Goal: Task Accomplishment & Management: Complete application form

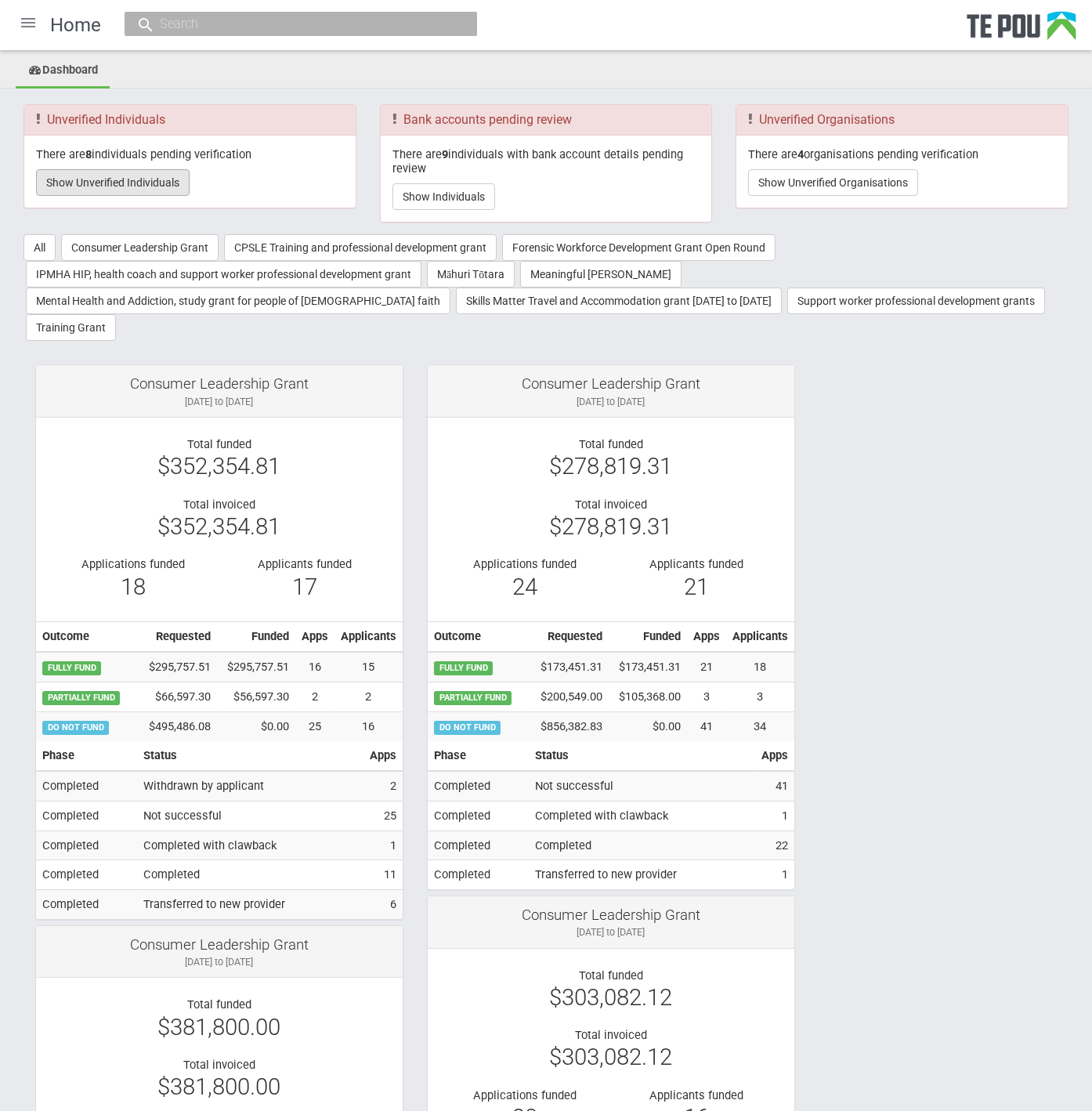
click at [89, 178] on button "Show Unverified Individuals" at bounding box center [112, 182] width 154 height 27
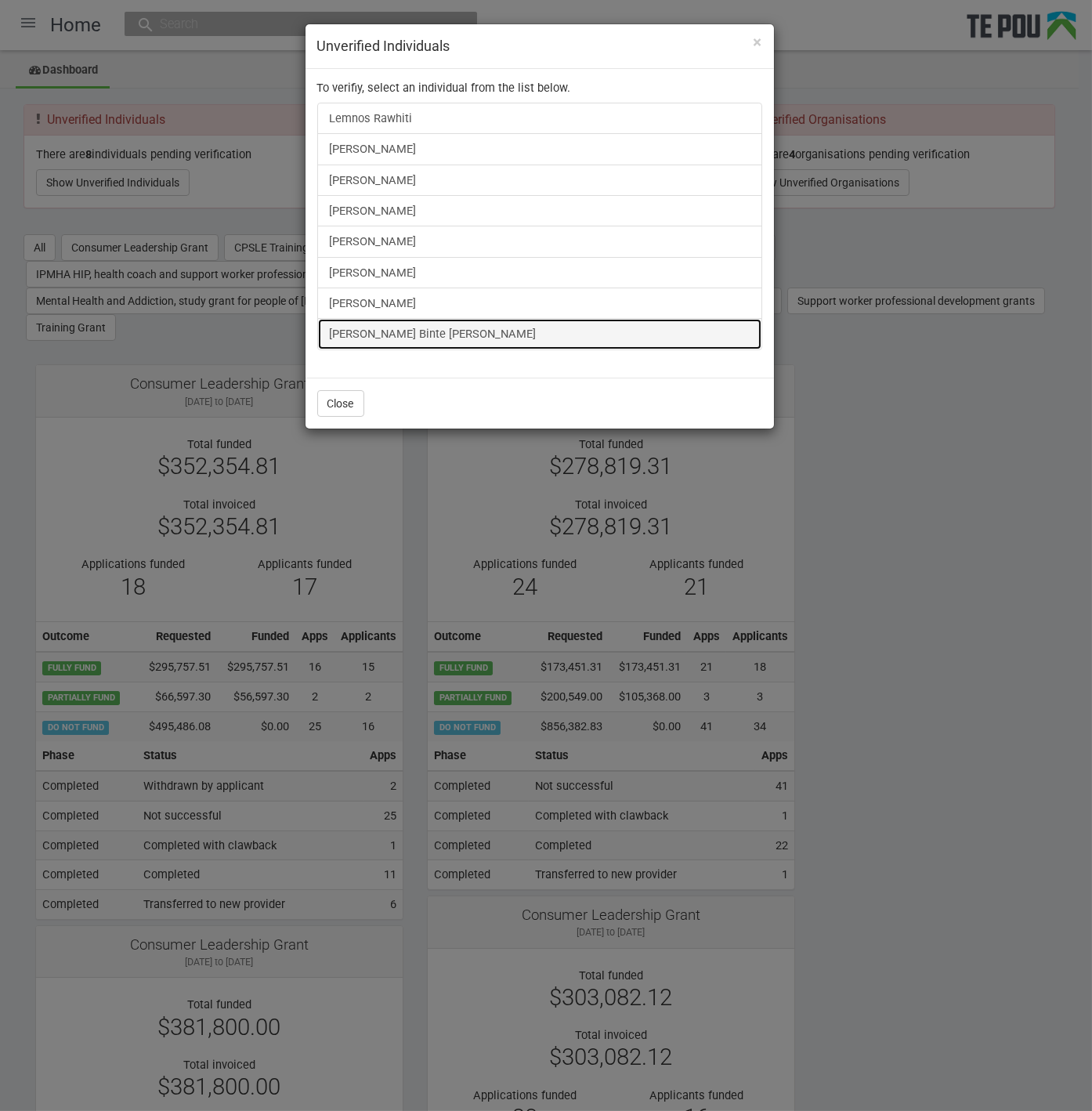
click at [413, 328] on link "[PERSON_NAME] Binte [PERSON_NAME]" at bounding box center [540, 333] width 445 height 32
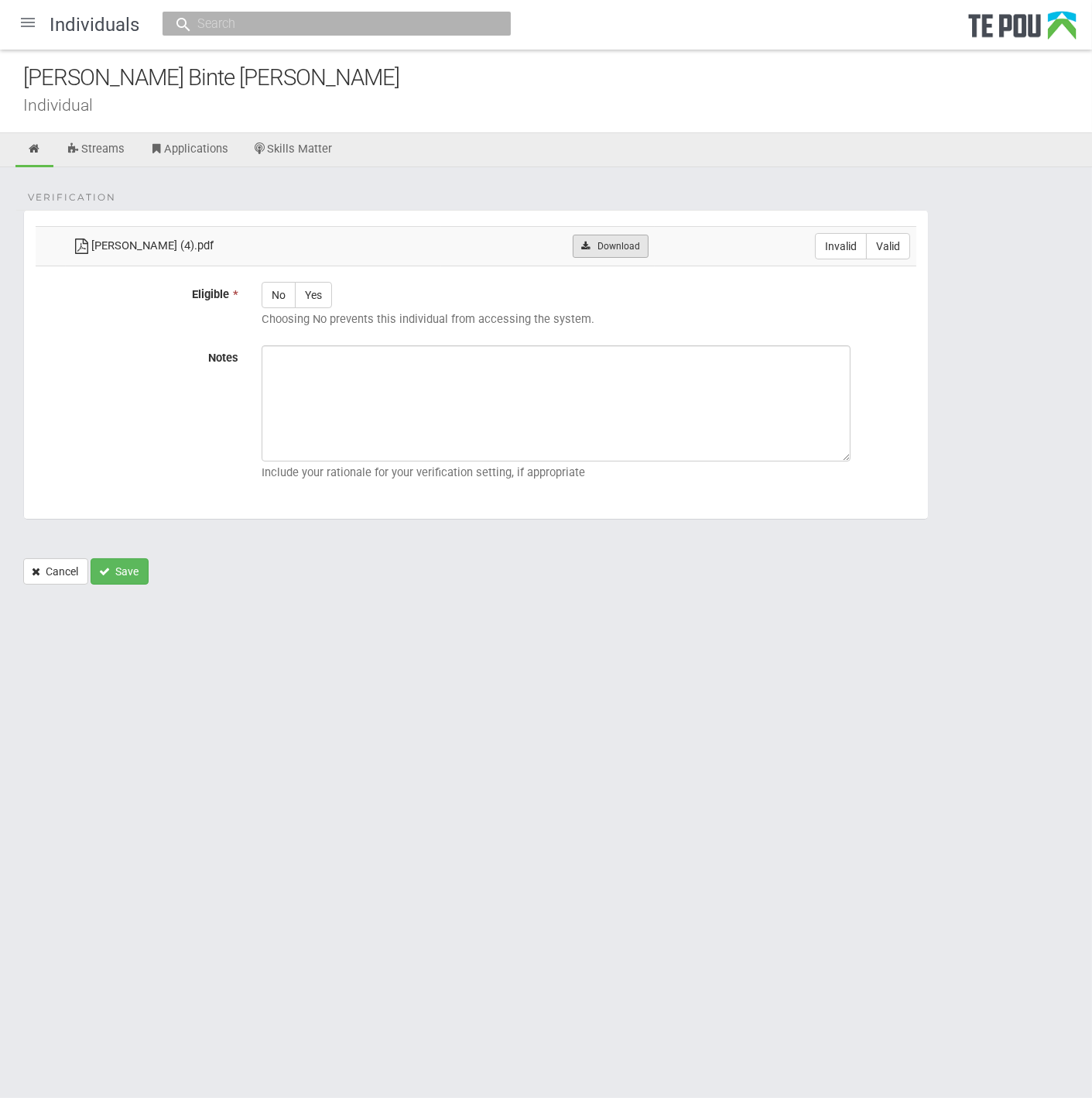
click at [633, 241] on link "Download" at bounding box center [610, 246] width 75 height 23
click at [887, 244] on label "Valid" at bounding box center [888, 247] width 44 height 26
radio input "true"
click at [320, 298] on label "Yes" at bounding box center [313, 295] width 37 height 26
radio input "true"
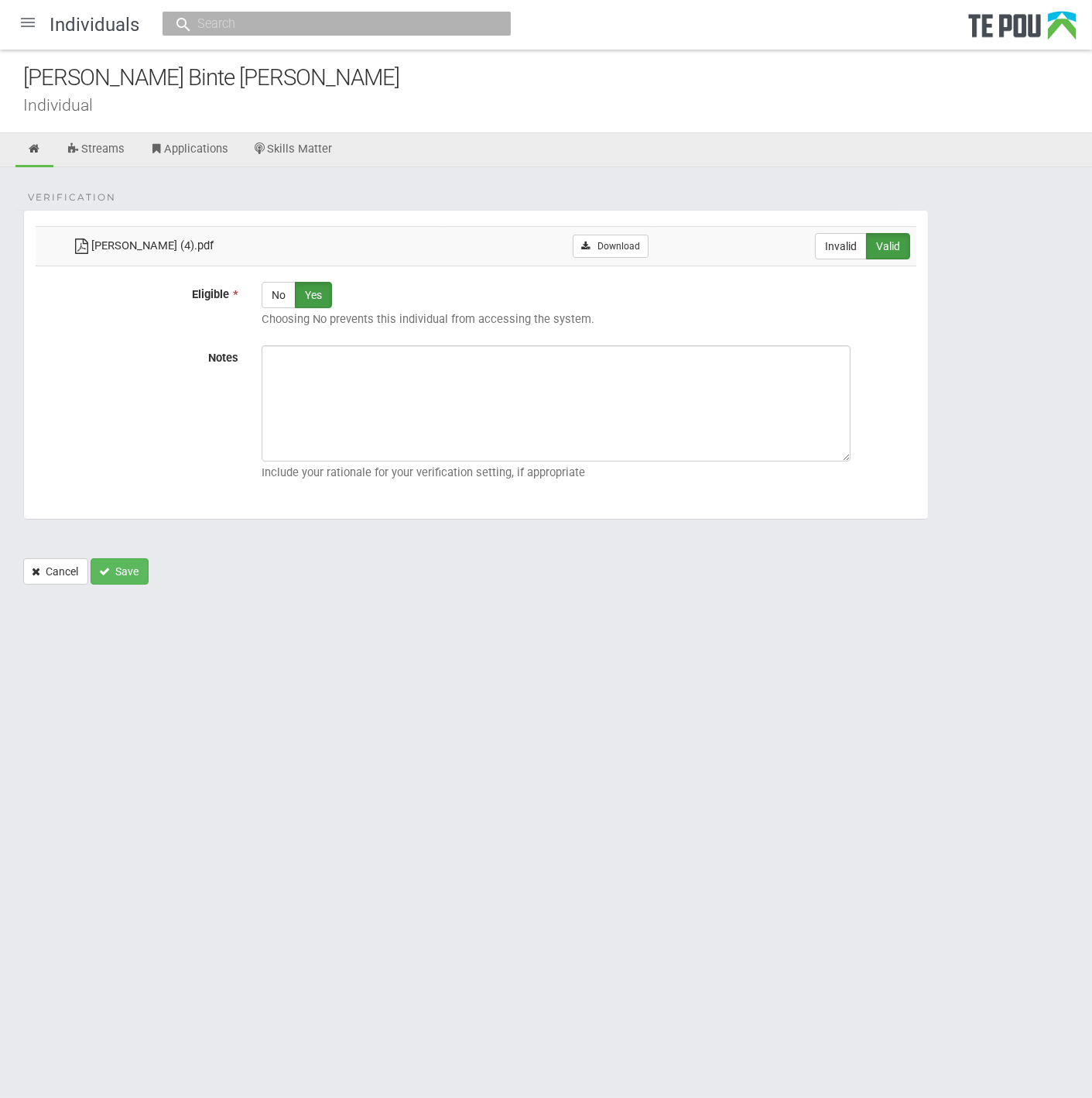
click at [260, 992] on html "Home Applications Grant rounds Applicants Organisations Individuals Moderation …" at bounding box center [546, 549] width 1092 height 1098
click at [399, 385] on textarea "Notes" at bounding box center [555, 403] width 589 height 116
paste textarea "Verified by Melody @ [DATE]"
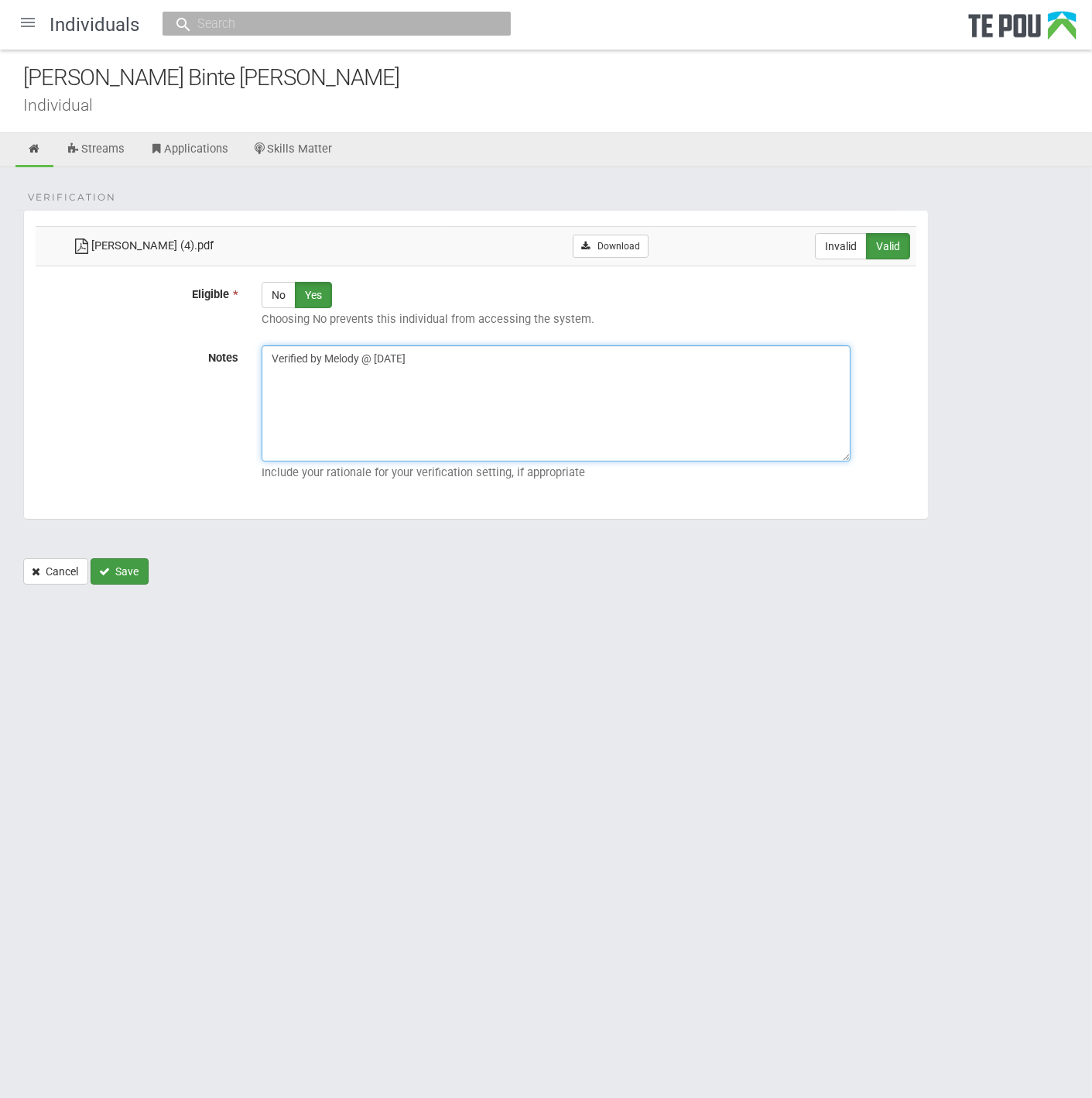
type textarea "Verified by Melody @ [DATE]"
click at [118, 569] on button "Save" at bounding box center [119, 571] width 58 height 26
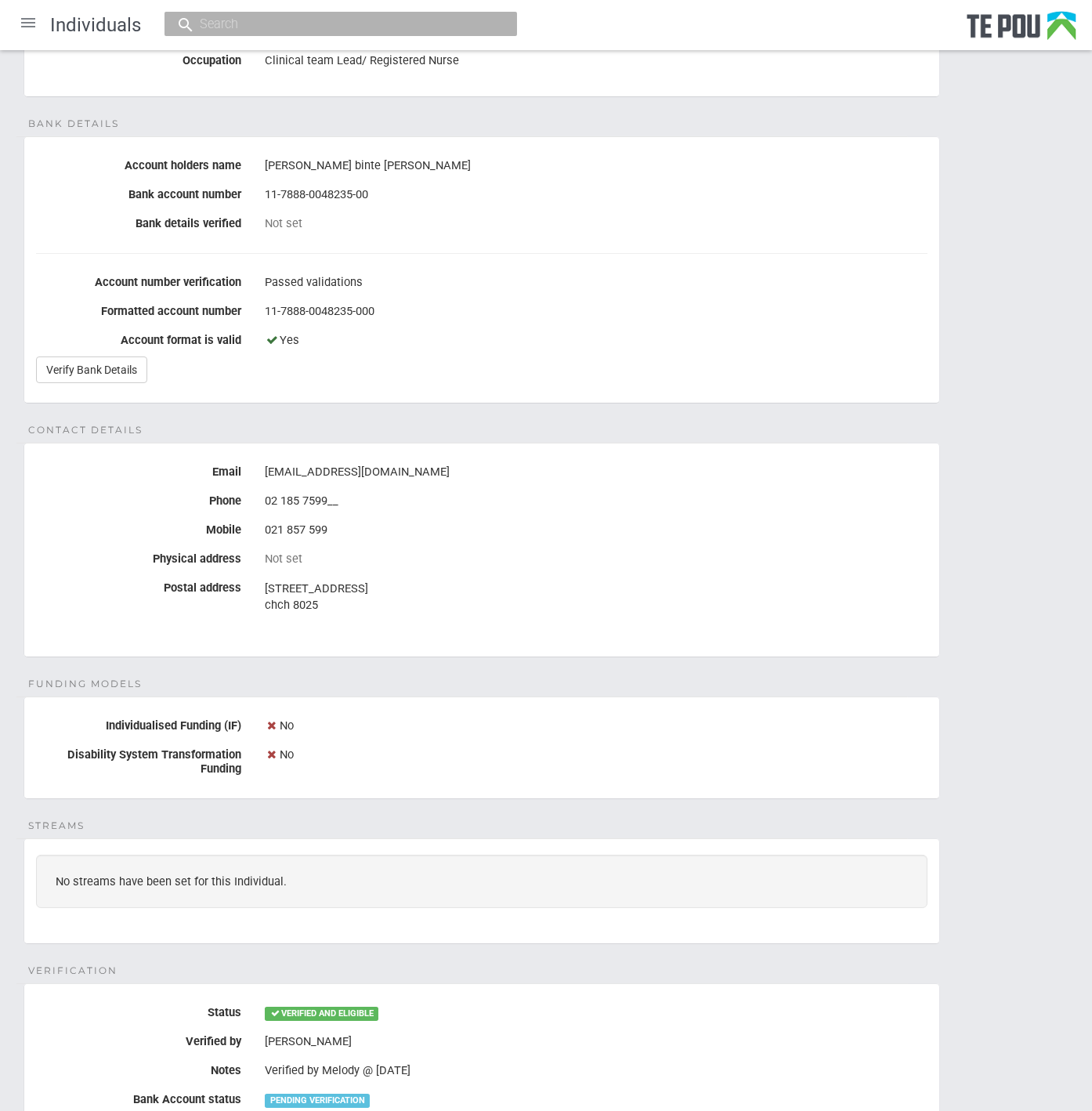
scroll to position [235, 0]
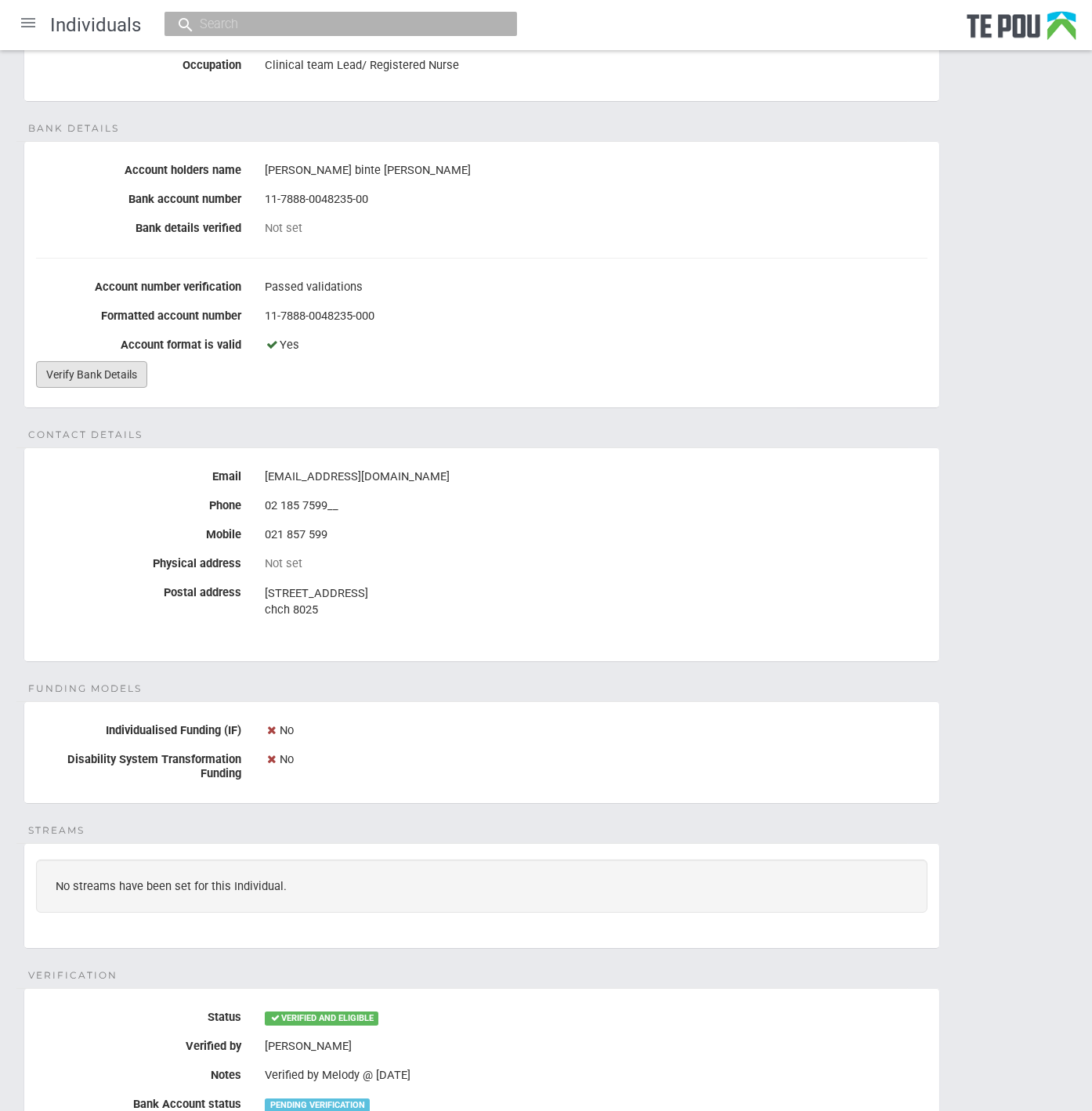
click at [102, 372] on link "Verify Bank Details" at bounding box center [91, 374] width 111 height 27
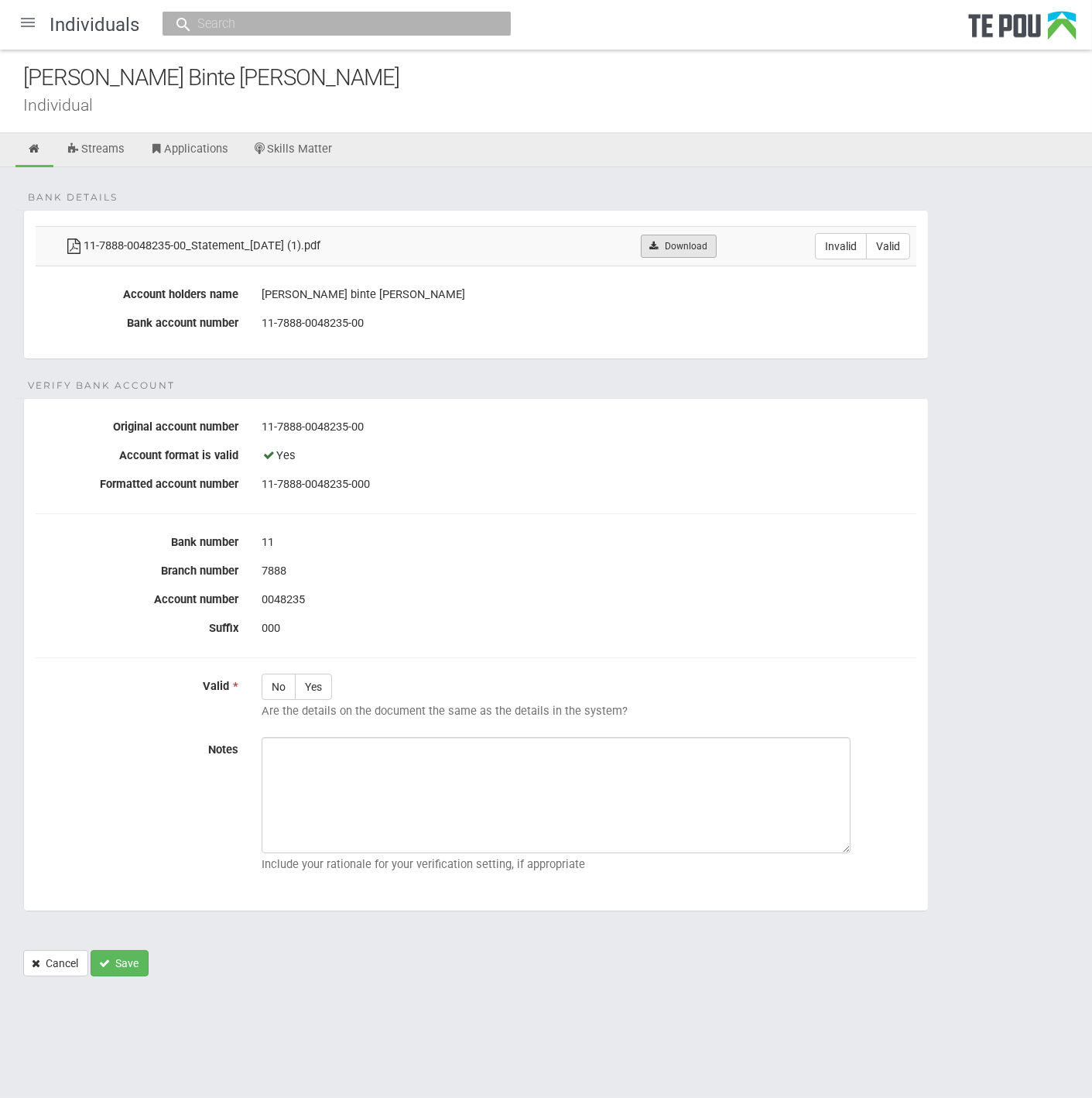
click at [712, 256] on link "Download" at bounding box center [678, 246] width 75 height 23
click at [892, 244] on label "Valid" at bounding box center [888, 247] width 44 height 26
radio input "true"
click at [320, 690] on label "Yes" at bounding box center [313, 687] width 37 height 26
radio input "true"
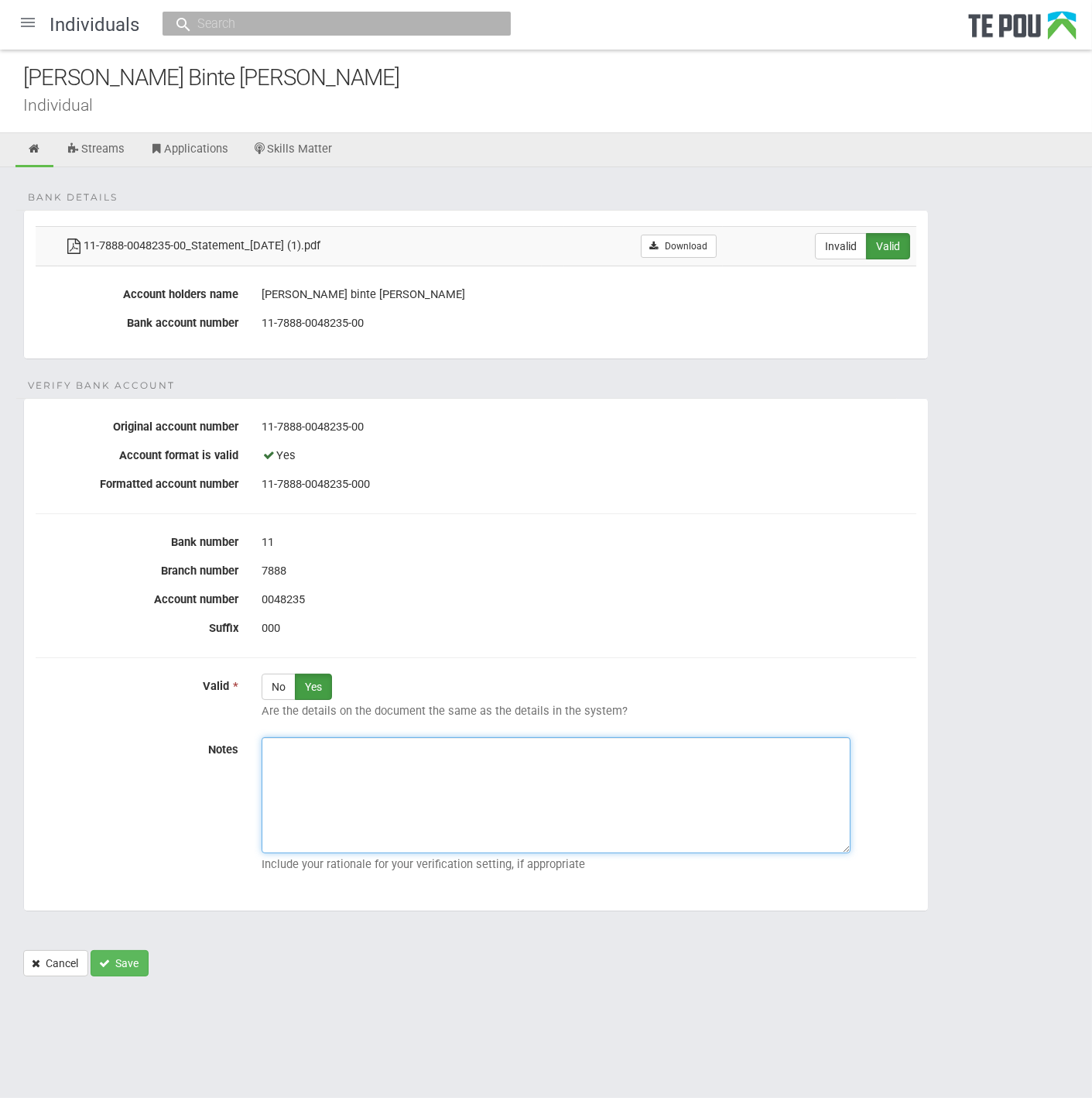
click at [480, 751] on textarea "Notes" at bounding box center [555, 795] width 589 height 116
paste textarea "Verified by Melody @ [DATE]"
type textarea "Verified by Melody @ [DATE]"
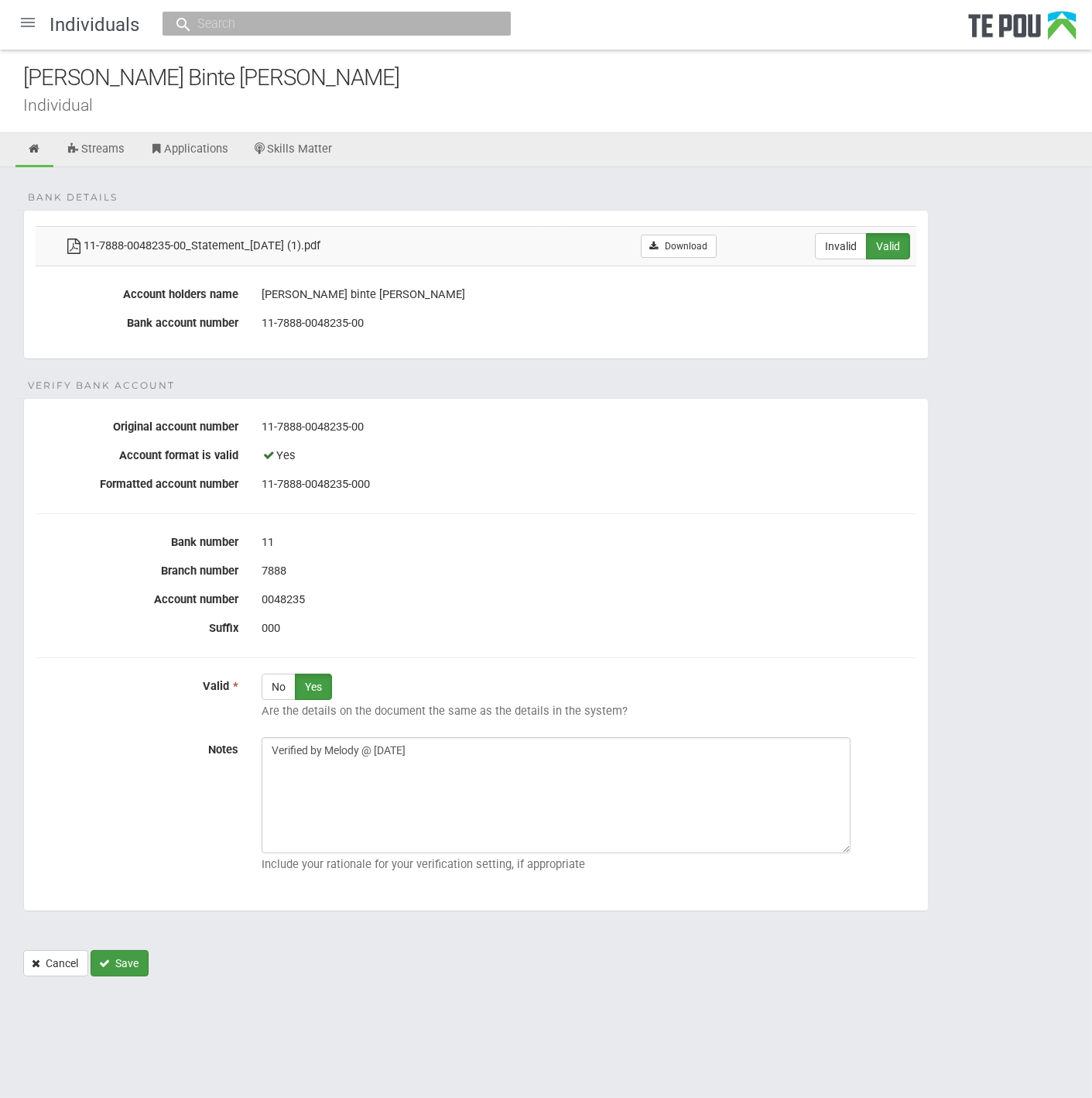
click at [118, 971] on button "Save" at bounding box center [119, 963] width 58 height 26
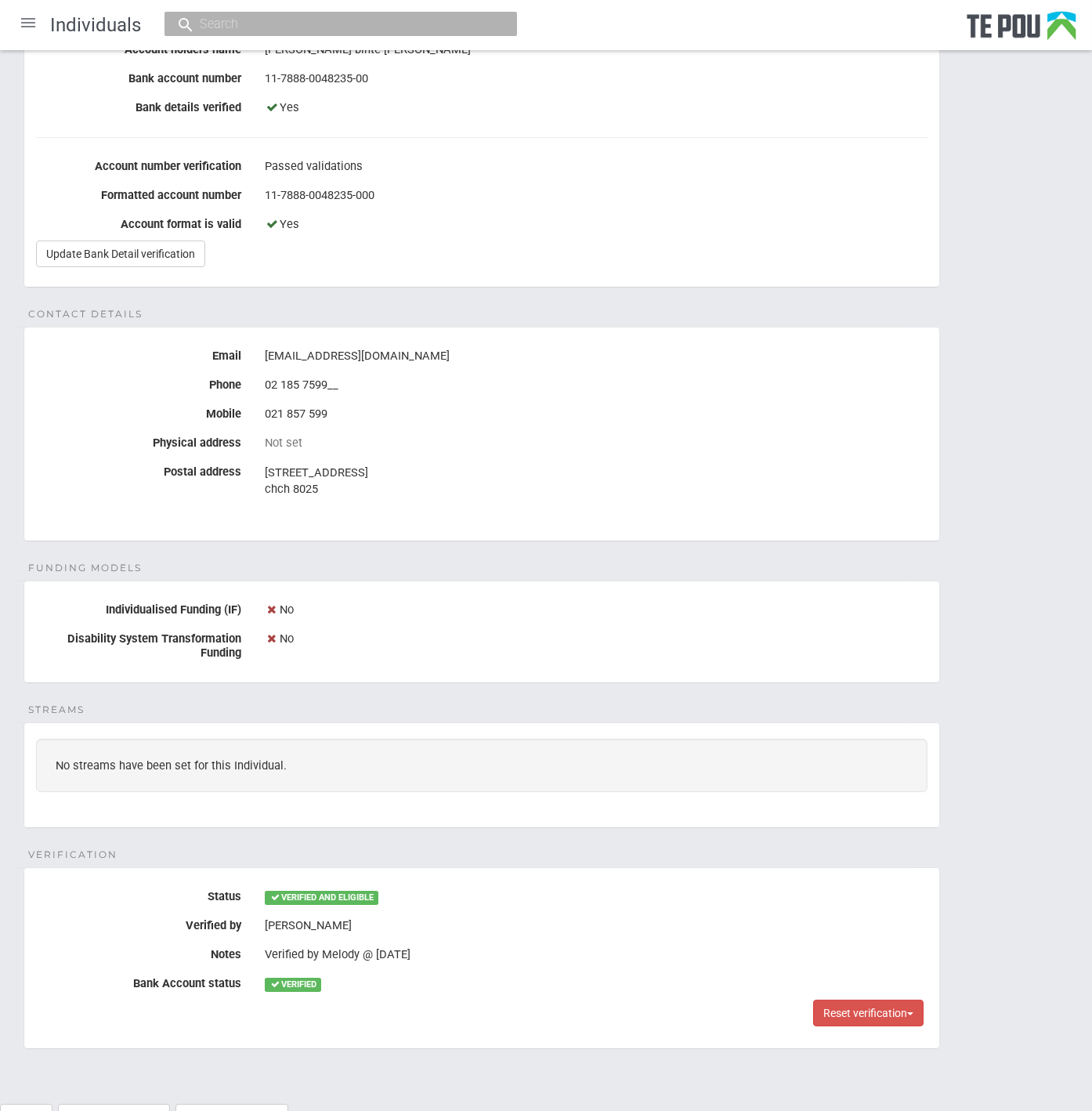
scroll to position [321, 0]
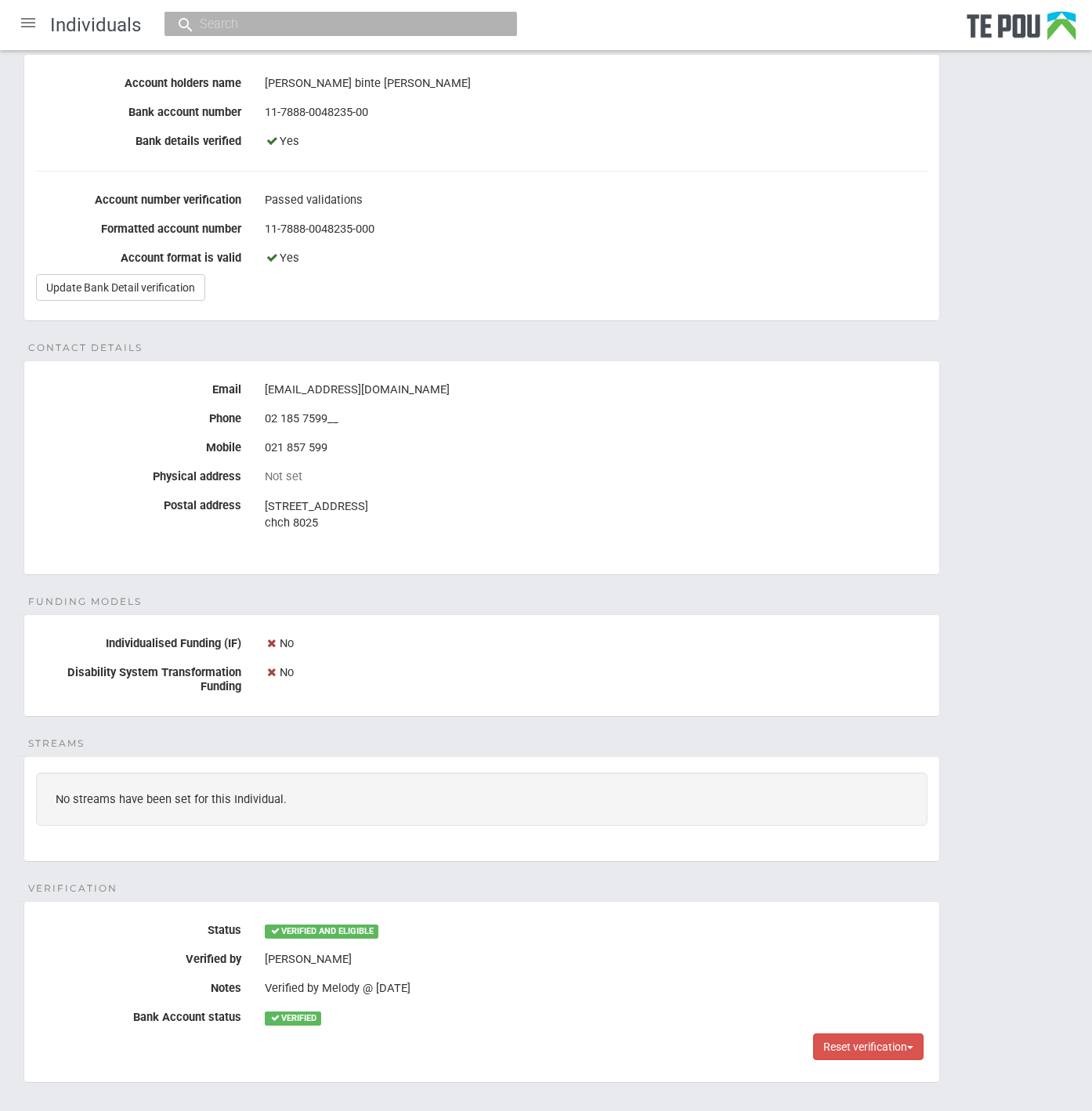
click at [37, 24] on div at bounding box center [27, 22] width 37 height 37
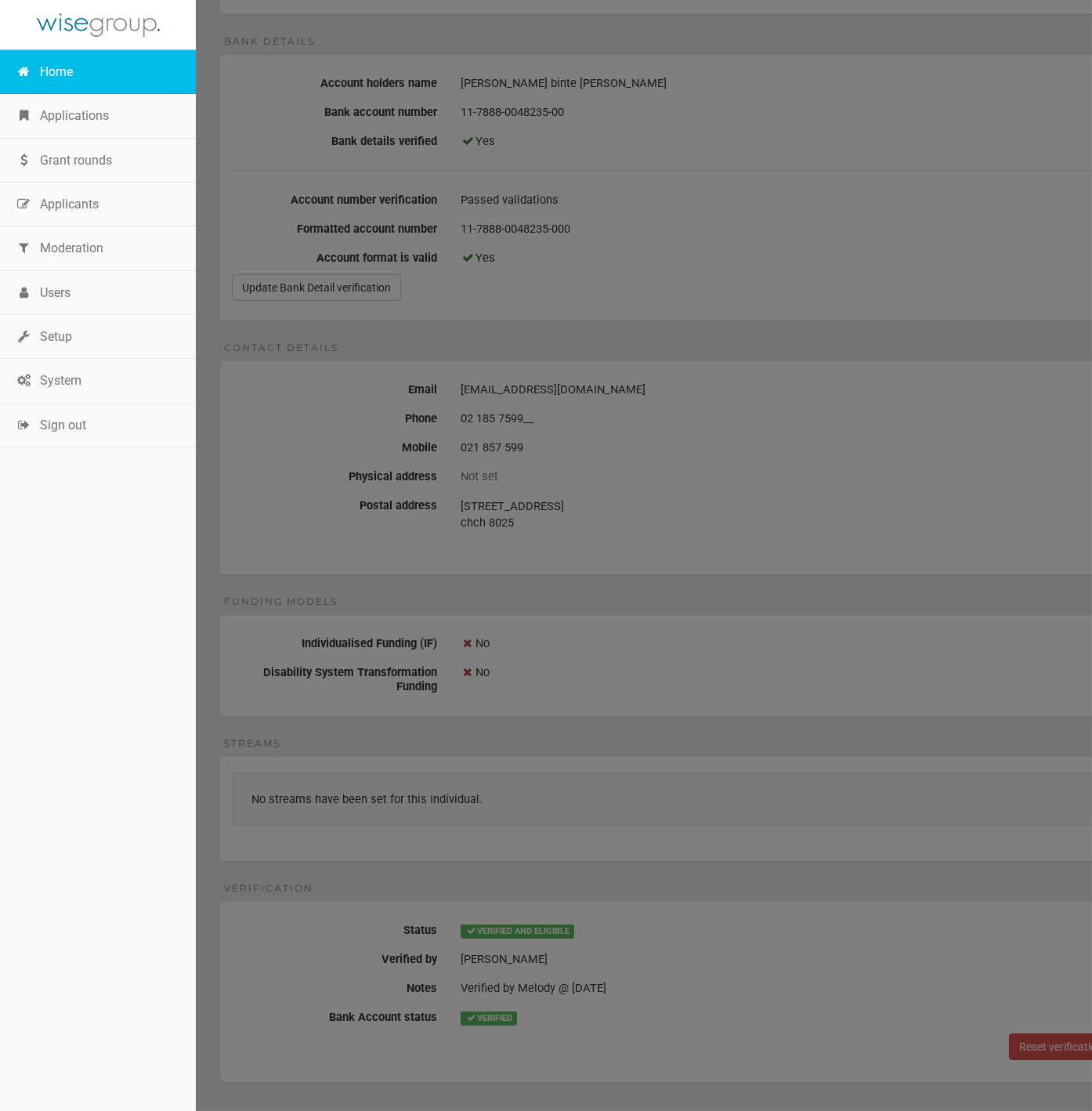
click at [67, 65] on link "Home" at bounding box center [98, 72] width 196 height 44
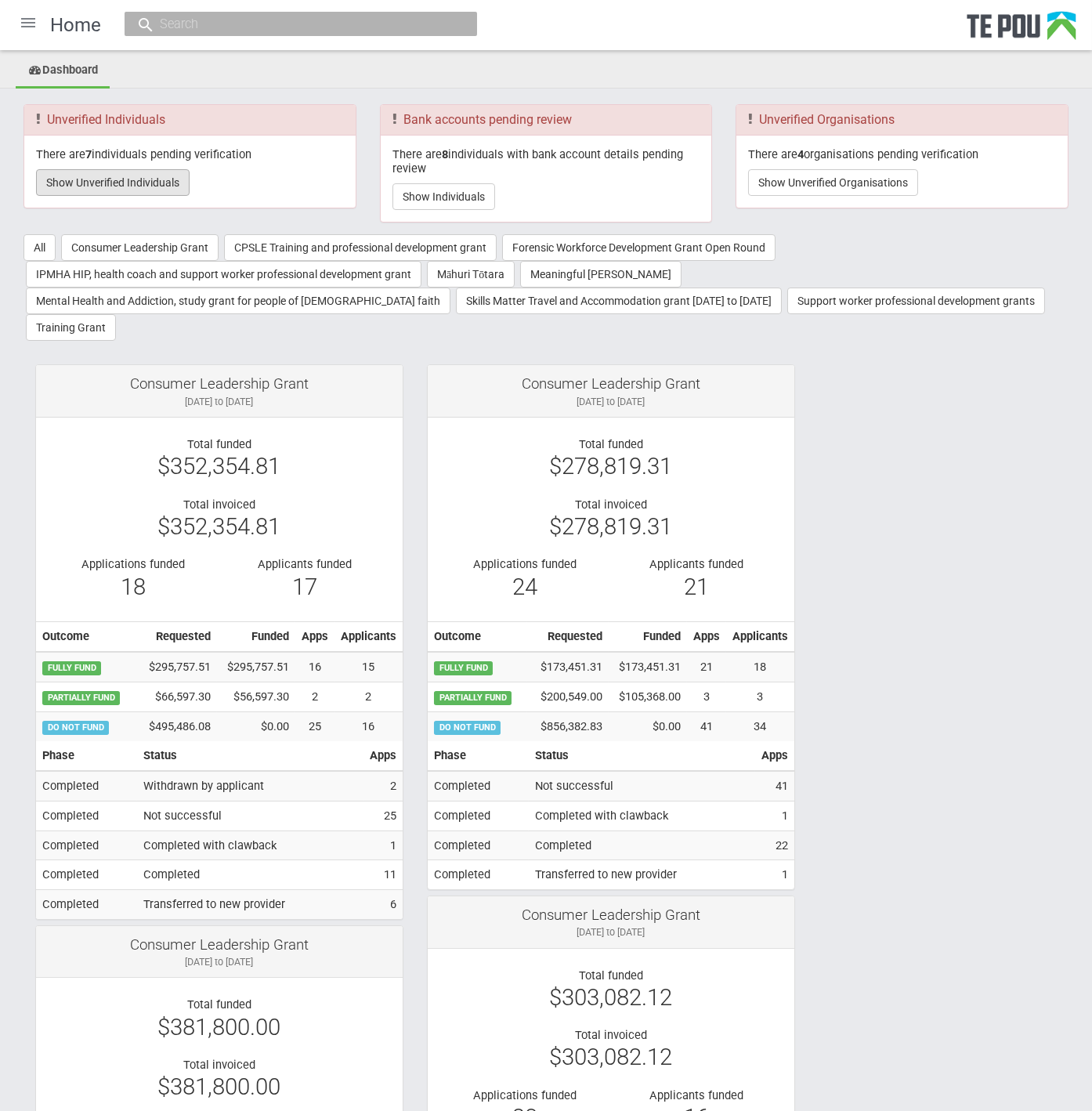
click at [165, 186] on button "Show Unverified Individuals" at bounding box center [112, 182] width 154 height 27
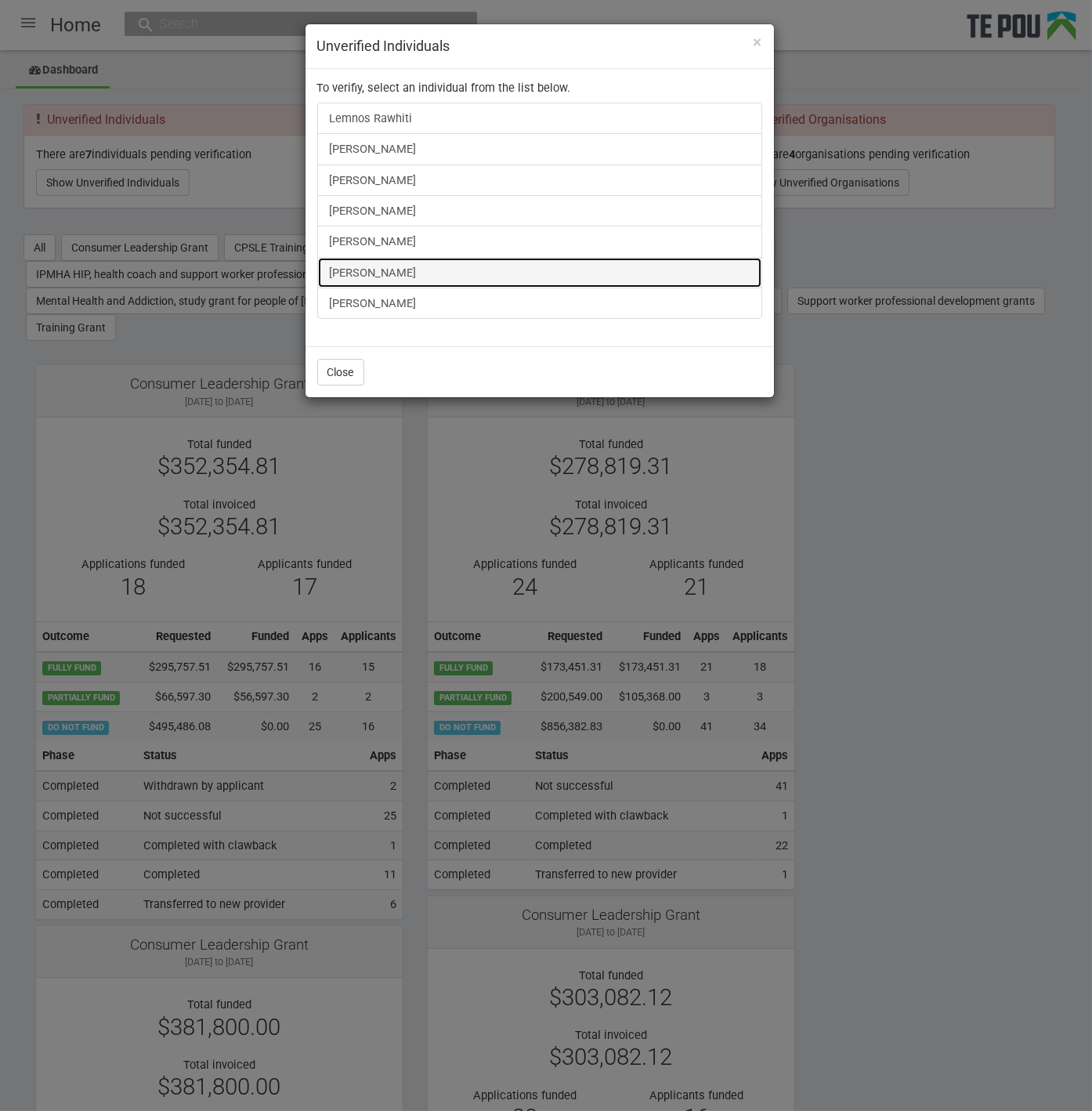
click at [400, 261] on link "[PERSON_NAME]" at bounding box center [540, 273] width 445 height 32
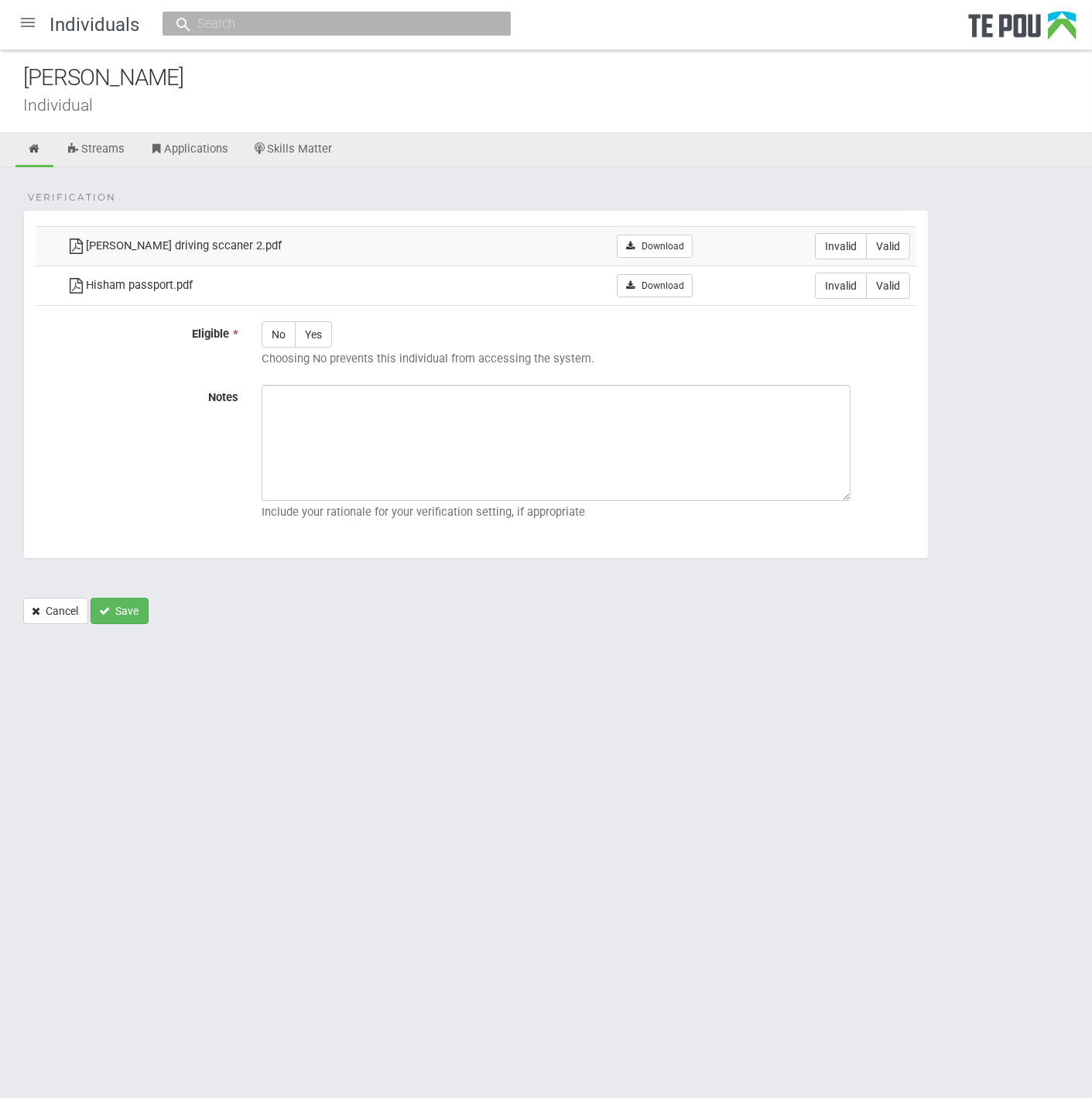
click at [662, 233] on td "Download" at bounding box center [610, 246] width 177 height 39
click at [654, 248] on link "Download" at bounding box center [654, 246] width 75 height 23
click at [617, 279] on link "Download" at bounding box center [654, 286] width 75 height 23
click at [899, 288] on label "Valid" at bounding box center [888, 286] width 44 height 26
radio input "true"
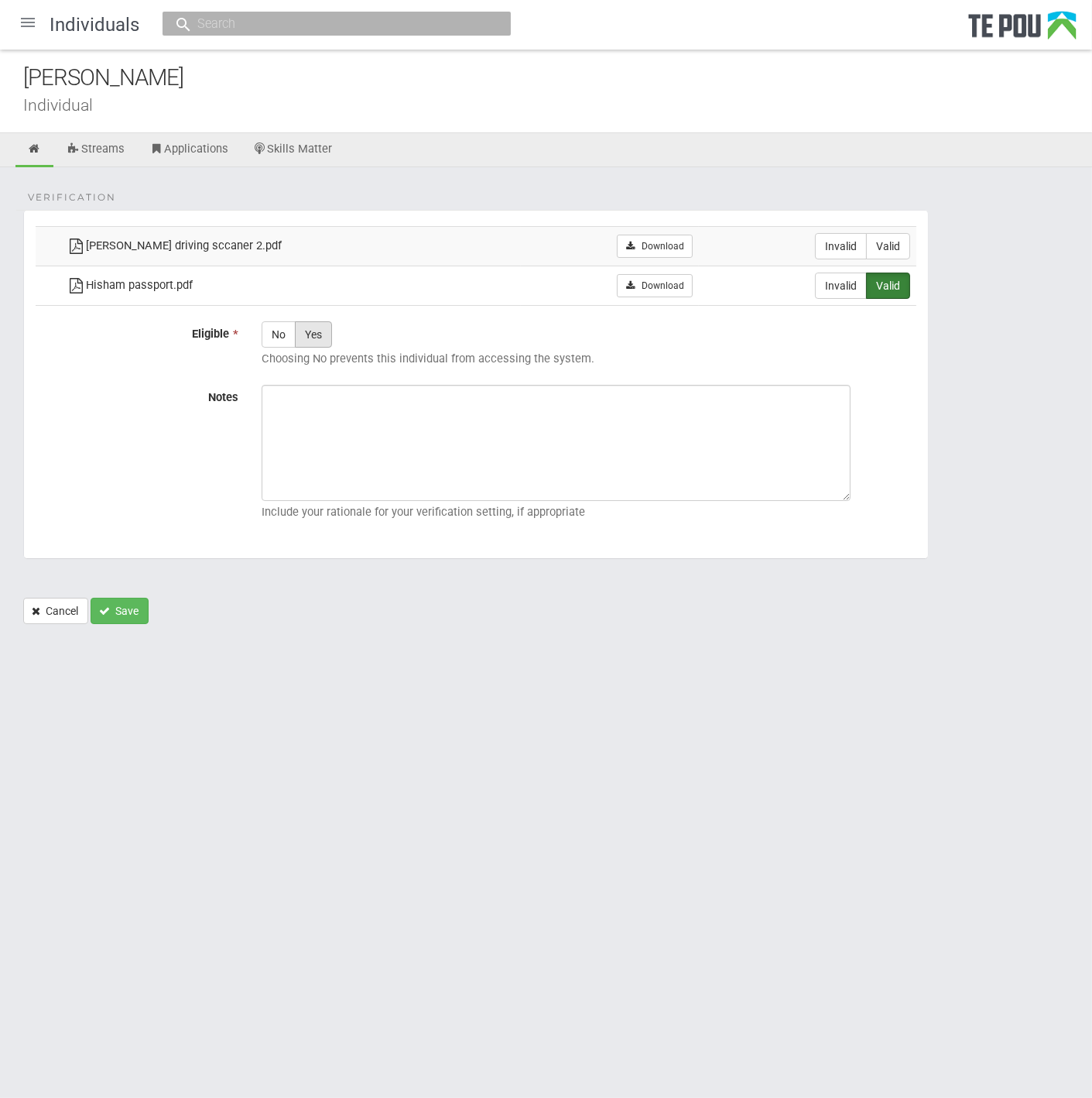
click at [328, 325] on label "Yes" at bounding box center [313, 334] width 37 height 26
radio input "true"
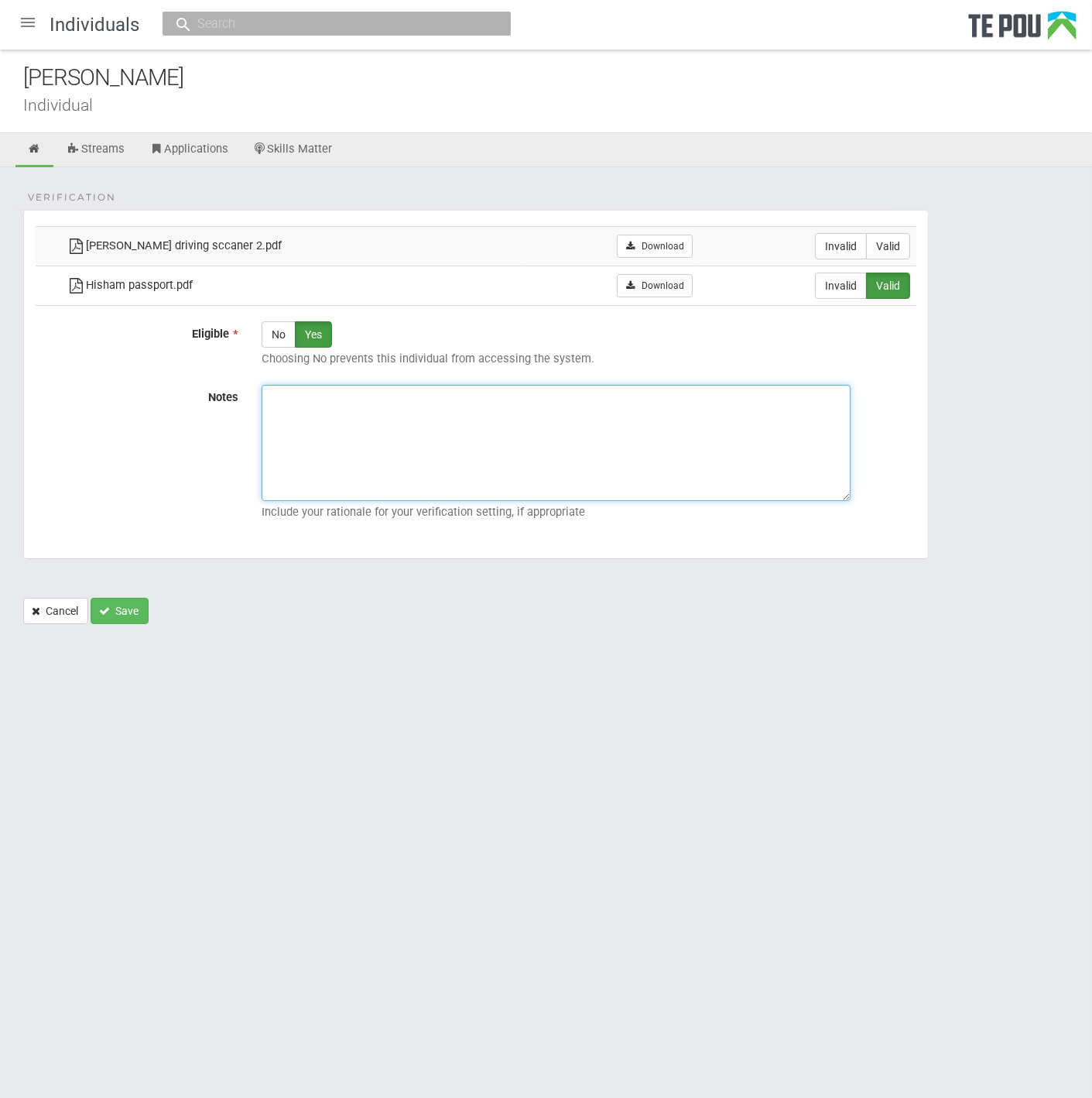
paste textarea "Verified by Melody @ 13/10/2025"
type textarea "Verified by Melody @ 13/10/2025"
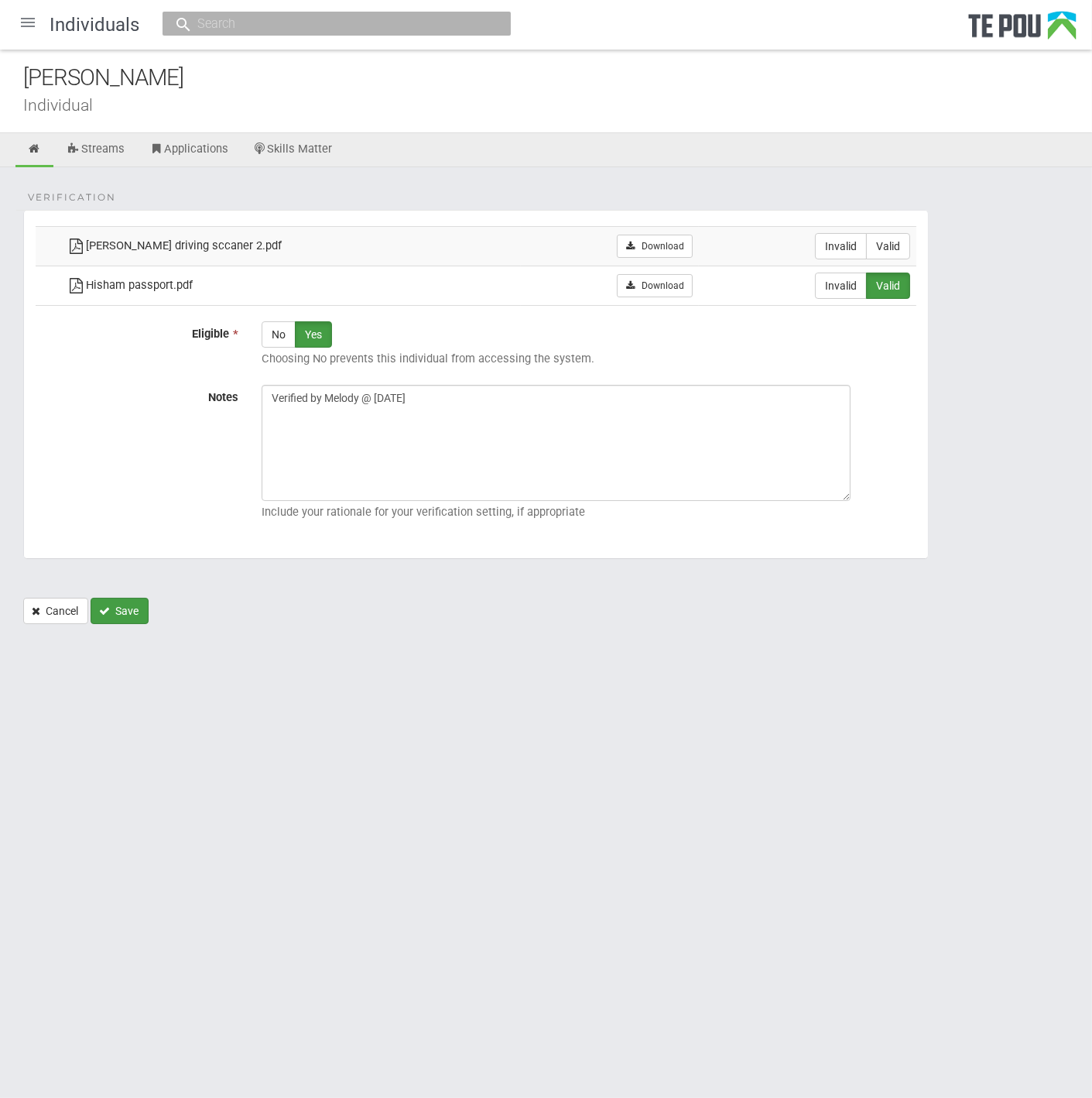
click at [135, 609] on button "Save" at bounding box center [119, 611] width 58 height 26
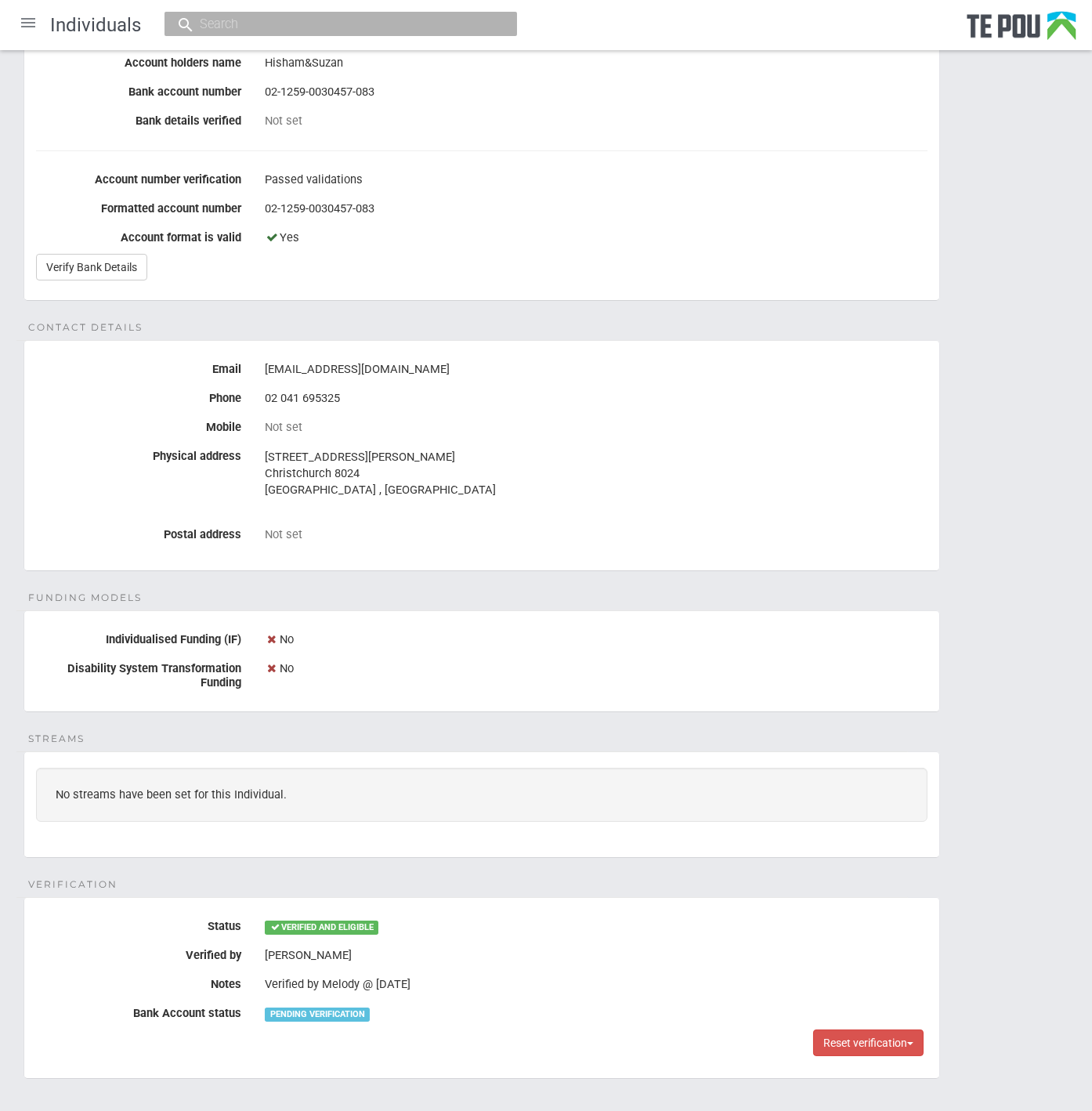
scroll to position [250, 0]
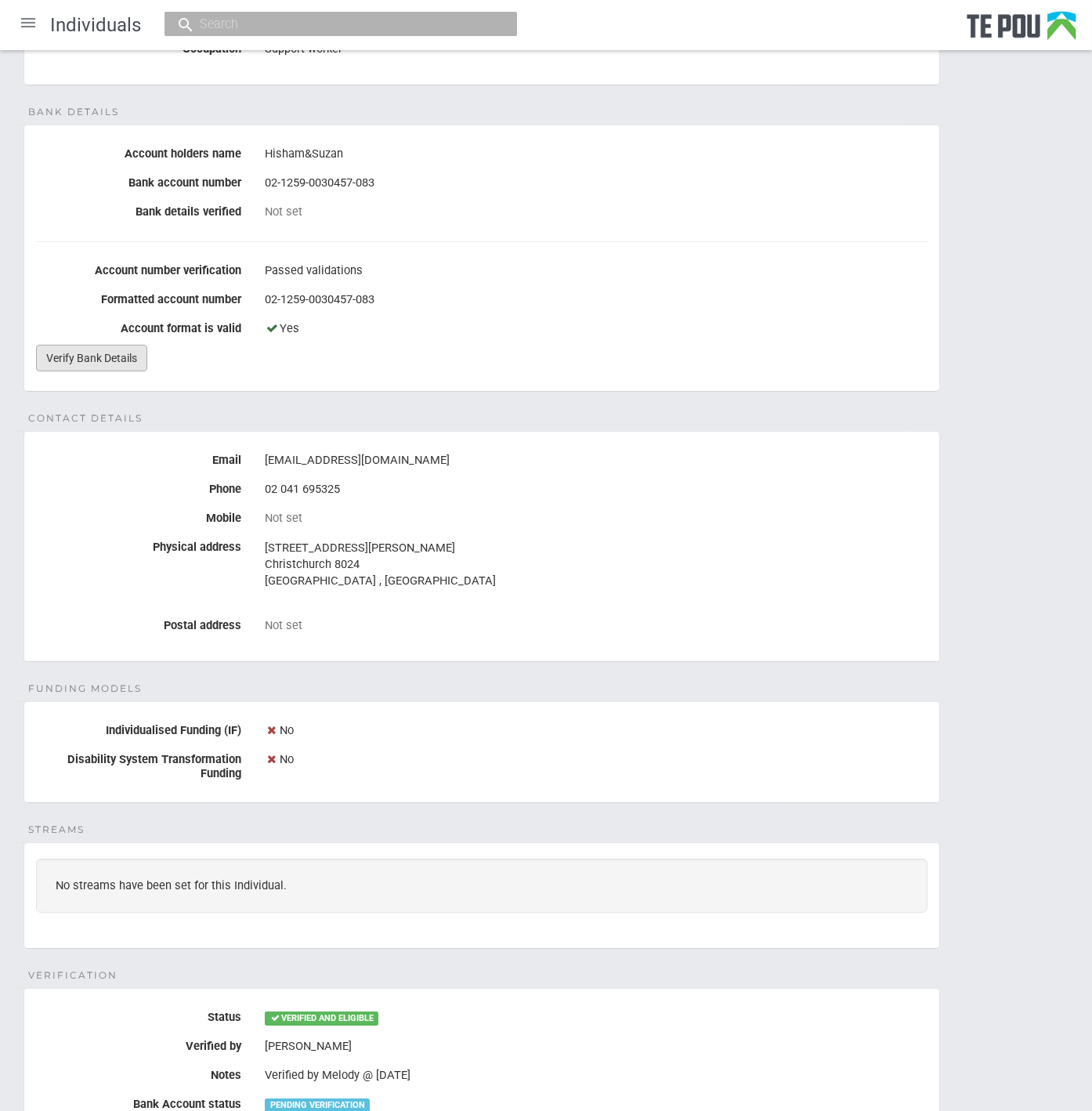
click at [94, 360] on link "Verify Bank Details" at bounding box center [91, 358] width 111 height 27
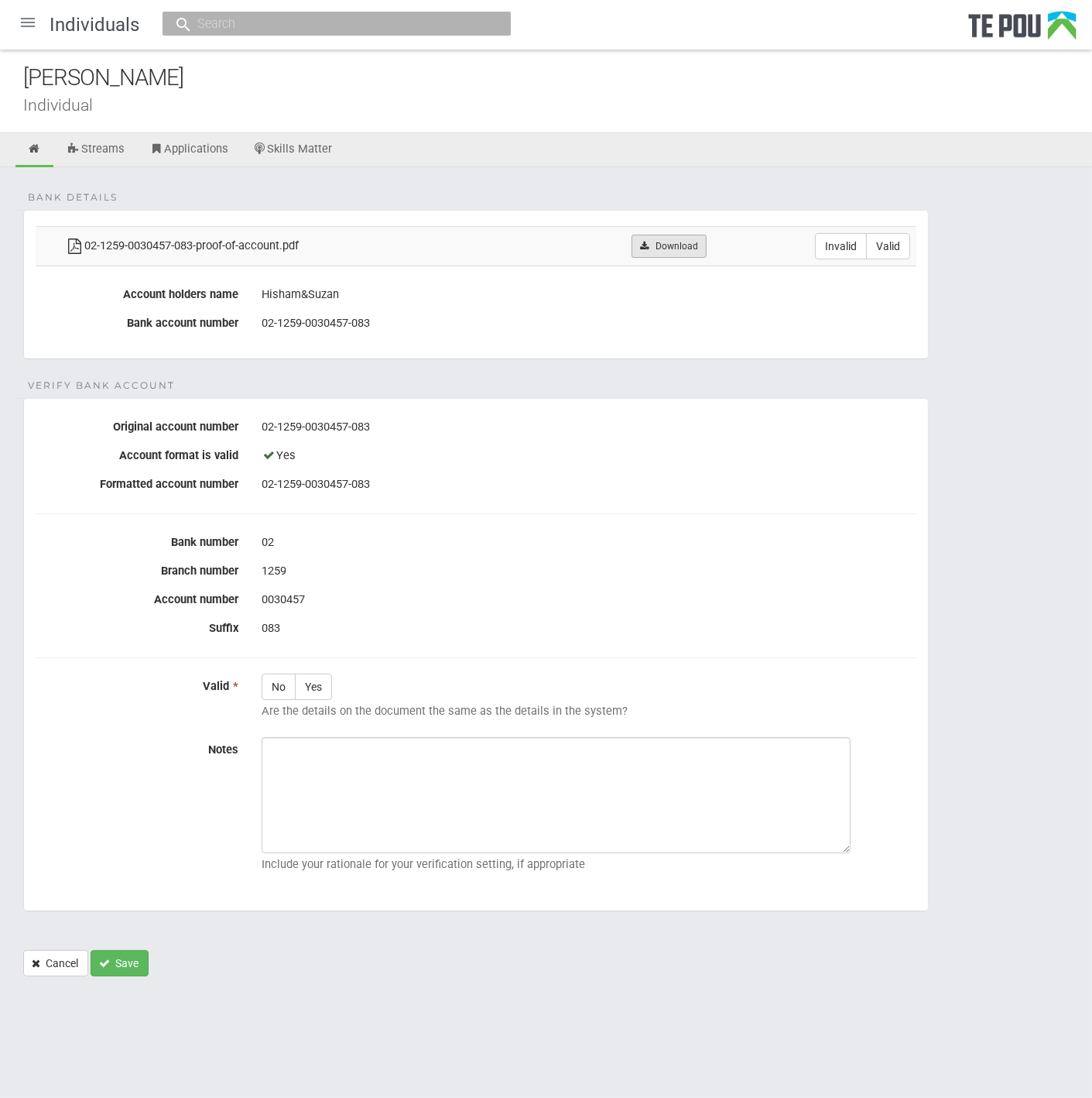
click at [663, 243] on link "Download" at bounding box center [669, 246] width 75 height 23
click at [458, 273] on fieldset "Bank details 02-1259-0030457-083-proof-of-account.pdf Download Invalid Valid Ac…" at bounding box center [476, 284] width 905 height 150
click at [896, 250] on label "Valid" at bounding box center [888, 247] width 44 height 26
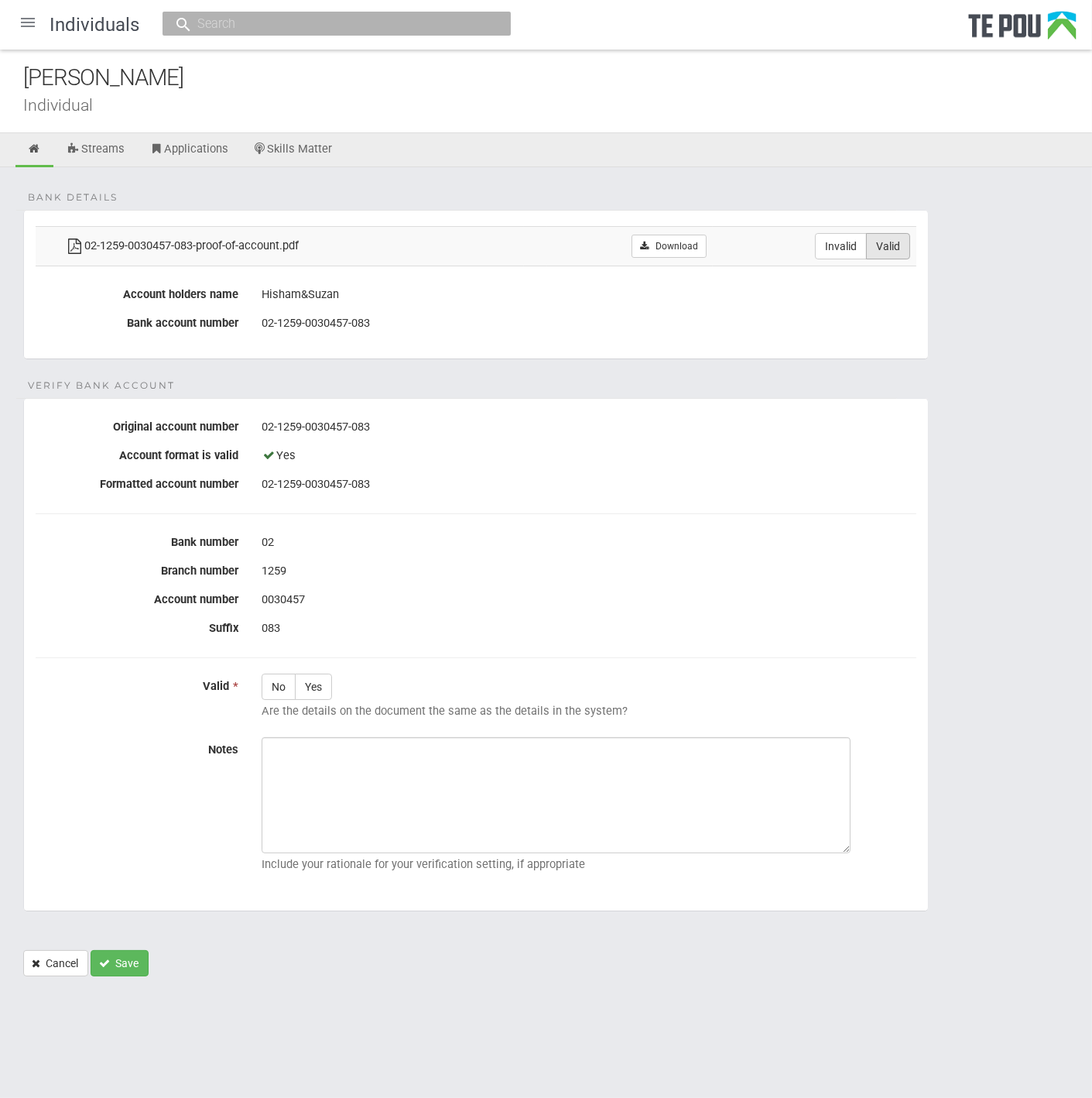
radio input "true"
click at [316, 687] on label "Yes" at bounding box center [313, 687] width 37 height 26
radio input "true"
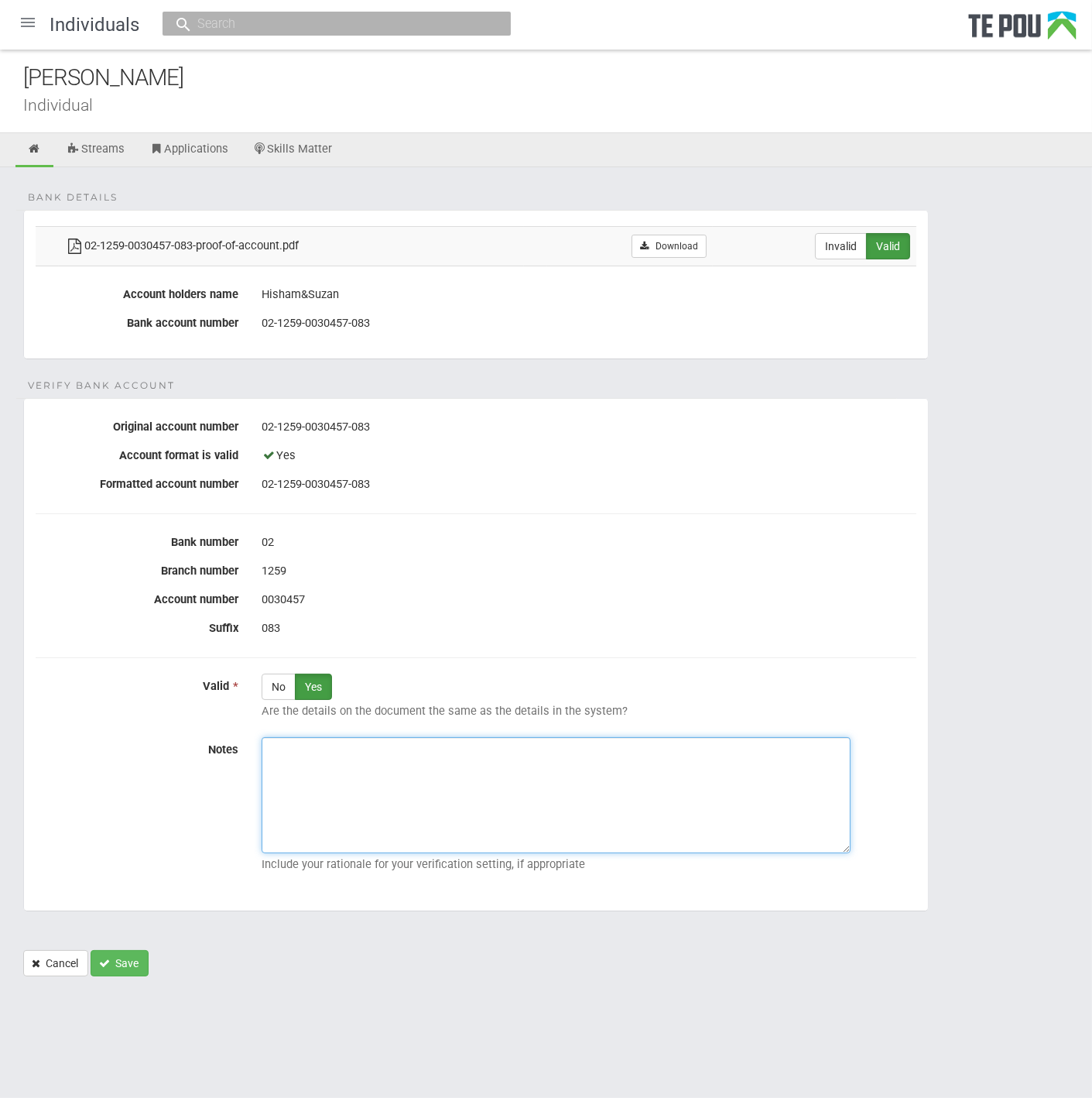
paste textarea "Verified by Melody @ 13/10/2025"
type textarea "Verified by Melody @ 13/10/2025"
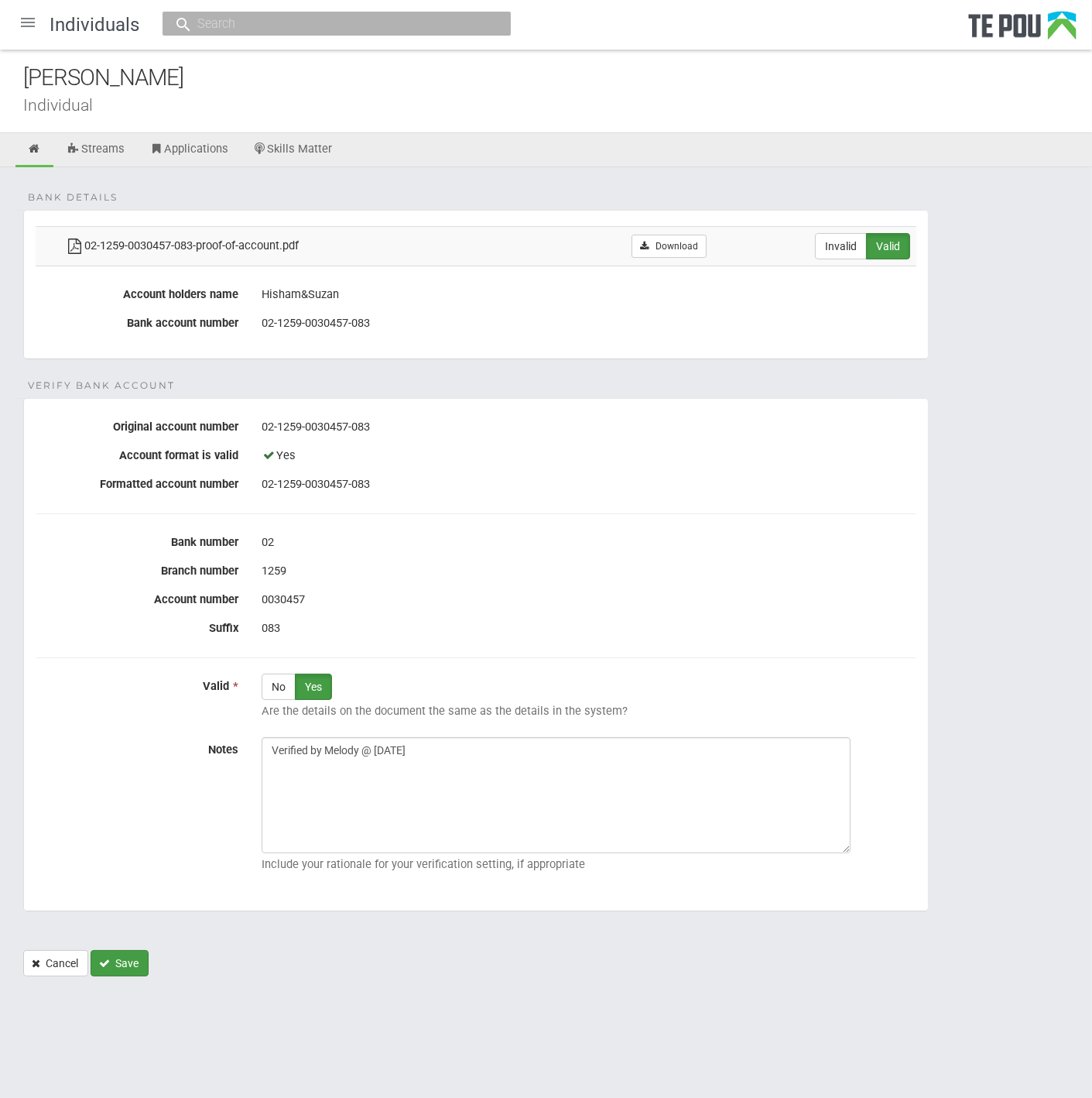
click at [125, 953] on button "Save" at bounding box center [119, 963] width 58 height 26
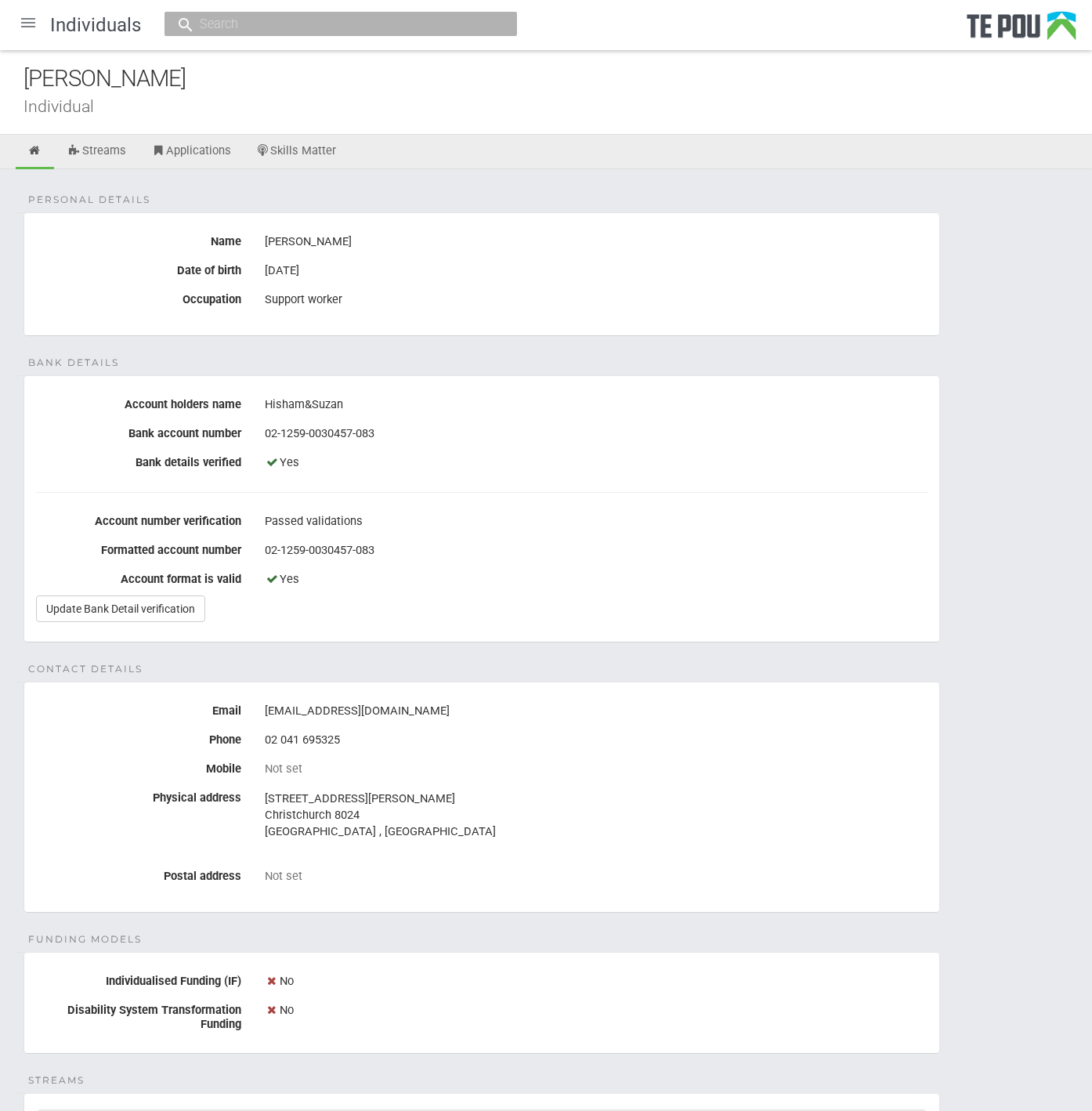
click at [34, 24] on div at bounding box center [27, 22] width 37 height 37
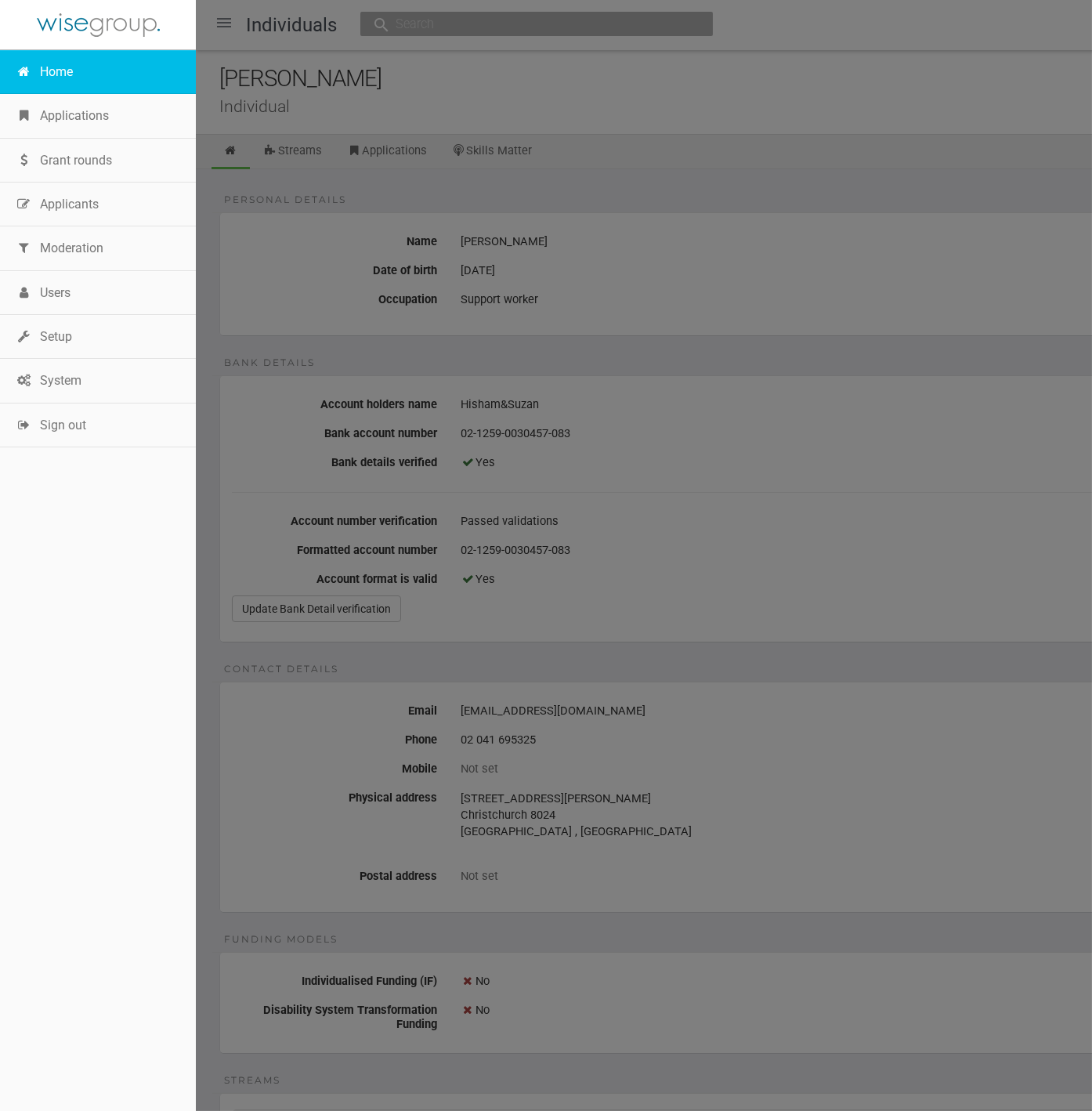
click at [61, 84] on link "Home" at bounding box center [98, 72] width 196 height 44
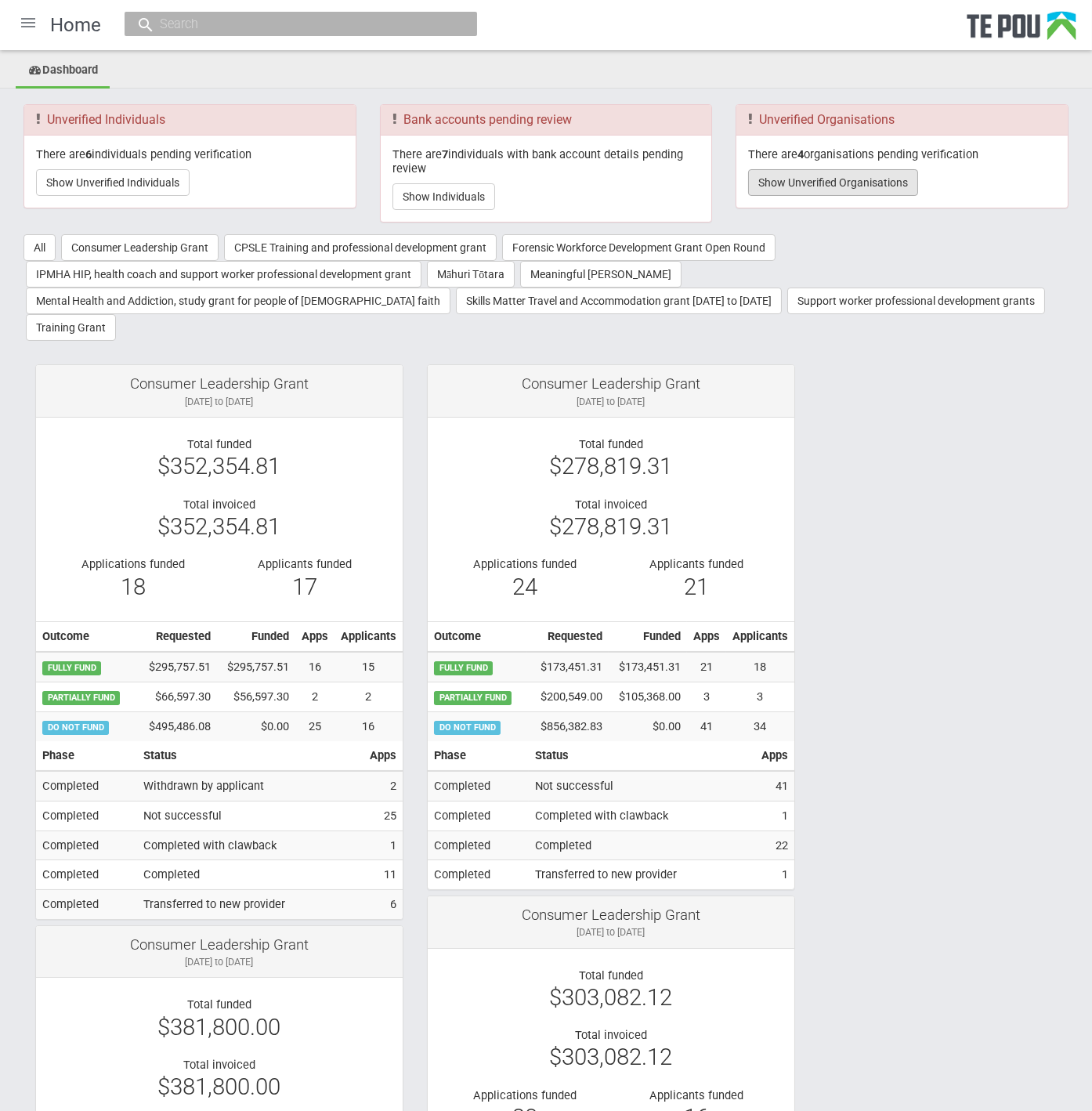
click at [902, 187] on button "Show Unverified Organisations" at bounding box center [833, 182] width 170 height 27
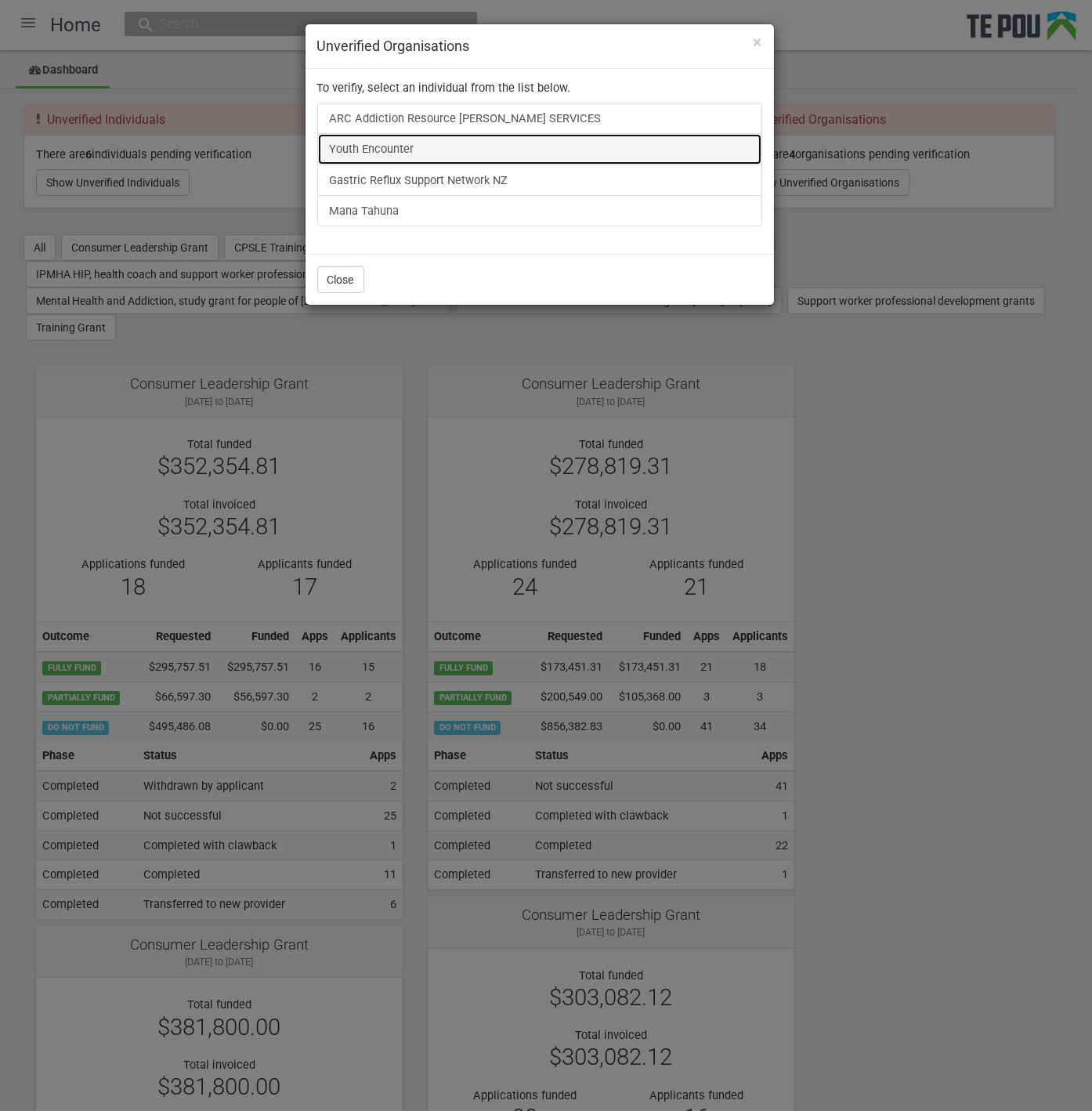
click at [398, 142] on link "Youth Encounter" at bounding box center [540, 149] width 445 height 32
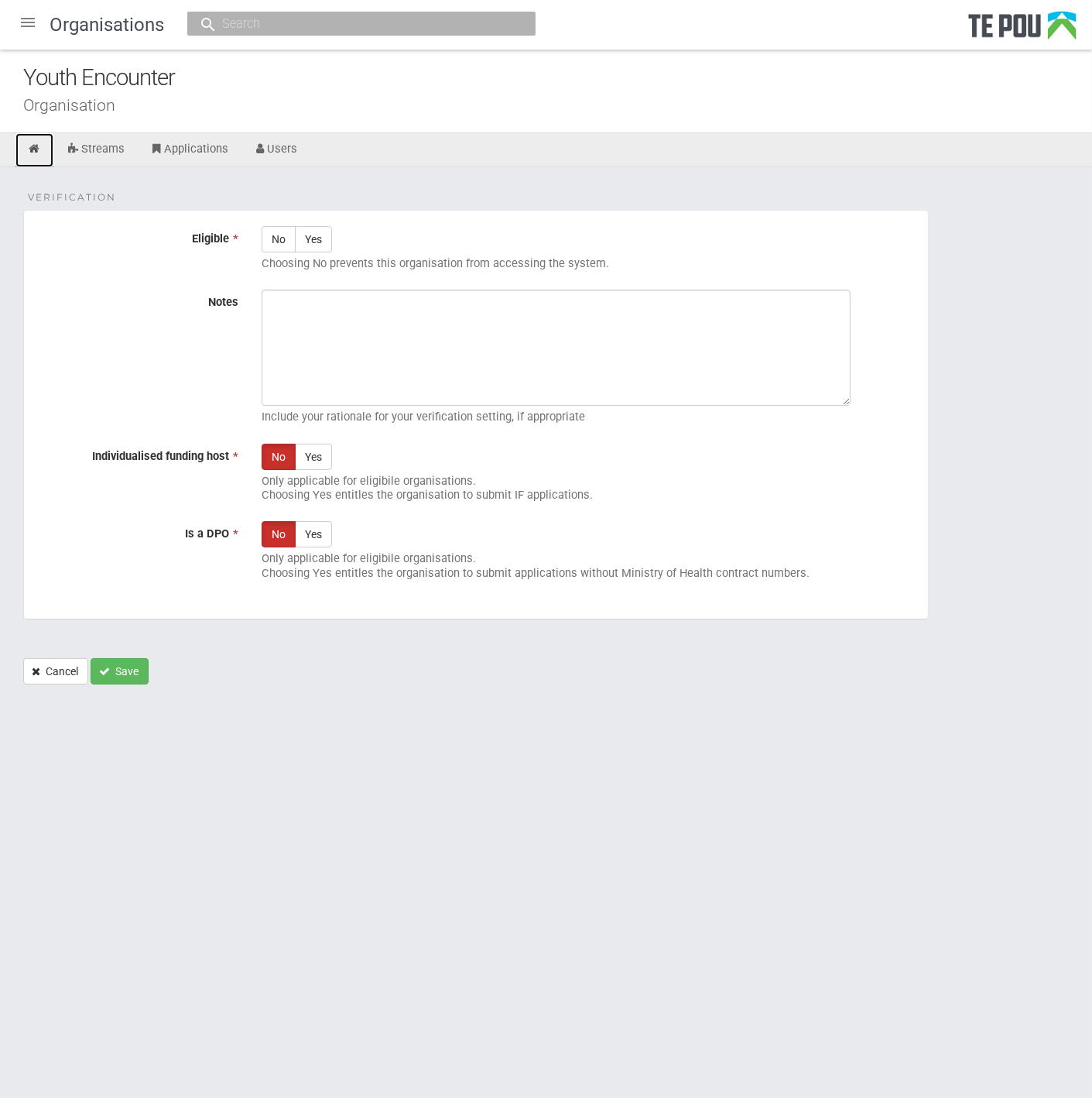
click at [33, 148] on icon at bounding box center [35, 149] width 15 height 12
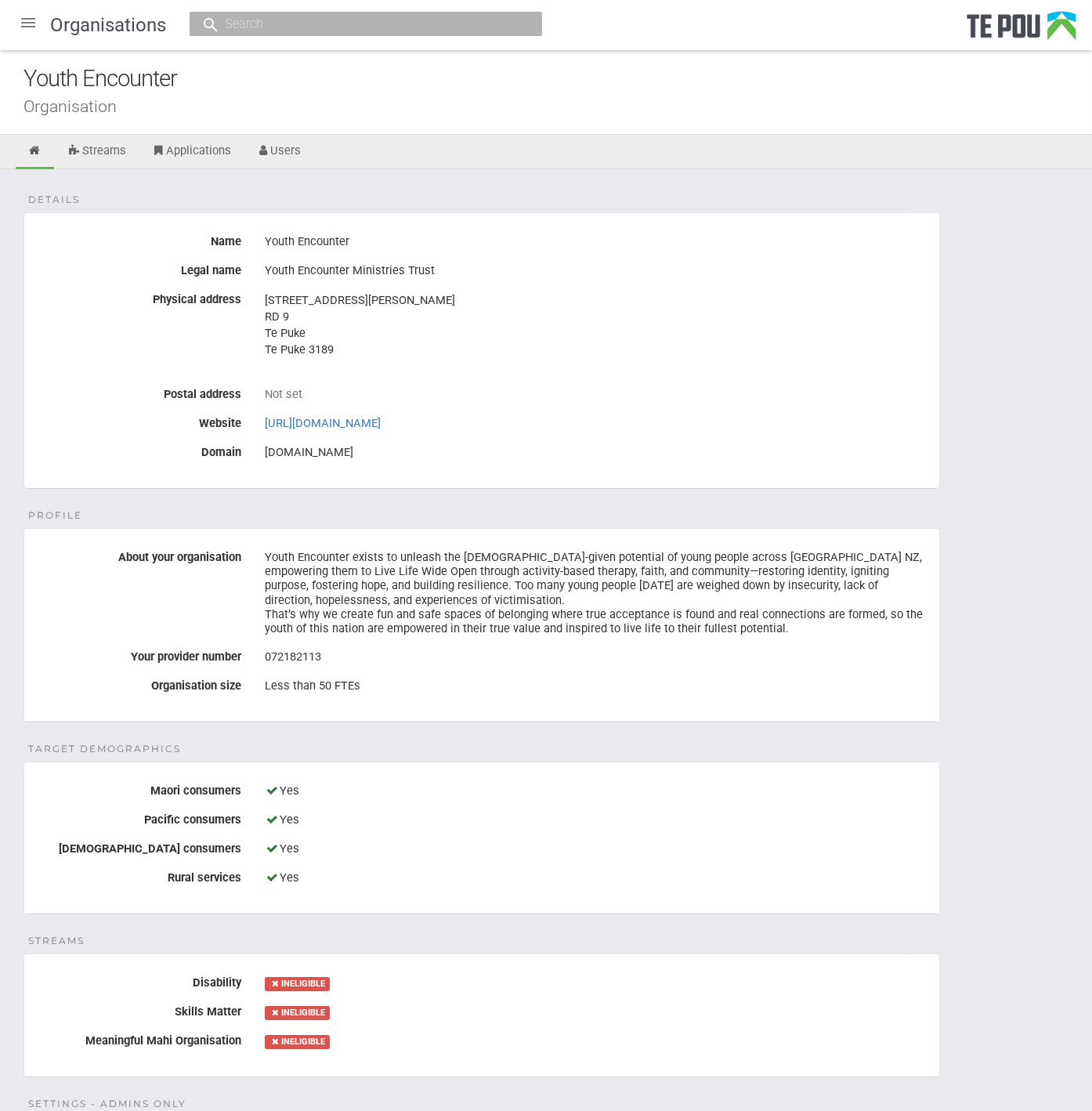
click at [792, 709] on fieldset "Profile About your organisation Youth Encounter exists to unleash the [DEMOGRAP…" at bounding box center [482, 625] width 917 height 195
click at [798, 718] on fieldset "Profile About your organisation Youth Encounter exists to unleash the [DEMOGRAP…" at bounding box center [482, 625] width 917 height 195
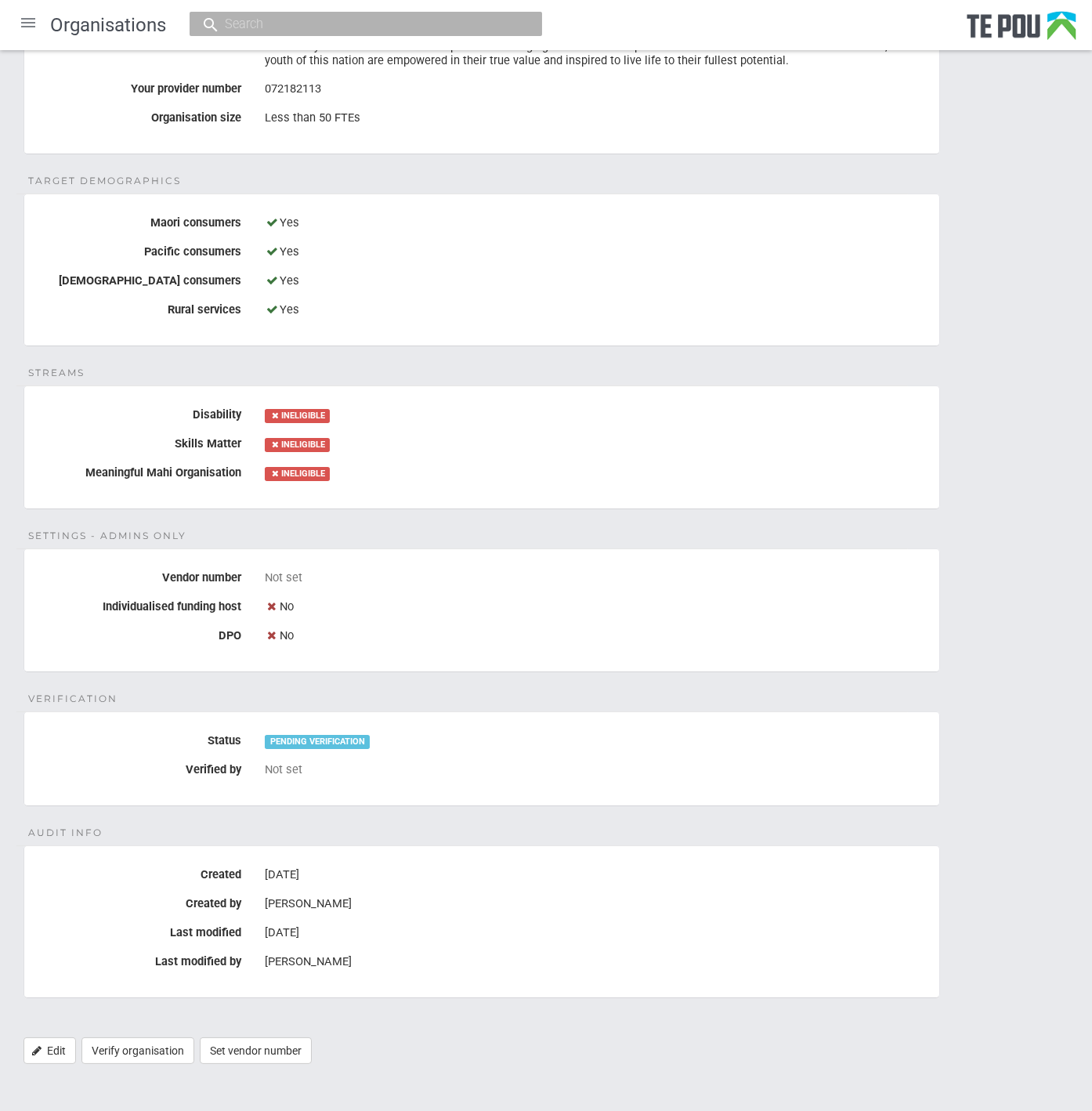
scroll to position [571, 0]
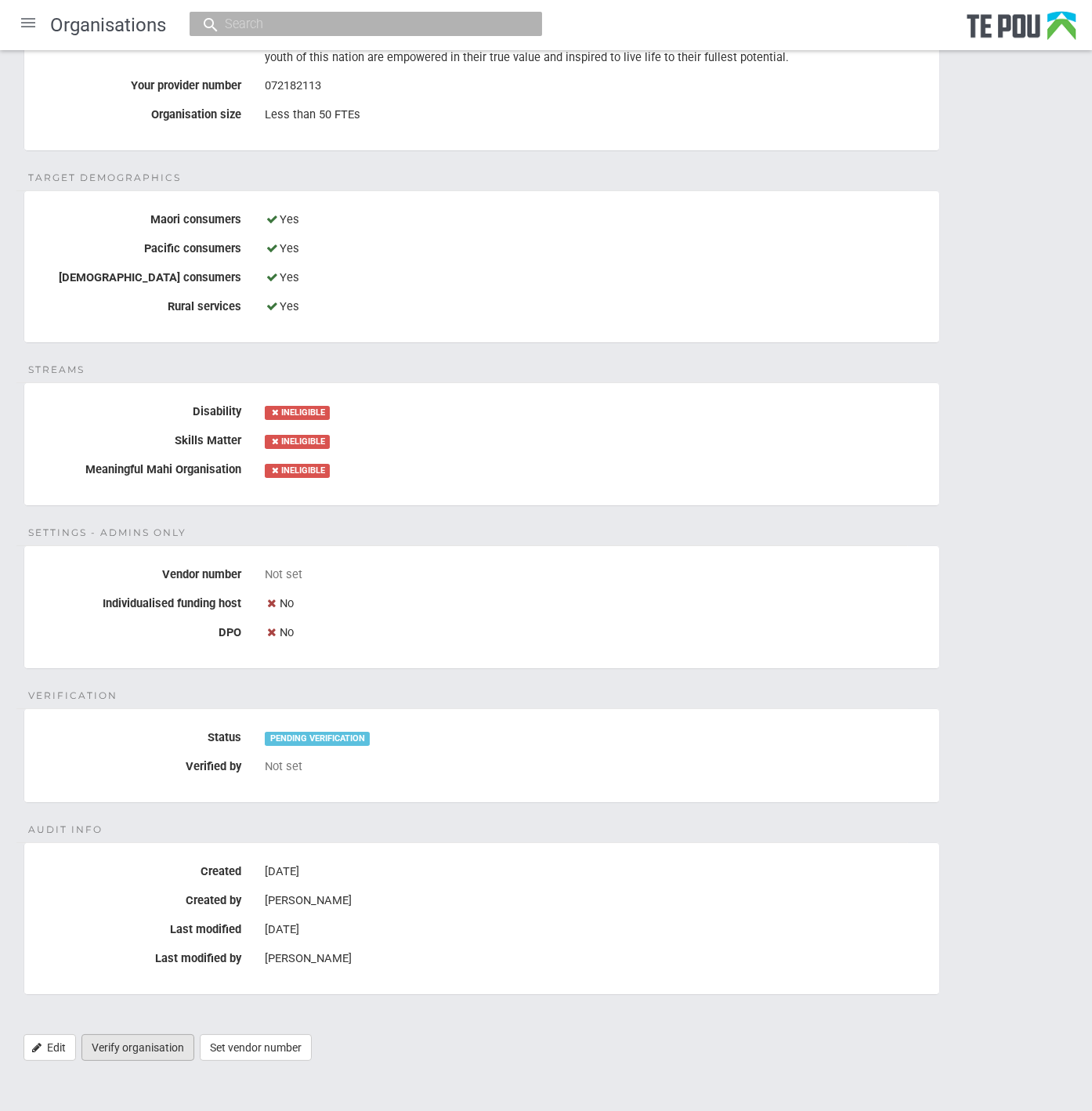
click at [144, 1042] on link "Verify organisation" at bounding box center [138, 1048] width 113 height 27
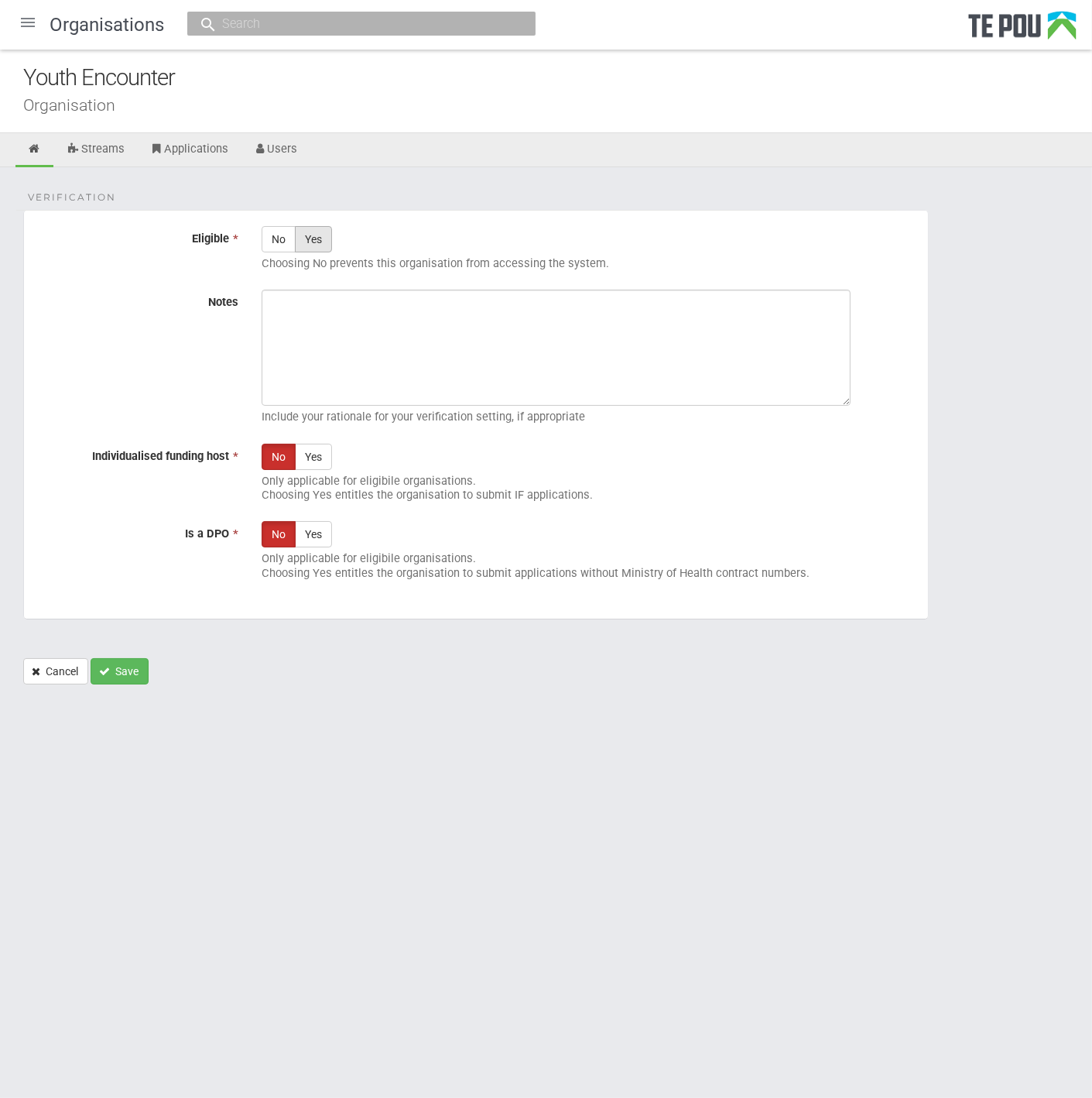
click at [315, 236] on label "Yes" at bounding box center [313, 239] width 37 height 26
radio input "true"
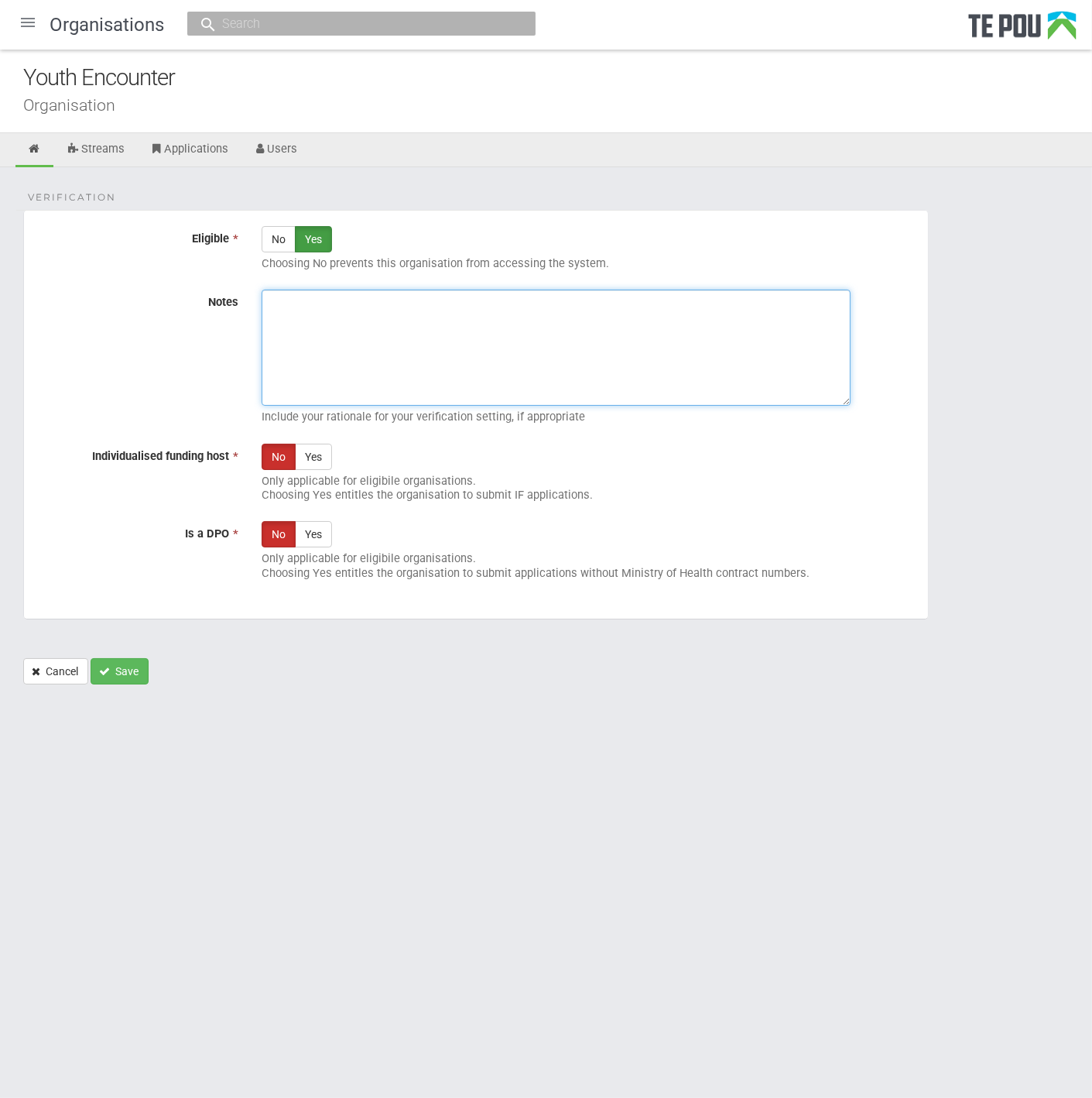
click at [470, 370] on textarea "Notes" at bounding box center [555, 347] width 589 height 116
click at [447, 354] on textarea "Notes" at bounding box center [555, 347] width 589 height 116
click at [446, 354] on textarea "Notes" at bounding box center [555, 347] width 589 height 116
paste textarea "Verified by Melody @ 13/10/2025"
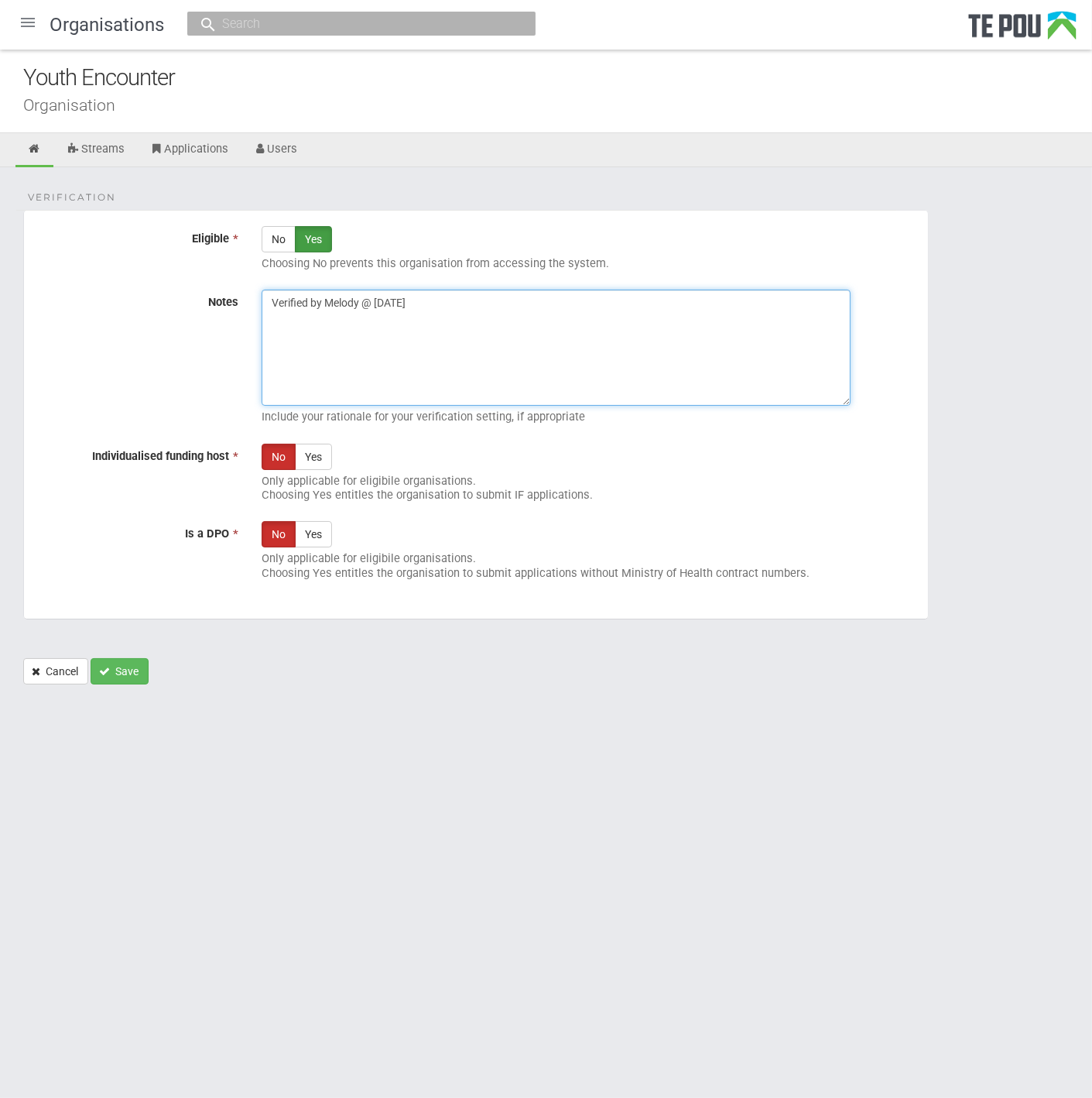
click at [477, 328] on textarea "Verified by Melody @ 13/10/2025" at bounding box center [555, 347] width 589 height 116
click at [436, 325] on textarea "Verified by Melody @ 13/10/2025 NZBN:" at bounding box center [555, 347] width 589 height 116
drag, startPoint x: 339, startPoint y: 315, endPoint x: 268, endPoint y: 317, distance: 71.0
click at [268, 317] on textarea "Verified by Melody @ 13/10/2025 NZBN:" at bounding box center [555, 347] width 589 height 116
paste textarea "YOUTH ENCOUNTER MINISTRIES TRUST 2564364 NZBN: 9429043302772"
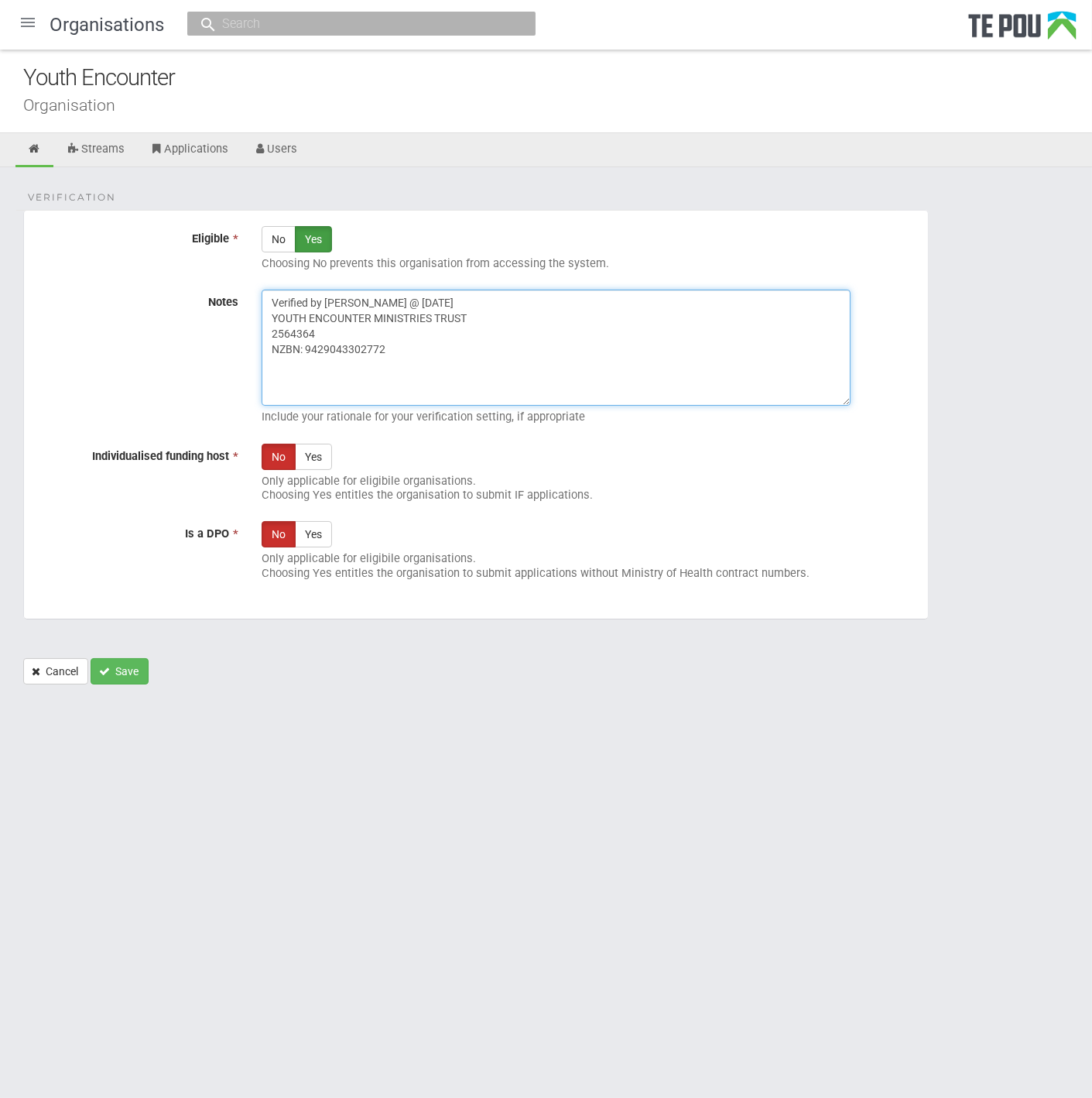
click at [519, 311] on textarea "Verified by Melody @ 13/10/2025 YOUTH ENCOUNTER MINISTRIES TRUST 2564364 NZBN: …" at bounding box center [555, 347] width 589 height 116
click at [272, 328] on textarea "Verified by Melody @ 13/10/2025 YOUTH ENCOUNTER MINISTRIES TRUST 2564364 NZBN: …" at bounding box center [555, 347] width 589 height 116
click at [429, 353] on textarea "Verified by Melody @ 13/10/2025 YOUTH ENCOUNTER MINISTRIES TRUST 2564364 NZBN: …" at bounding box center [555, 347] width 589 height 116
paste textarea "Registration Number: CC48898"
click at [504, 364] on textarea "Verified by Melody @ 13/10/2025 YOUTH ENCOUNTER MINISTRIES TRUST 2564364 NZBN: …" at bounding box center [555, 347] width 589 height 116
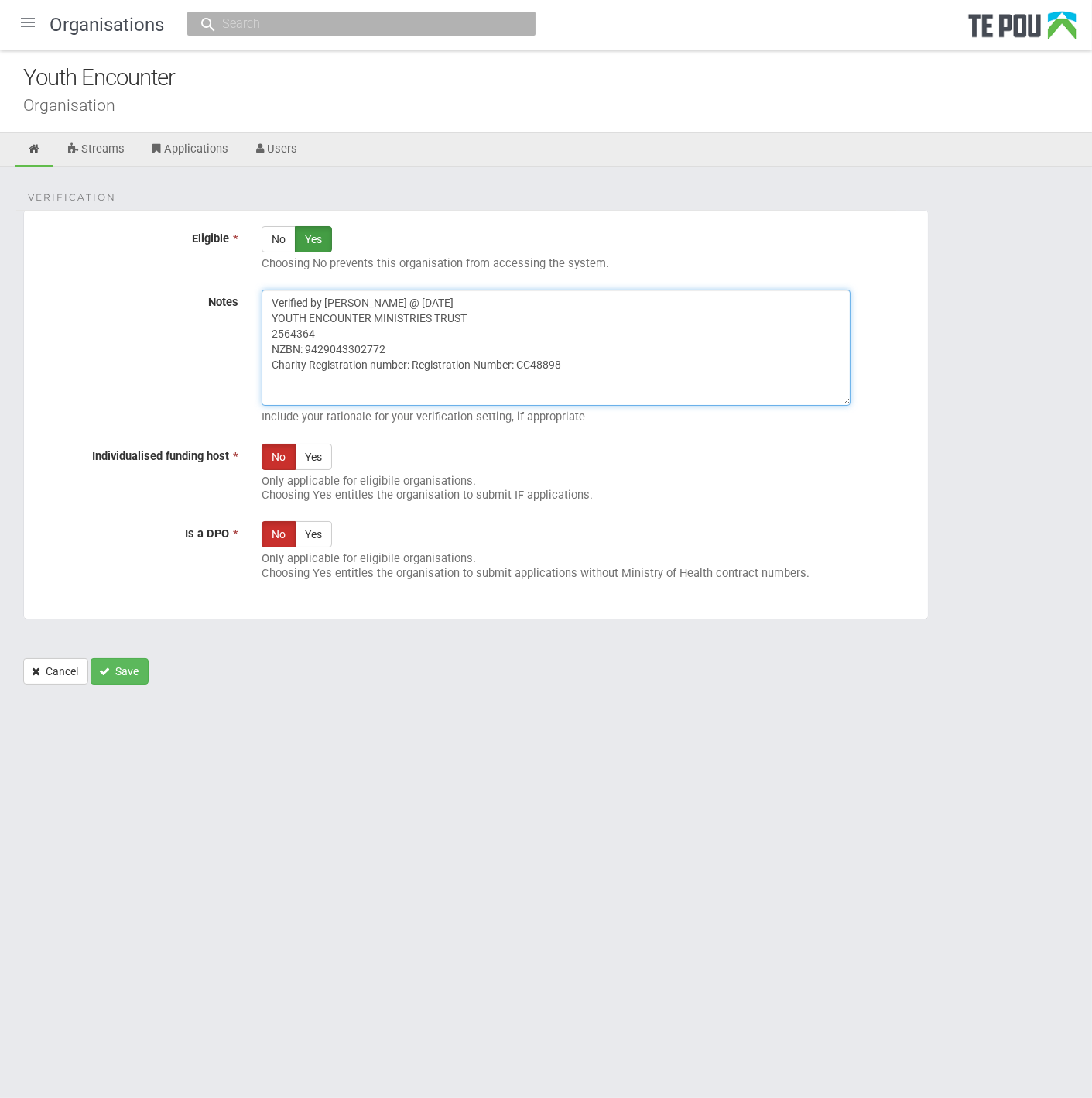
drag, startPoint x: 514, startPoint y: 361, endPoint x: 416, endPoint y: 364, distance: 98.0
click at [416, 364] on textarea "Verified by Melody @ 13/10/2025 YOUTH ENCOUNTER MINISTRIES TRUST 2564364 NZBN: …" at bounding box center [555, 347] width 589 height 116
type textarea "Verified by Melody @ 13/10/2025 YOUTH ENCOUNTER MINISTRIES TRUST 2564364 NZBN: …"
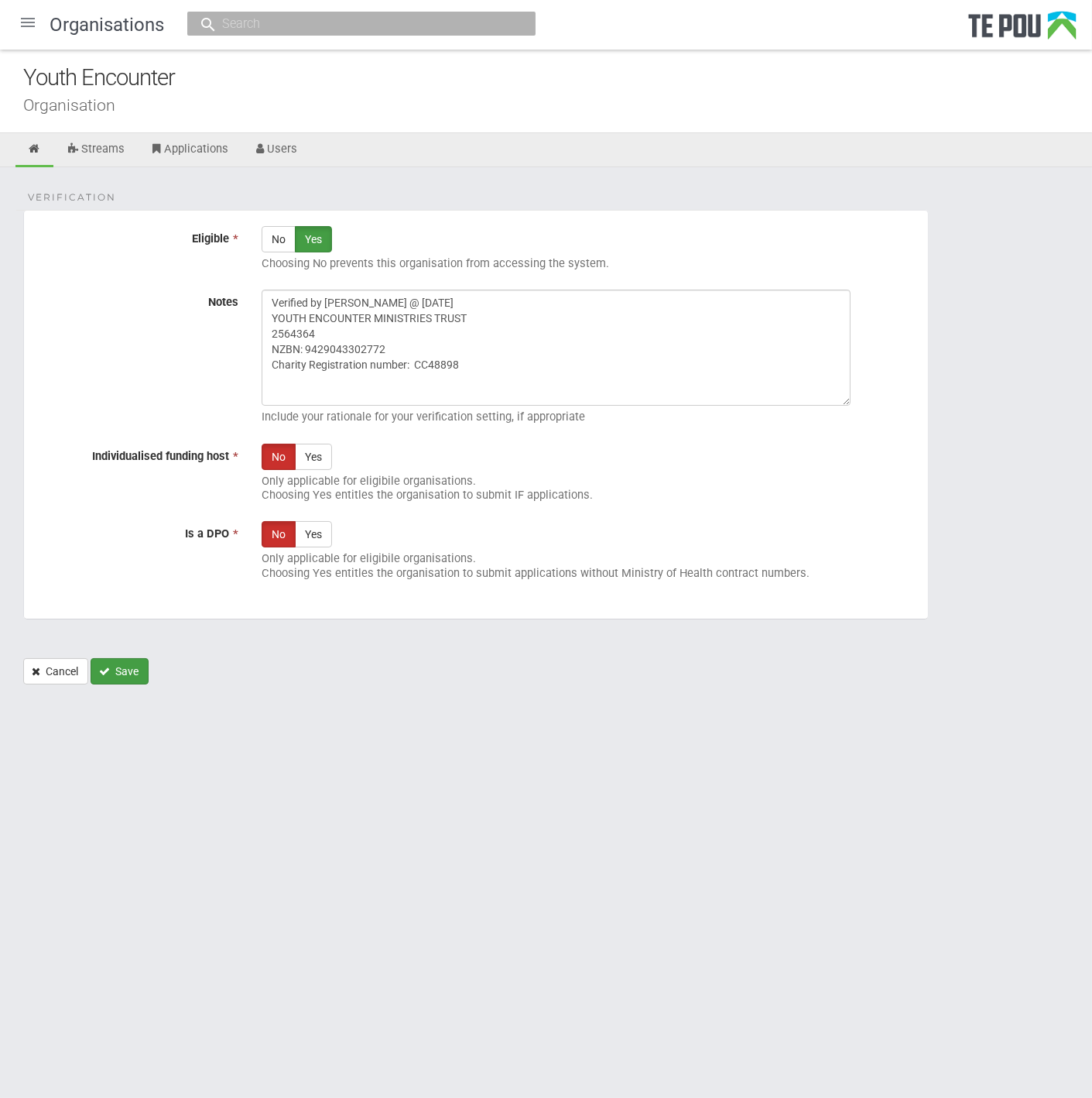
click at [130, 673] on button "Save" at bounding box center [119, 671] width 58 height 26
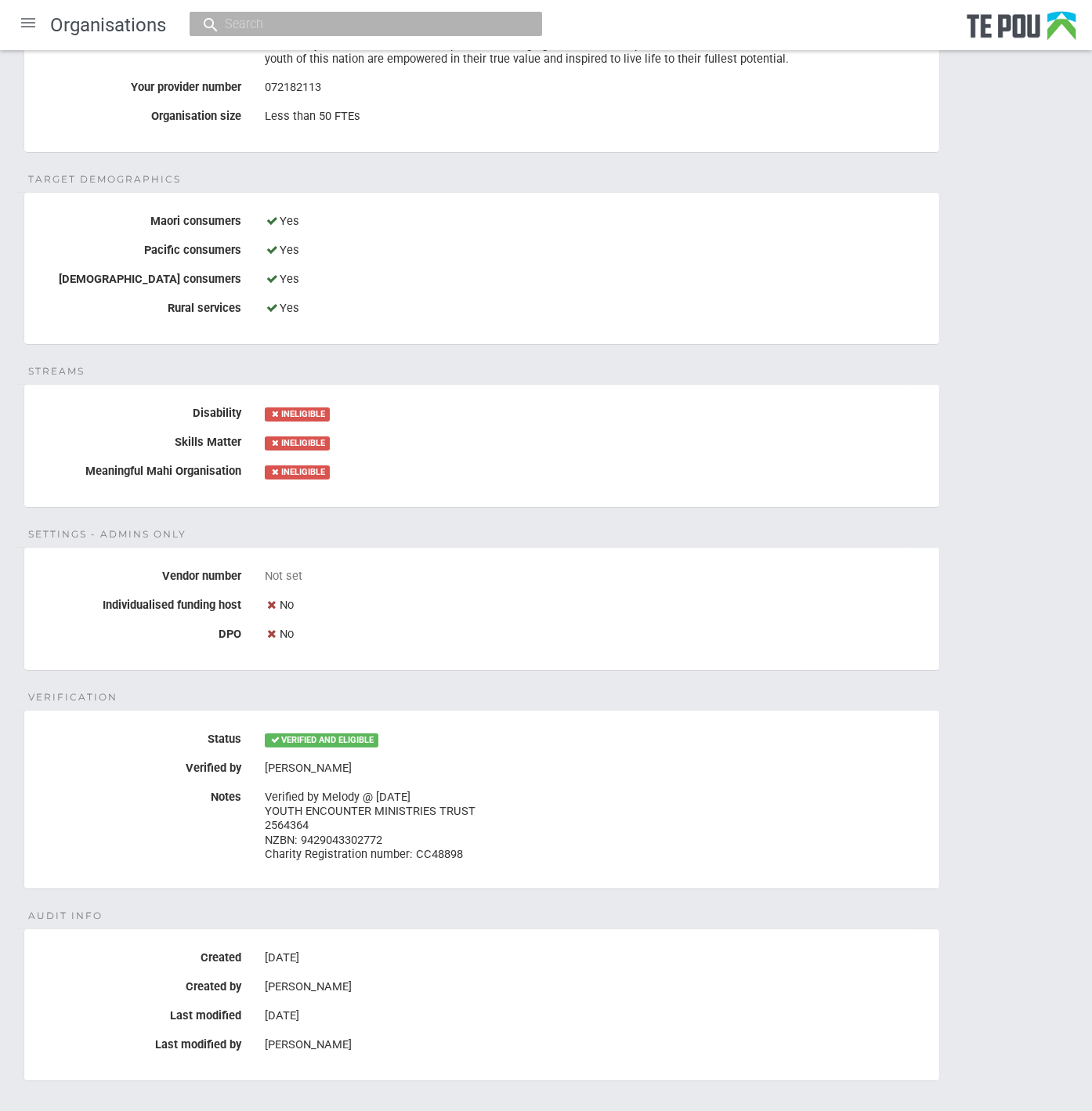
scroll to position [656, 0]
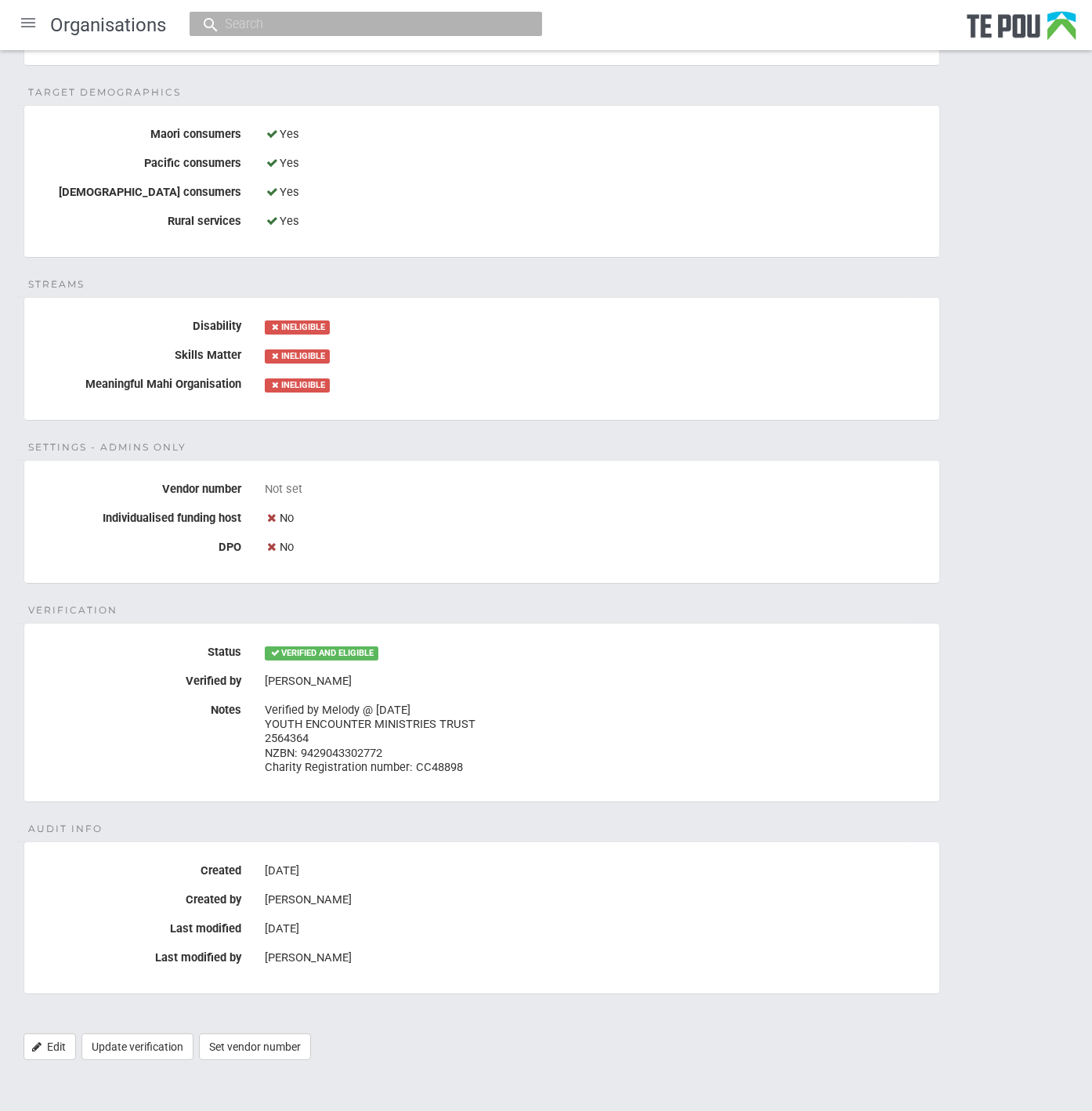
click at [150, 1060] on div "Details Name Youth Encounter Legal name Youth Encounter Ministries Trust Physic…" at bounding box center [546, 294] width 1092 height 1563
click at [143, 1045] on link "Update verification" at bounding box center [137, 1047] width 112 height 27
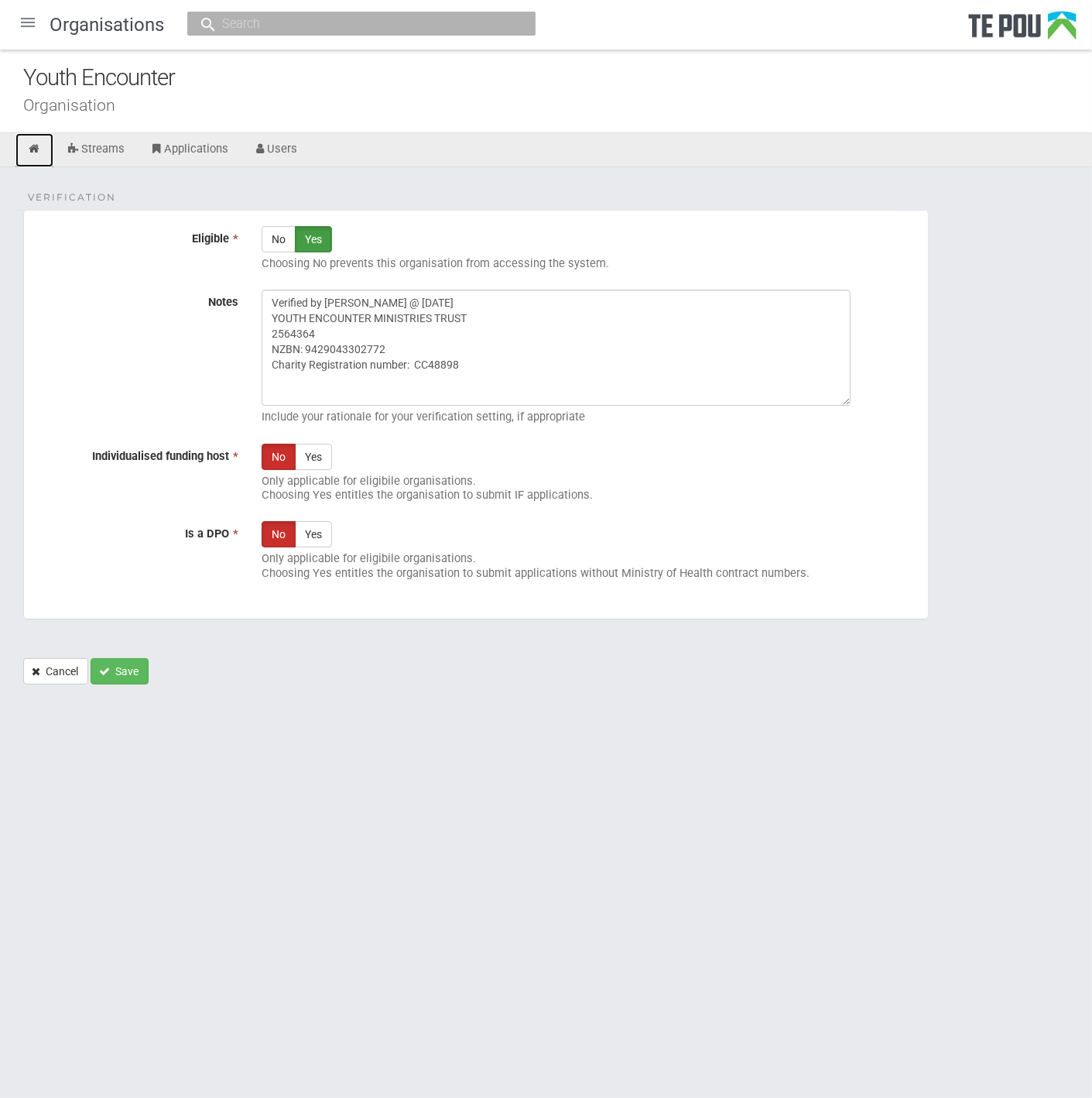
click at [37, 152] on icon at bounding box center [35, 149] width 15 height 12
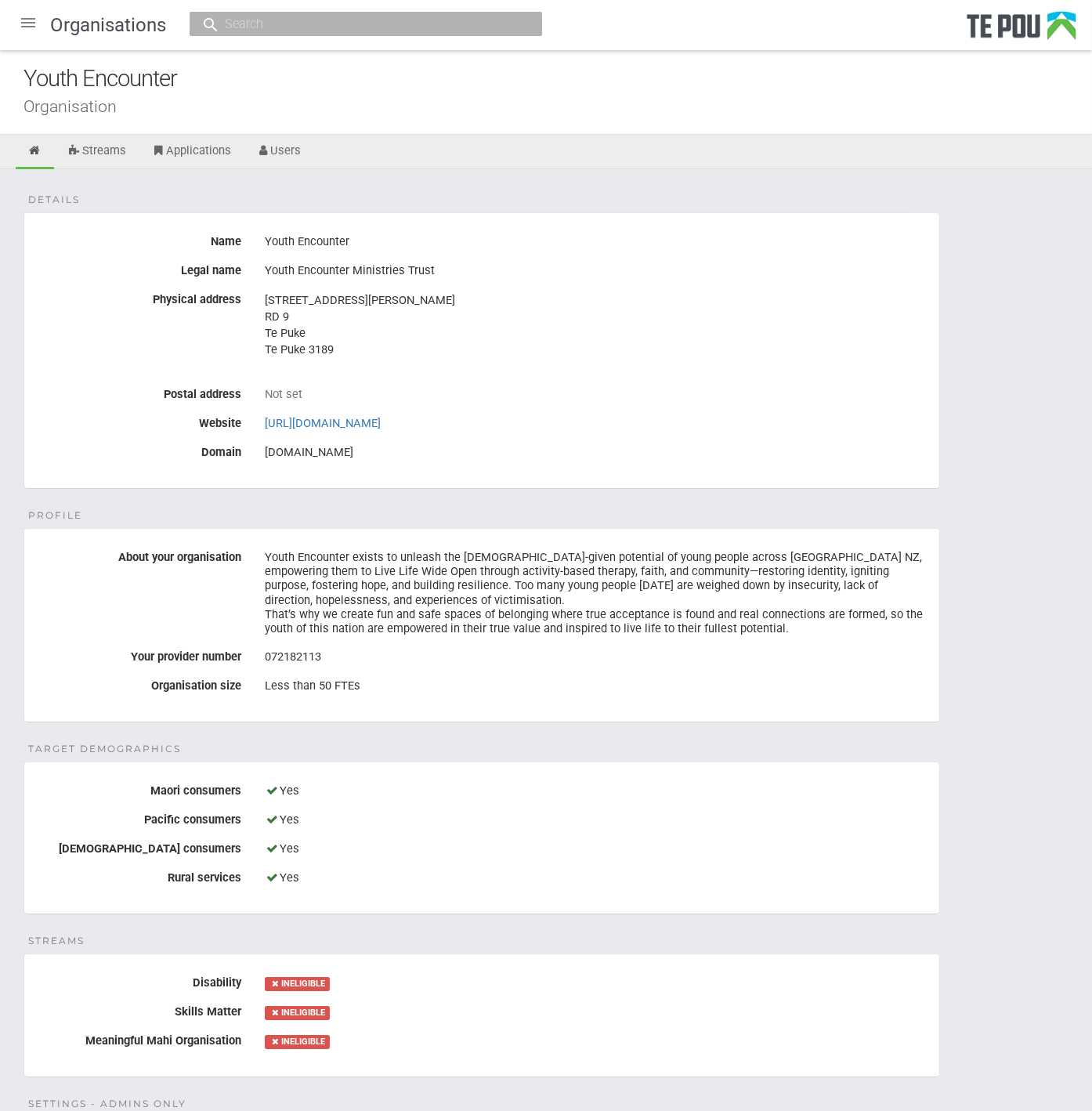
click at [27, 23] on div at bounding box center [27, 22] width 37 height 37
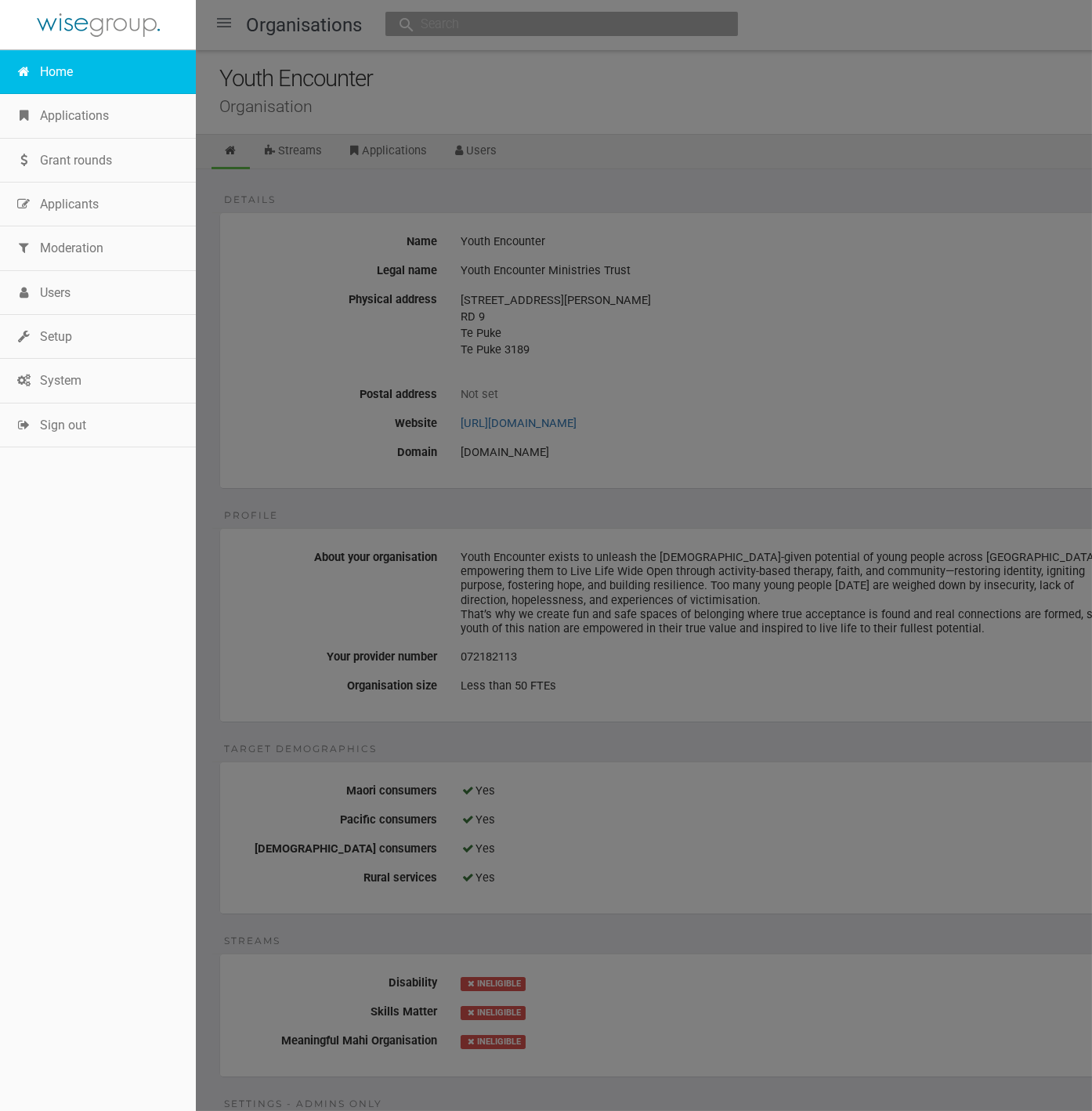
click at [71, 79] on link "Home" at bounding box center [98, 72] width 196 height 44
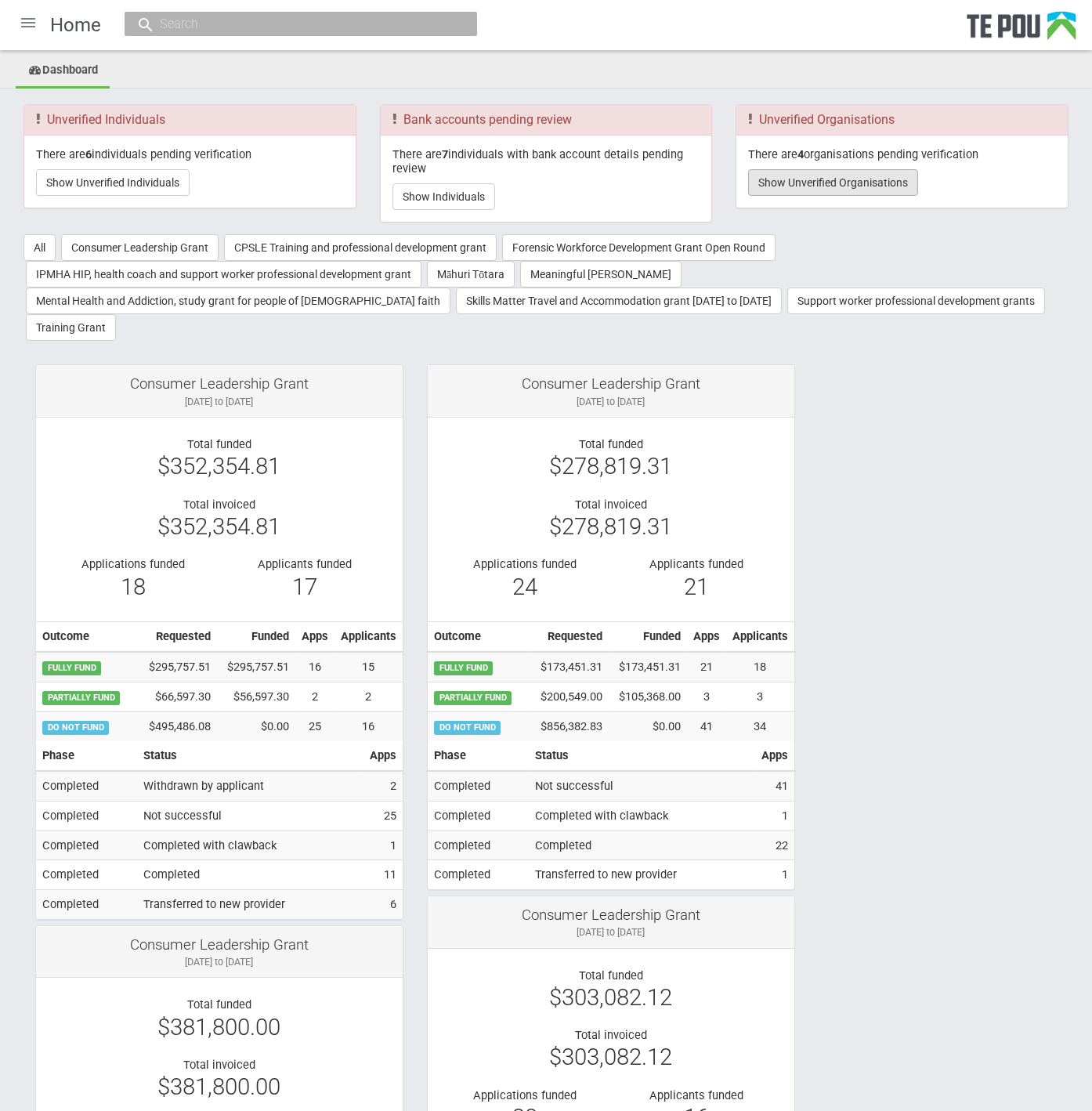
click at [873, 182] on button "Show Unverified Organisations" at bounding box center [833, 182] width 170 height 27
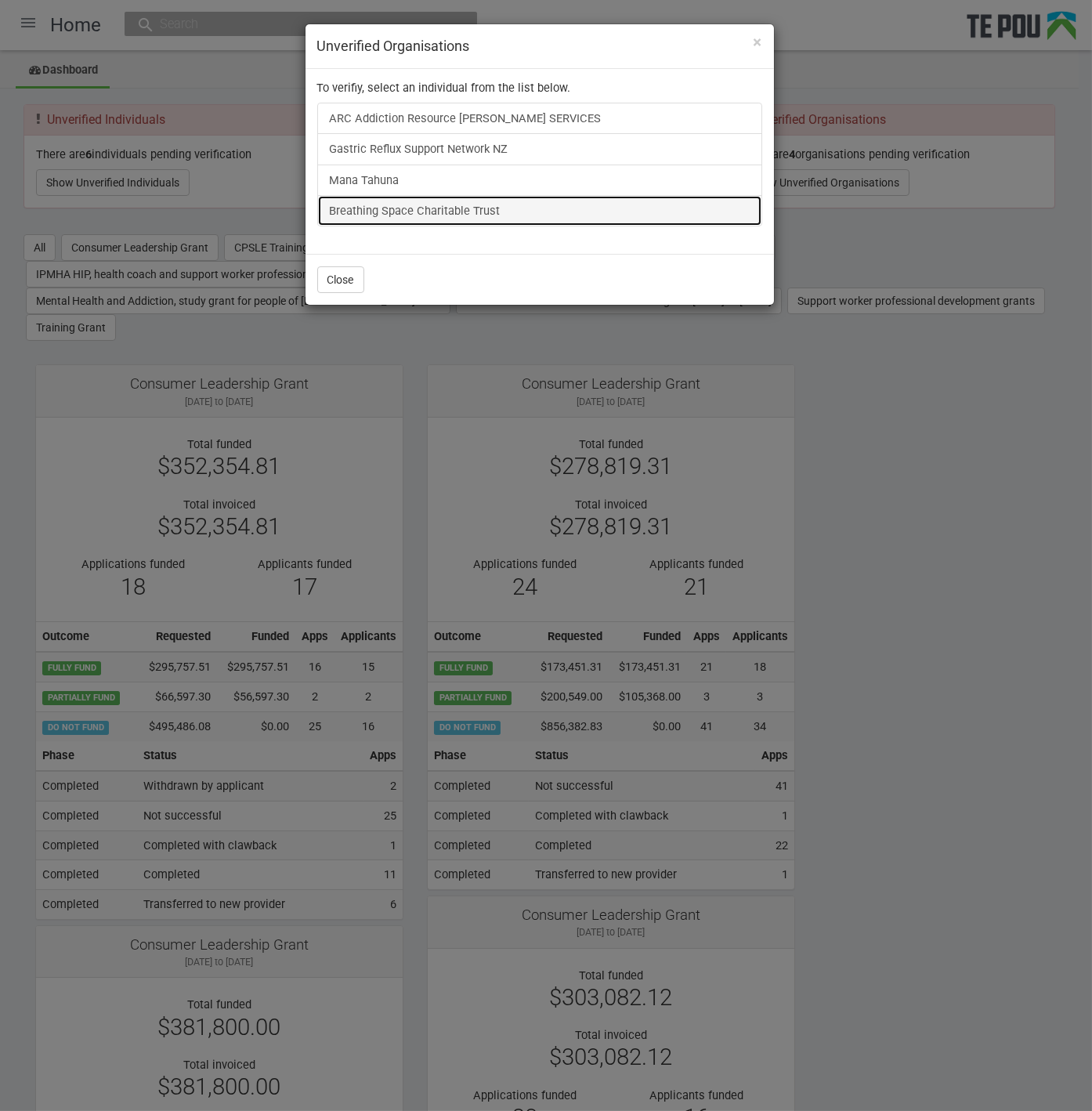
click at [466, 205] on link "Breathing Space Charitable Trust" at bounding box center [540, 211] width 445 height 32
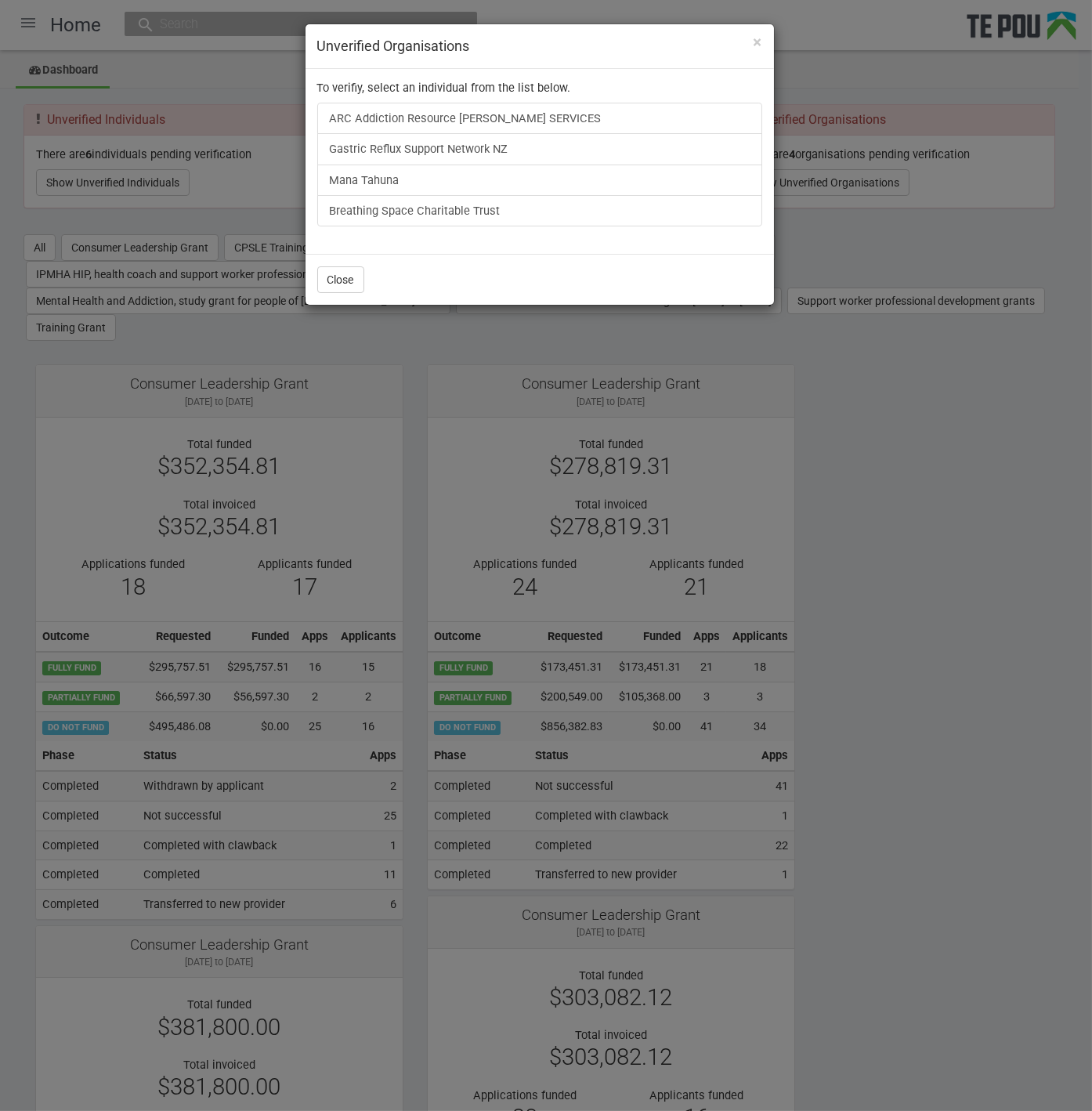
click at [913, 601] on div "× Unverified Organisations To verifiy, select an individual from the list below…" at bounding box center [546, 556] width 1092 height 1111
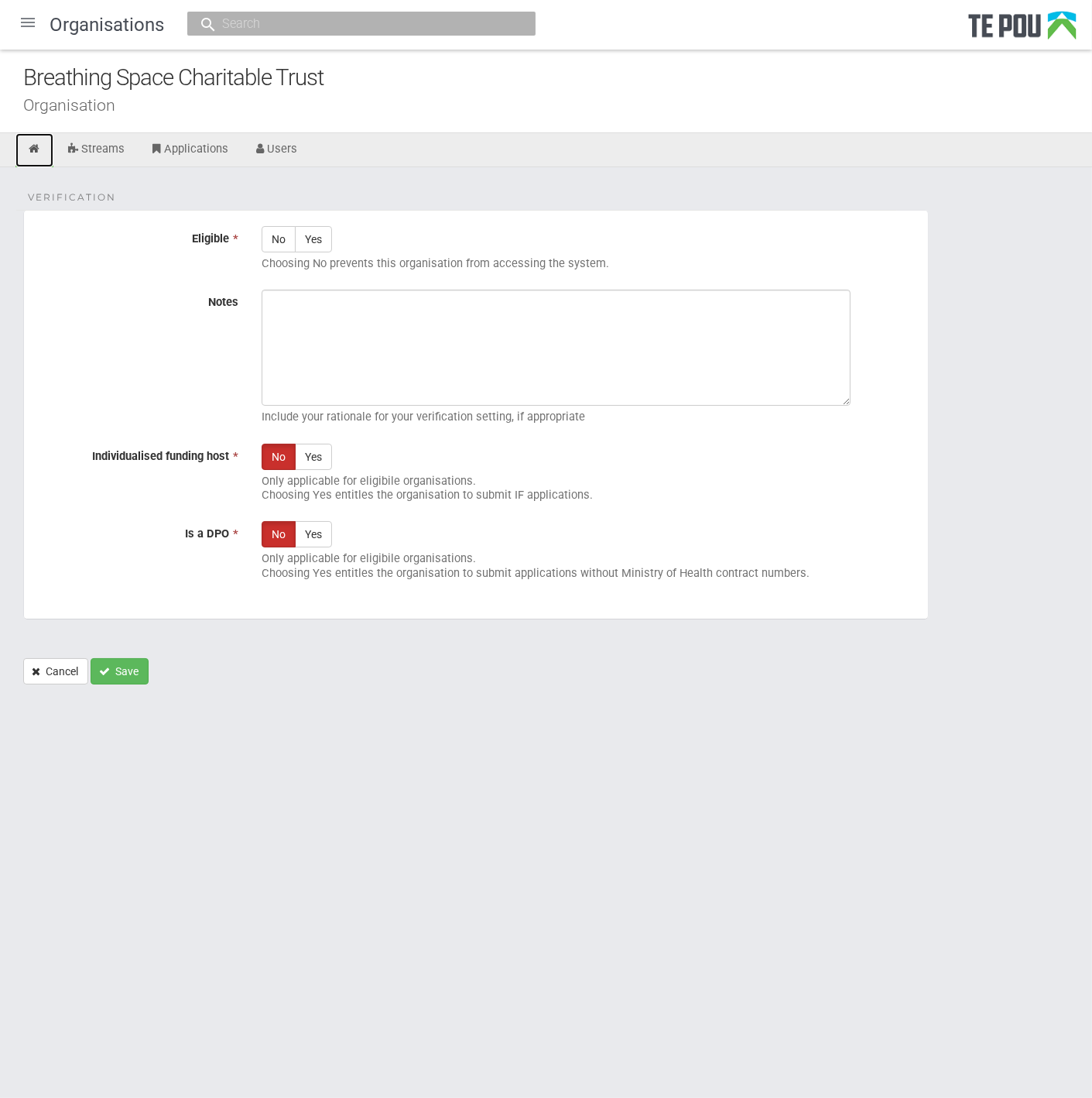
click at [39, 151] on icon at bounding box center [35, 149] width 15 height 12
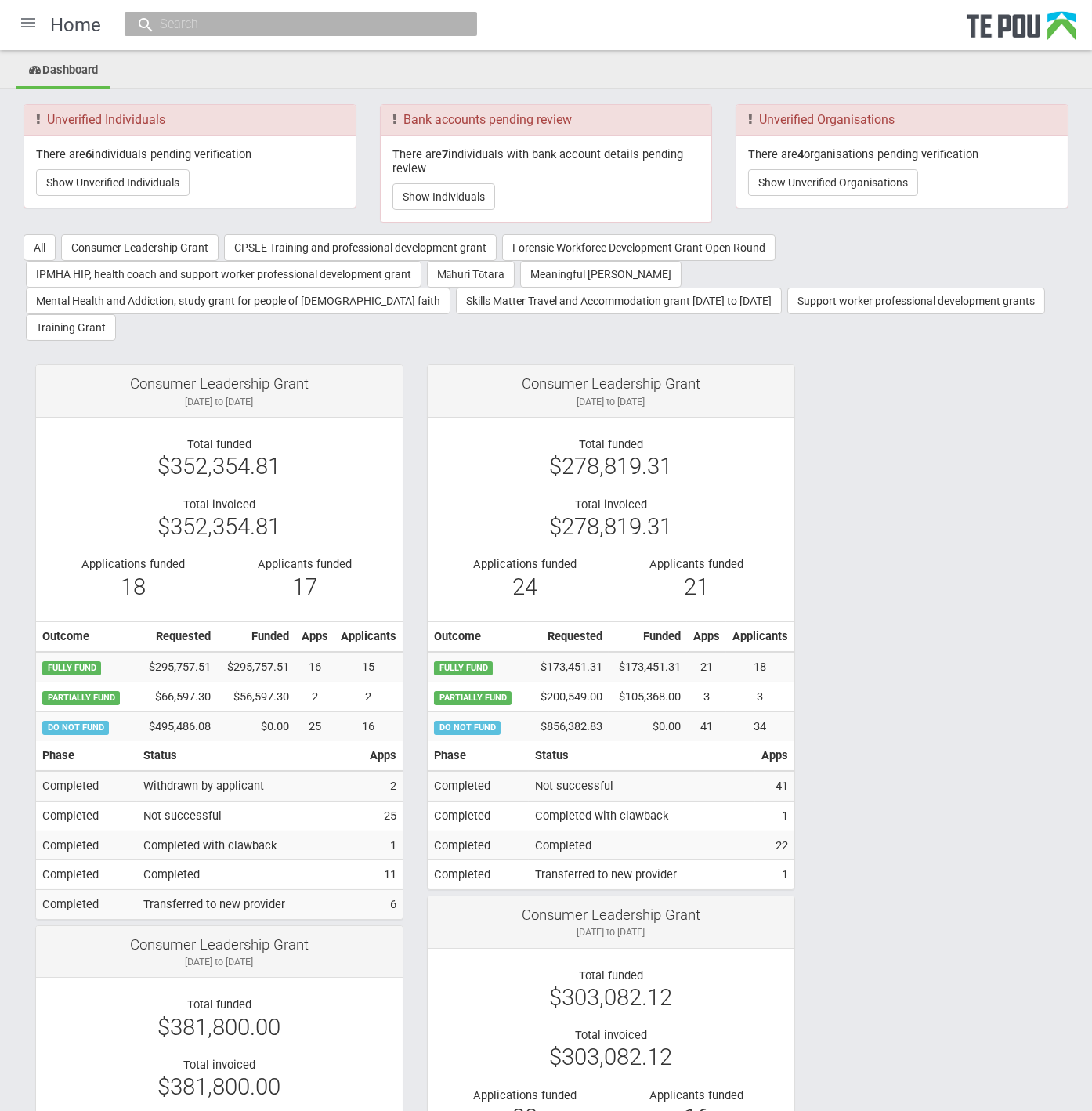
click at [32, 21] on div at bounding box center [27, 22] width 37 height 37
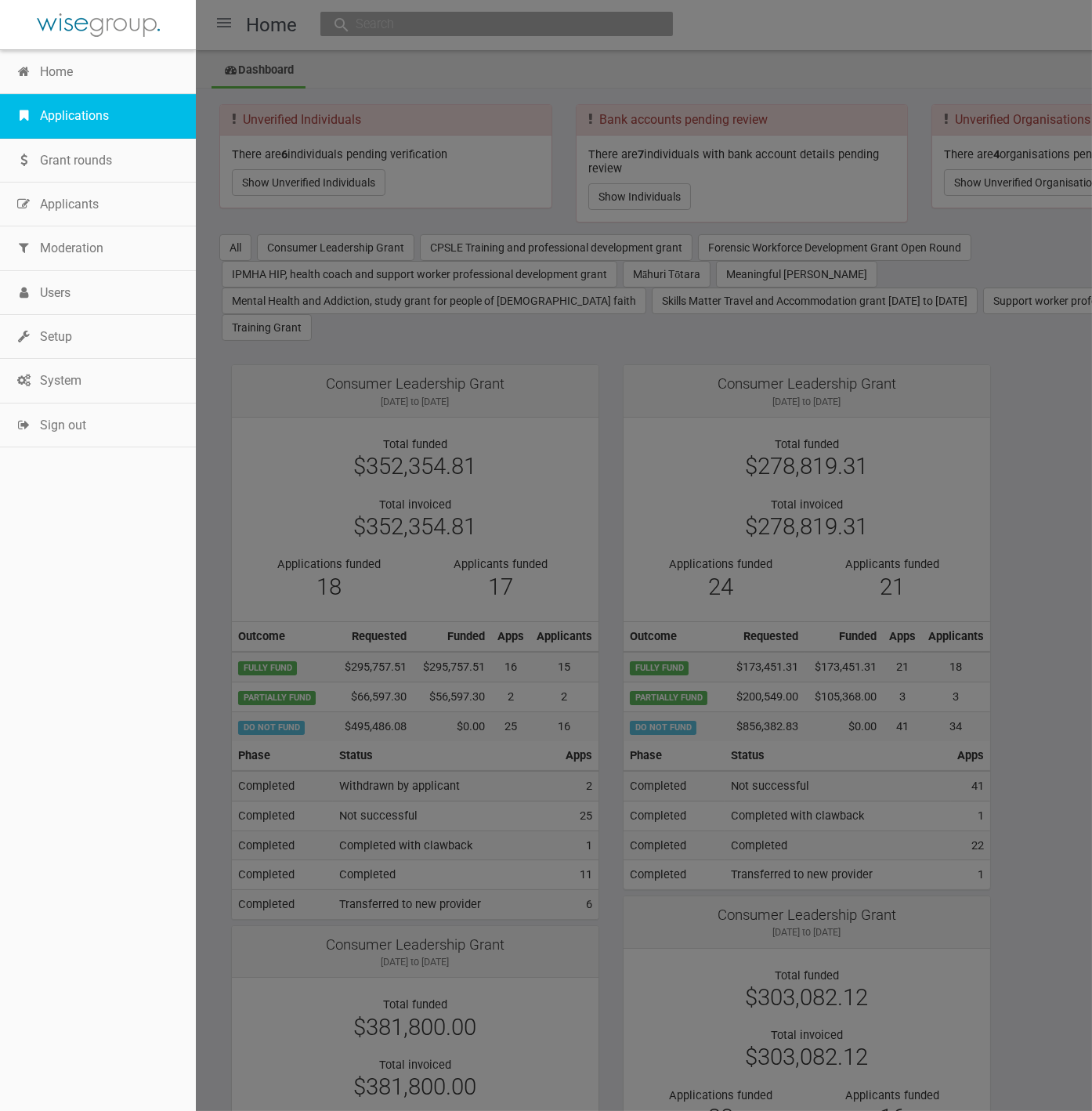
click at [105, 115] on link "Applications" at bounding box center [98, 116] width 196 height 44
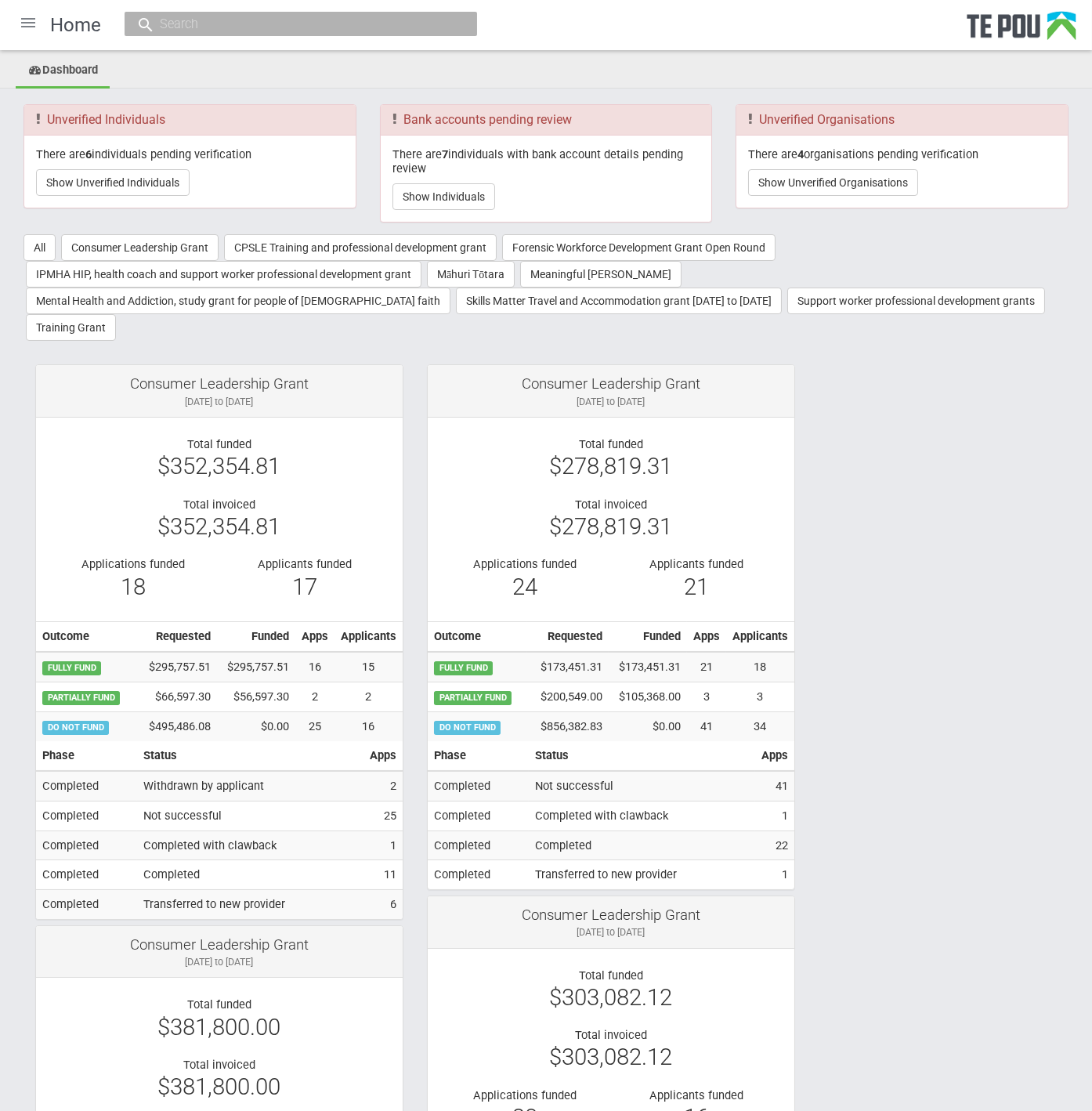
click at [23, 20] on div at bounding box center [27, 22] width 37 height 37
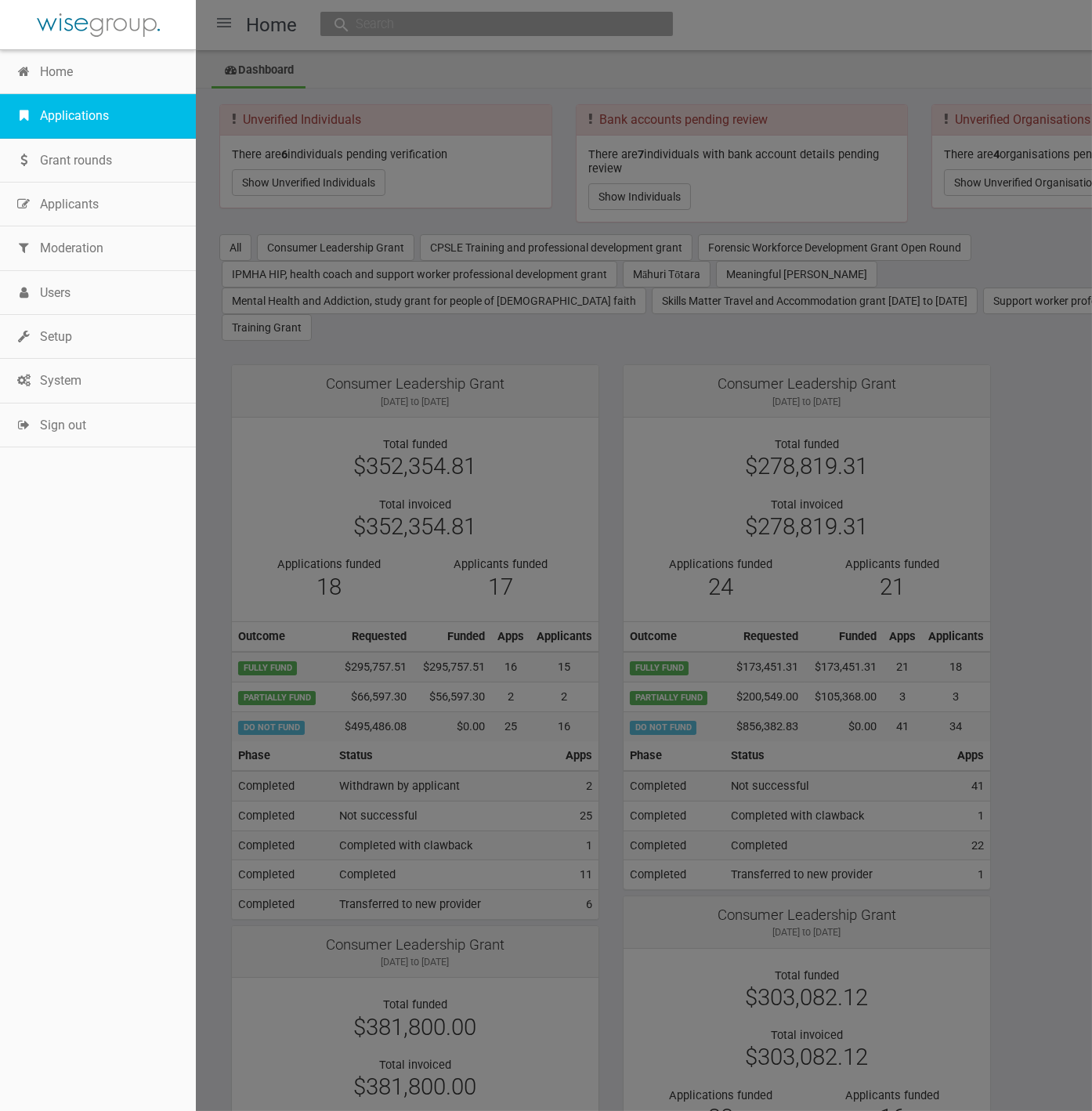
click at [86, 116] on link "Applications" at bounding box center [98, 116] width 196 height 44
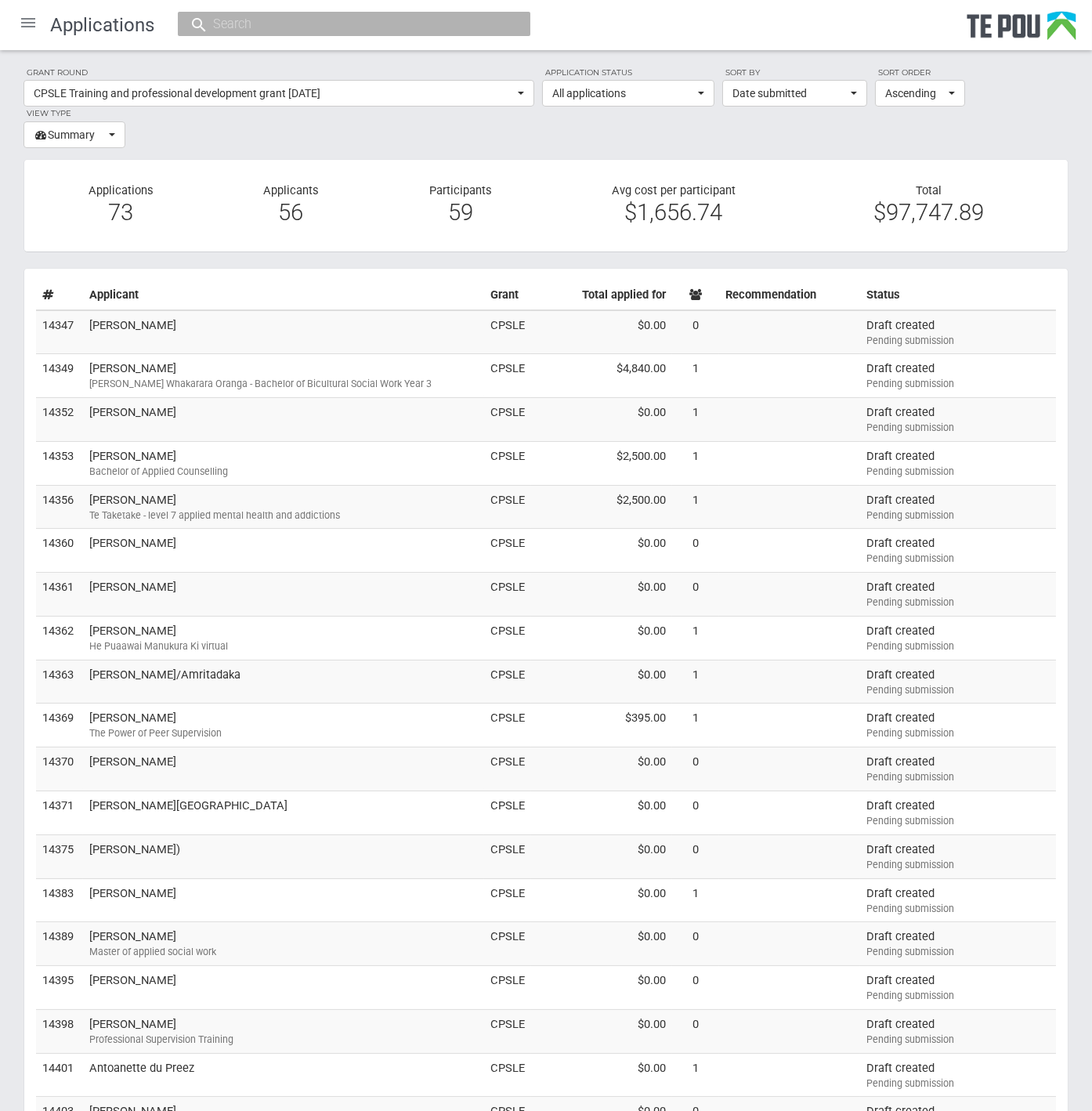
click at [30, 27] on div at bounding box center [27, 22] width 37 height 37
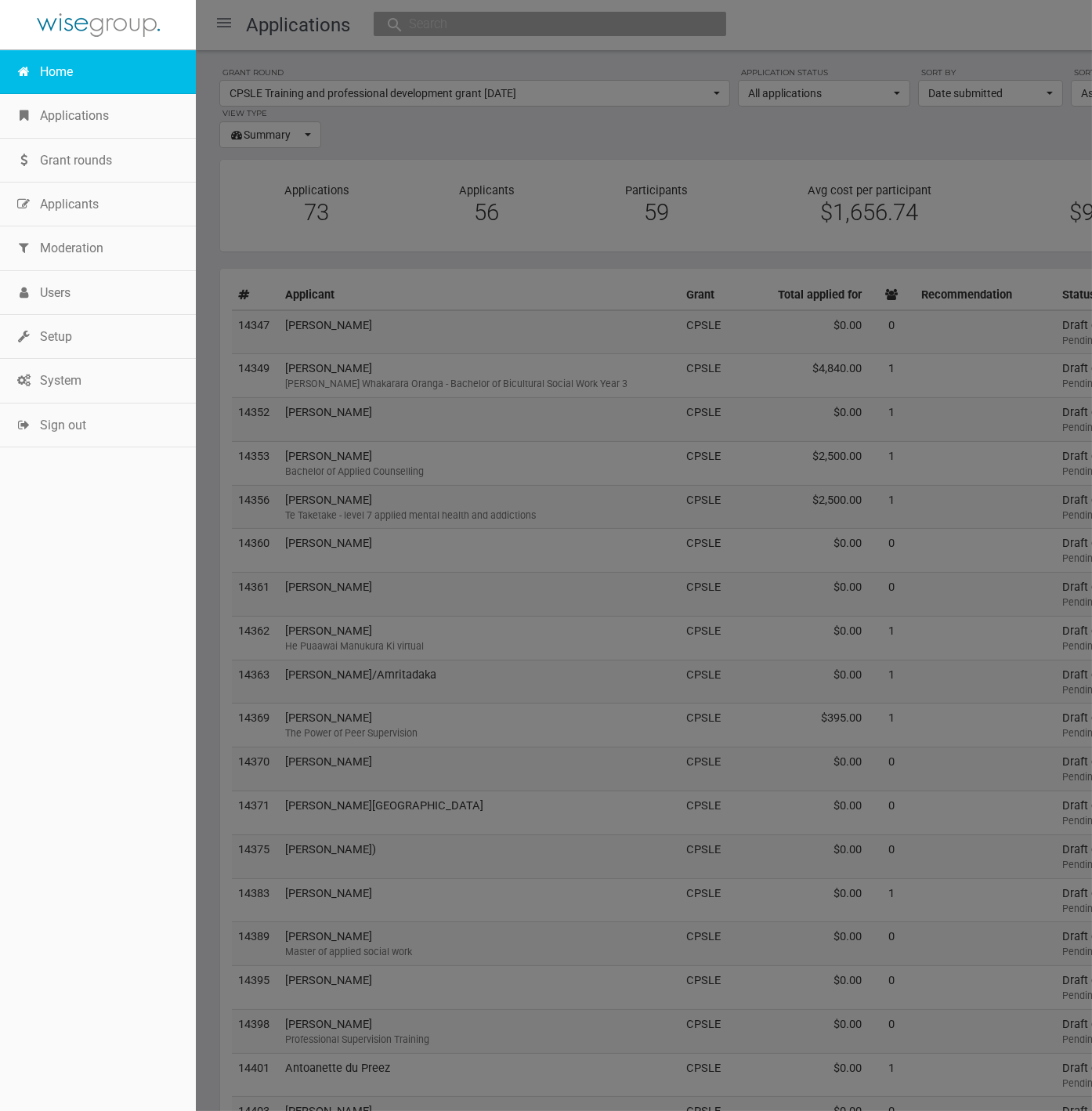
click at [61, 63] on link "Home" at bounding box center [98, 72] width 196 height 44
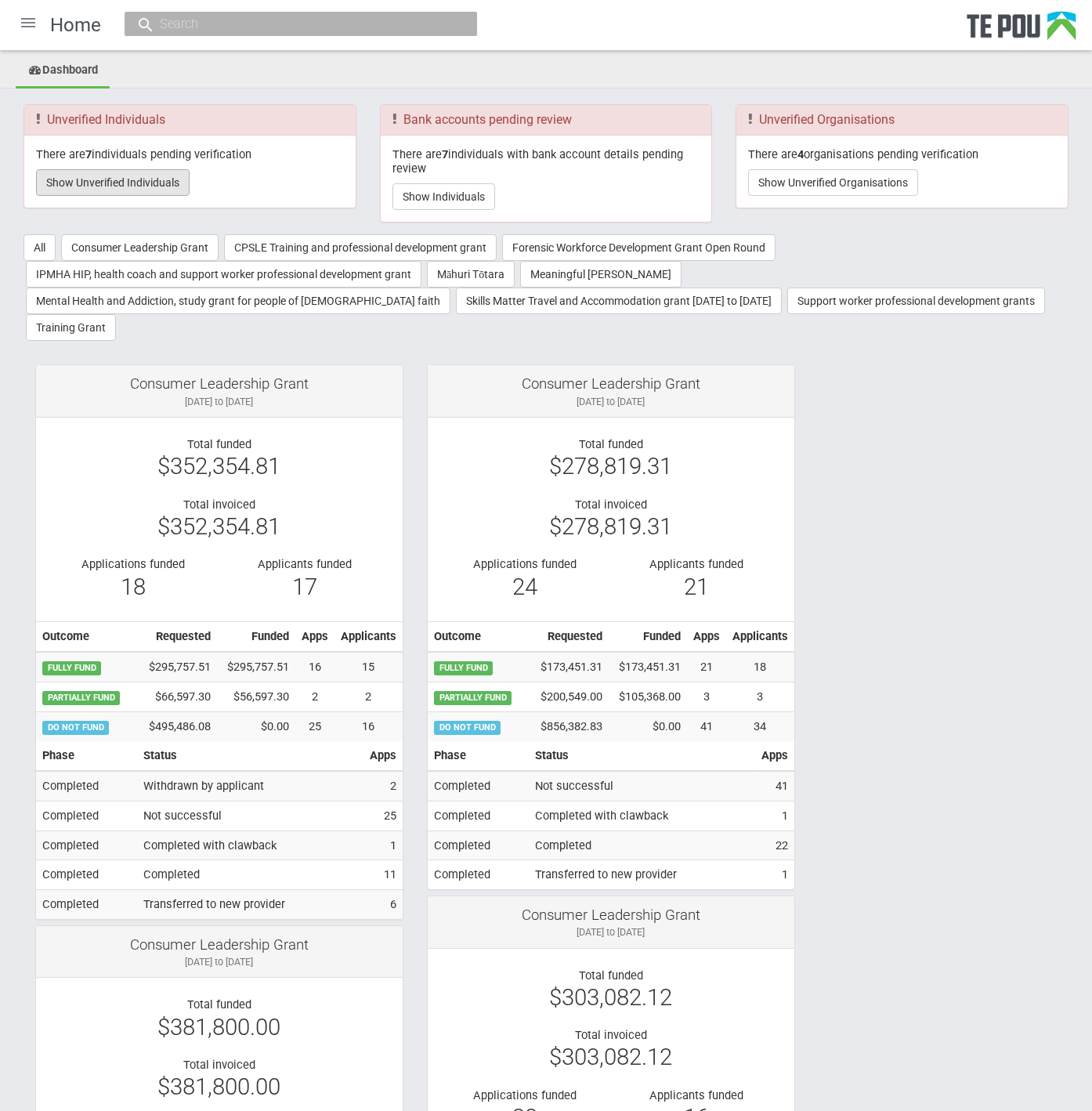
click at [167, 184] on button "Show Unverified Individuals" at bounding box center [112, 182] width 154 height 27
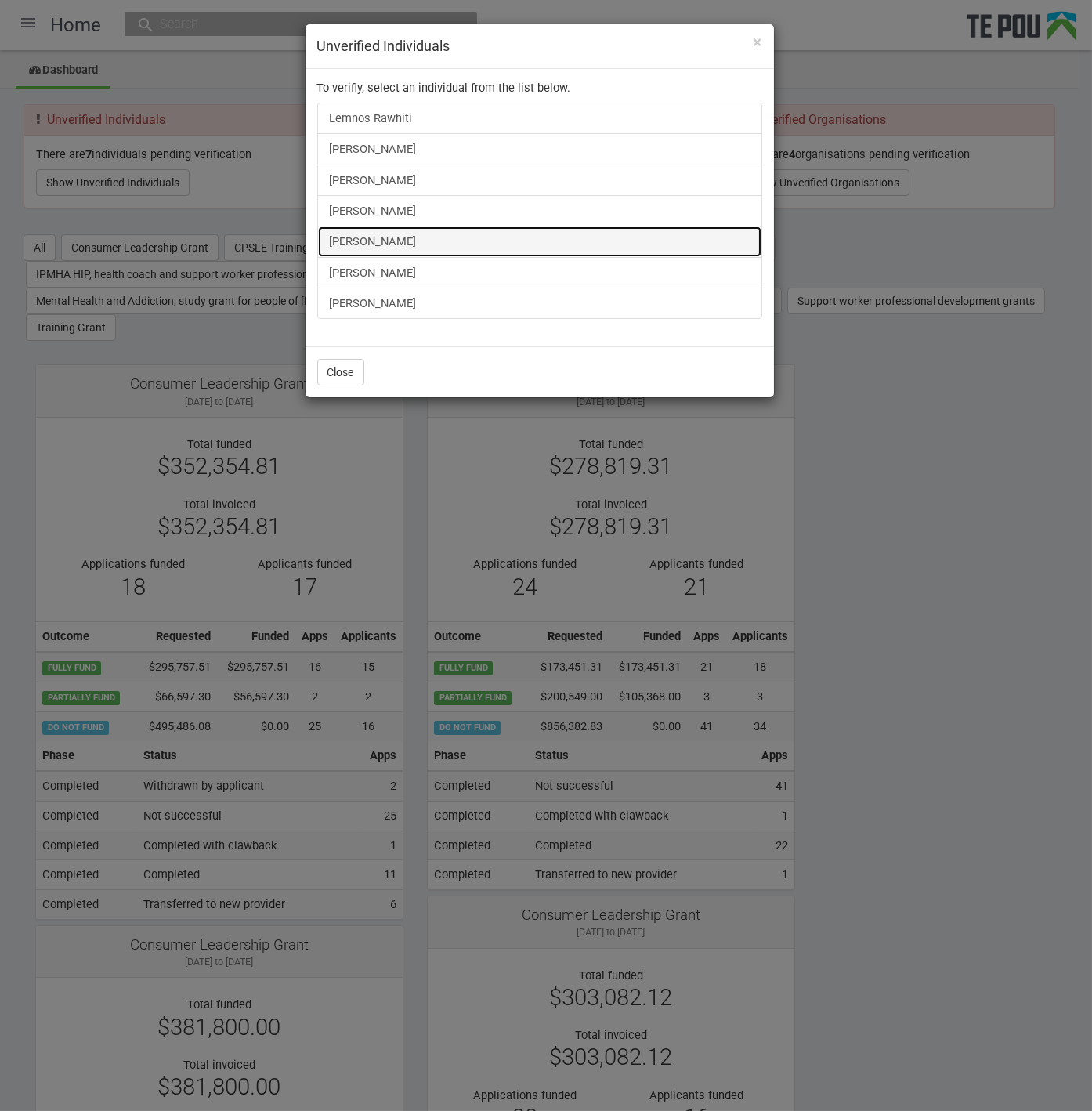
click at [376, 238] on link "[PERSON_NAME]" at bounding box center [540, 241] width 445 height 32
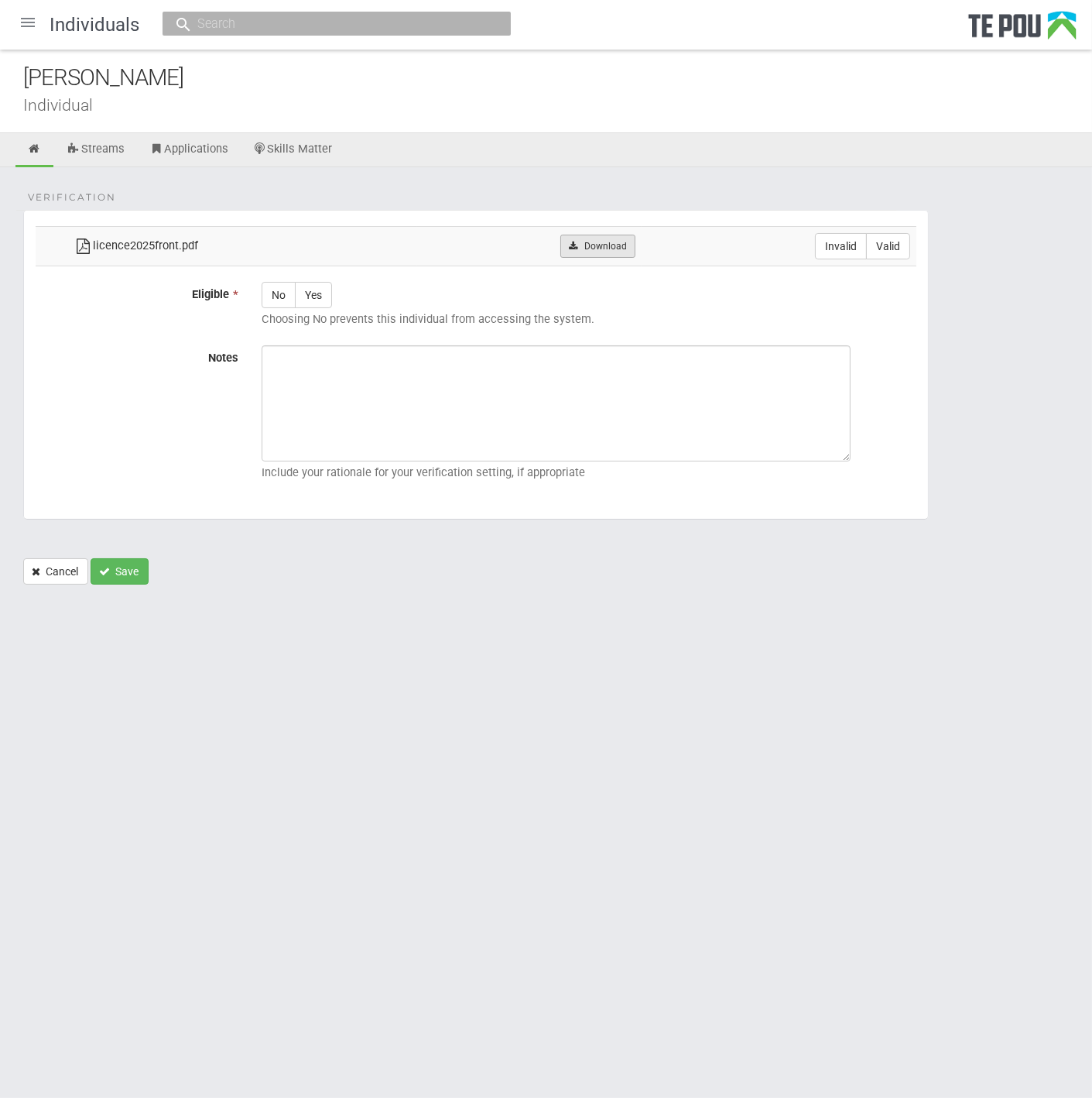
click at [592, 242] on link "Download" at bounding box center [597, 246] width 75 height 23
click at [21, 14] on div at bounding box center [27, 22] width 37 height 37
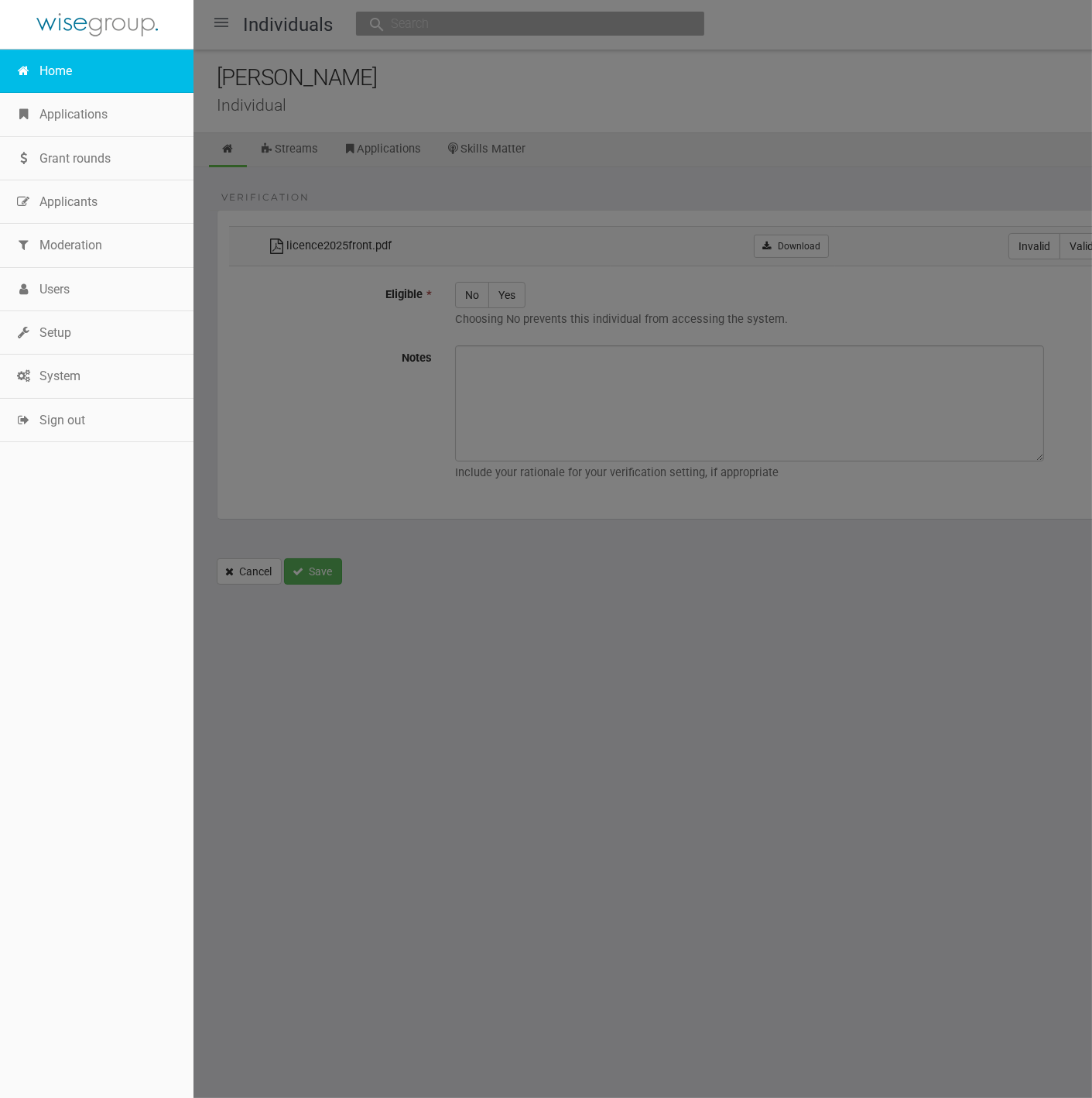
click at [66, 87] on link "Home" at bounding box center [97, 71] width 194 height 44
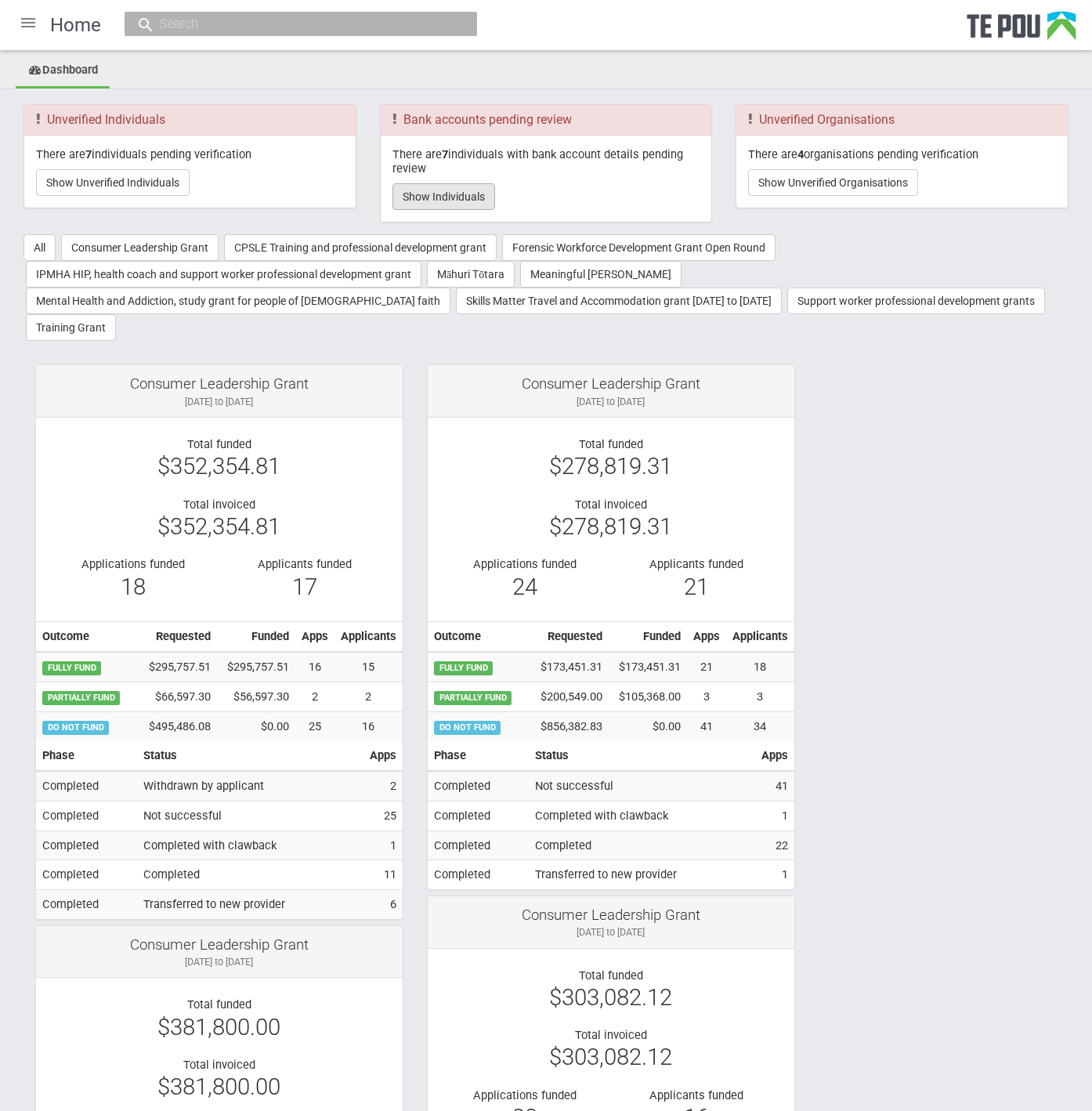
click at [472, 200] on button "Show Individuals" at bounding box center [443, 196] width 102 height 27
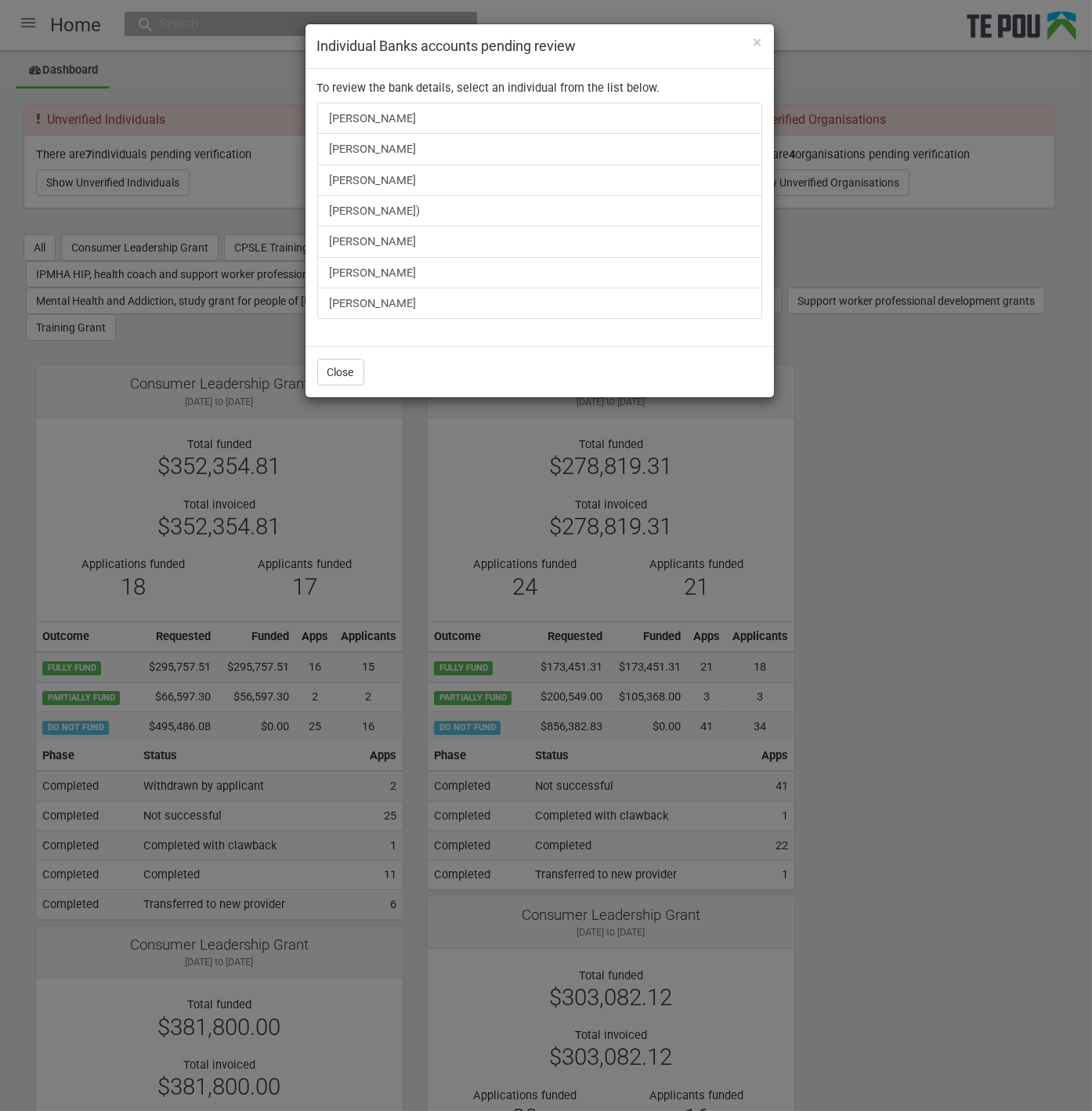
click at [962, 556] on div "× Individual Banks accounts pending review To review the bank details, select a…" at bounding box center [546, 556] width 1092 height 1111
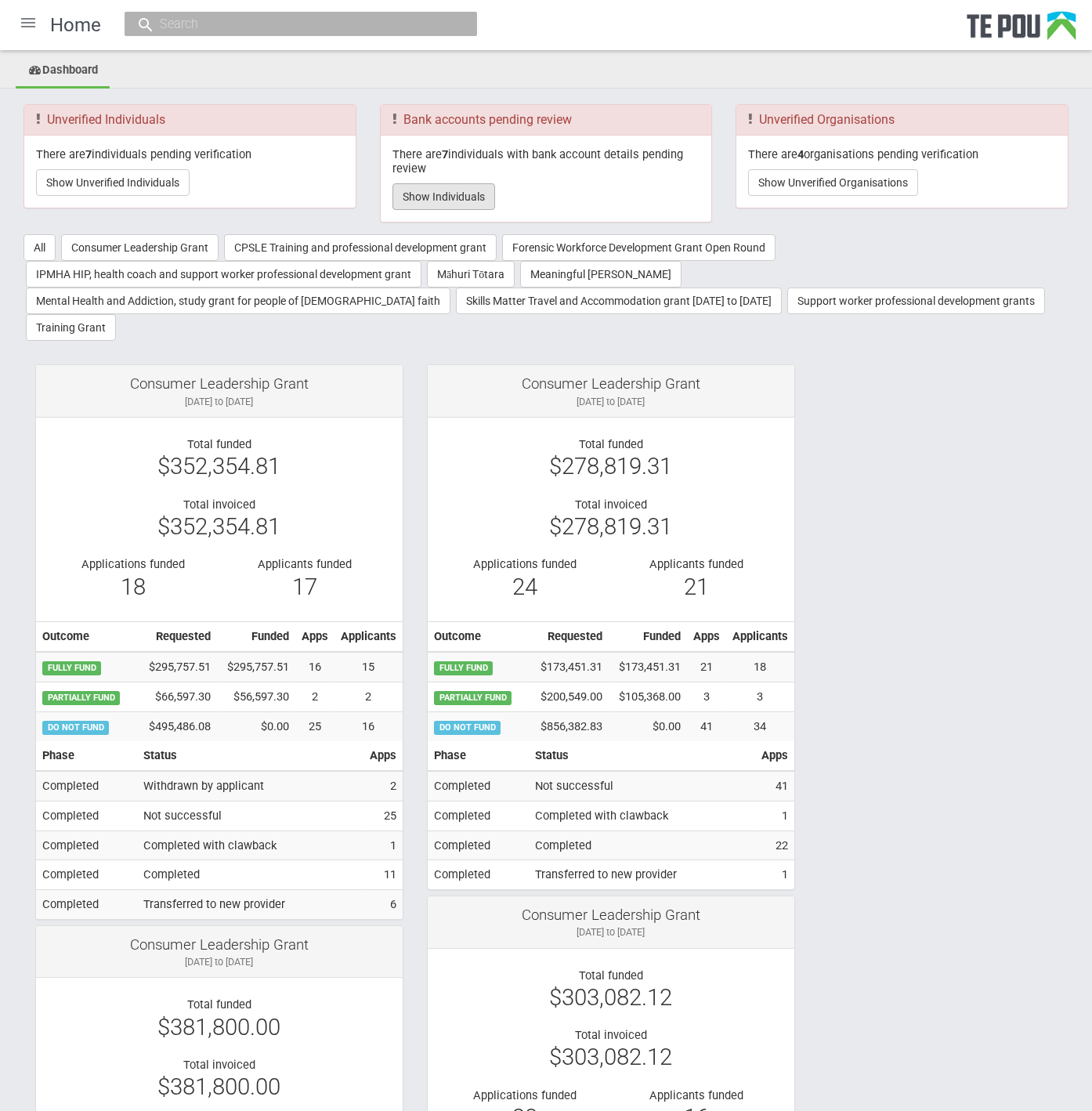
click at [437, 189] on button "Show Individuals" at bounding box center [443, 196] width 102 height 27
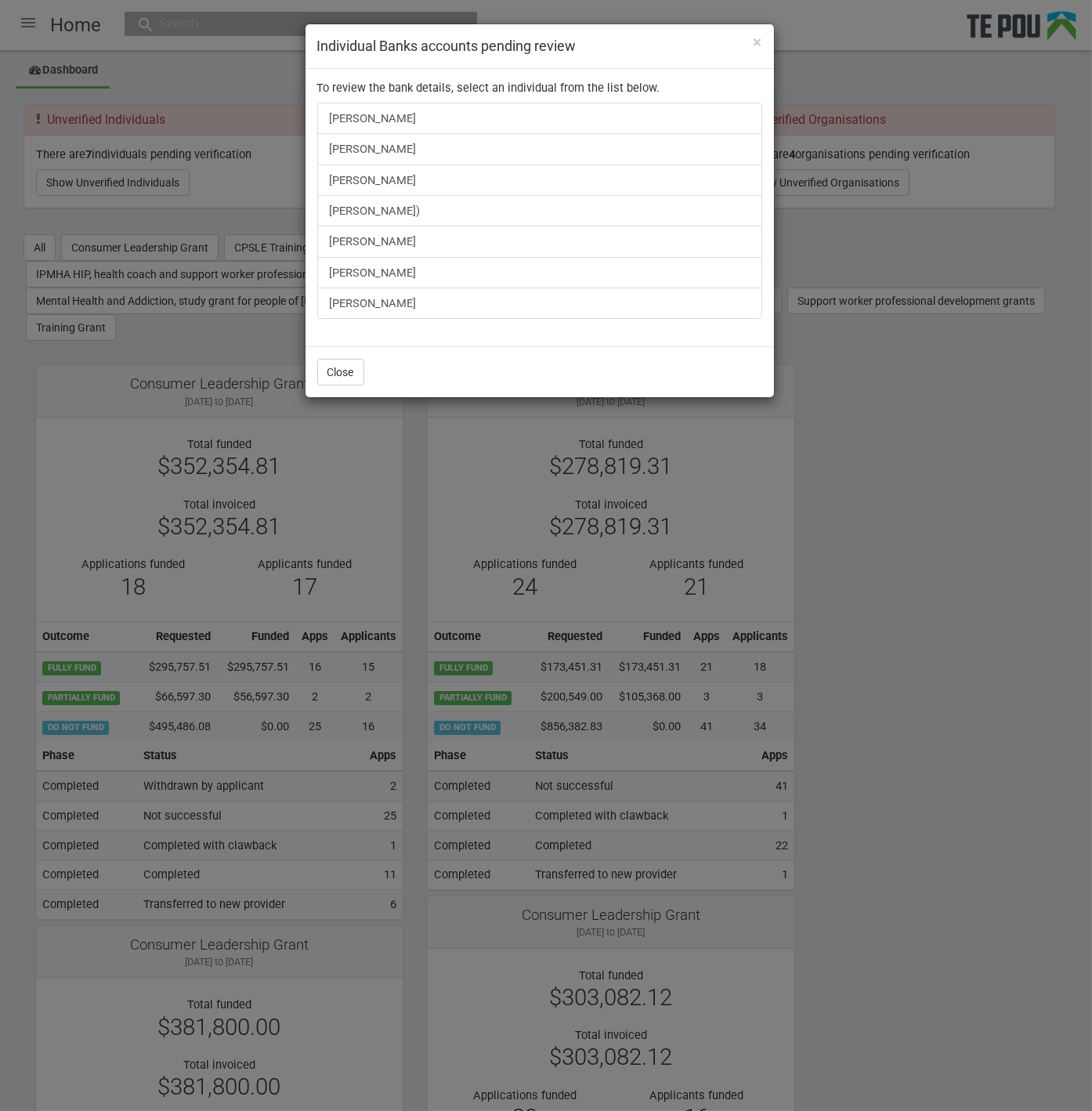
click at [174, 221] on div "× Individual Banks accounts pending review To review the bank details, select a…" at bounding box center [546, 556] width 1092 height 1111
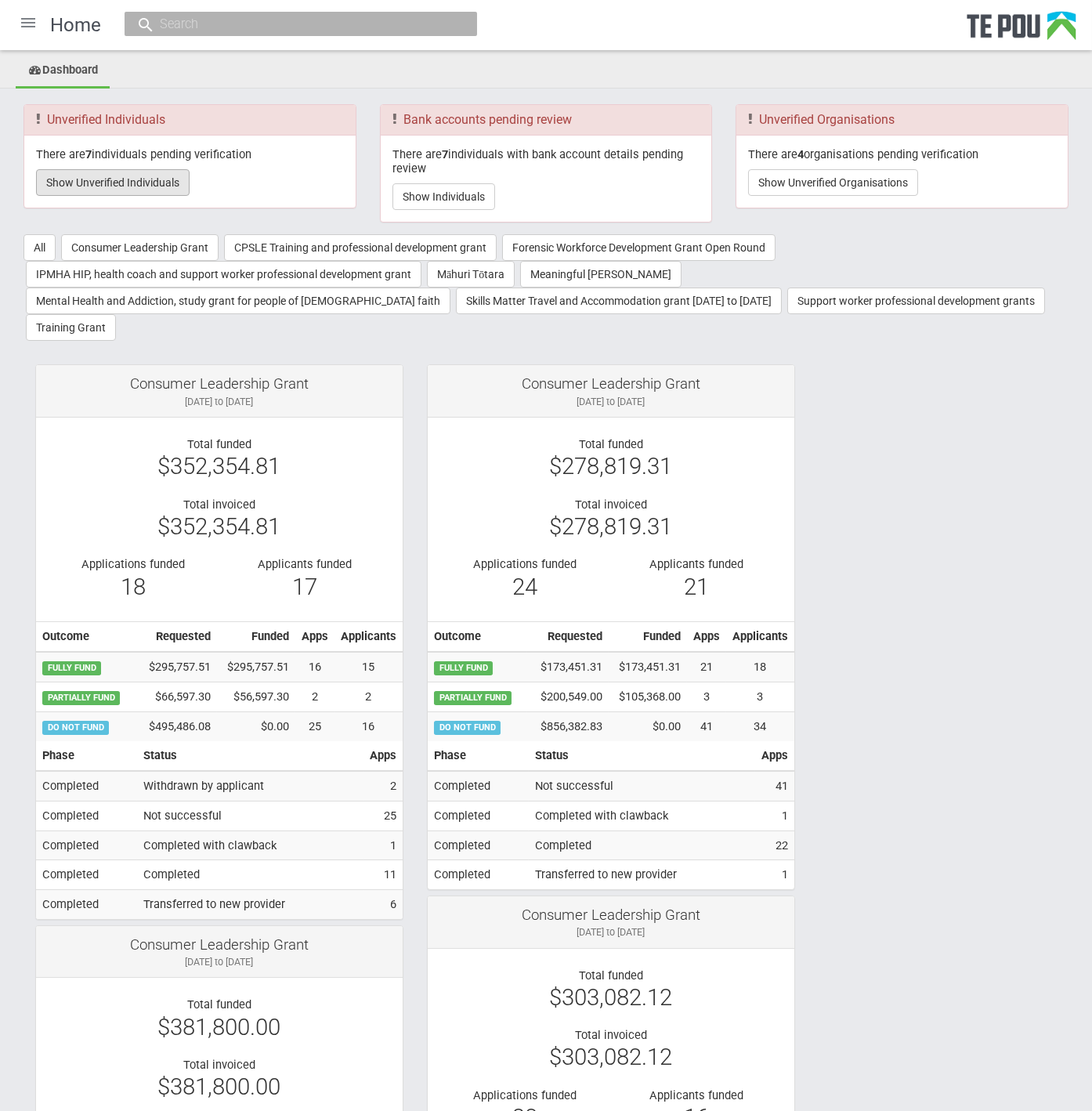
click at [129, 180] on button "Show Unverified Individuals" at bounding box center [112, 182] width 154 height 27
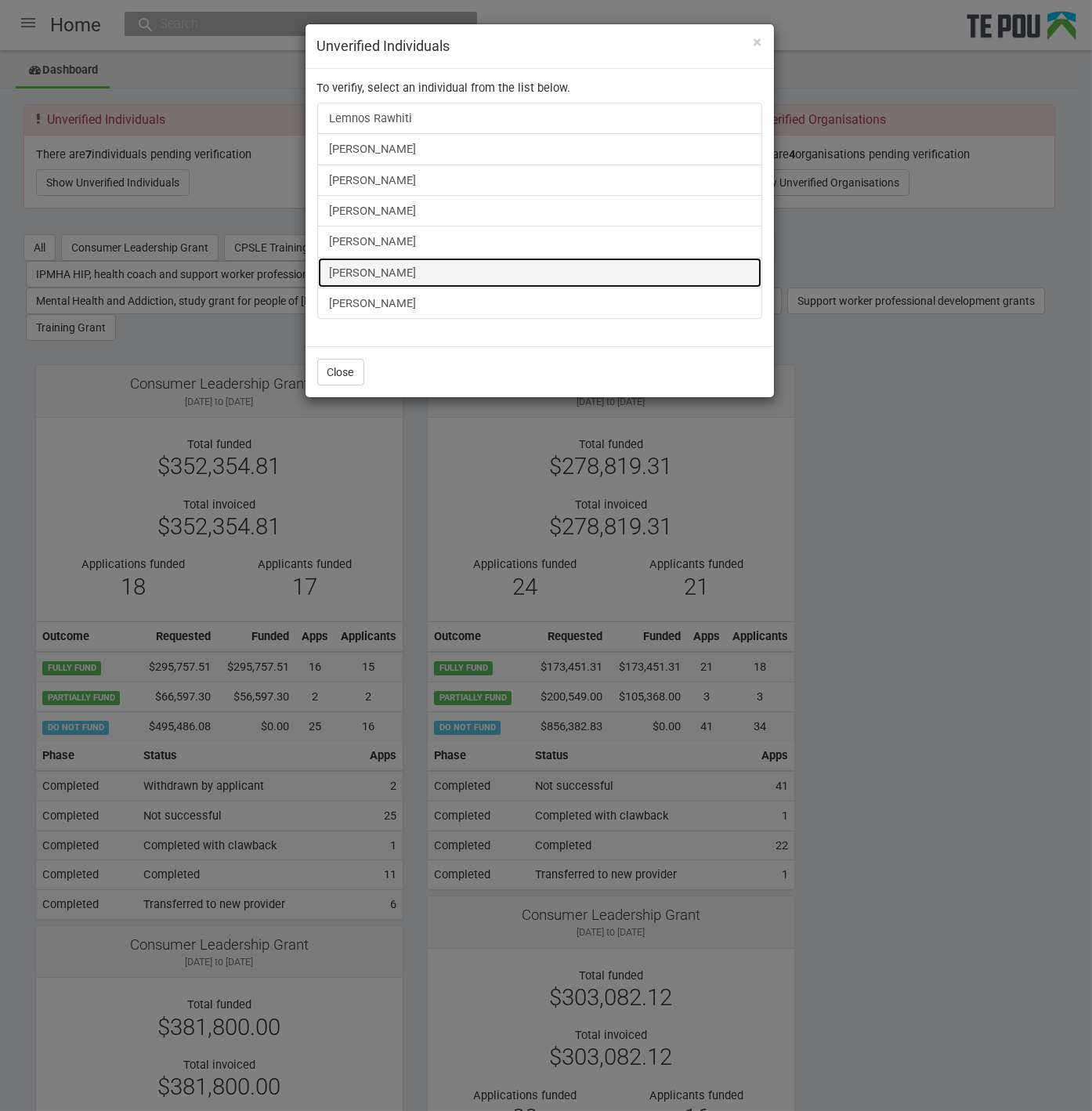
click at [365, 264] on link "[PERSON_NAME]" at bounding box center [540, 273] width 445 height 32
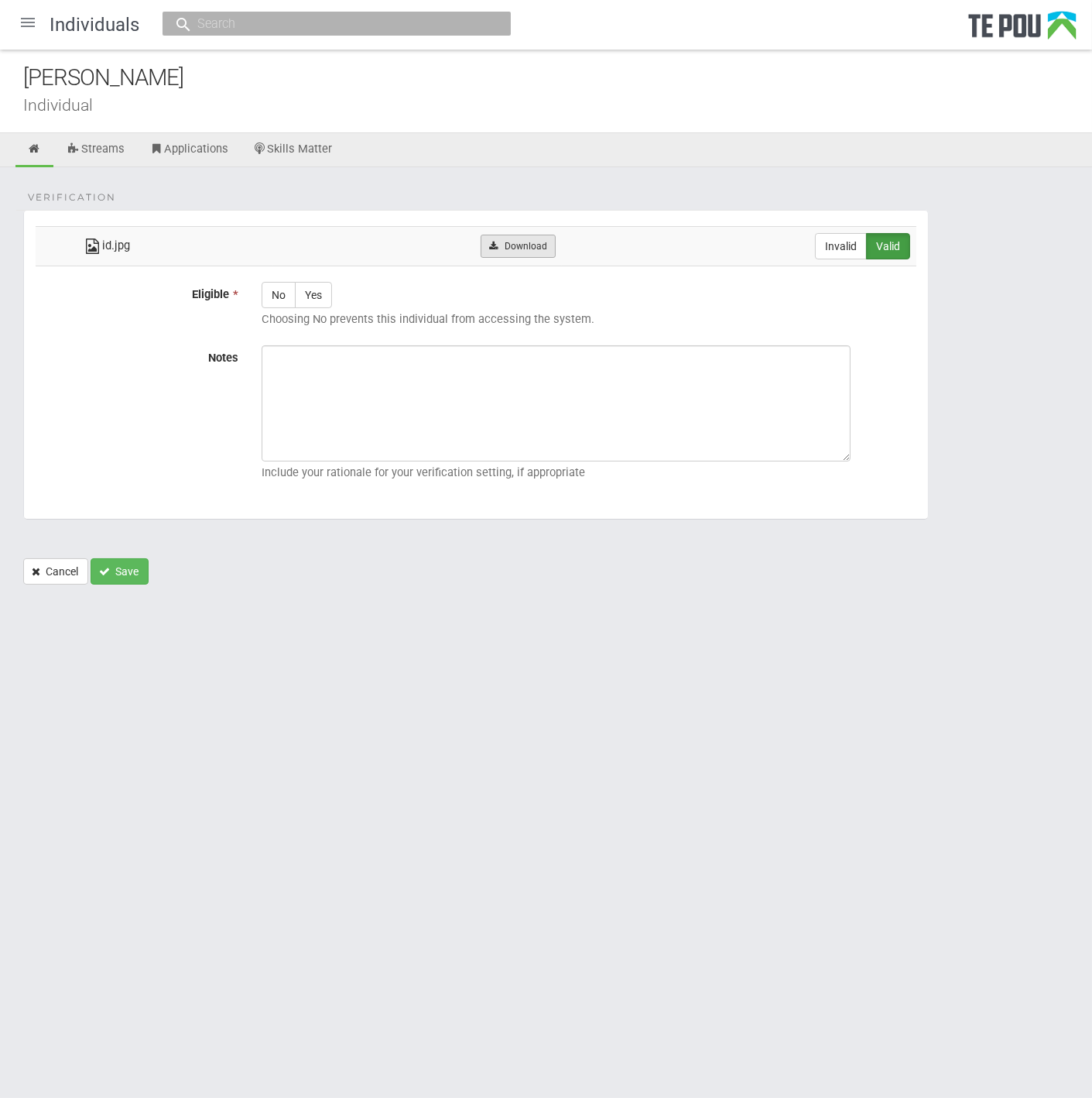
click at [554, 251] on link "Download" at bounding box center [518, 246] width 75 height 23
drag, startPoint x: 258, startPoint y: 745, endPoint x: 247, endPoint y: 723, distance: 24.6
click at [258, 745] on html "Home Applications Grant rounds Applicants Organisations Individuals Moderation …" at bounding box center [546, 549] width 1092 height 1098
click at [26, 25] on div at bounding box center [27, 22] width 37 height 37
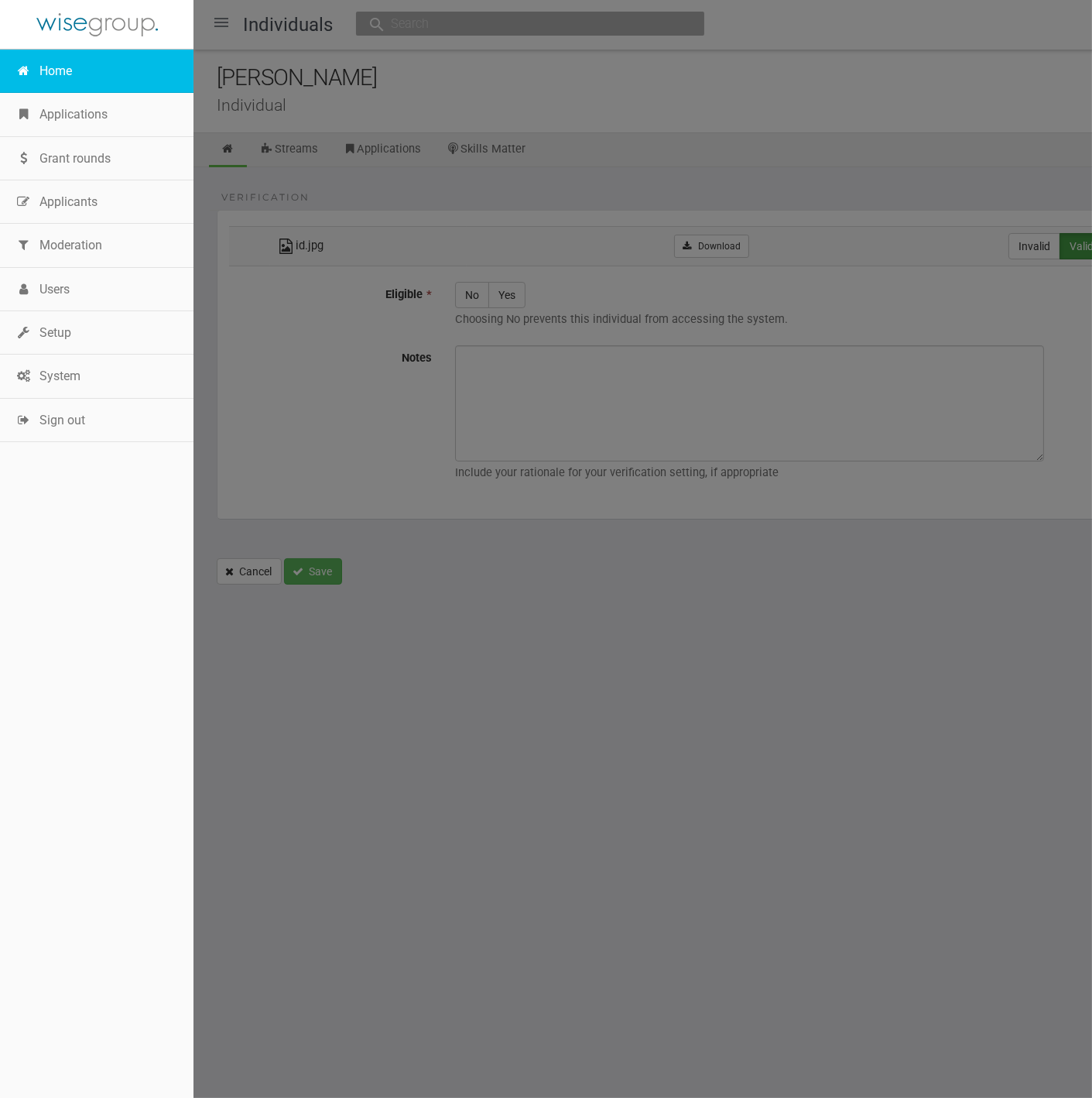
click at [77, 67] on link "Home" at bounding box center [97, 71] width 194 height 44
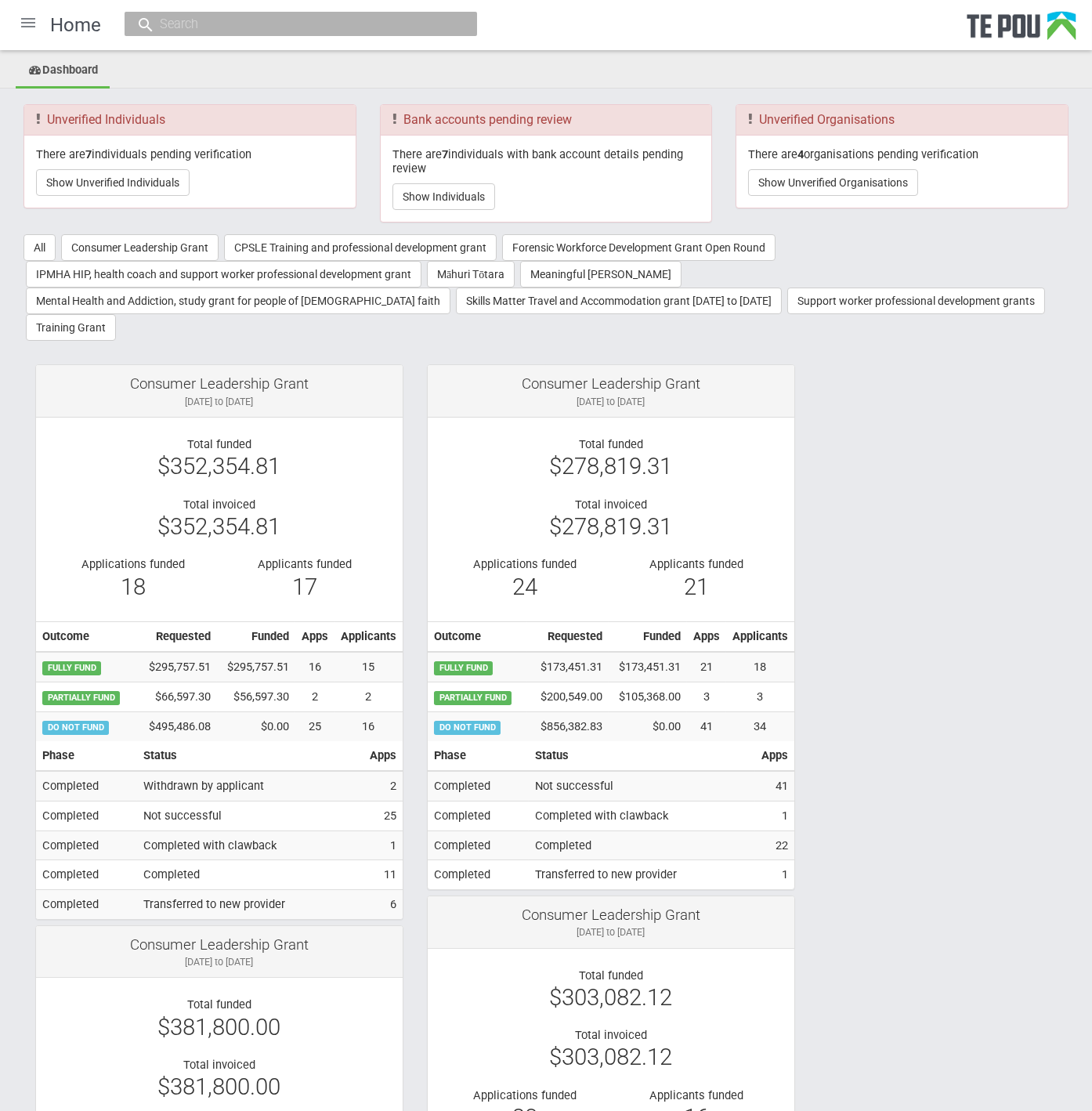
click at [649, 67] on ul "Dashboard" at bounding box center [546, 71] width 1092 height 34
click at [457, 186] on button "Show Individuals" at bounding box center [443, 196] width 102 height 27
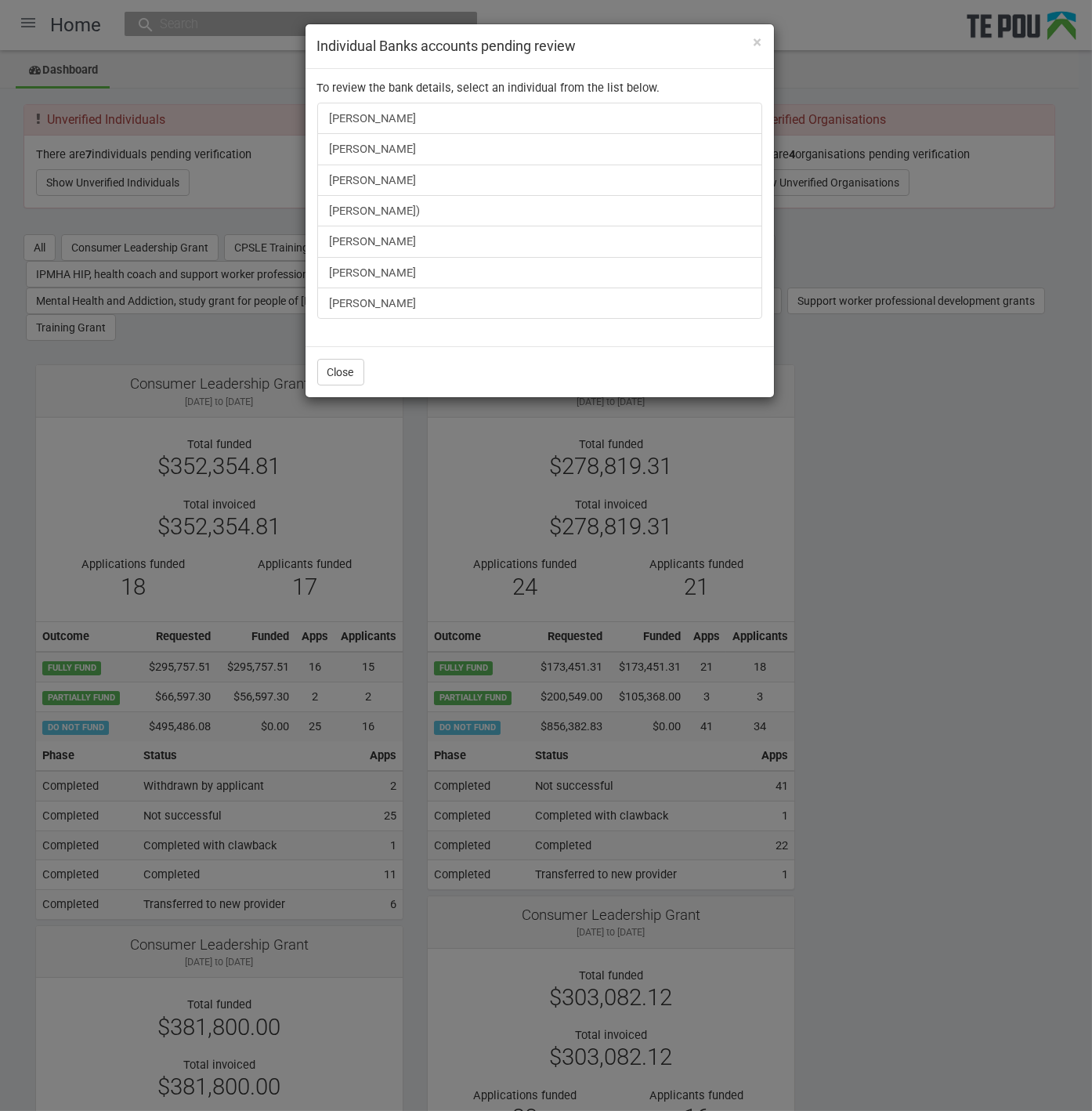
drag, startPoint x: 922, startPoint y: 467, endPoint x: 882, endPoint y: 453, distance: 42.4
click at [922, 467] on div "× Individual Banks accounts pending review To review the bank details, select a…" at bounding box center [546, 556] width 1092 height 1111
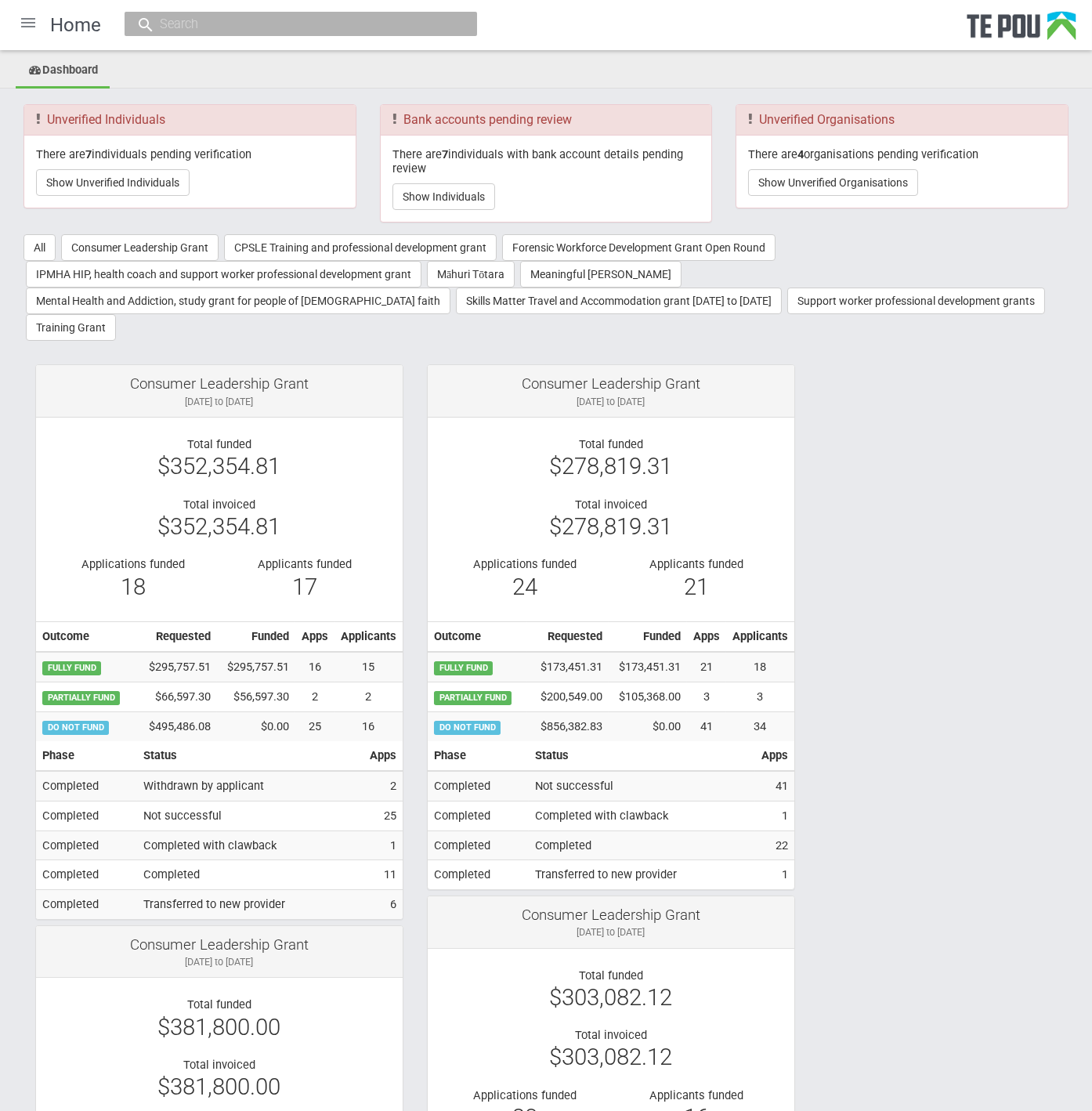
click at [142, 167] on div "There are 7 individuals pending verification Show Unverified Individuals" at bounding box center [190, 171] width 332 height 72
click at [145, 183] on button "Show Unverified Individuals" at bounding box center [112, 182] width 154 height 27
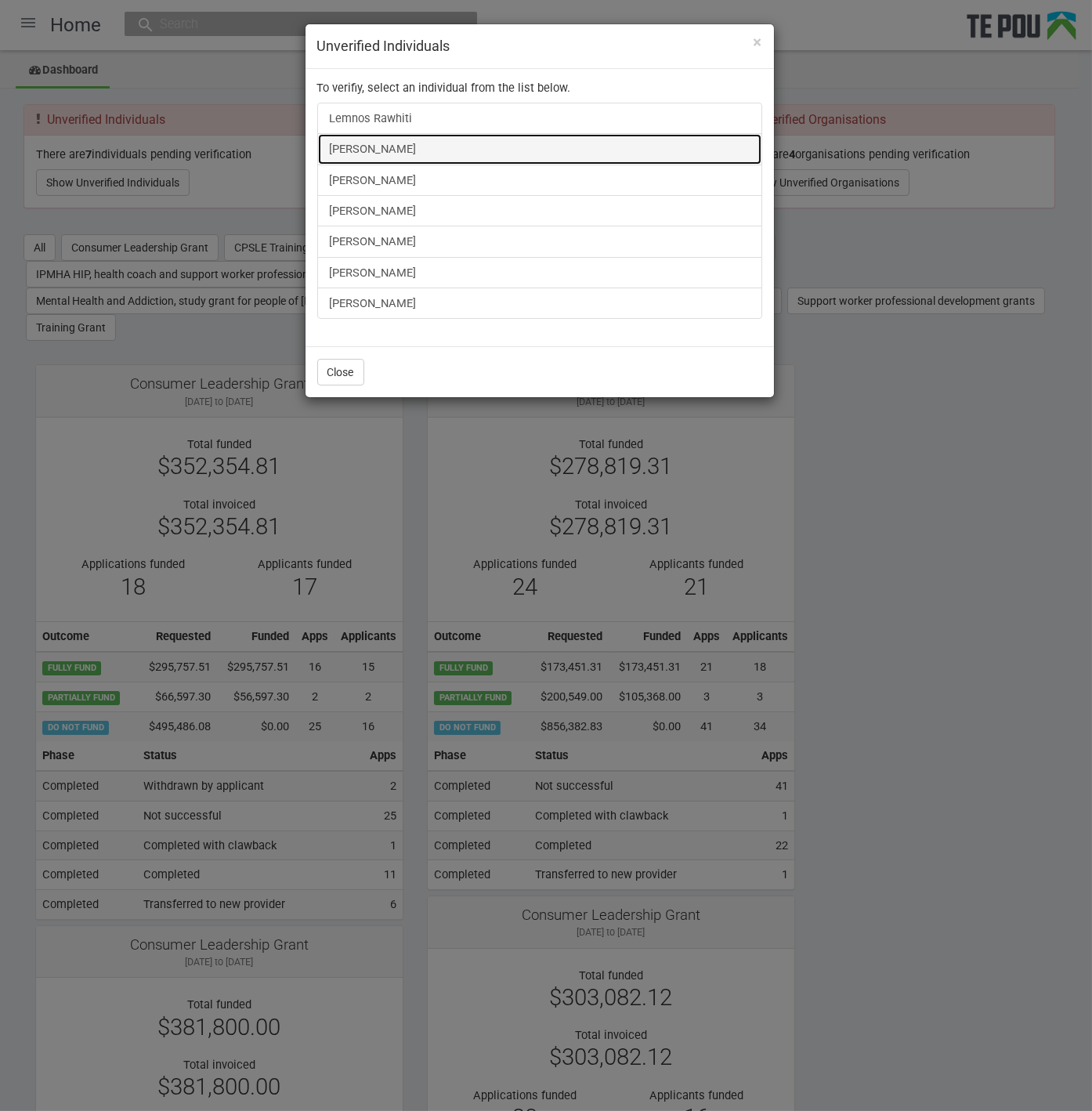
click at [391, 153] on link "[PERSON_NAME]" at bounding box center [540, 149] width 445 height 32
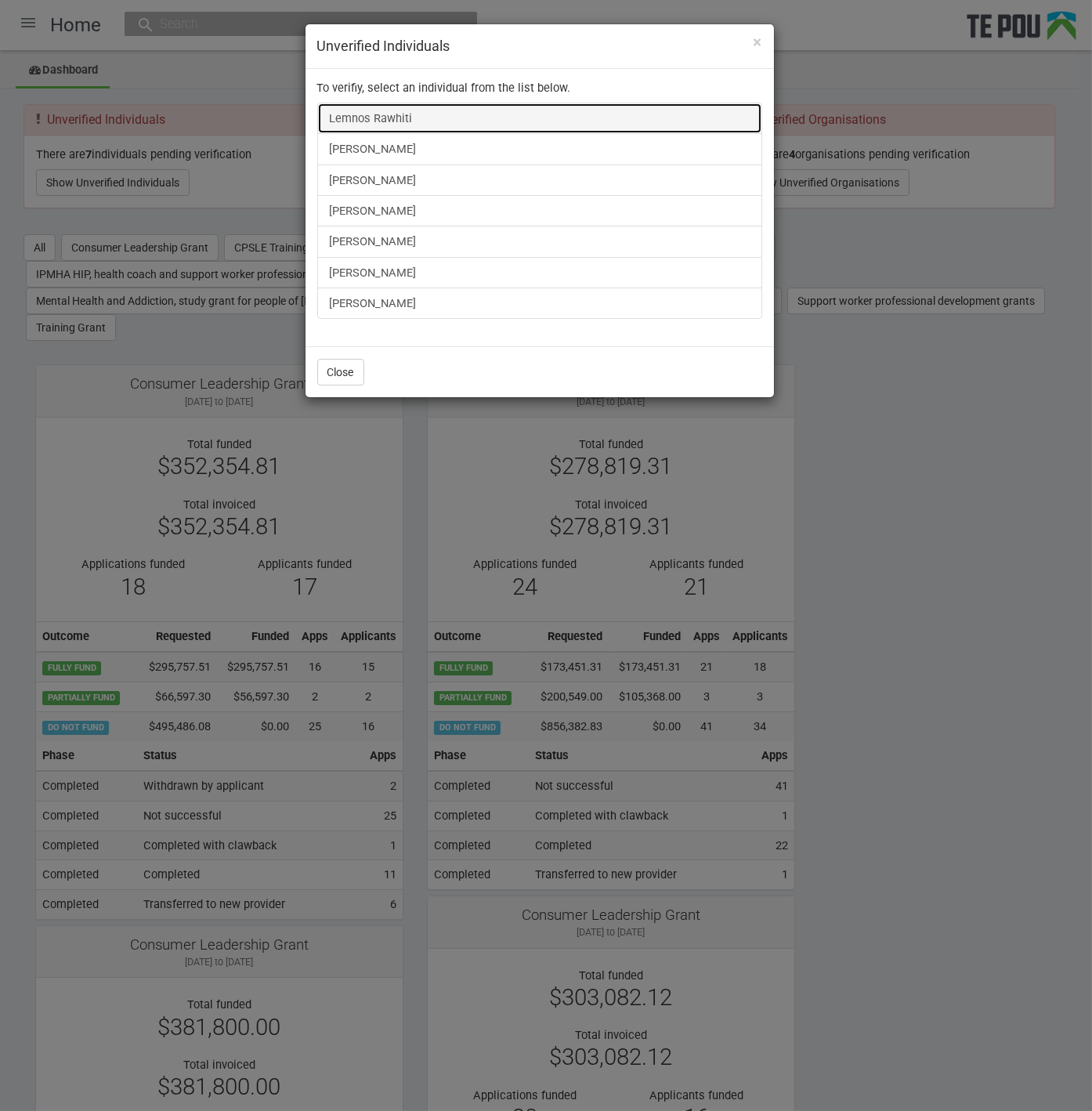
click at [354, 115] on link "Lemnos Rawhiti" at bounding box center [540, 118] width 445 height 32
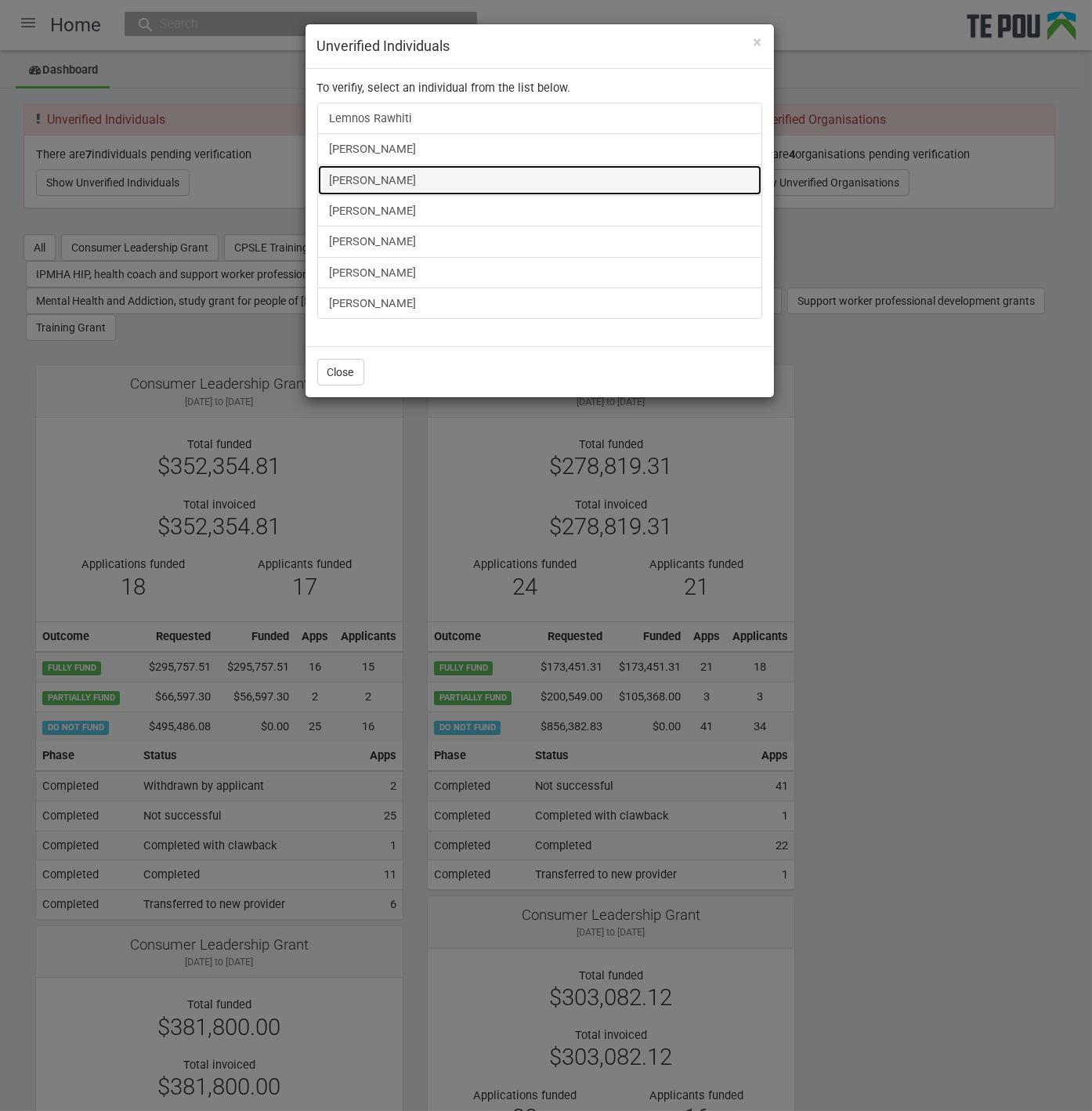
click at [353, 175] on link "Taratoa Smith" at bounding box center [540, 180] width 445 height 32
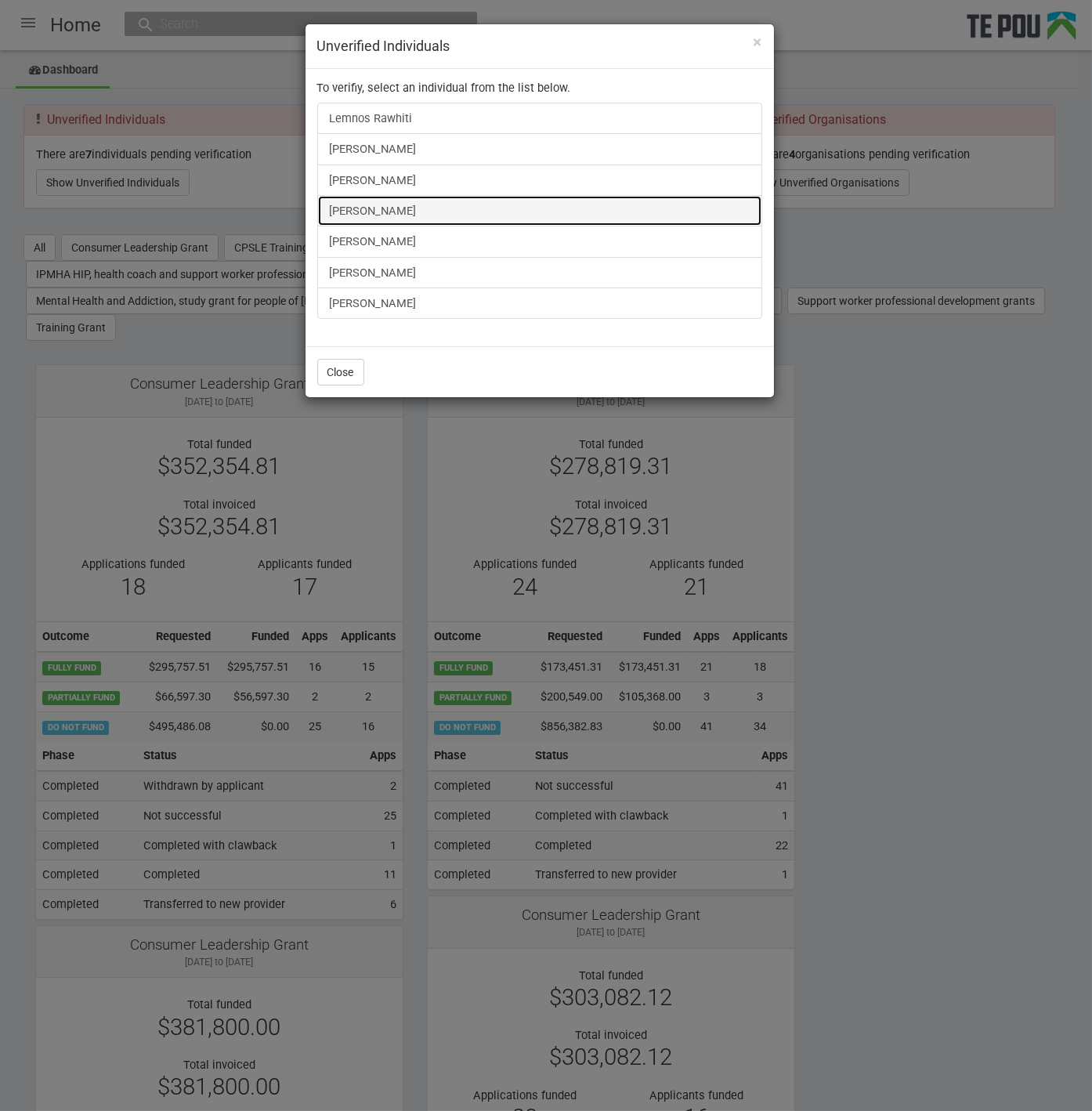
click at [353, 210] on link "[PERSON_NAME]" at bounding box center [540, 211] width 445 height 32
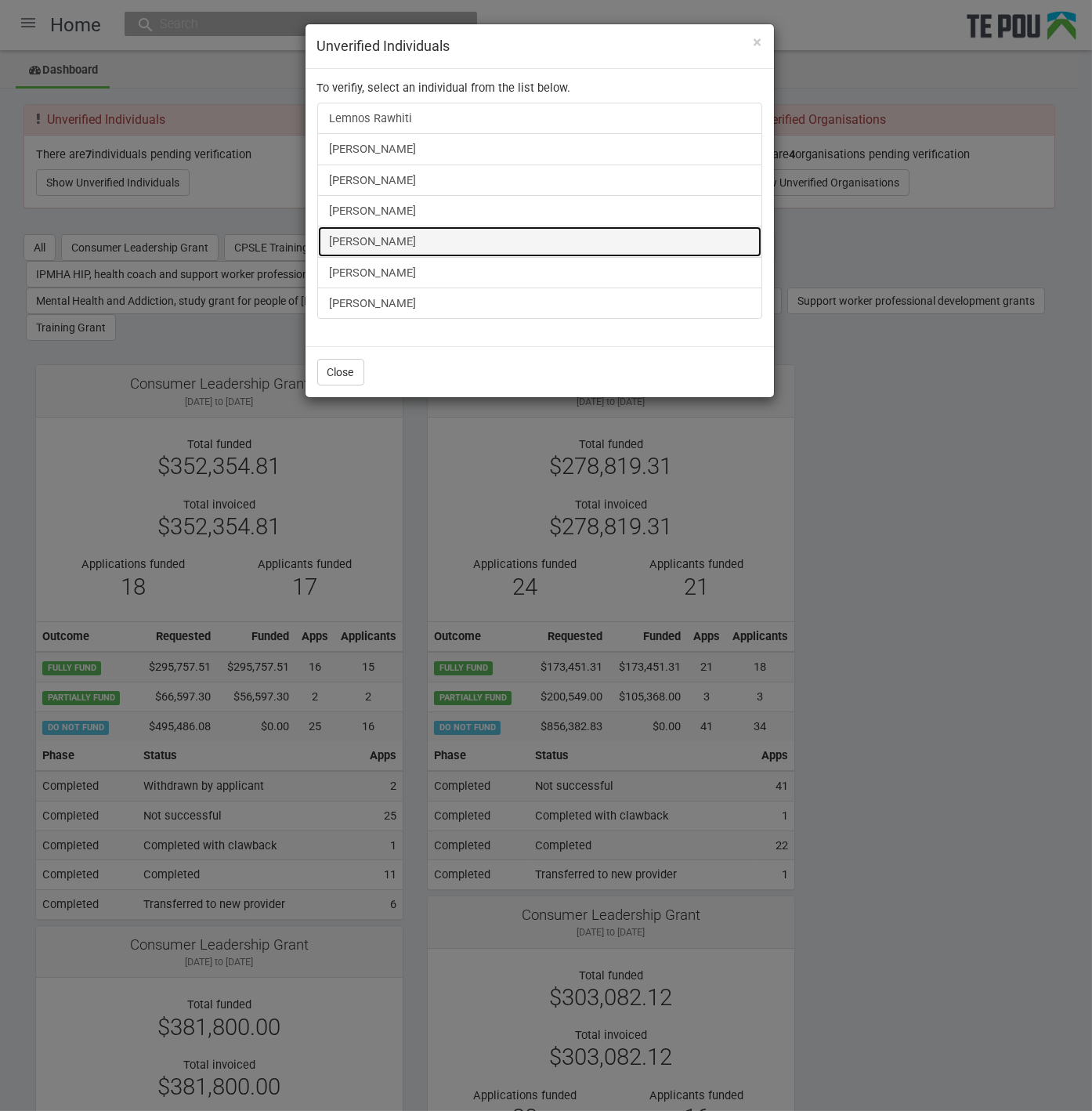
click at [355, 243] on link "Matt Reynolds" at bounding box center [540, 241] width 445 height 32
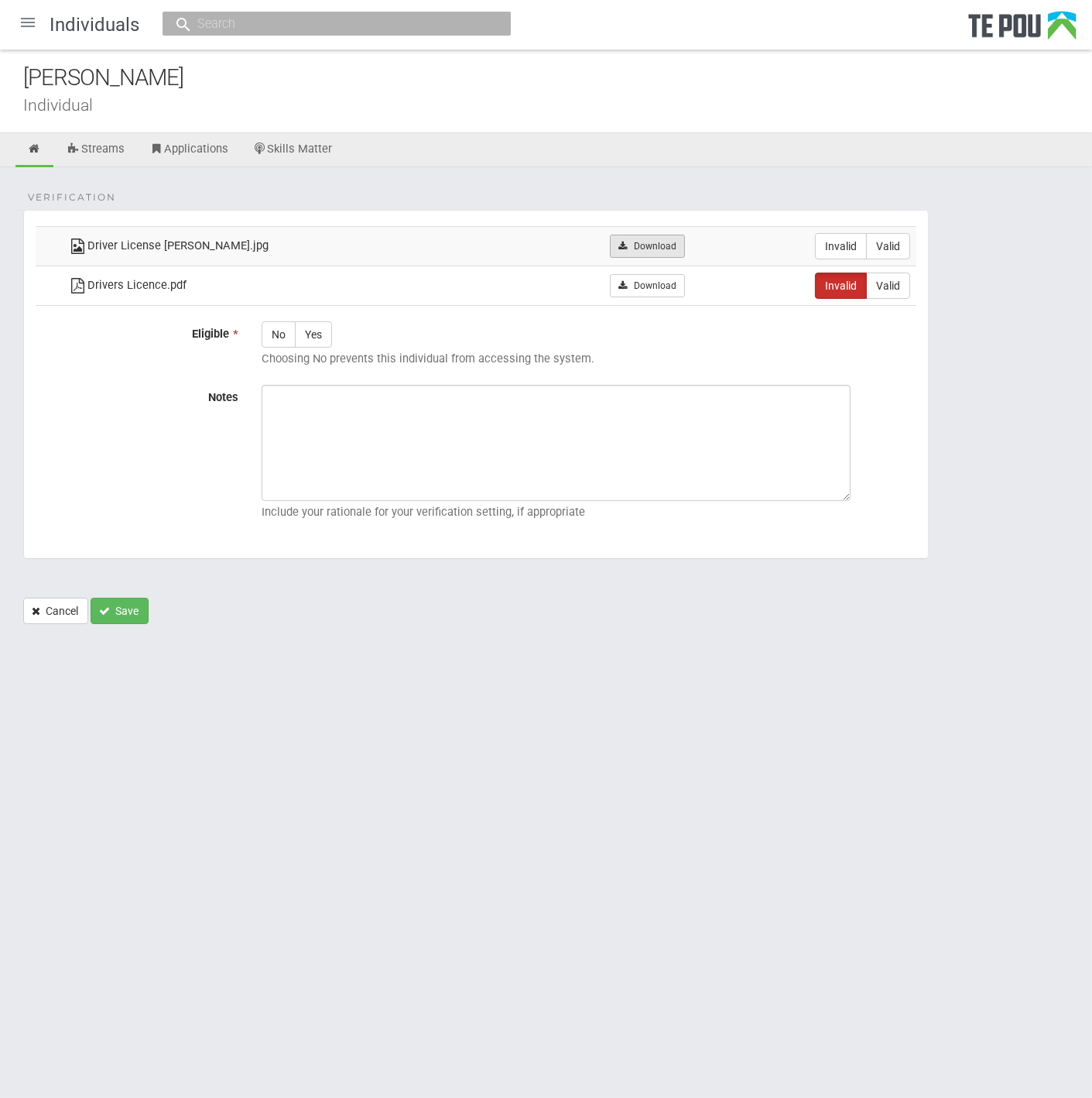
click at [655, 250] on link "Download" at bounding box center [647, 246] width 75 height 23
click at [606, 110] on div "Individual" at bounding box center [557, 105] width 1069 height 16
click at [898, 237] on label "Valid" at bounding box center [888, 247] width 44 height 26
radio input "true"
click at [625, 249] on link "Download" at bounding box center [597, 246] width 75 height 23
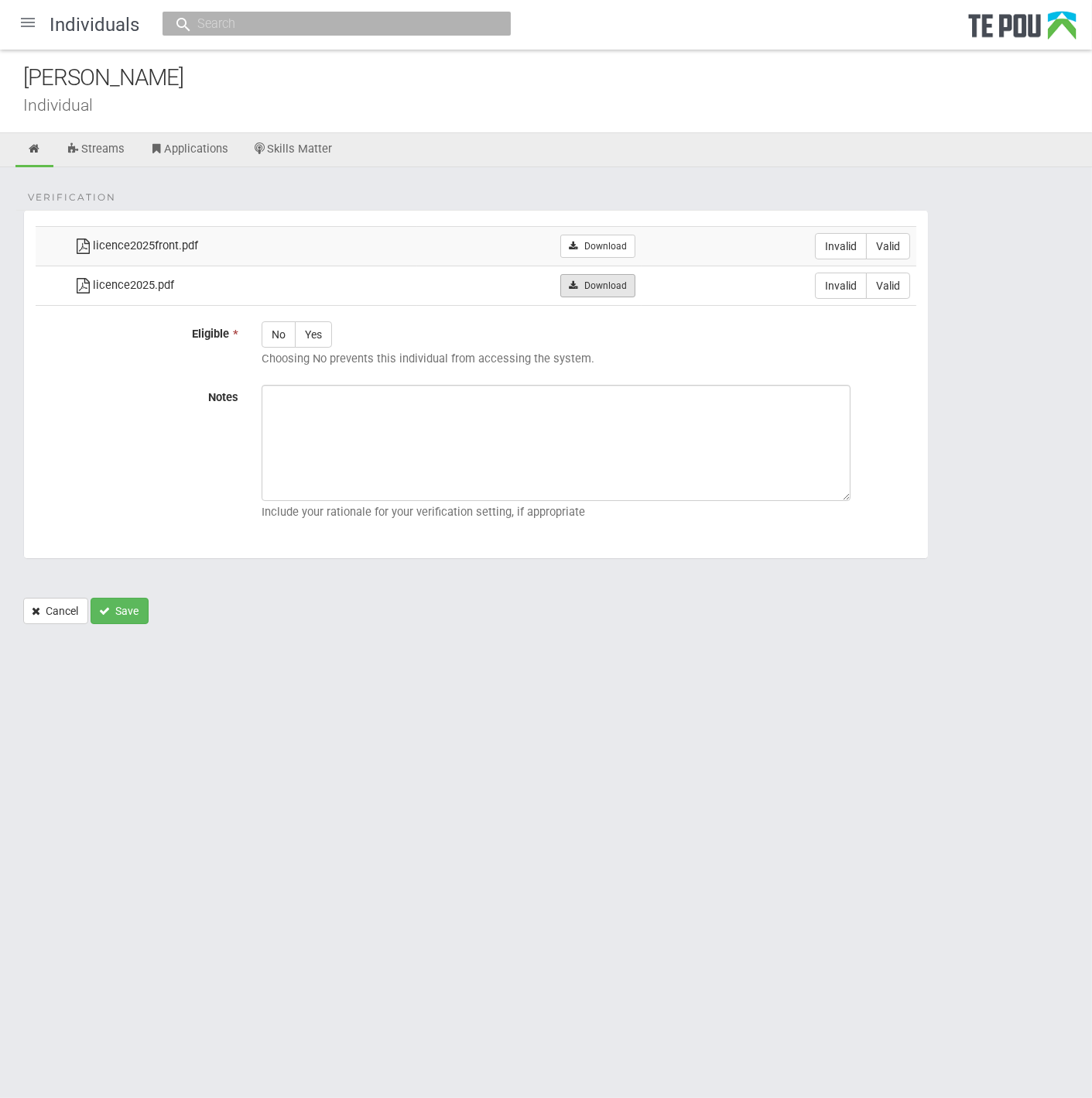
click at [595, 282] on link "Download" at bounding box center [597, 286] width 75 height 23
click at [569, 450] on textarea "Notes" at bounding box center [555, 442] width 589 height 116
click at [906, 241] on label "Valid" at bounding box center [888, 247] width 44 height 26
radio input "true"
click at [898, 279] on label "Valid" at bounding box center [888, 286] width 44 height 26
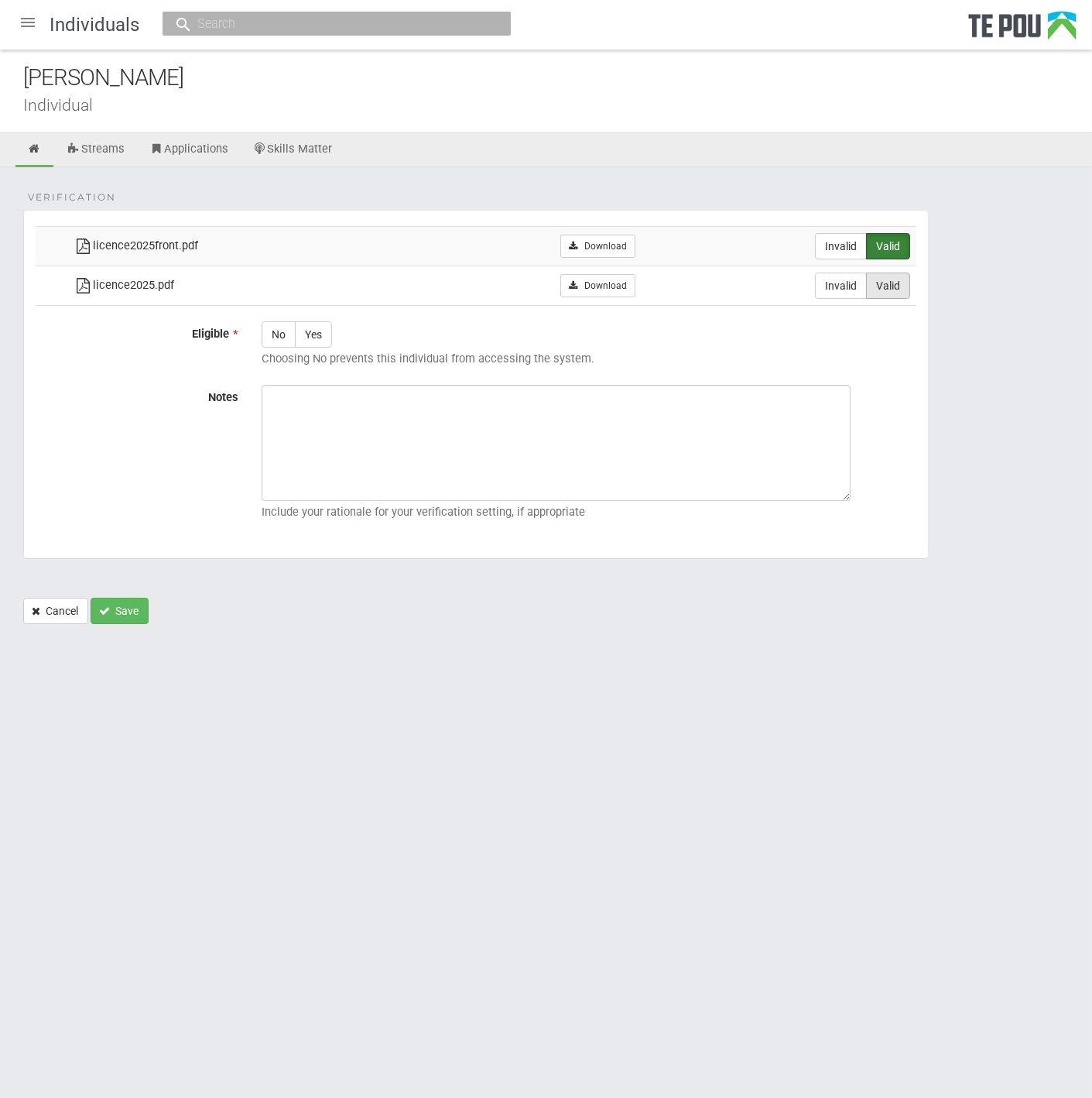
radio input "true"
click at [313, 328] on label "Yes" at bounding box center [313, 334] width 37 height 26
radio input "true"
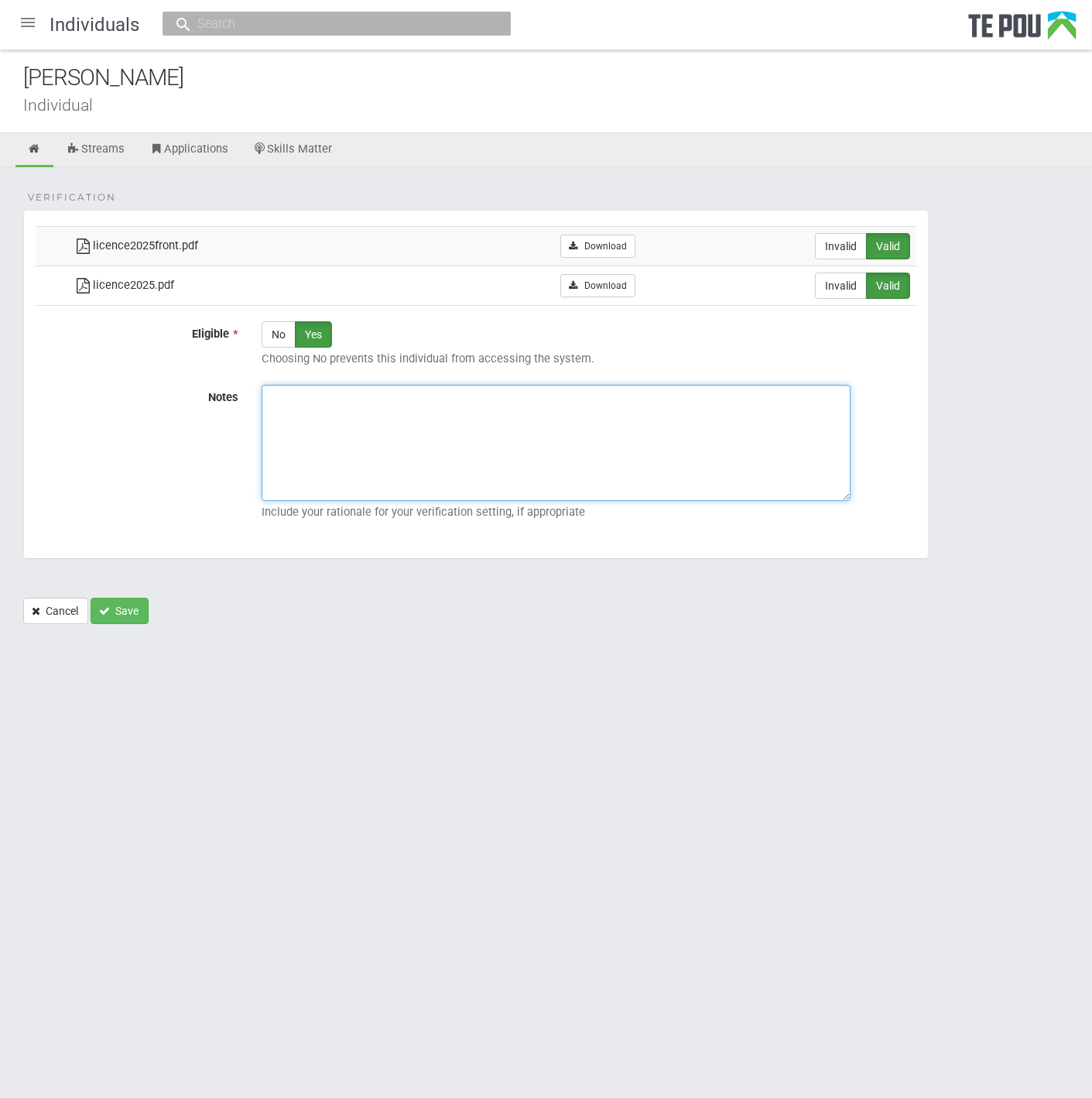
click at [467, 392] on textarea "Notes" at bounding box center [555, 442] width 589 height 116
paste textarea "Verified by Melody @ 13/10/2025"
type textarea "Verified by Melody @ 13/10/2025"
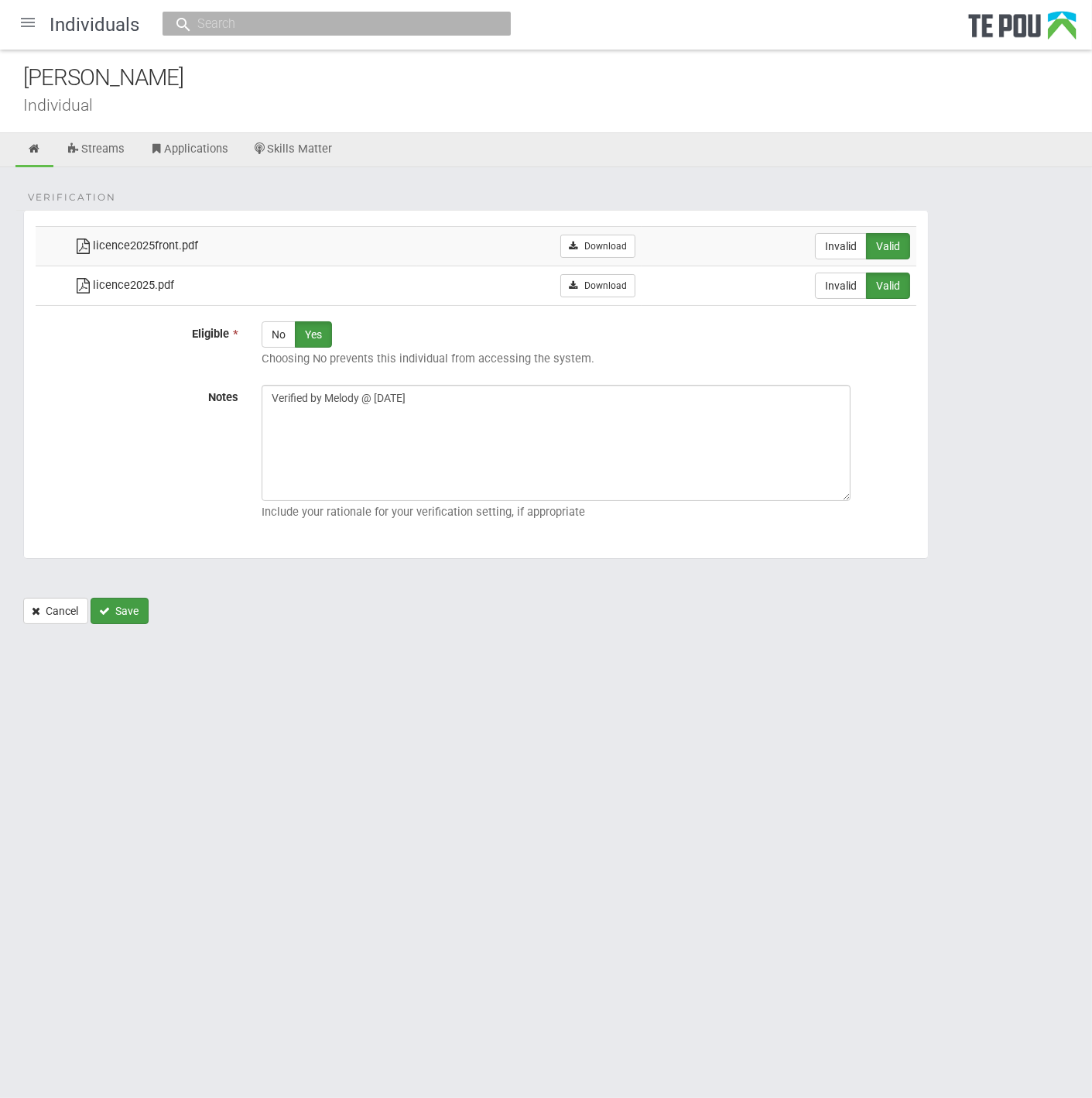
click at [113, 610] on button "Save" at bounding box center [119, 611] width 58 height 26
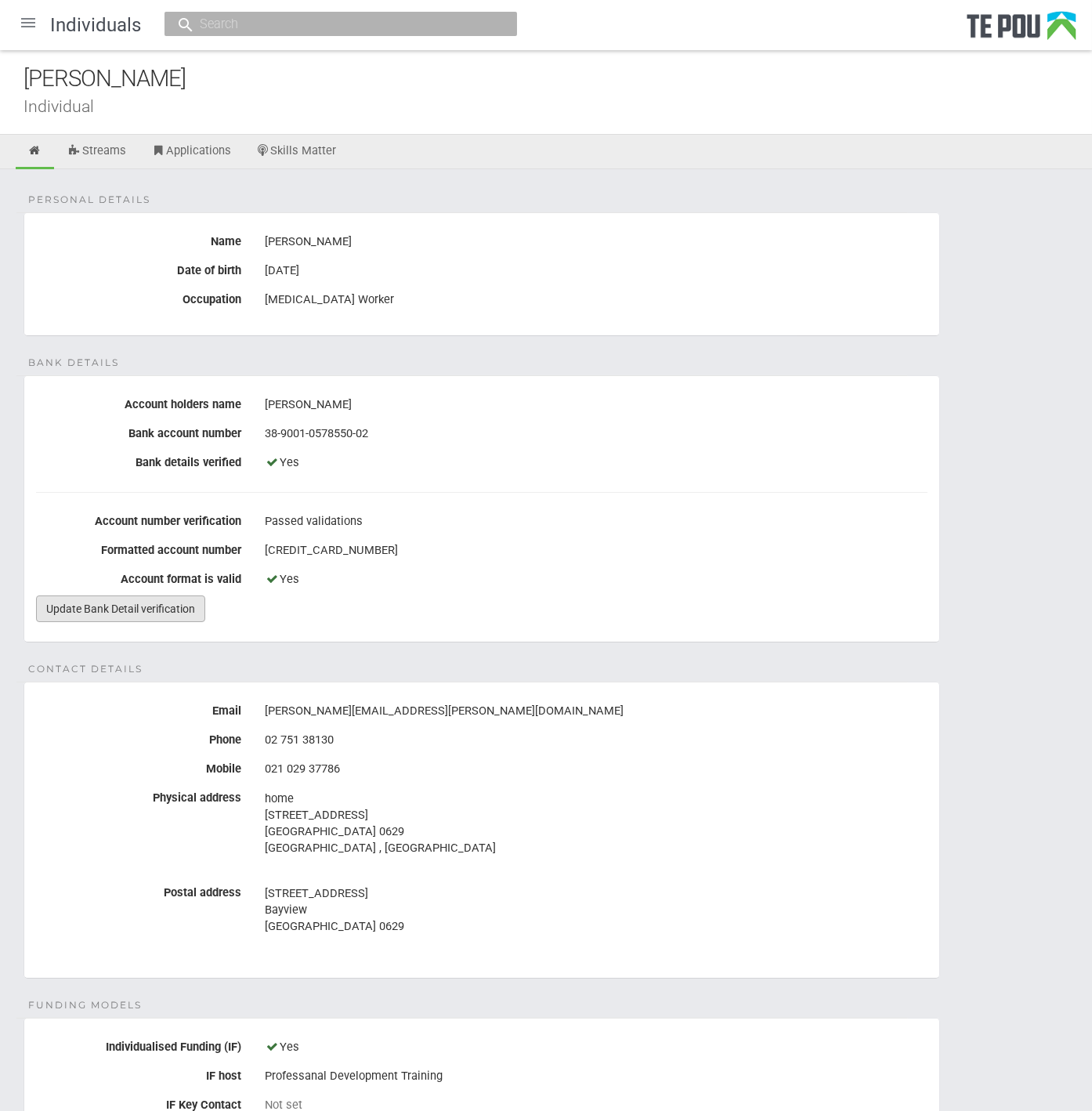
click at [134, 596] on link "Update Bank Detail verification" at bounding box center [120, 609] width 169 height 27
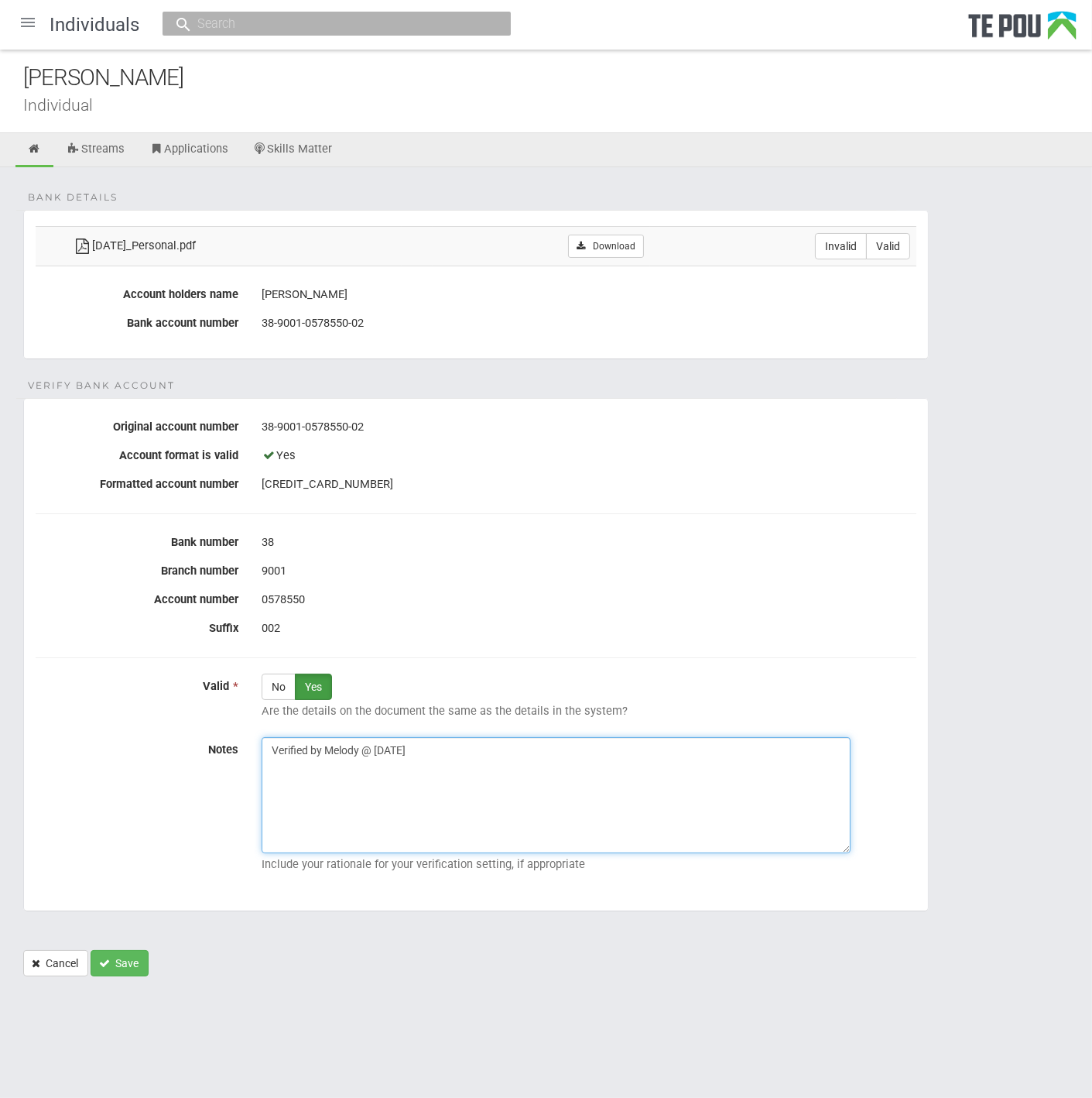
click at [454, 772] on textarea "Verified by Melody @ [DATE]" at bounding box center [555, 795] width 589 height 116
drag, startPoint x: 135, startPoint y: 957, endPoint x: 481, endPoint y: 550, distance: 534.2
click at [481, 550] on form "Bank details [DATE]_Personal.pdf Download Invalid Valid Account holders name [P…" at bounding box center [546, 593] width 1046 height 767
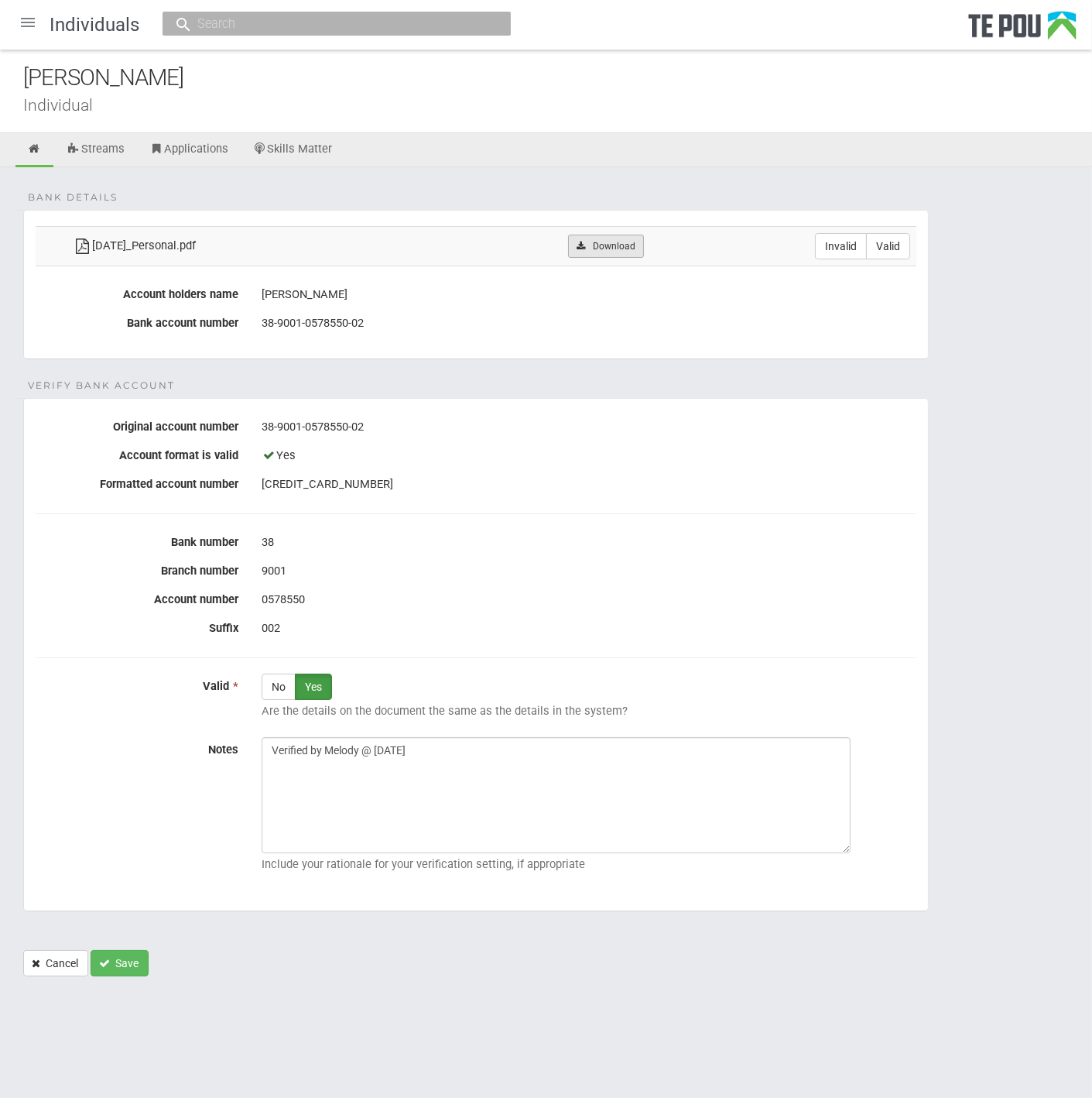
click at [643, 242] on link "Download" at bounding box center [606, 246] width 75 height 23
click at [123, 965] on button "Save" at bounding box center [119, 963] width 58 height 26
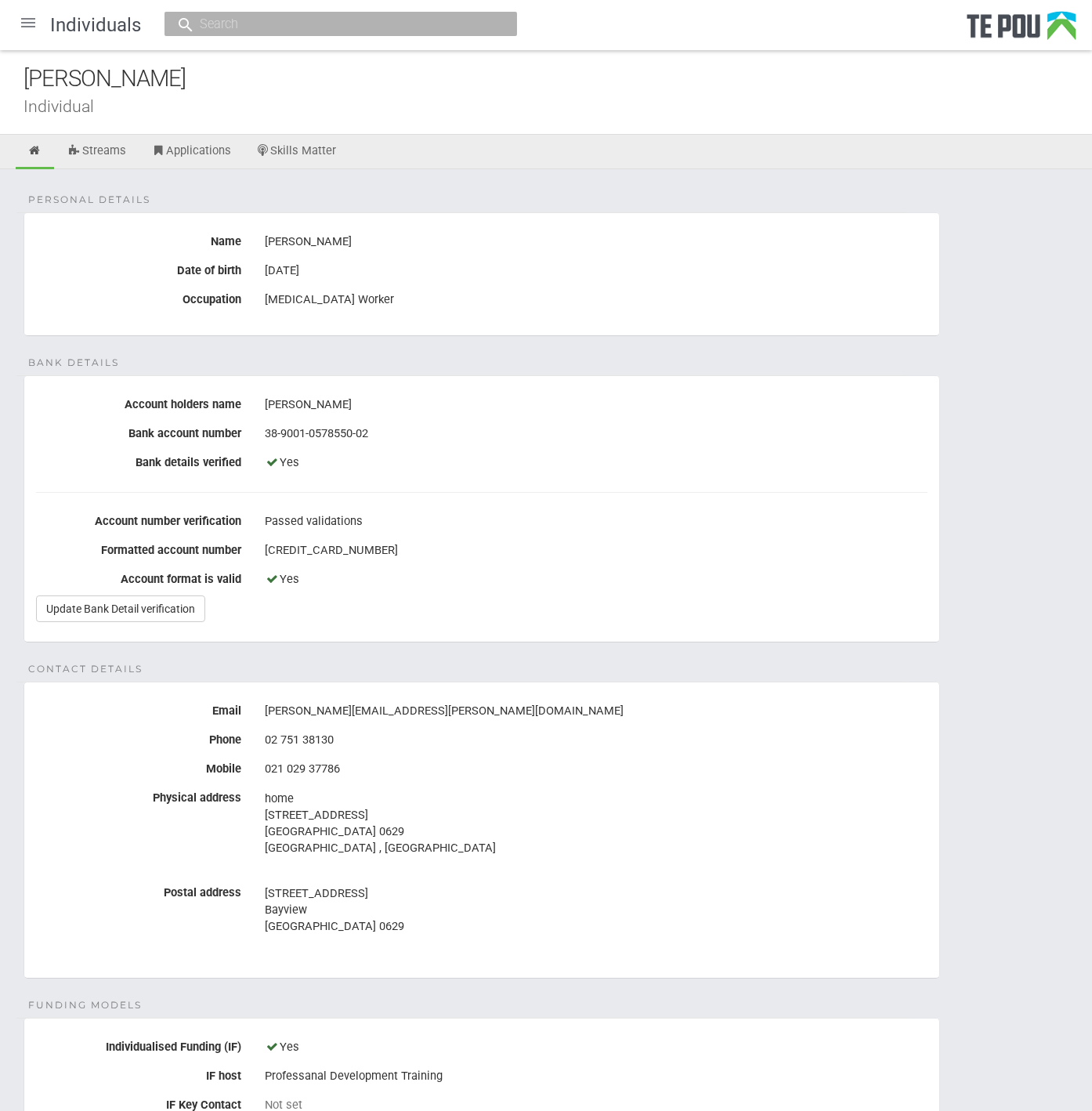
click at [34, 22] on div at bounding box center [27, 22] width 37 height 37
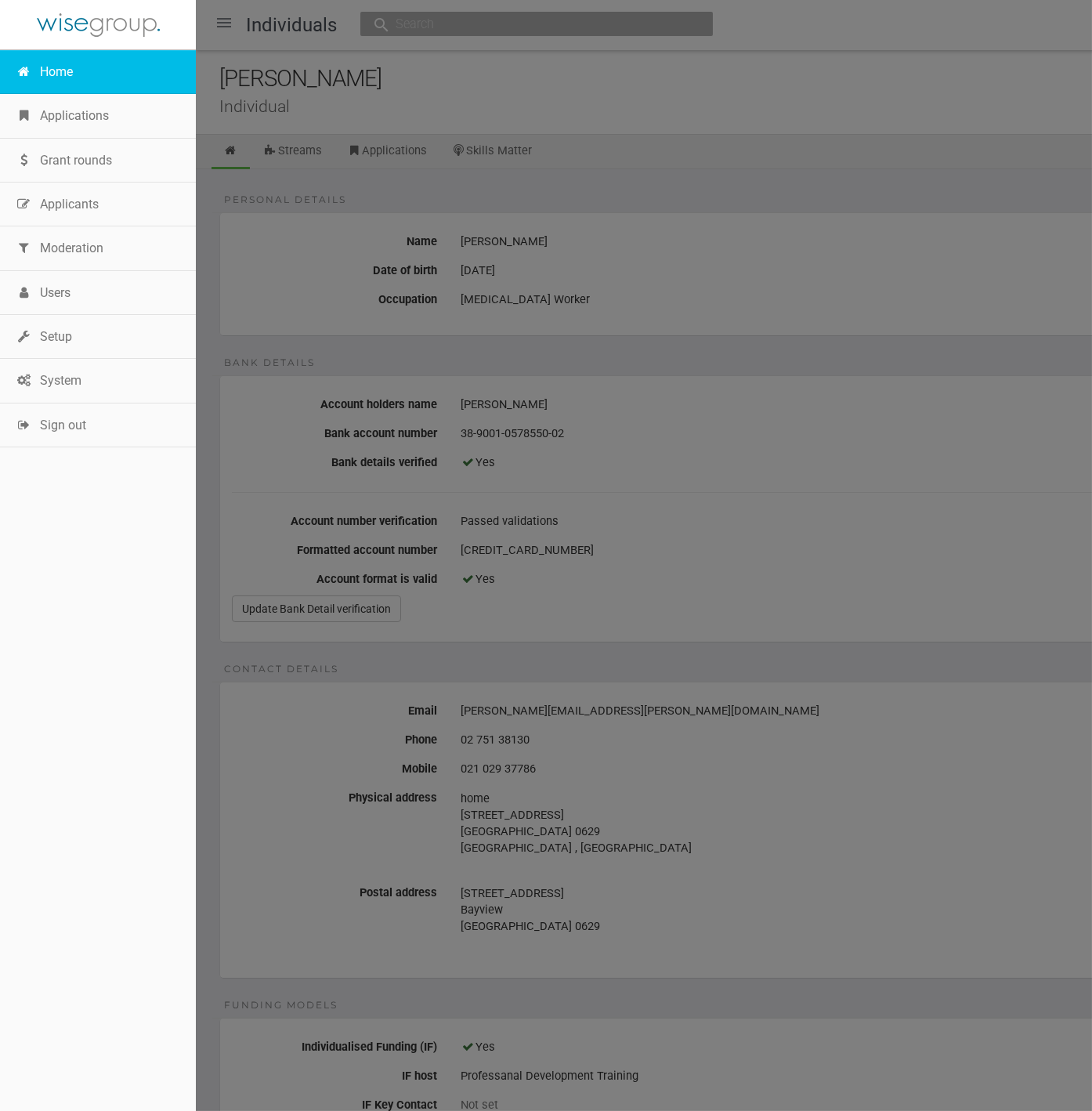
click at [50, 73] on link "Home" at bounding box center [98, 72] width 196 height 44
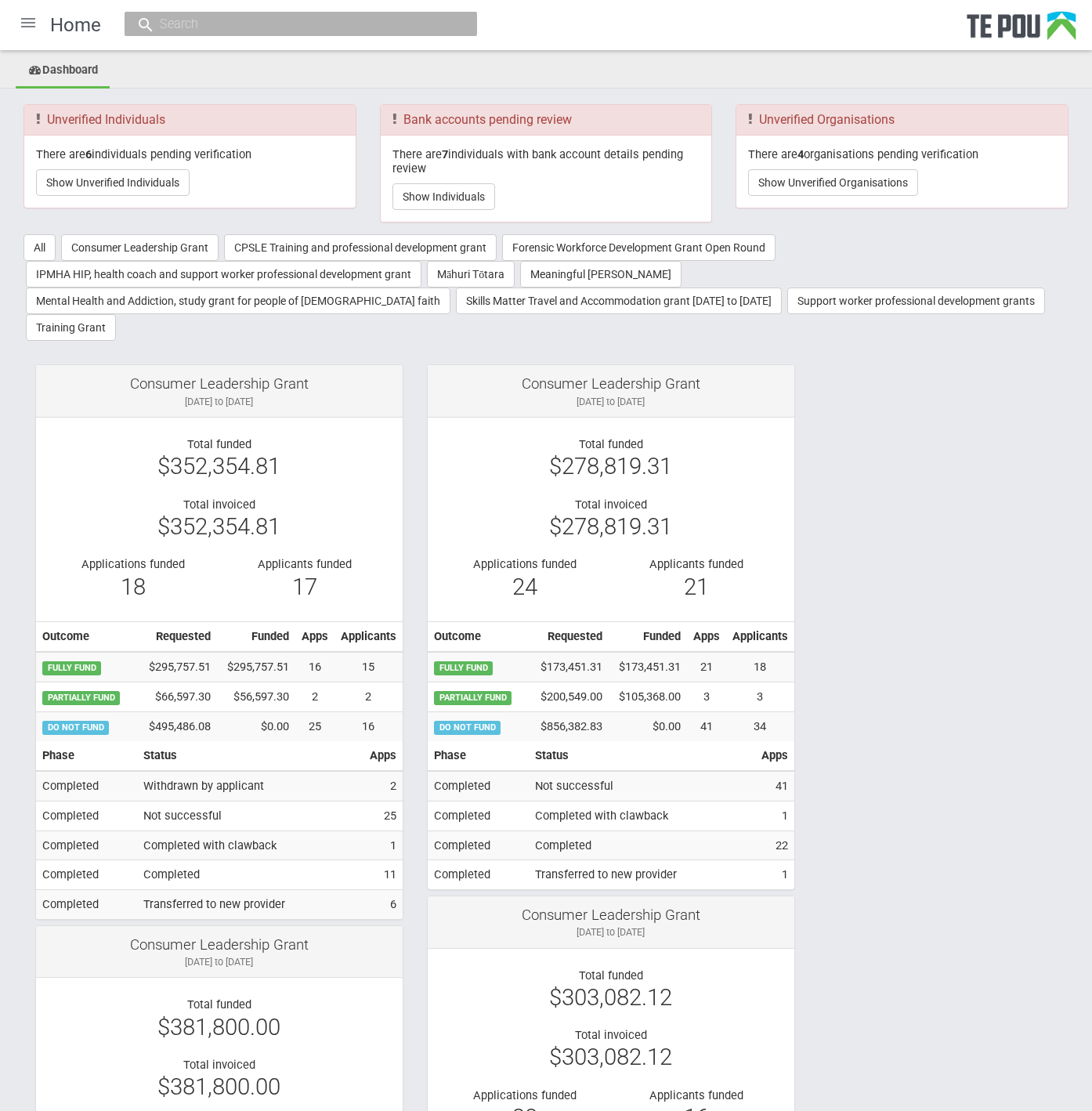
click at [82, 196] on div "There are 6 individuals pending verification Show Unverified Individuals" at bounding box center [190, 171] width 332 height 72
click at [77, 180] on button "Show Unverified Individuals" at bounding box center [112, 182] width 154 height 27
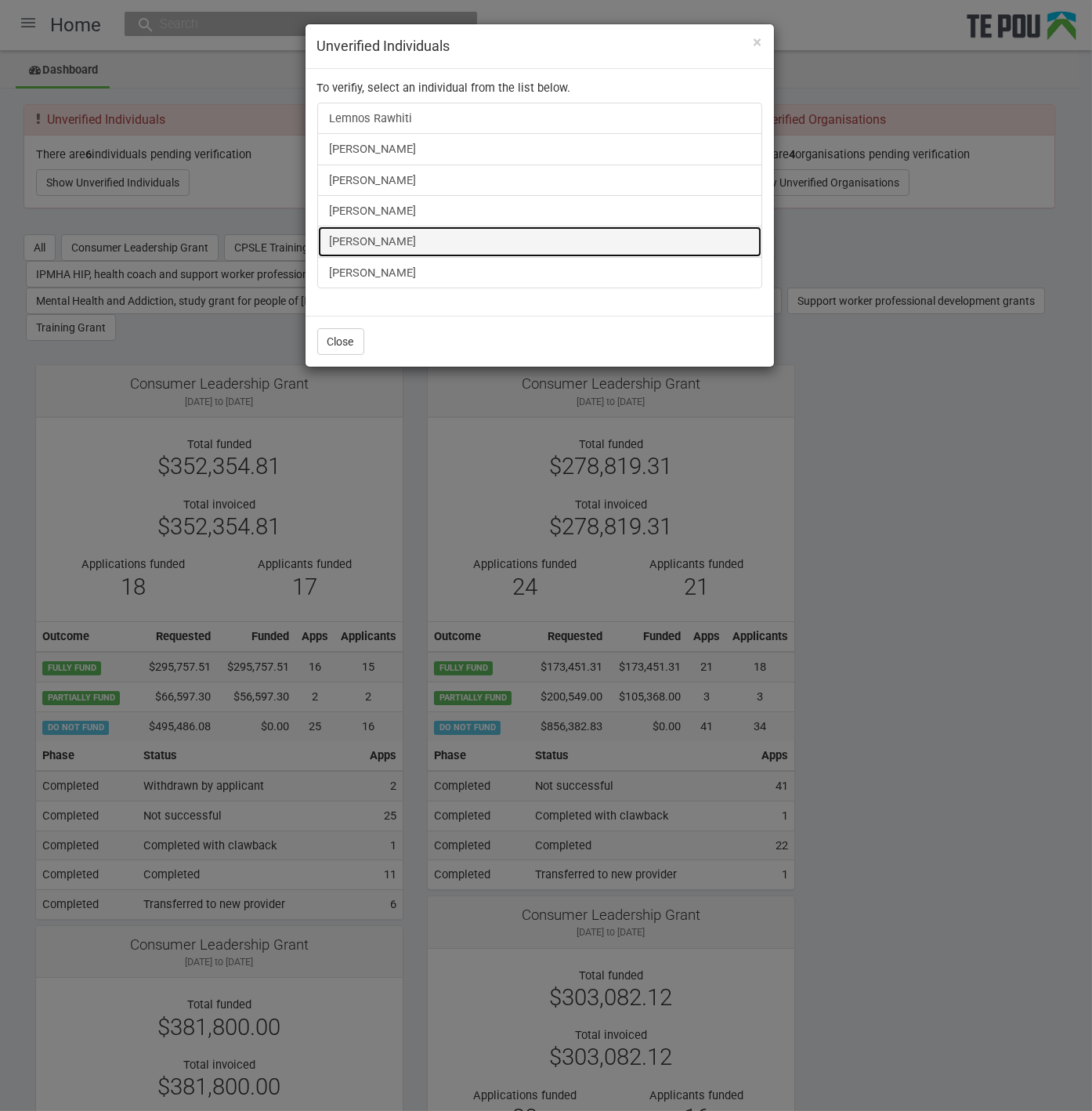
click at [362, 225] on link "[PERSON_NAME]" at bounding box center [540, 241] width 445 height 32
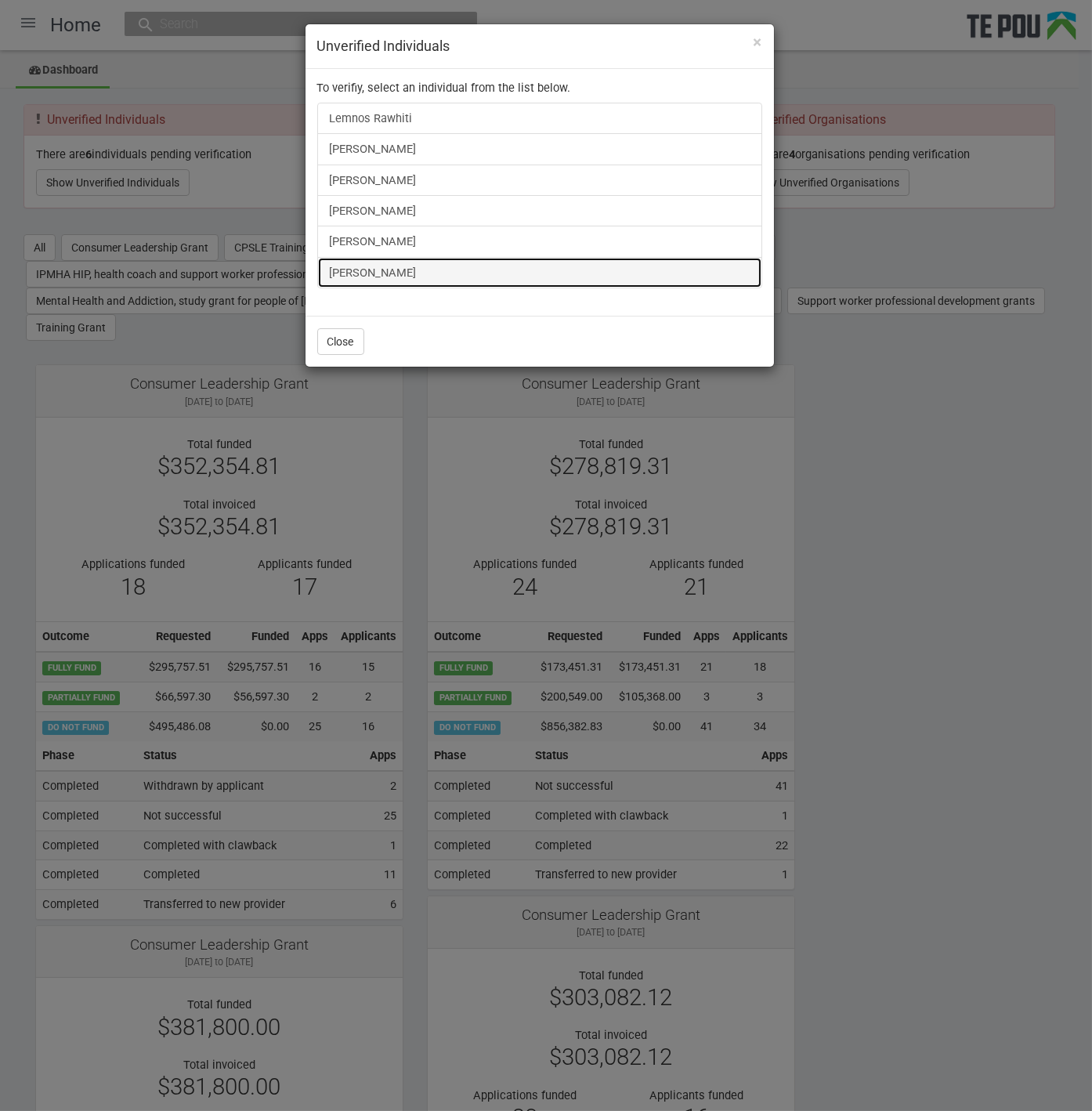
click at [354, 266] on link "[PERSON_NAME]" at bounding box center [540, 273] width 445 height 32
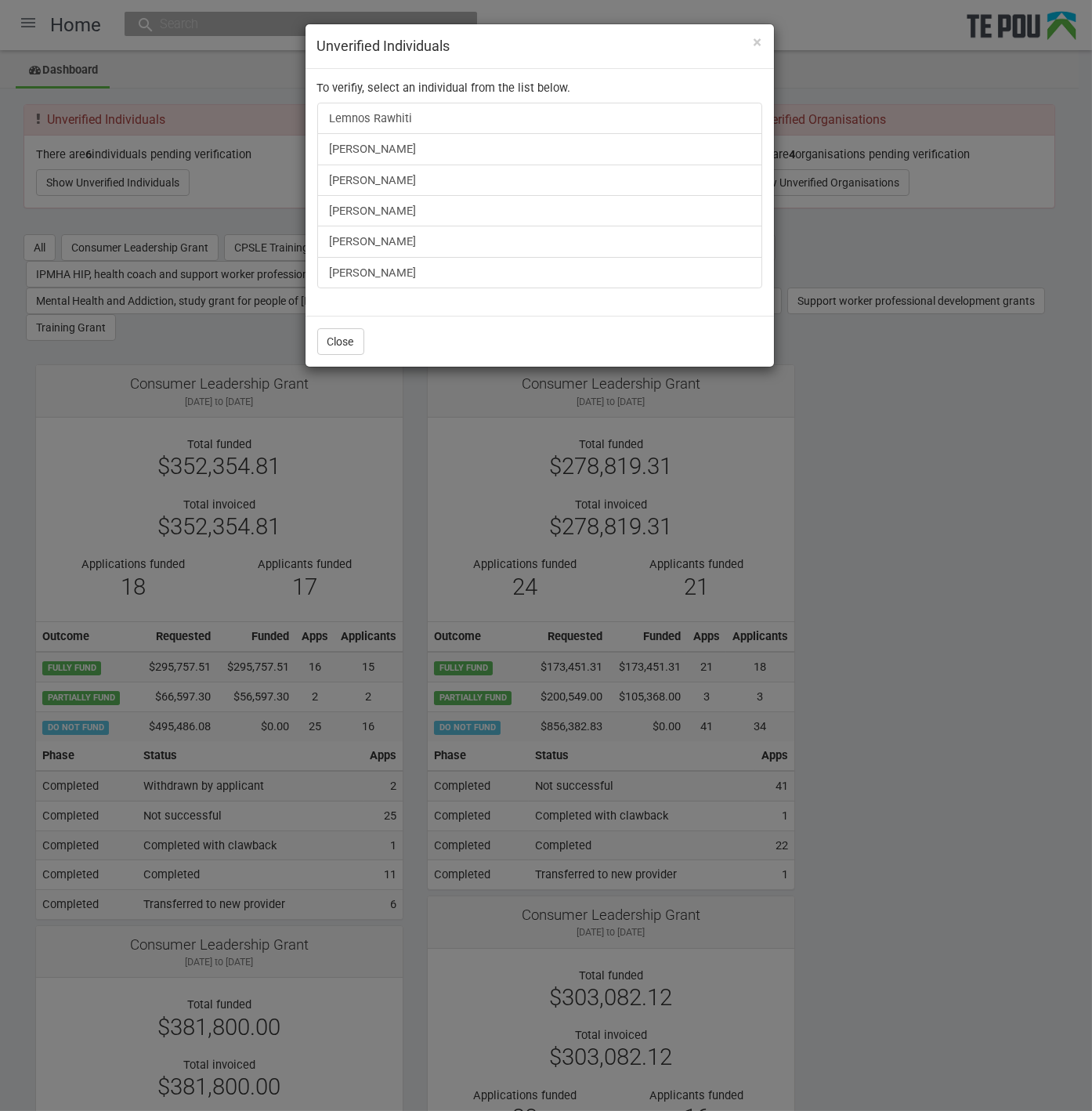
click at [892, 454] on div "× Unverified Individuals To verifiy, select an individual from the list below. …" at bounding box center [546, 556] width 1092 height 1111
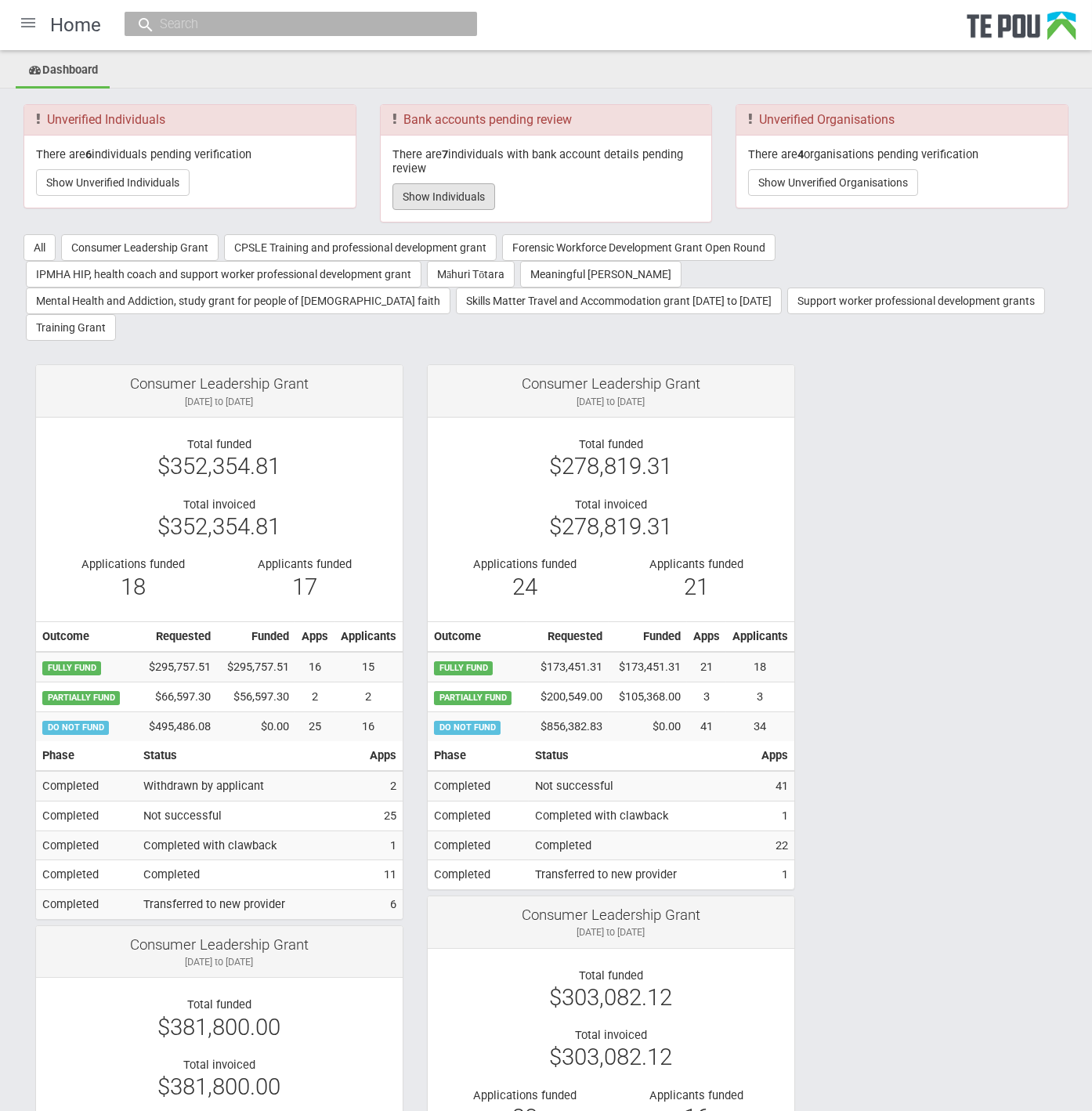
click at [467, 197] on button "Show Individuals" at bounding box center [443, 196] width 102 height 27
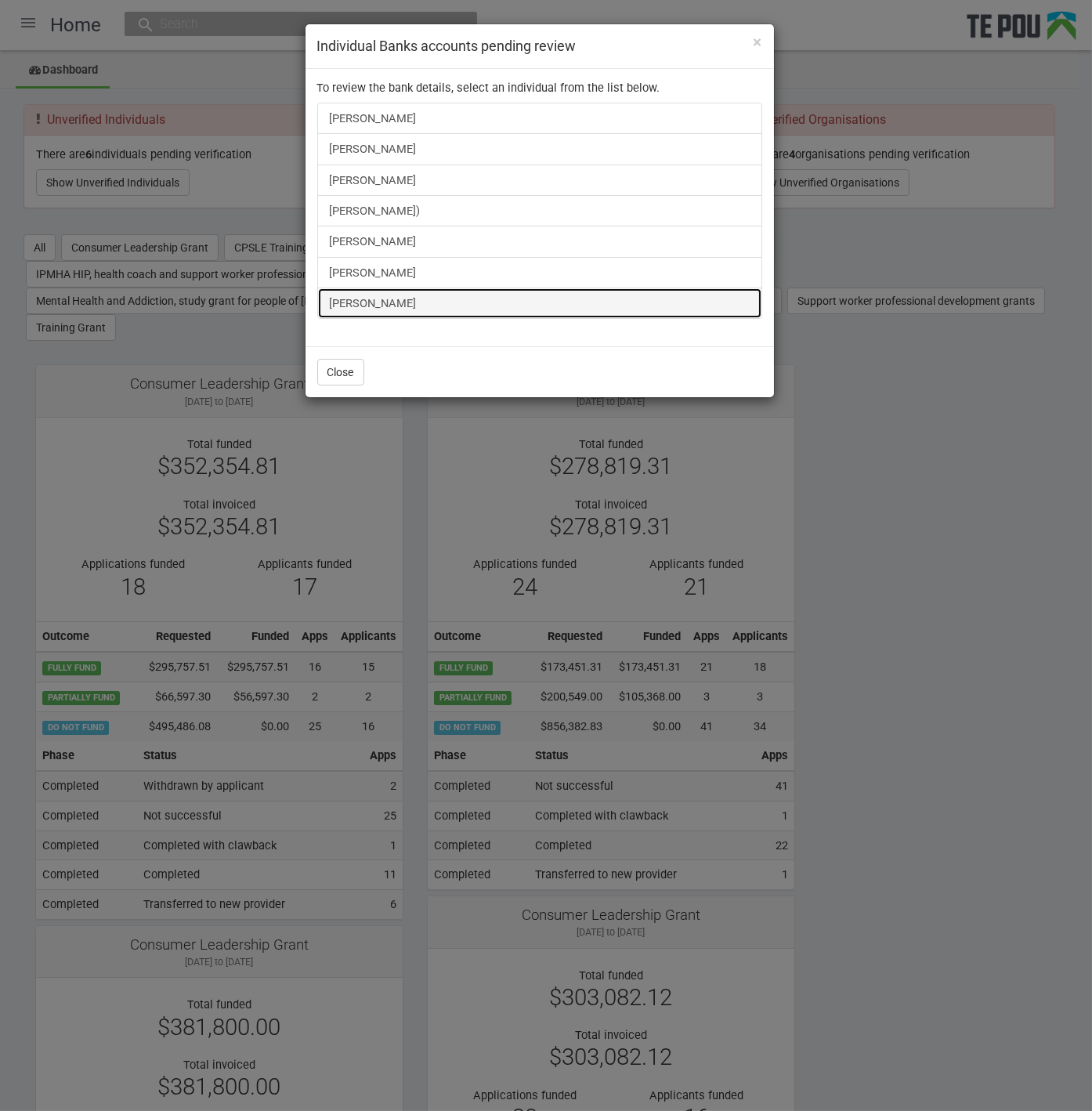
click at [364, 296] on link "[PERSON_NAME]" at bounding box center [540, 304] width 445 height 32
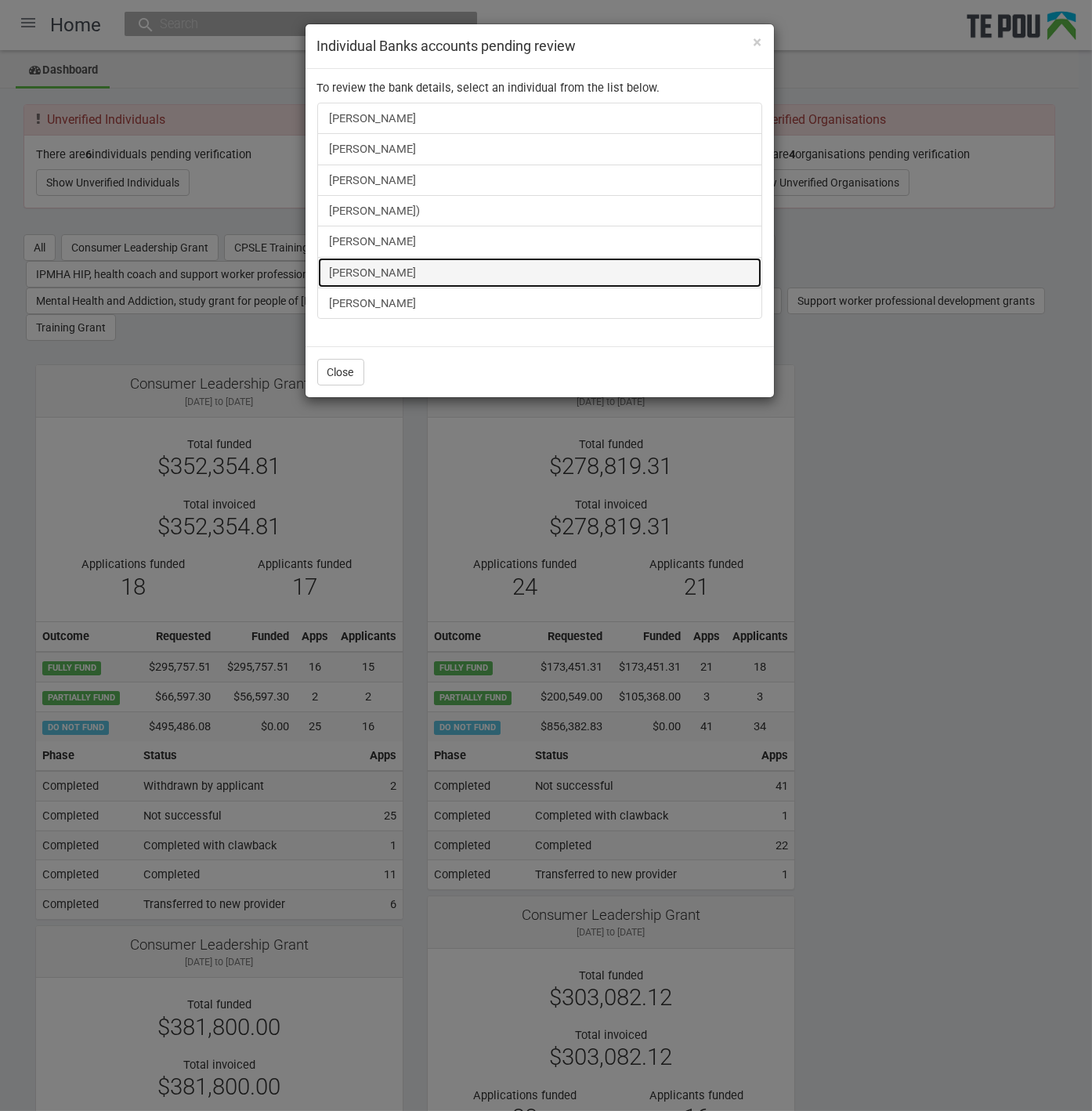
click at [354, 269] on link "Arsh Lutfi" at bounding box center [540, 273] width 445 height 32
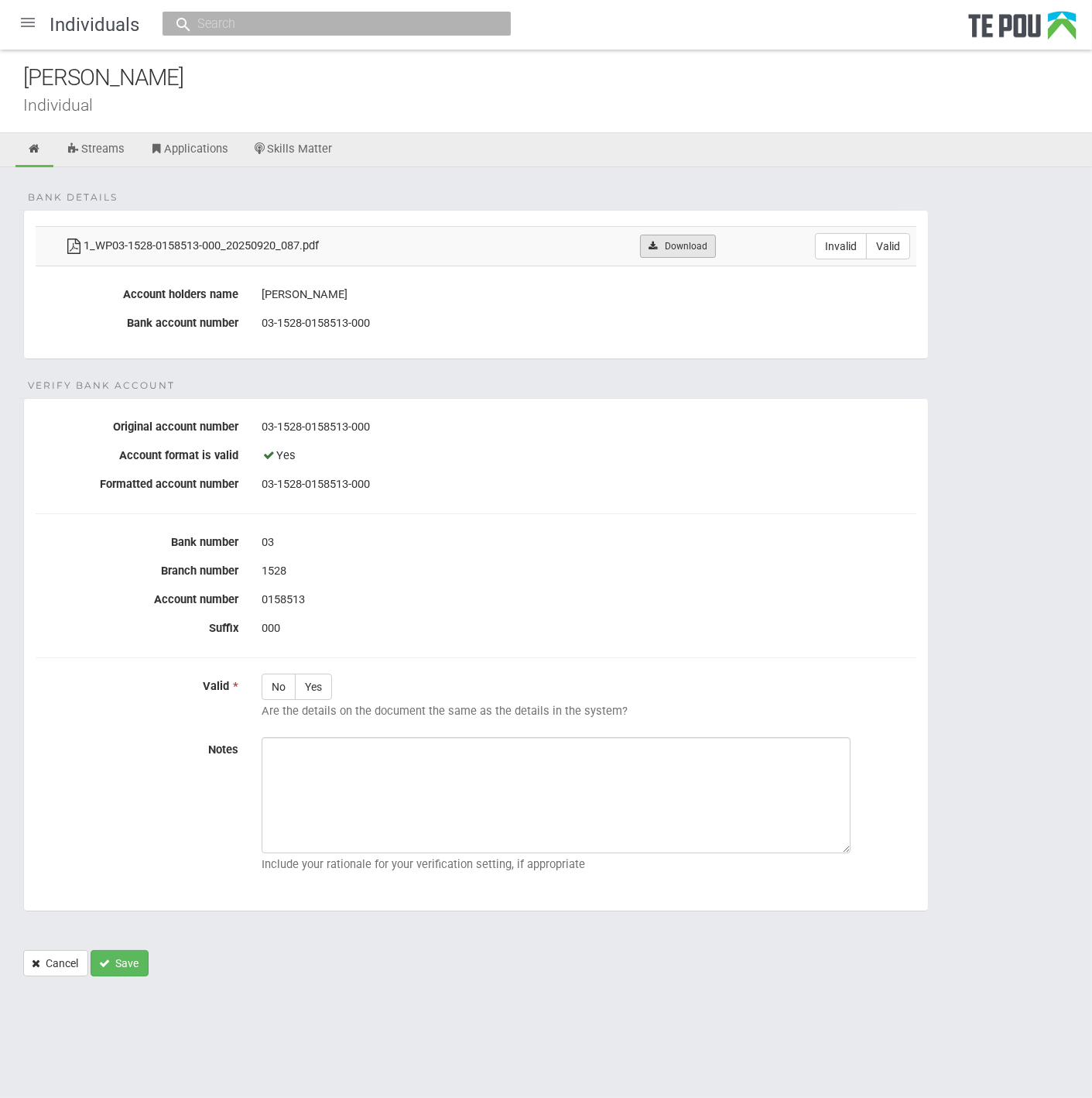
click at [703, 244] on link "Download" at bounding box center [677, 246] width 75 height 23
click at [884, 239] on label "Valid" at bounding box center [888, 247] width 44 height 26
radio input "true"
click at [328, 689] on label "Yes" at bounding box center [313, 687] width 37 height 26
radio input "true"
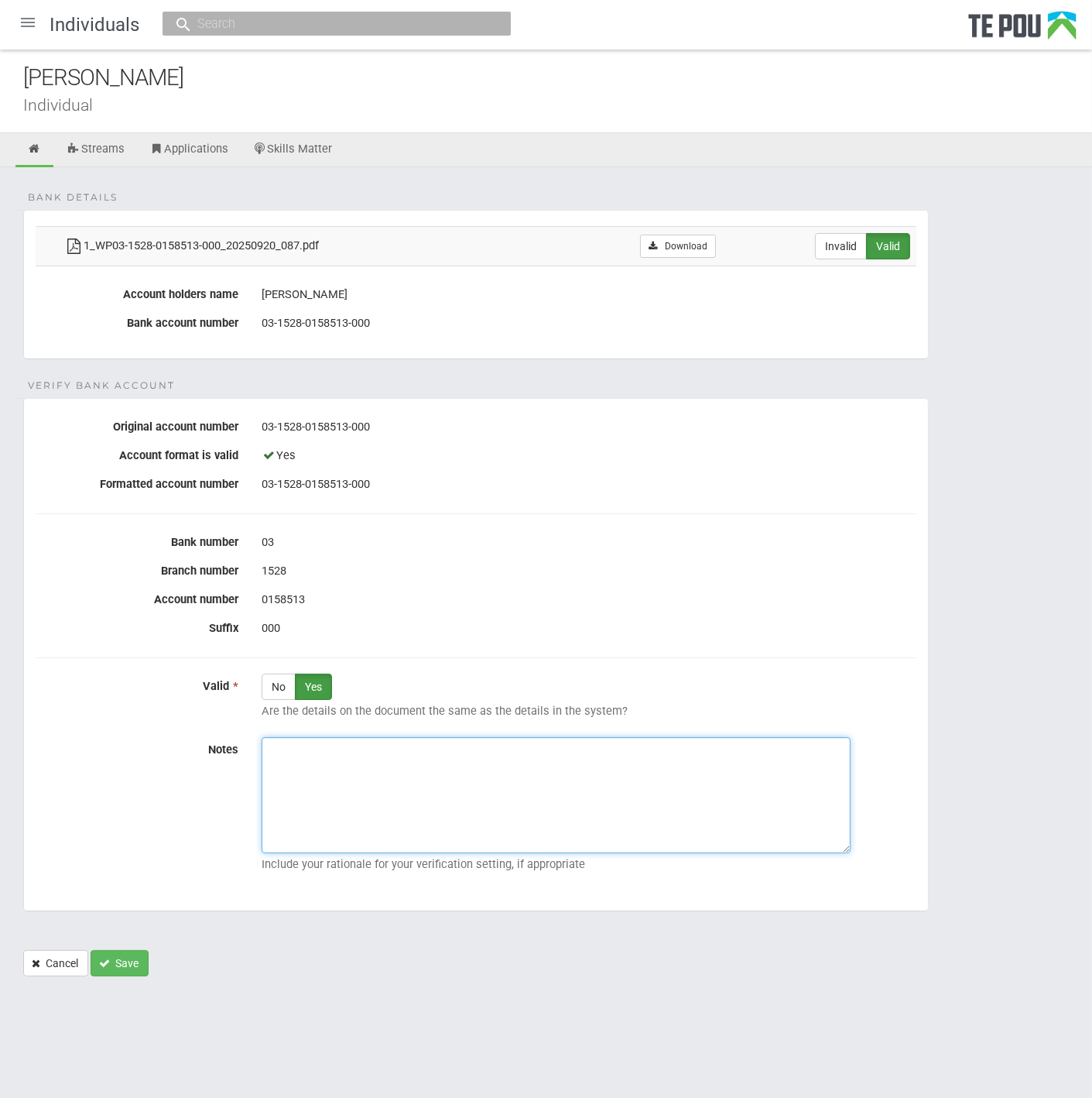
paste textarea "Verified by Melody @ 13/10/2025"
type textarea "Verified by Melody @ 13/10/2025"
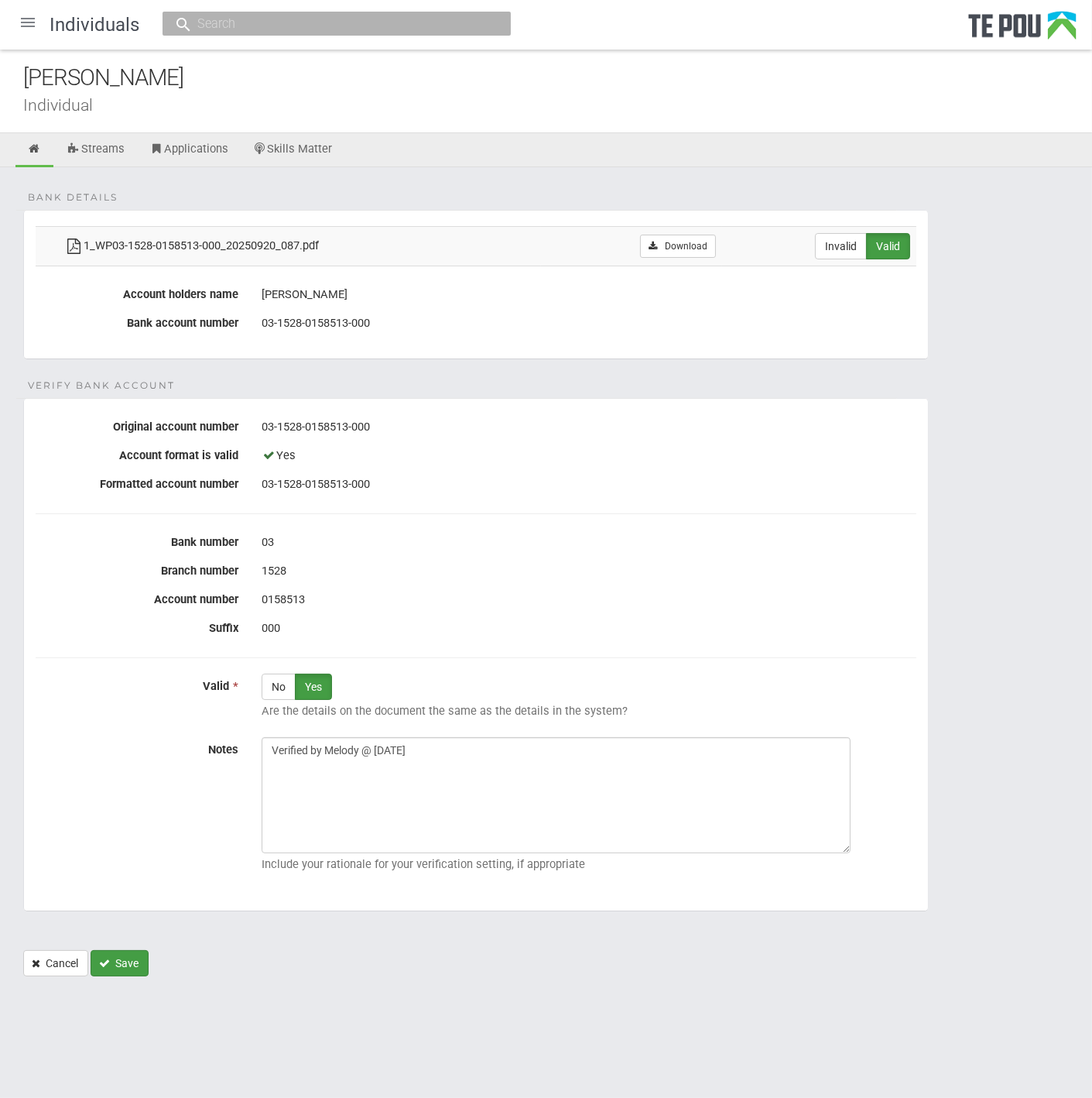
click at [117, 969] on button "Save" at bounding box center [119, 963] width 58 height 26
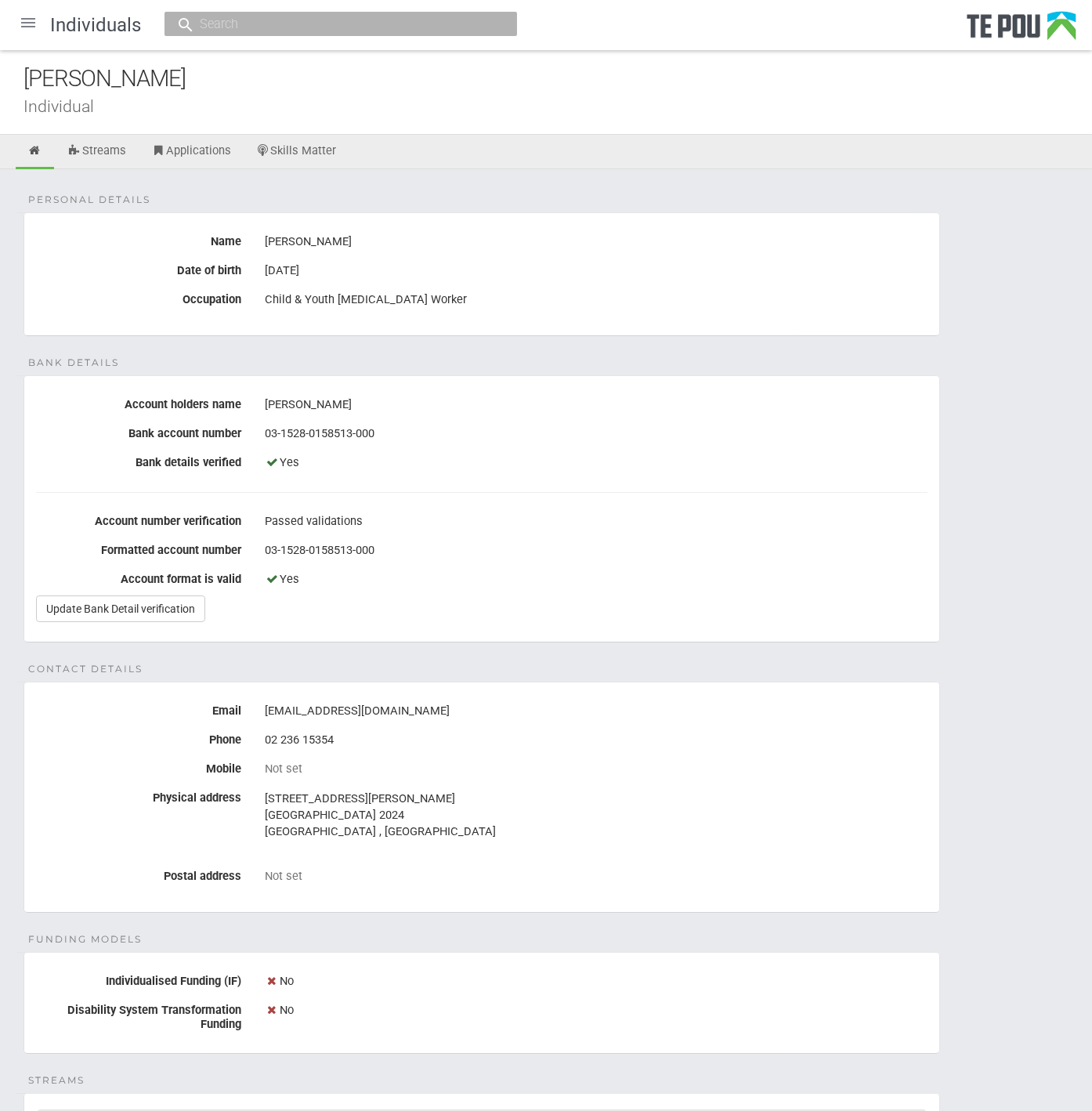
click at [27, 19] on div at bounding box center [27, 22] width 37 height 37
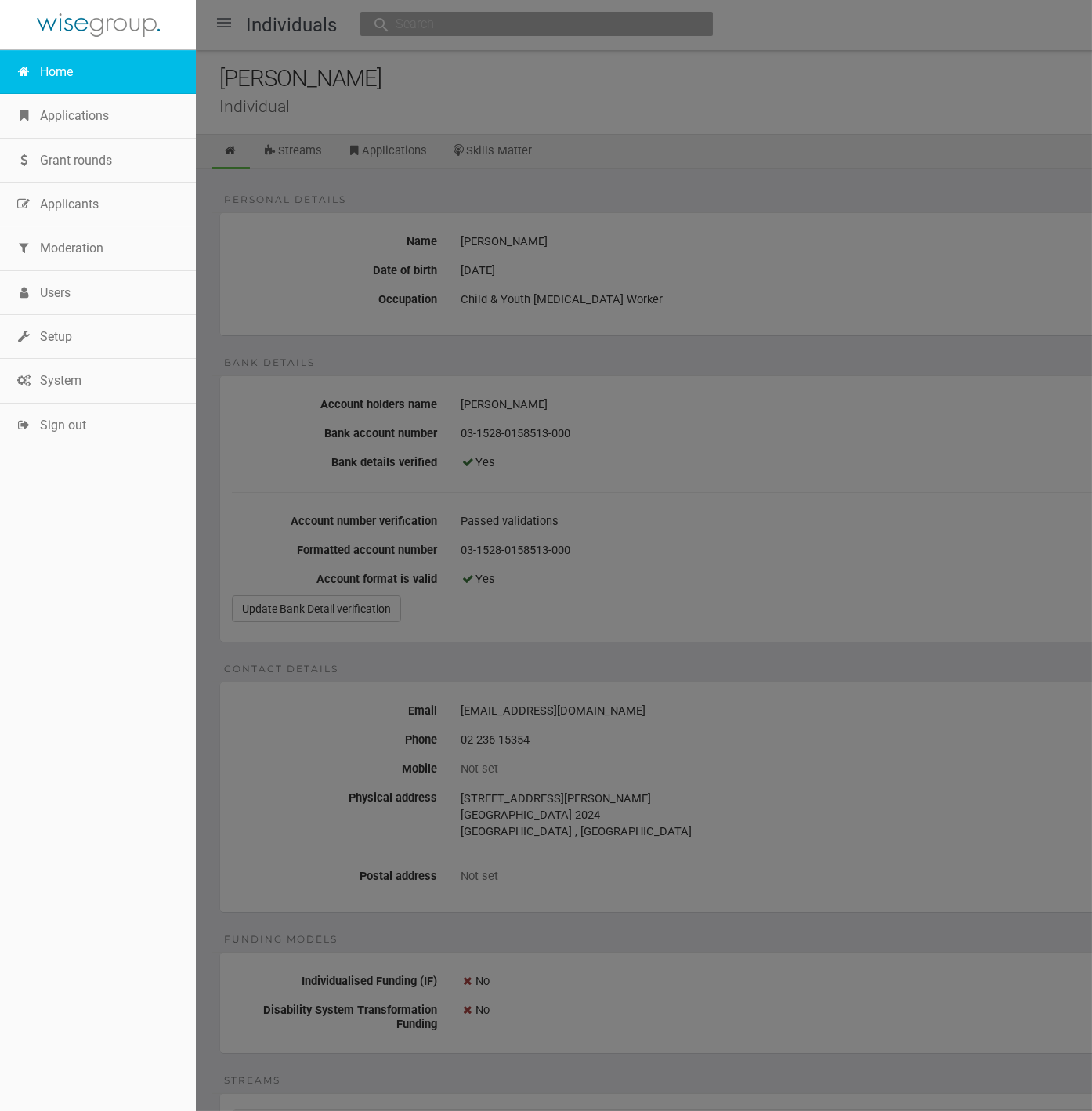
click at [57, 73] on link "Home" at bounding box center [98, 72] width 196 height 44
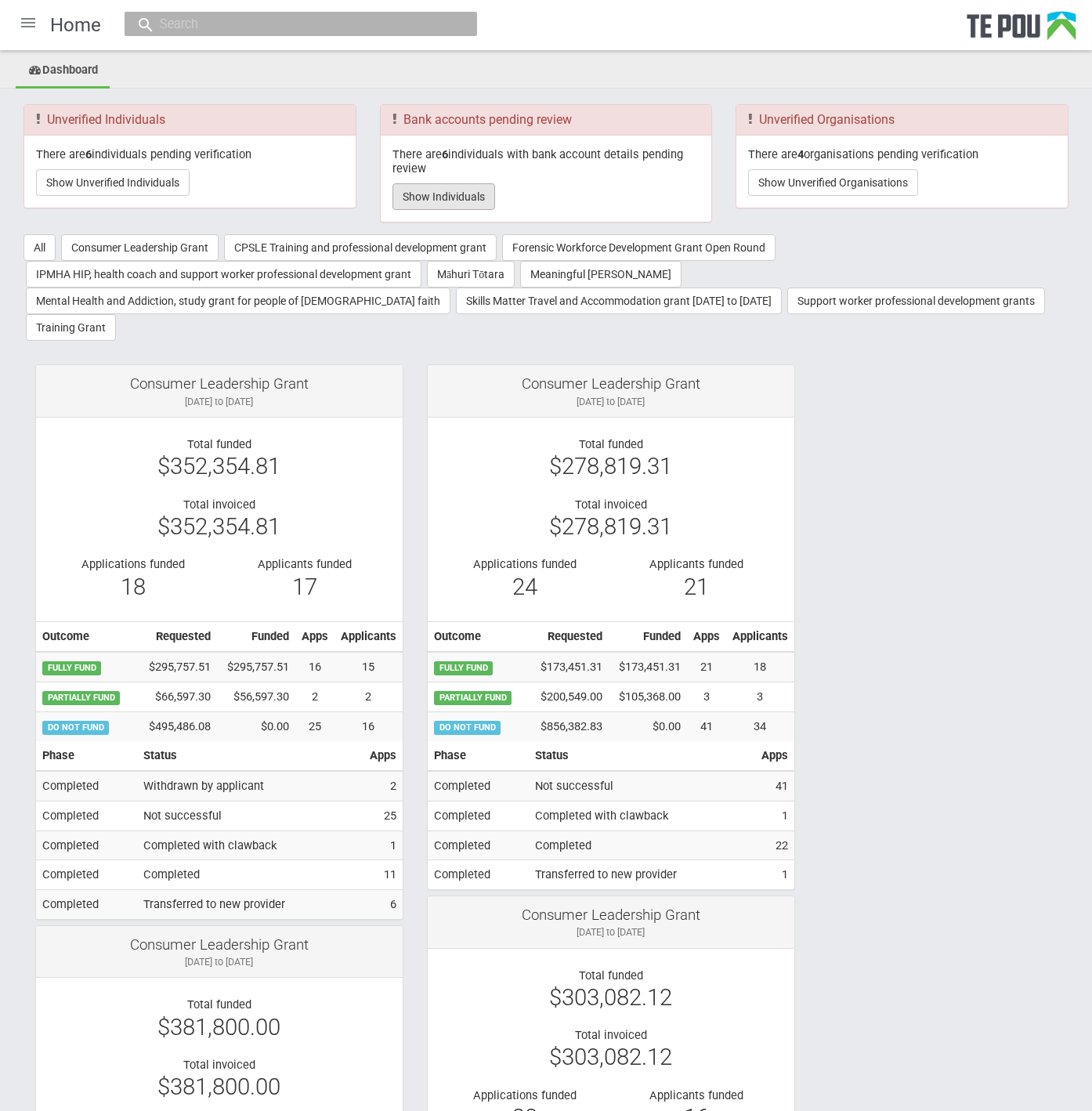
click at [427, 196] on button "Show Individuals" at bounding box center [443, 196] width 102 height 27
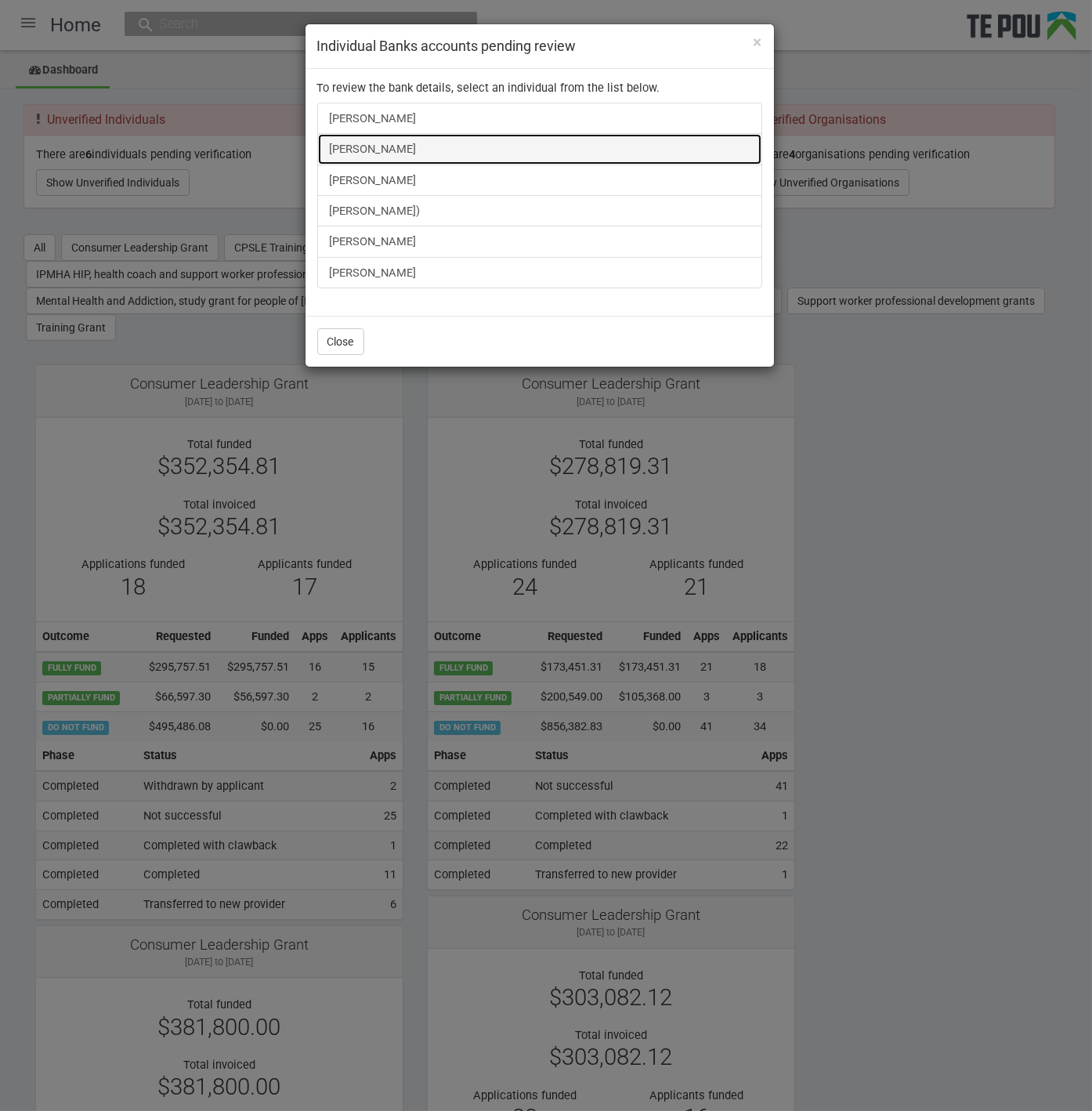
click at [379, 148] on link "[PERSON_NAME]" at bounding box center [540, 149] width 445 height 32
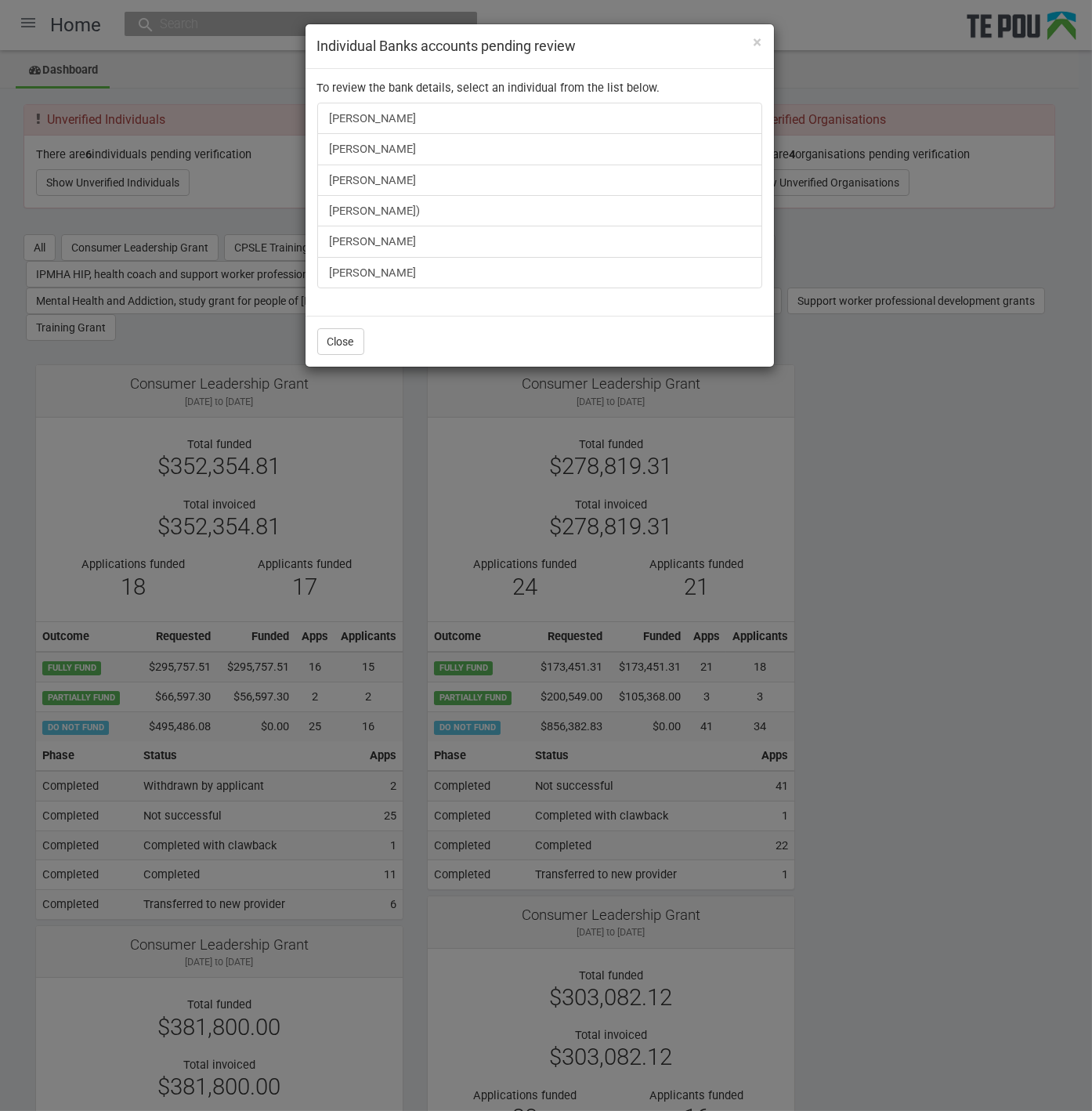
click at [922, 625] on div "× Individual Banks accounts pending review To review the bank details, select a…" at bounding box center [546, 556] width 1092 height 1111
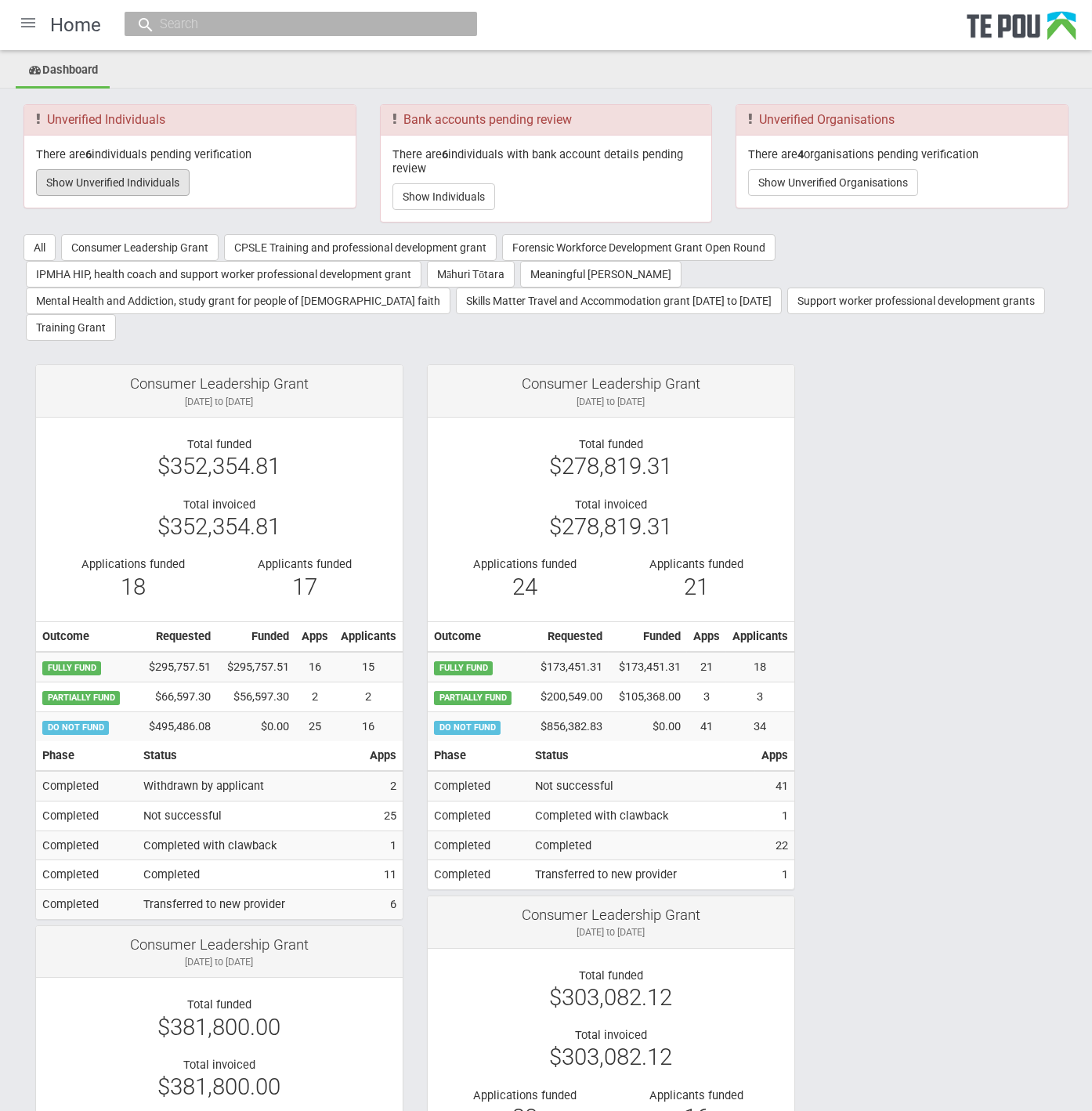
click at [179, 188] on button "Show Unverified Individuals" at bounding box center [112, 182] width 154 height 27
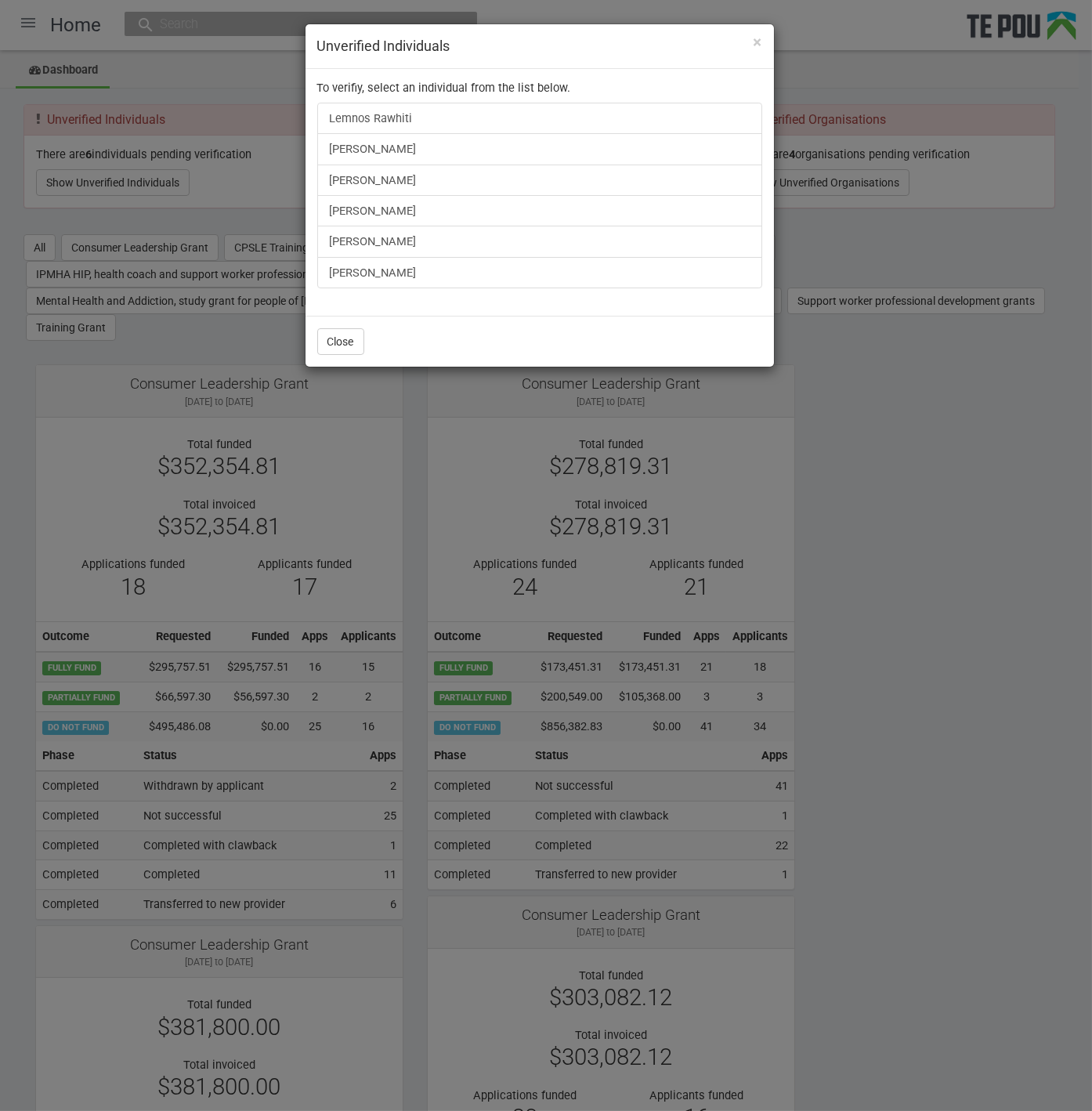
click at [872, 494] on div "× Unverified Individuals To verifiy, select an individual from the list below. …" at bounding box center [546, 556] width 1092 height 1111
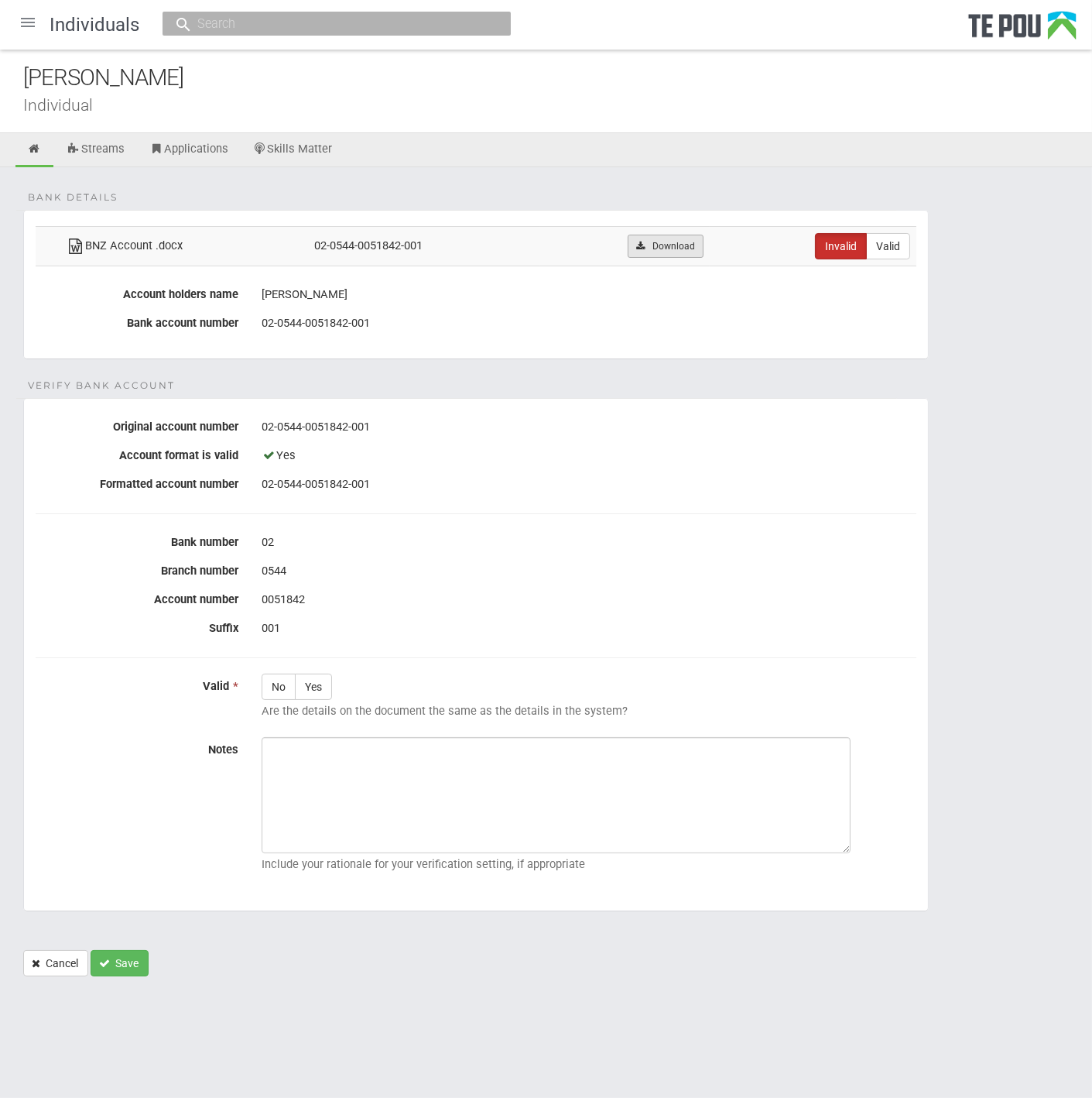
click at [688, 242] on link "Download" at bounding box center [665, 246] width 75 height 23
click at [456, 75] on div "[PERSON_NAME]" at bounding box center [557, 77] width 1069 height 34
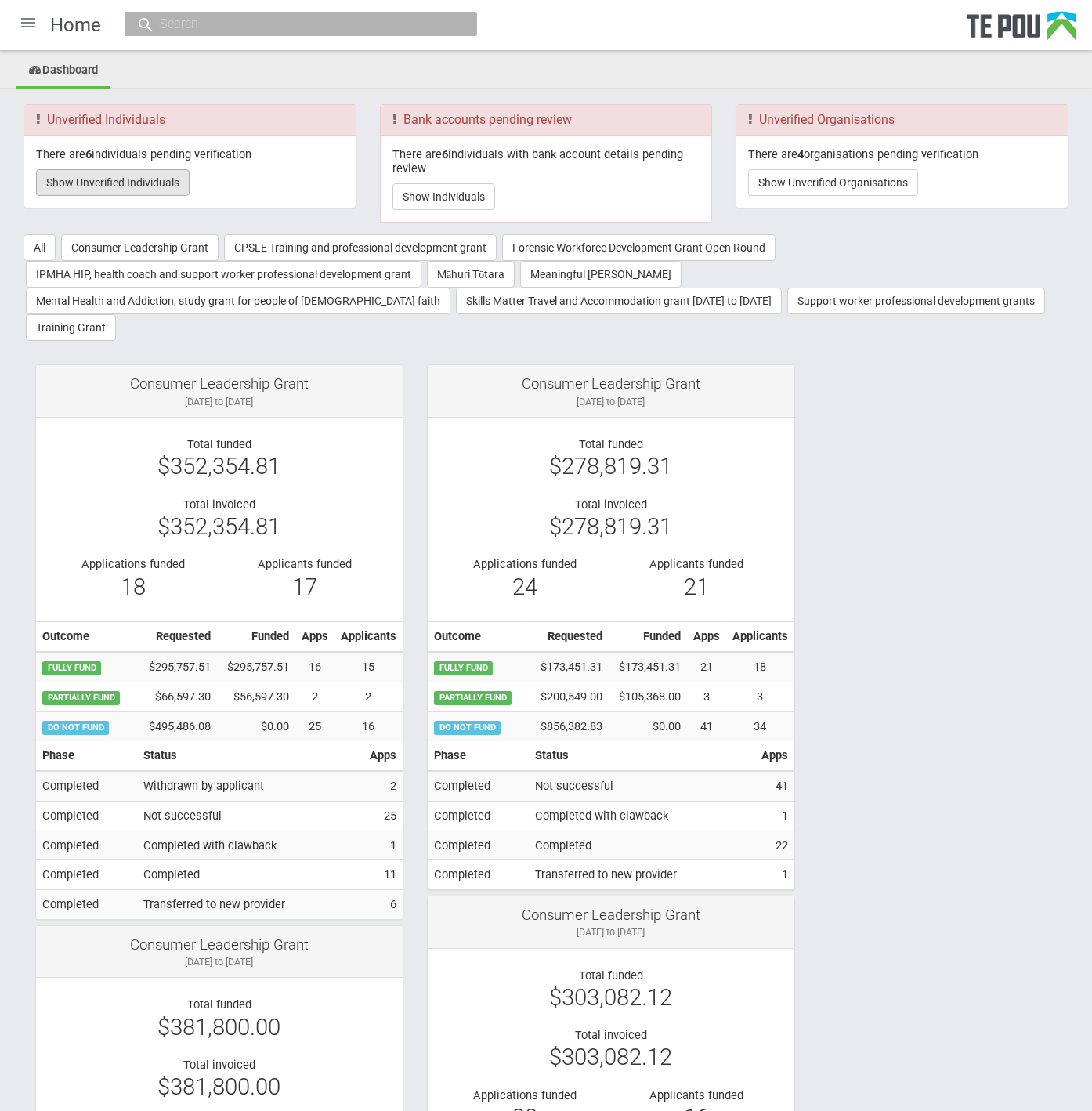
click at [125, 178] on button "Show Unverified Individuals" at bounding box center [112, 182] width 154 height 27
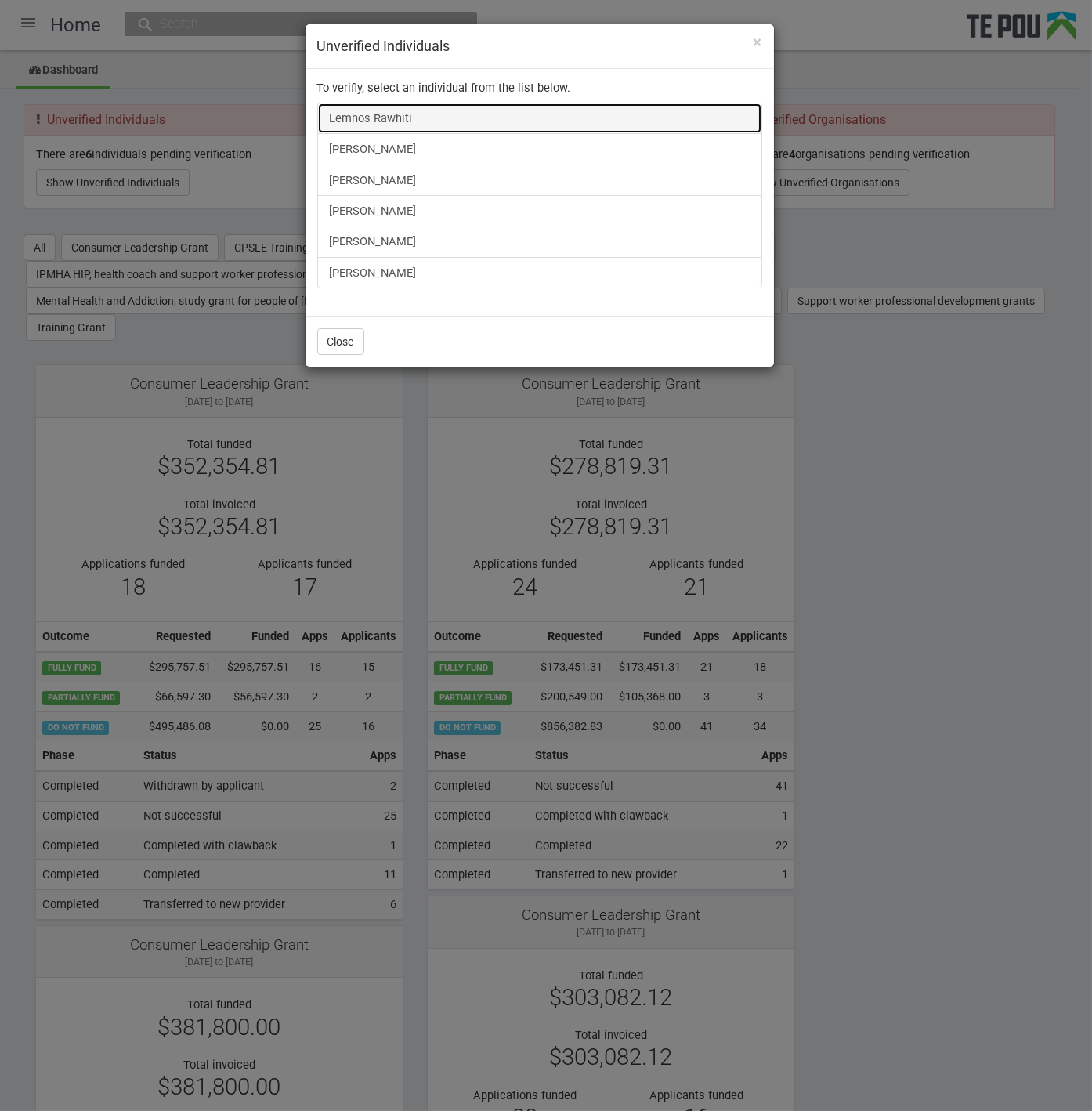
click at [401, 115] on link "Lemnos Rawhiti" at bounding box center [540, 118] width 445 height 32
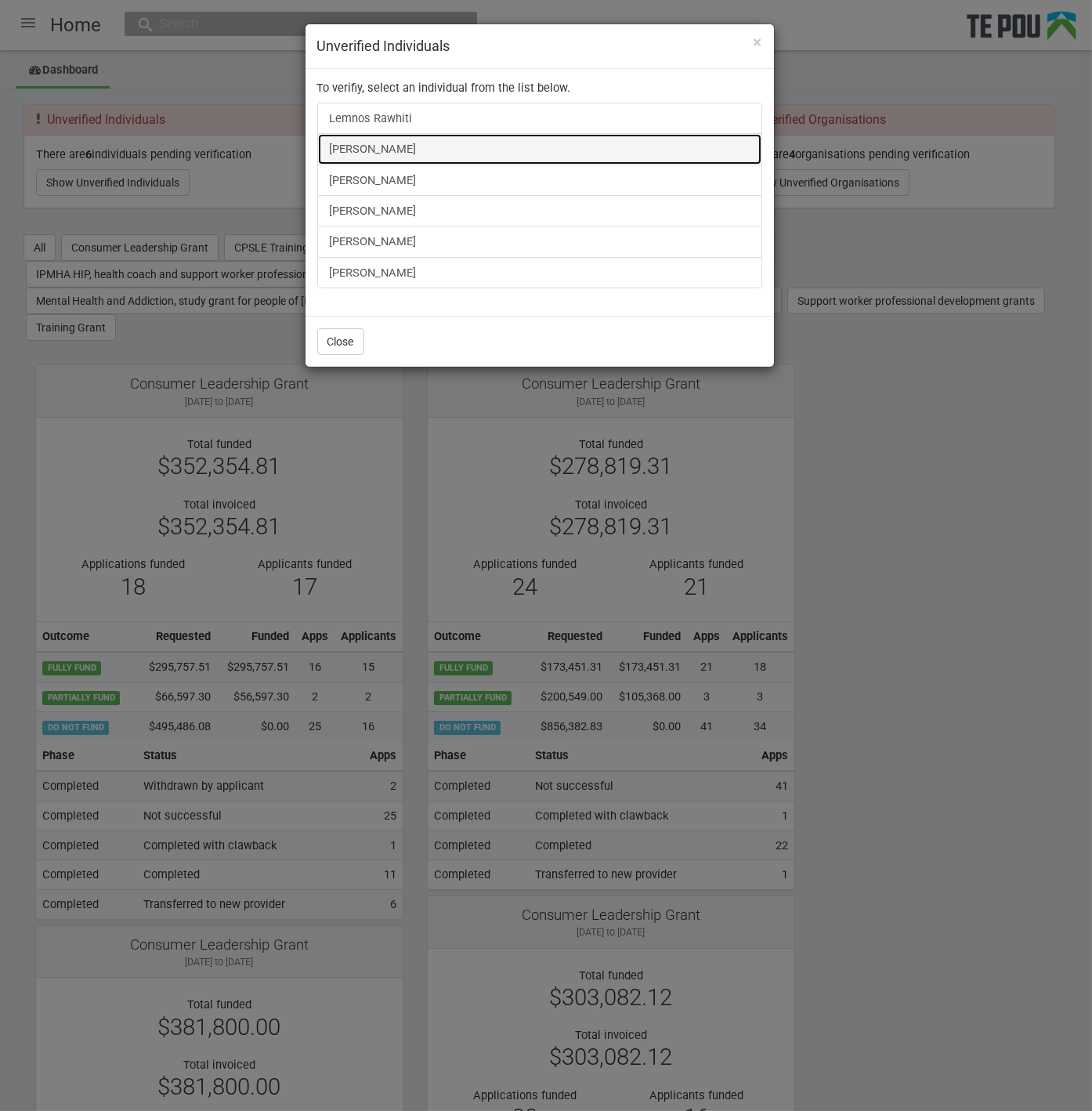
click at [373, 155] on link "James Bennett" at bounding box center [540, 149] width 445 height 32
click at [369, 147] on link "James Bennett" at bounding box center [540, 149] width 445 height 32
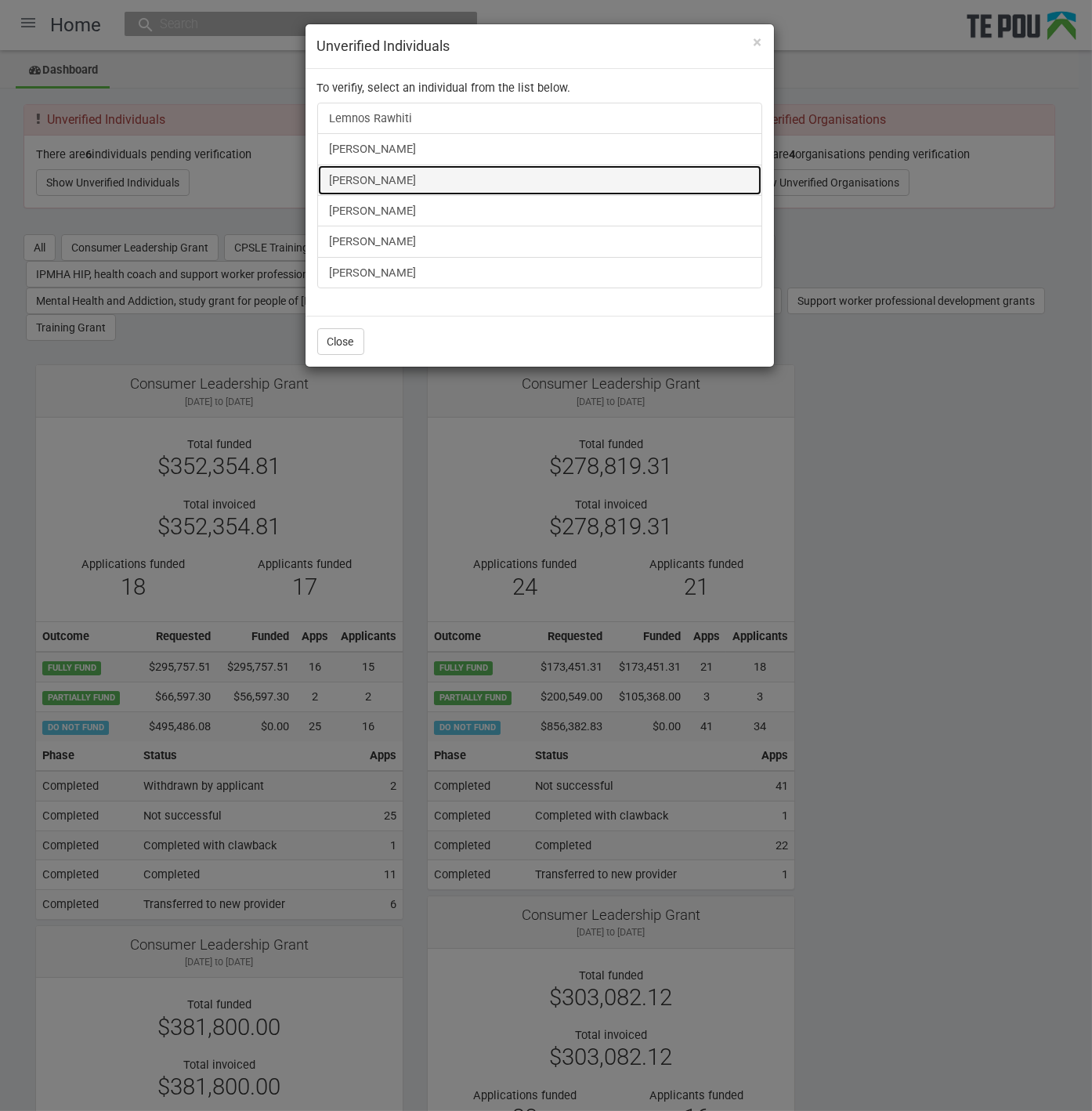
click at [359, 184] on link "Taratoa Smith" at bounding box center [540, 180] width 445 height 32
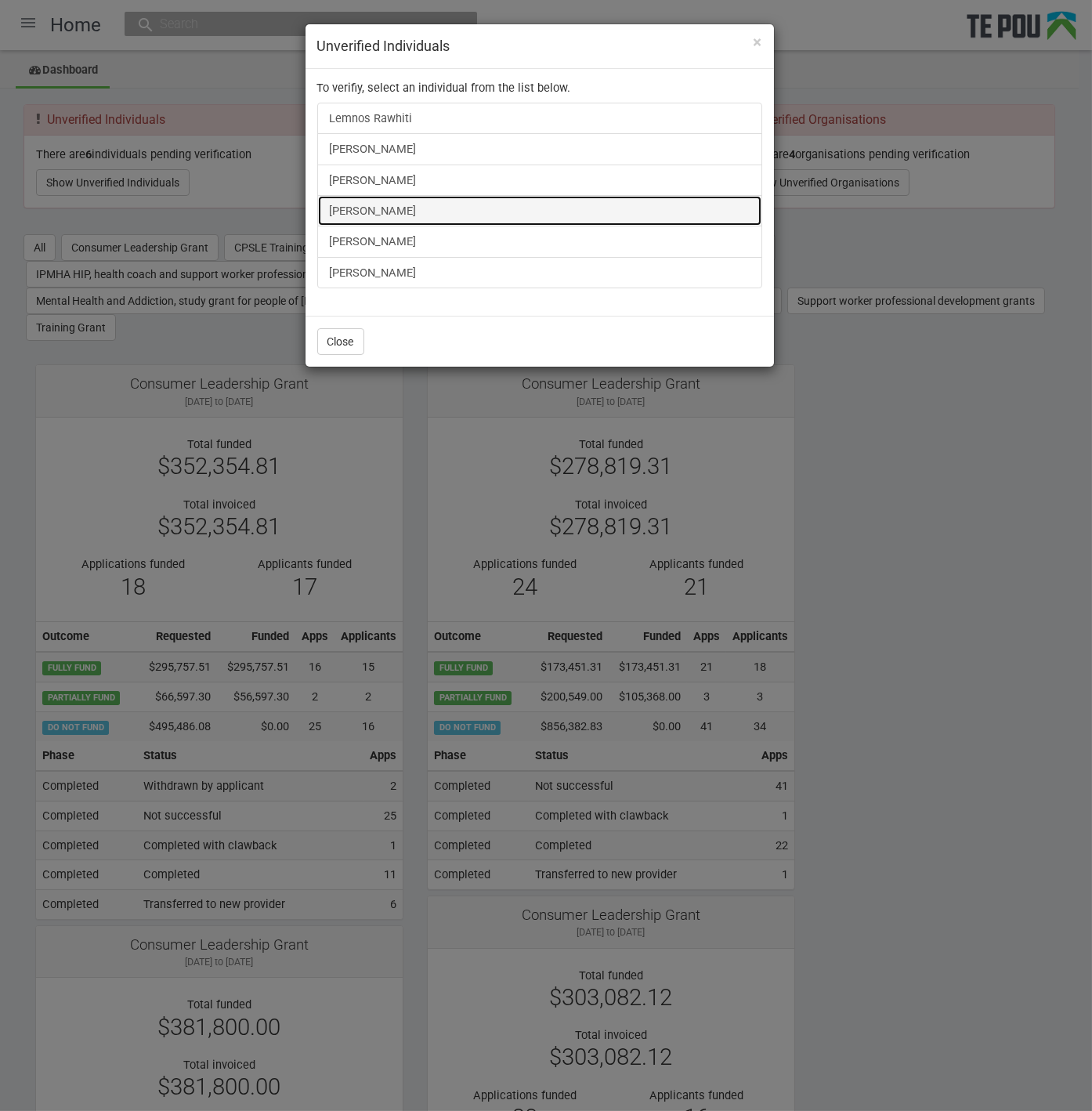
click at [364, 209] on link "Shiona Quayle" at bounding box center [540, 211] width 445 height 32
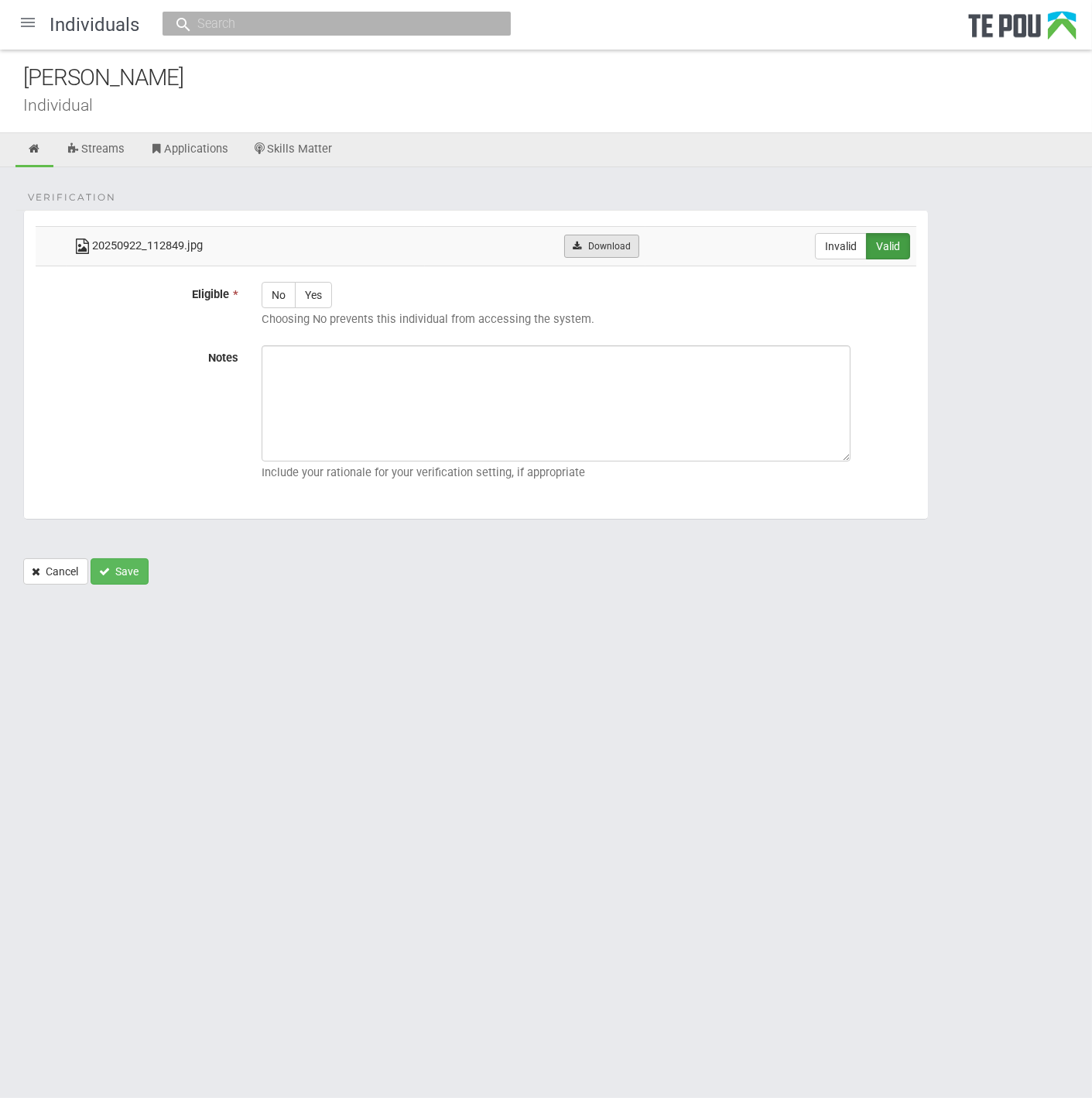
click at [623, 239] on link "Download" at bounding box center [601, 246] width 75 height 23
click at [880, 819] on html "Home Applications Grant rounds Applicants Organisations Individuals Moderation …" at bounding box center [546, 549] width 1092 height 1098
click at [671, 235] on link "Download" at bounding box center [669, 246] width 75 height 23
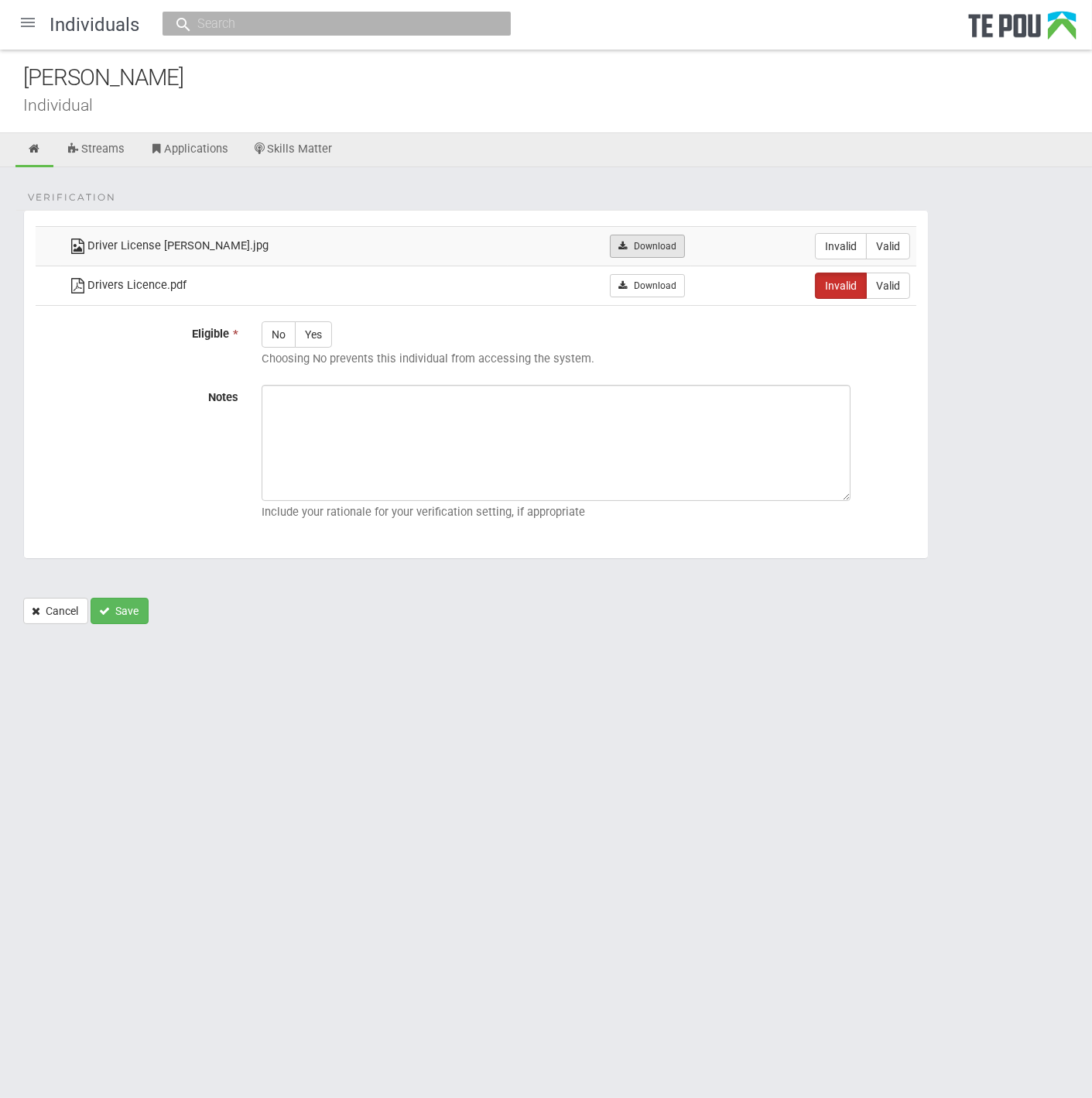
click at [637, 244] on link "Download" at bounding box center [647, 246] width 75 height 23
click at [1007, 842] on html "Home Applications Grant rounds Applicants Organisations Individuals Moderation …" at bounding box center [546, 549] width 1092 height 1098
click at [896, 240] on label "Valid" at bounding box center [888, 247] width 44 height 26
radio input "true"
click at [511, 732] on html "Home Applications Grant rounds Applicants Organisations Individuals Moderation …" at bounding box center [546, 549] width 1092 height 1098
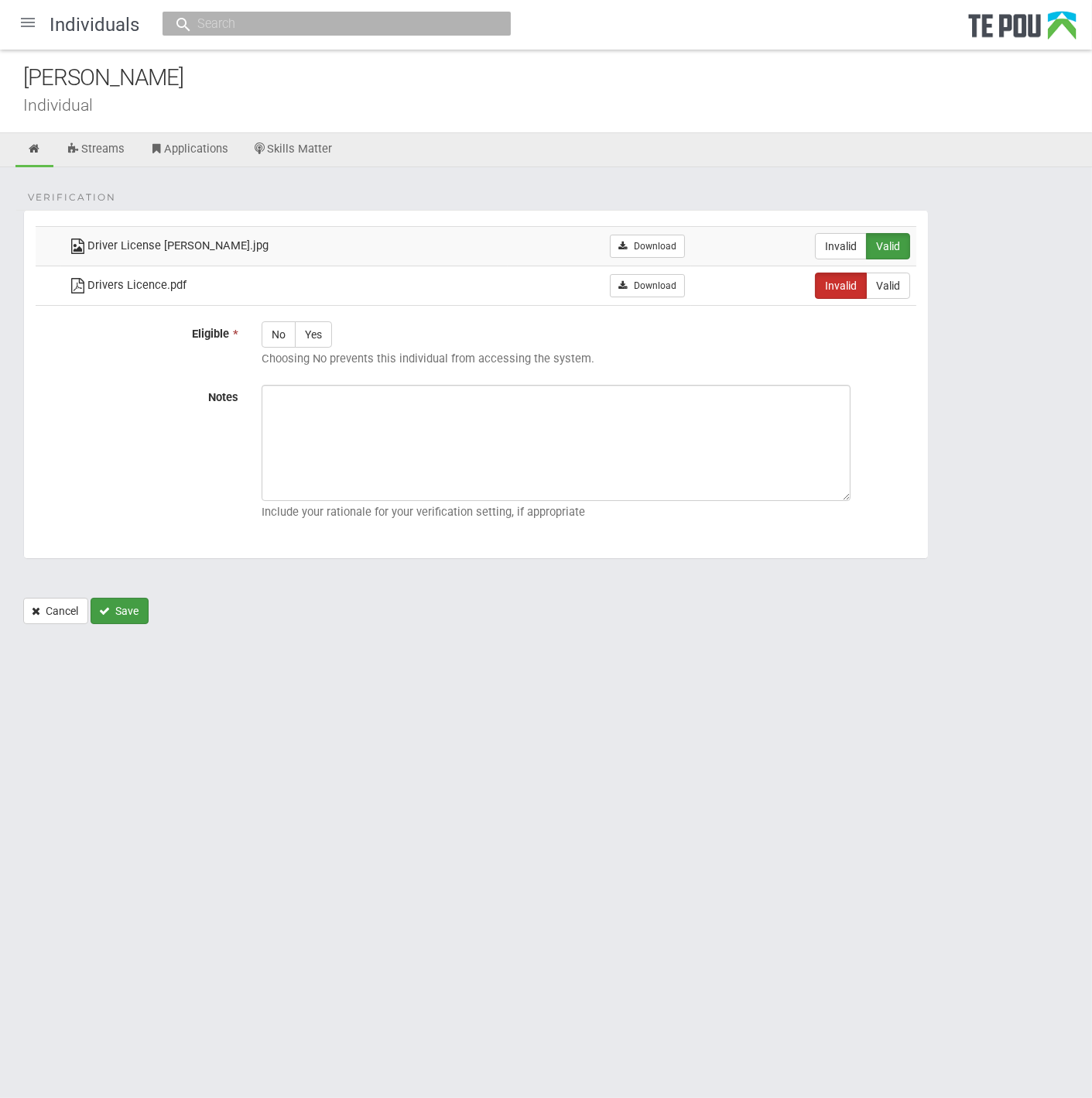
click at [117, 611] on button "Save" at bounding box center [119, 611] width 58 height 26
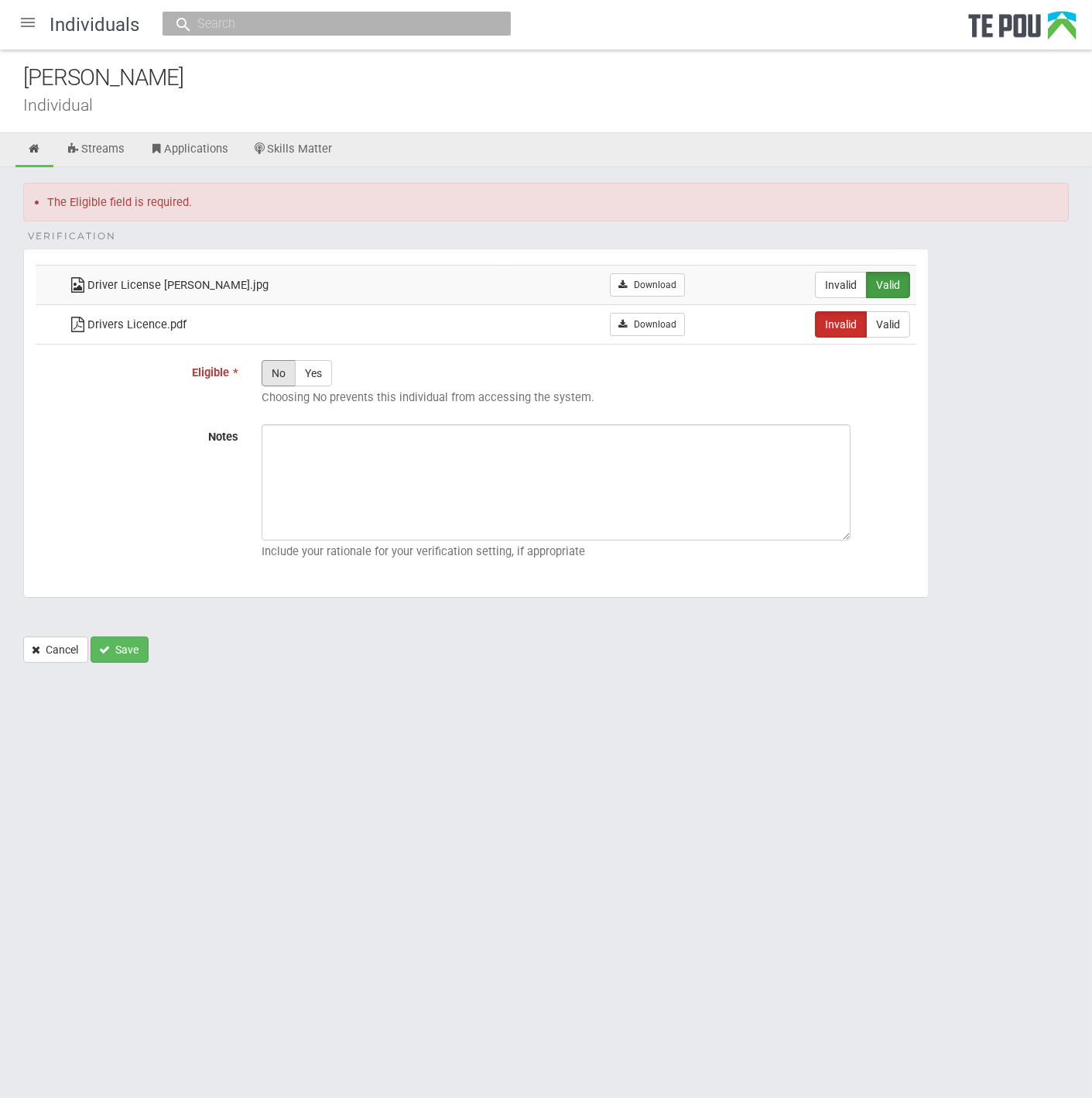
click at [39, 23] on div at bounding box center [27, 22] width 37 height 37
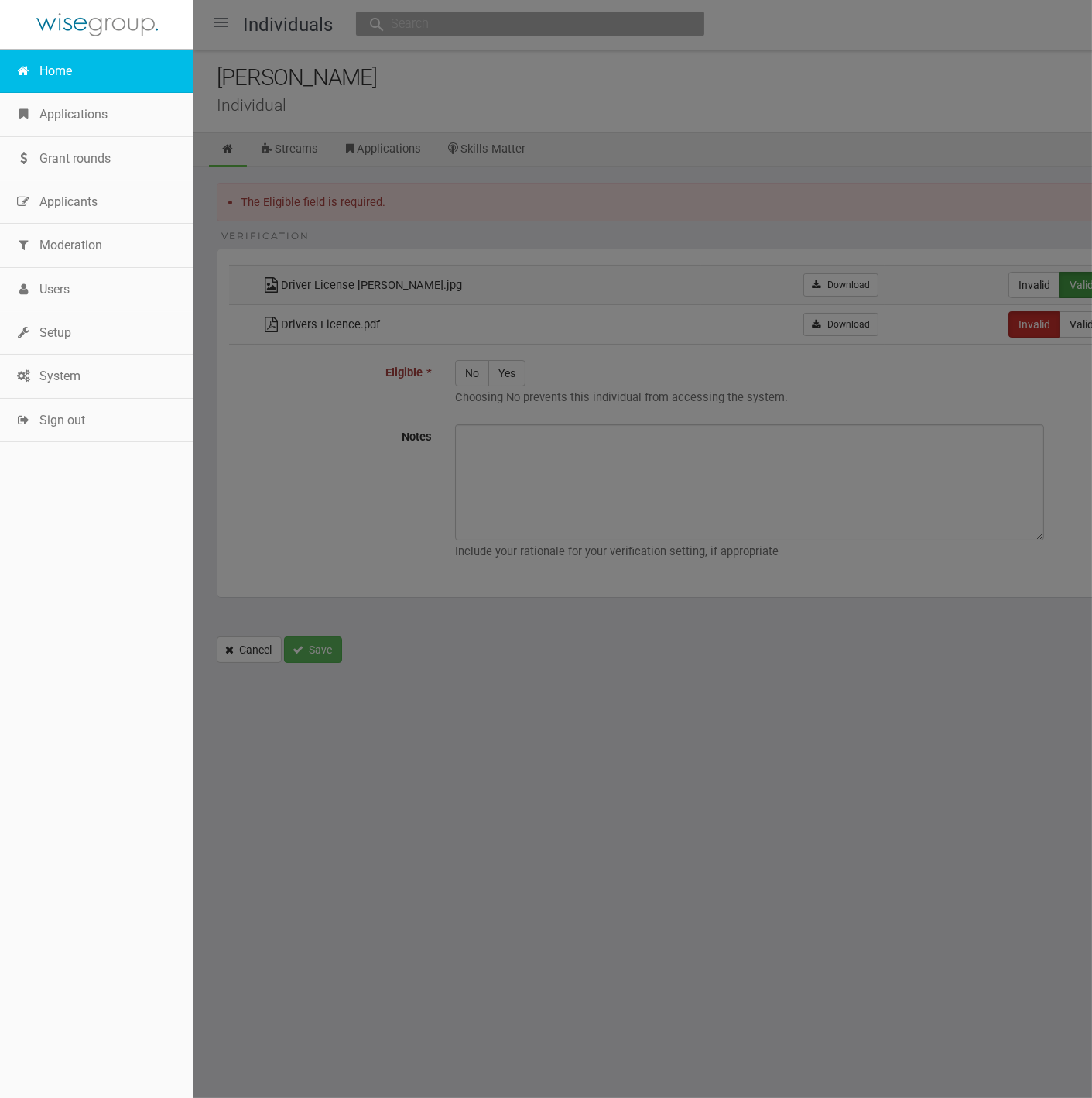
click at [75, 81] on link "Home" at bounding box center [97, 71] width 194 height 44
click at [60, 70] on link "Home" at bounding box center [97, 71] width 194 height 44
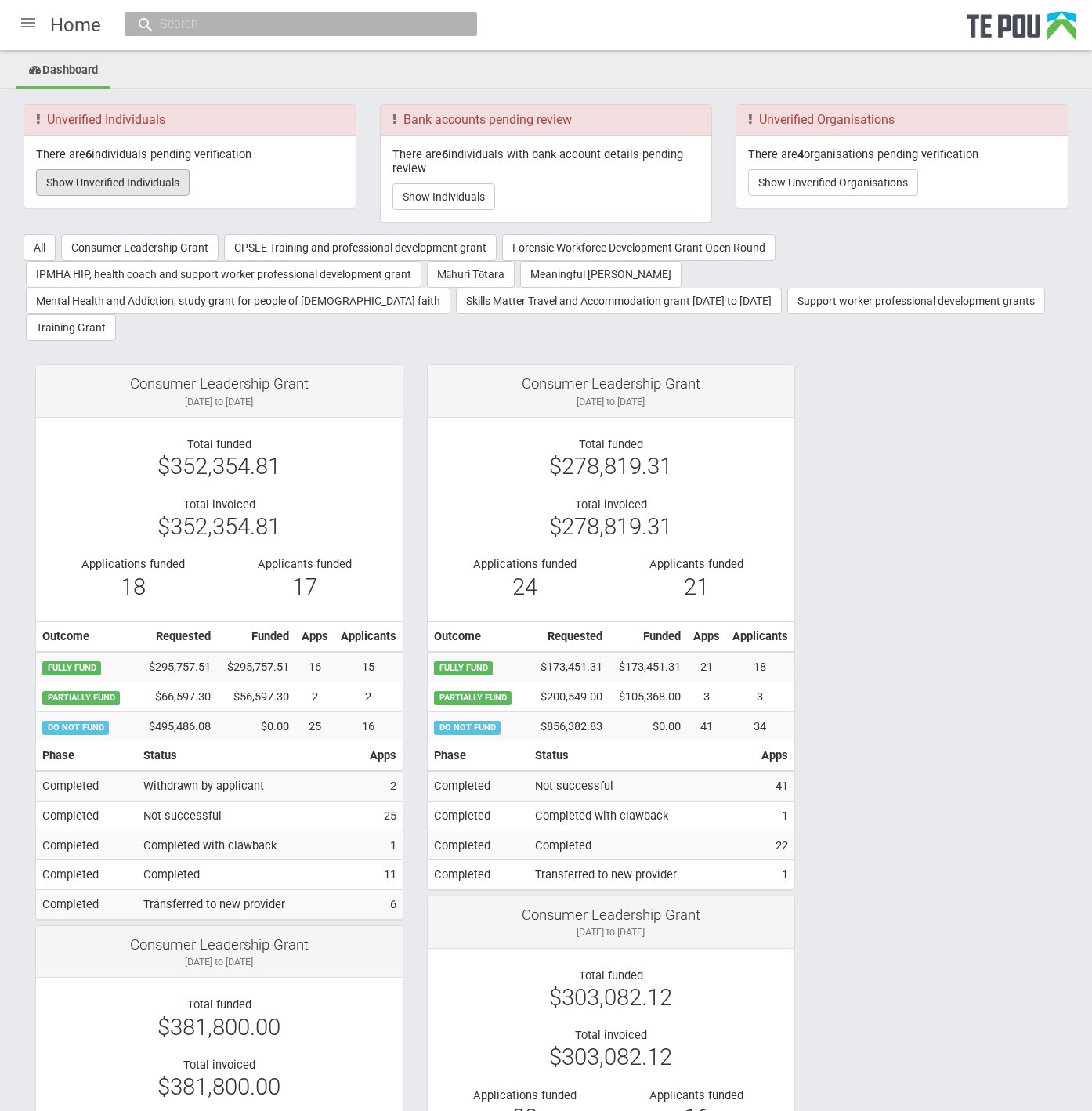
click at [152, 183] on button "Show Unverified Individuals" at bounding box center [112, 182] width 154 height 27
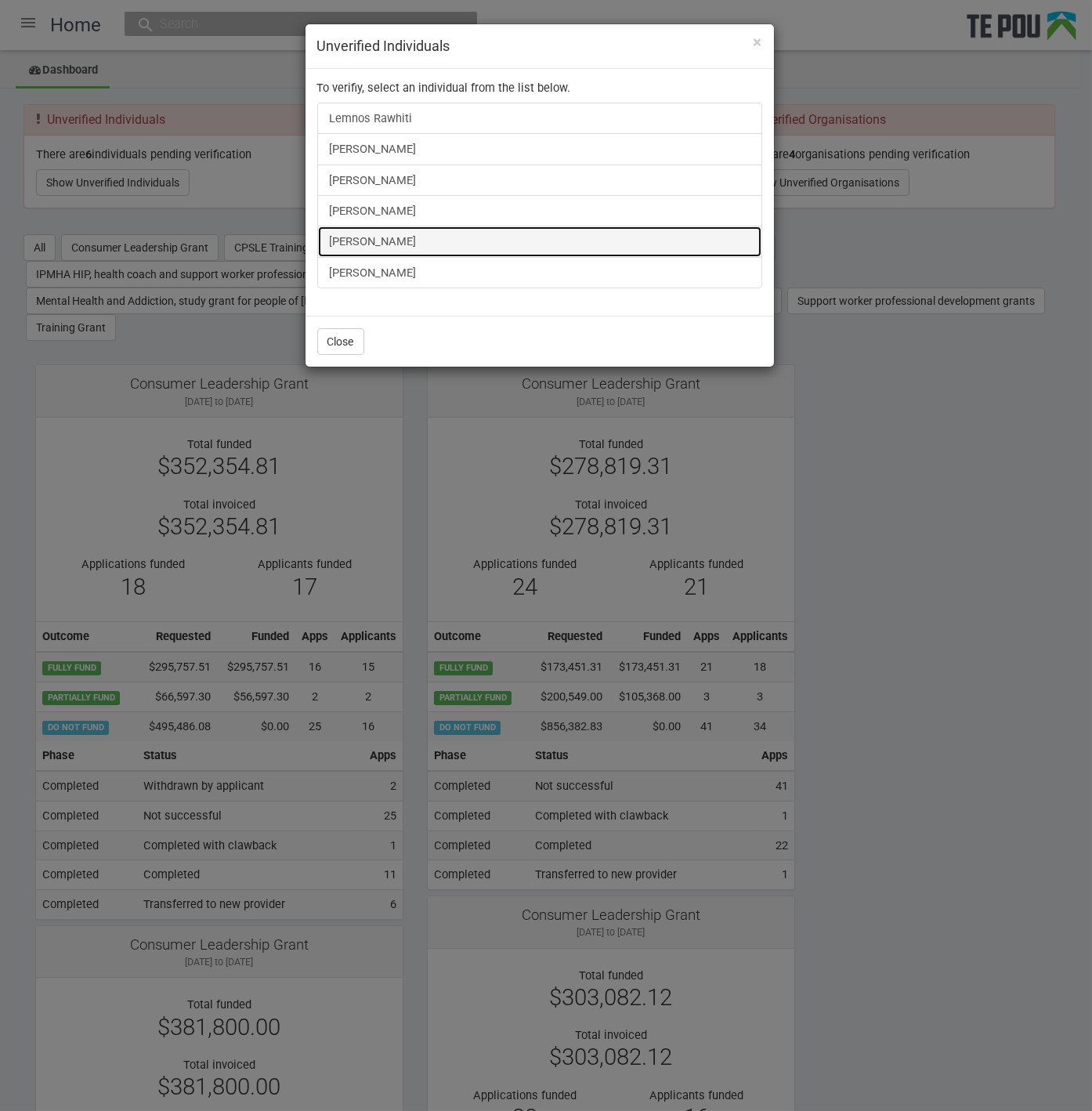
click at [354, 235] on link "[PERSON_NAME]" at bounding box center [540, 241] width 445 height 32
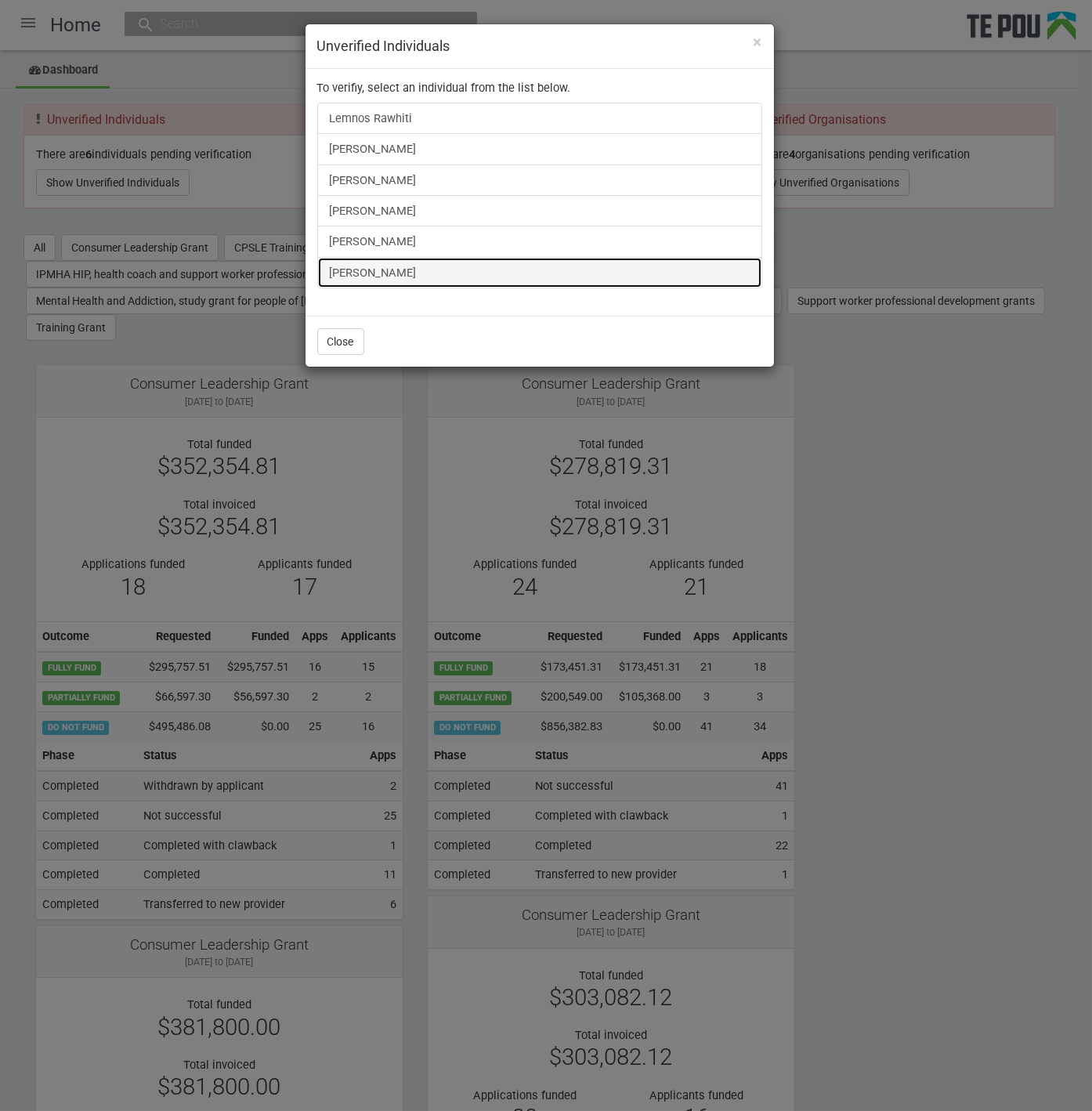
click at [351, 263] on link "[PERSON_NAME]" at bounding box center [540, 273] width 445 height 32
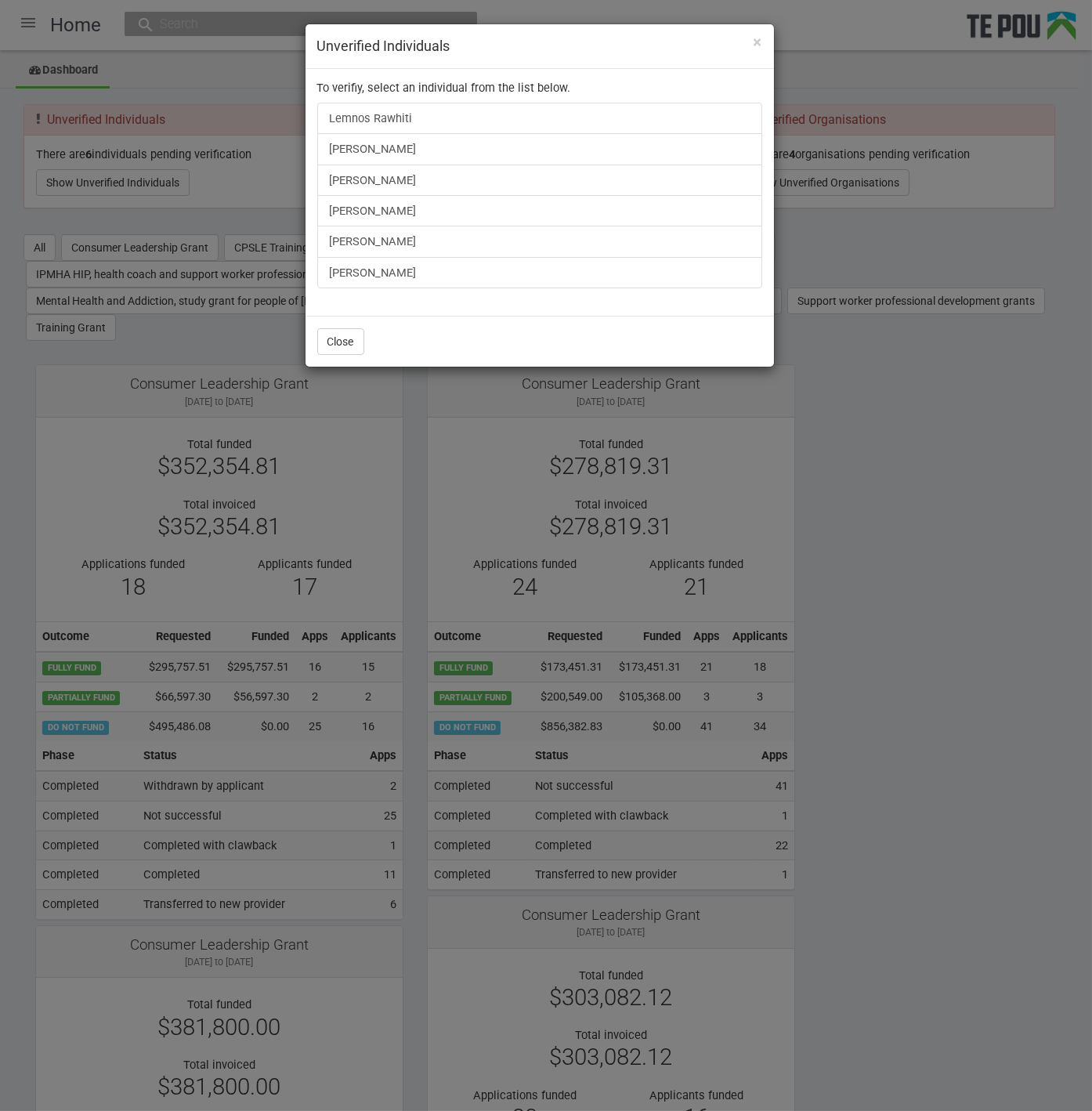
click at [873, 502] on div "× Unverified Individuals To verifiy, select an individual from the list below. …" at bounding box center [546, 556] width 1092 height 1111
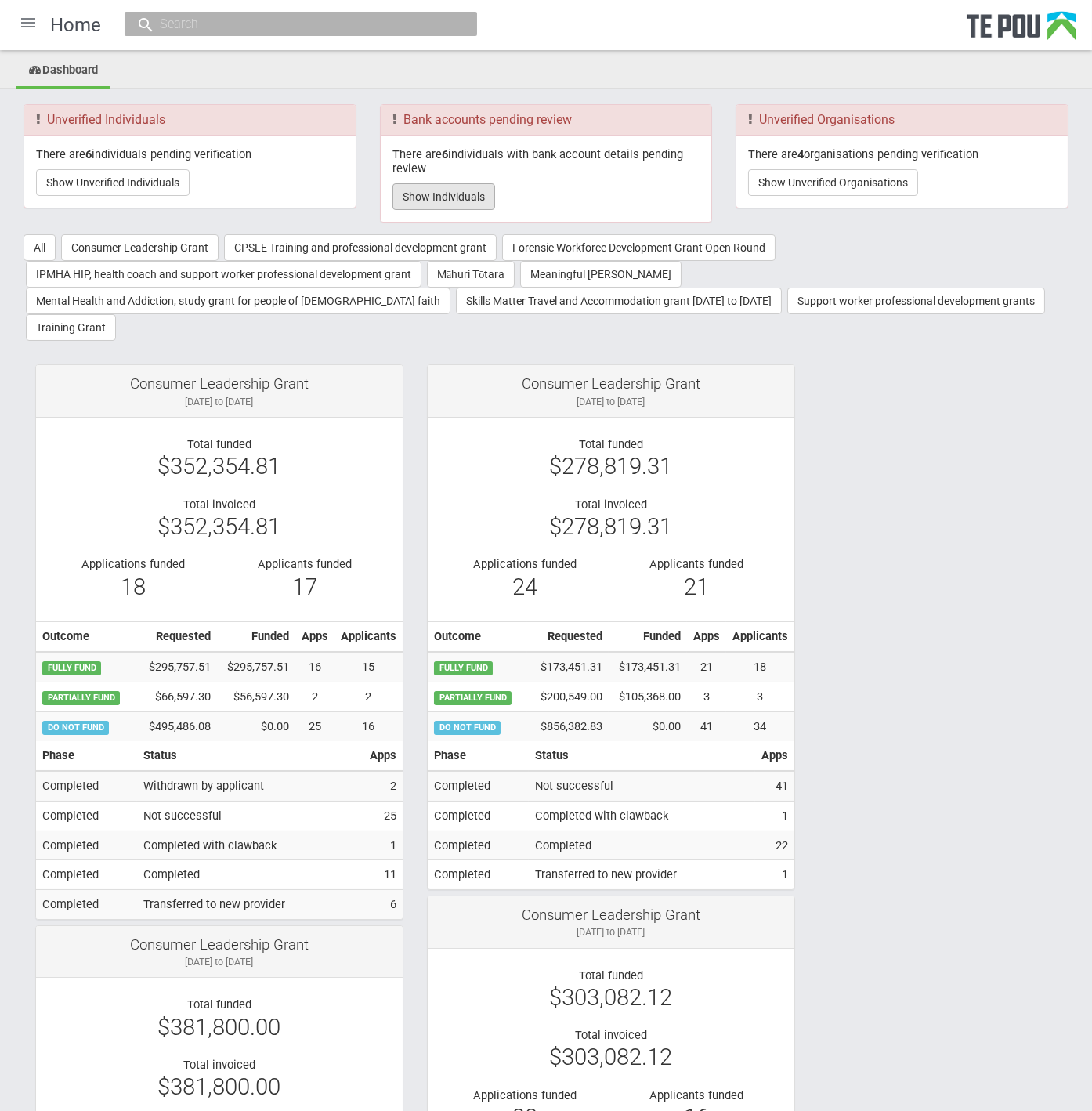
click at [461, 196] on button "Show Individuals" at bounding box center [443, 196] width 102 height 27
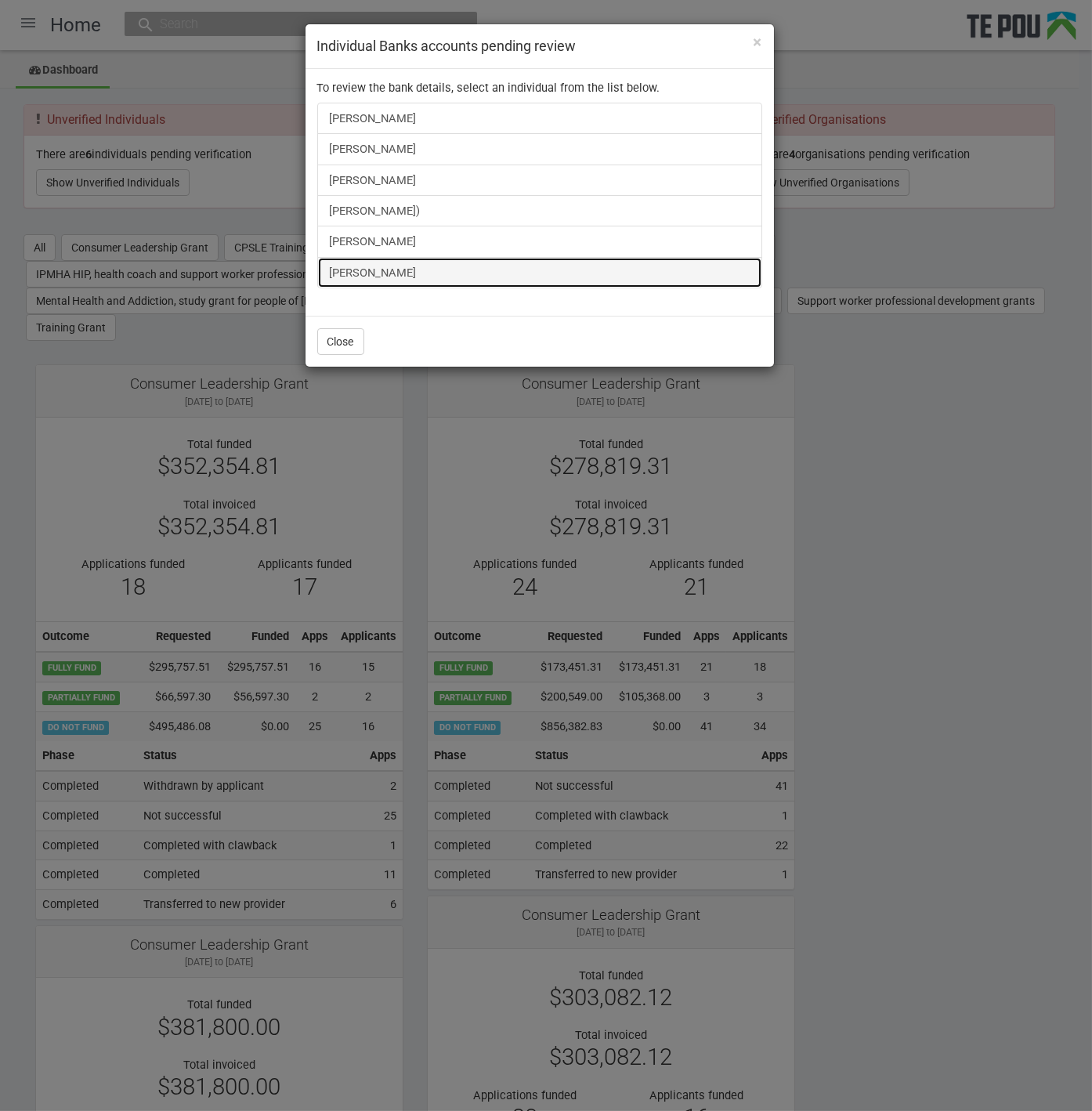
click at [396, 274] on link "[PERSON_NAME]" at bounding box center [540, 273] width 445 height 32
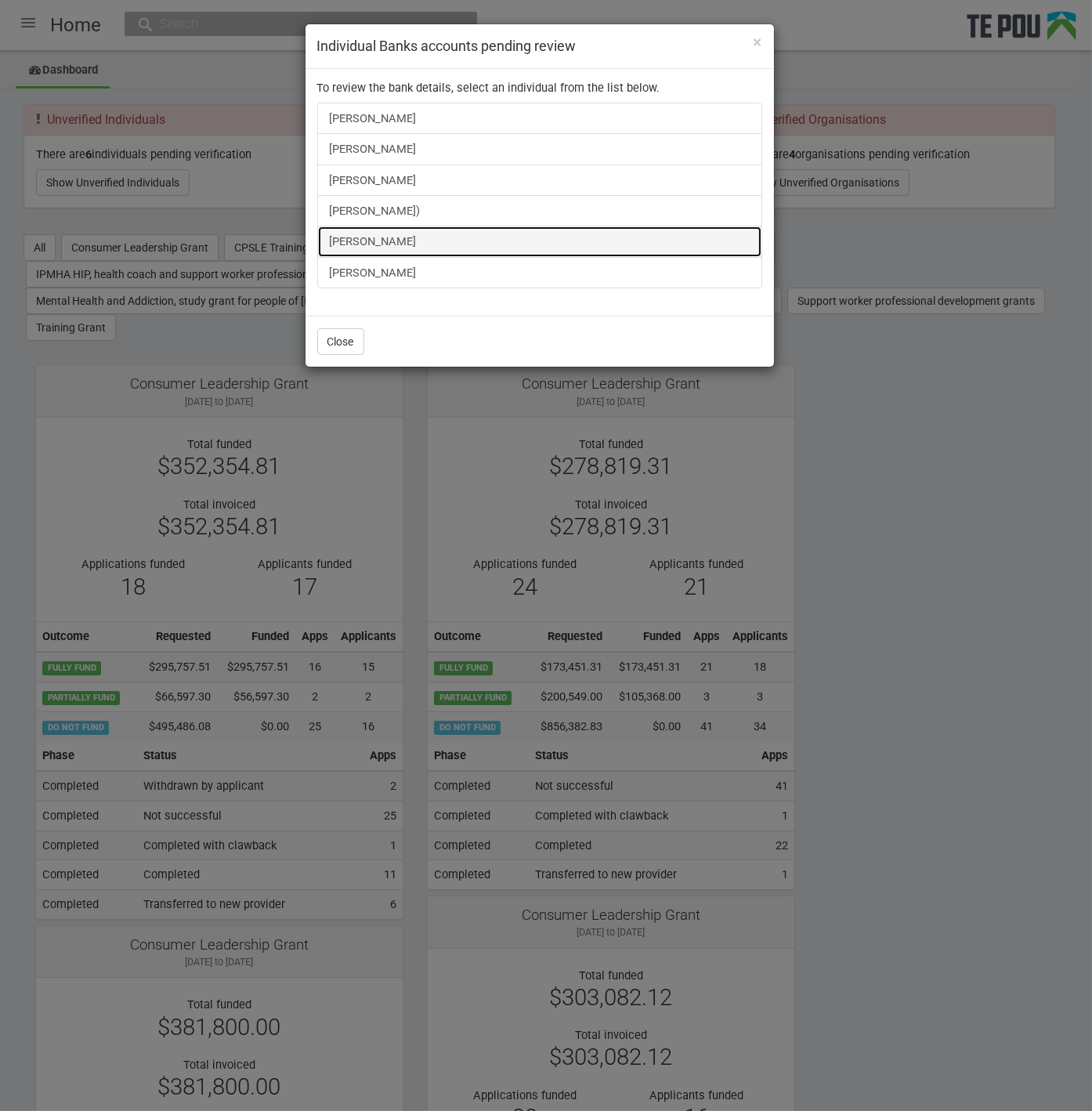
click at [395, 241] on link "[PERSON_NAME]" at bounding box center [540, 241] width 445 height 32
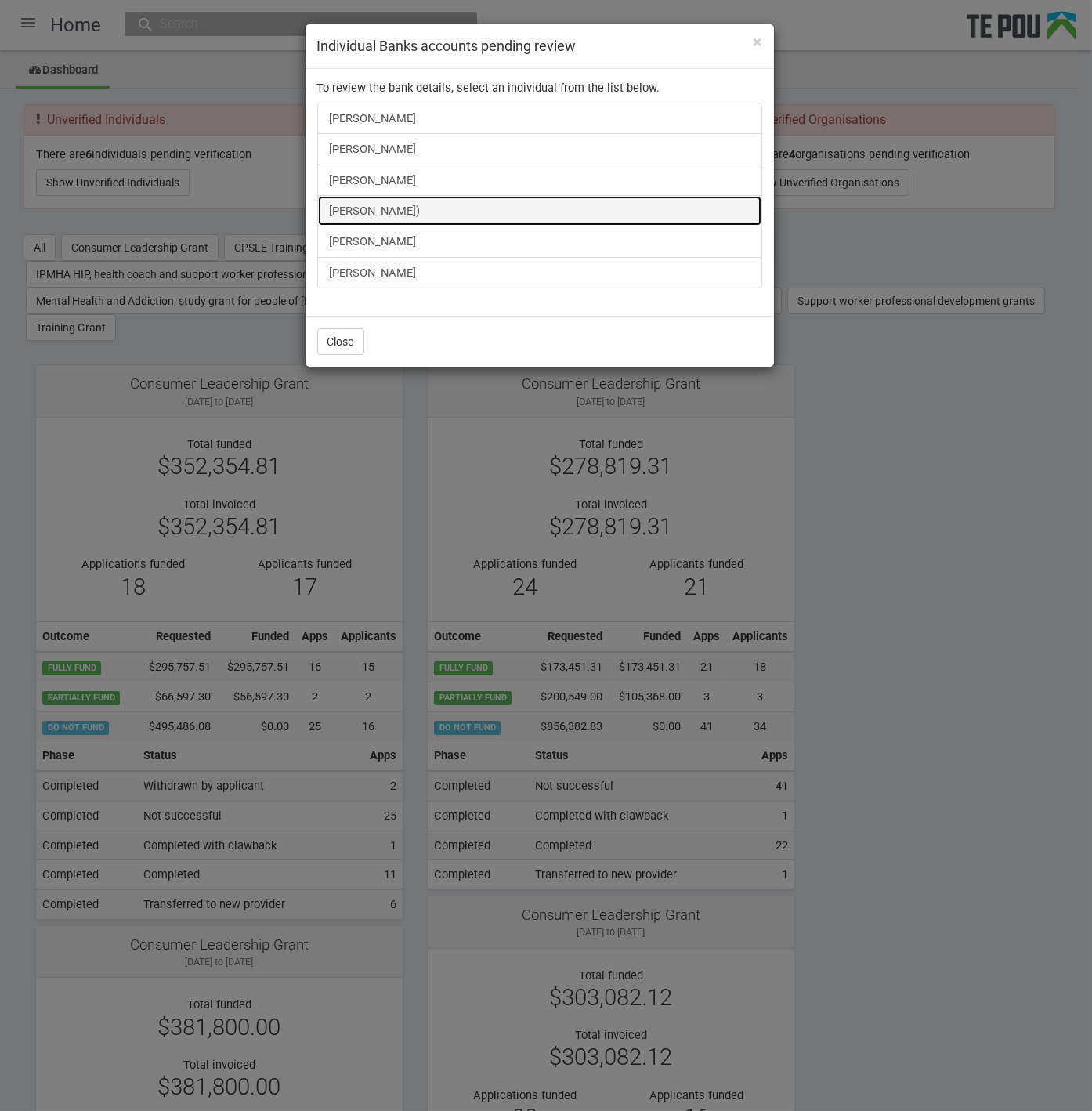
click at [383, 211] on link "[PERSON_NAME])" at bounding box center [540, 211] width 445 height 32
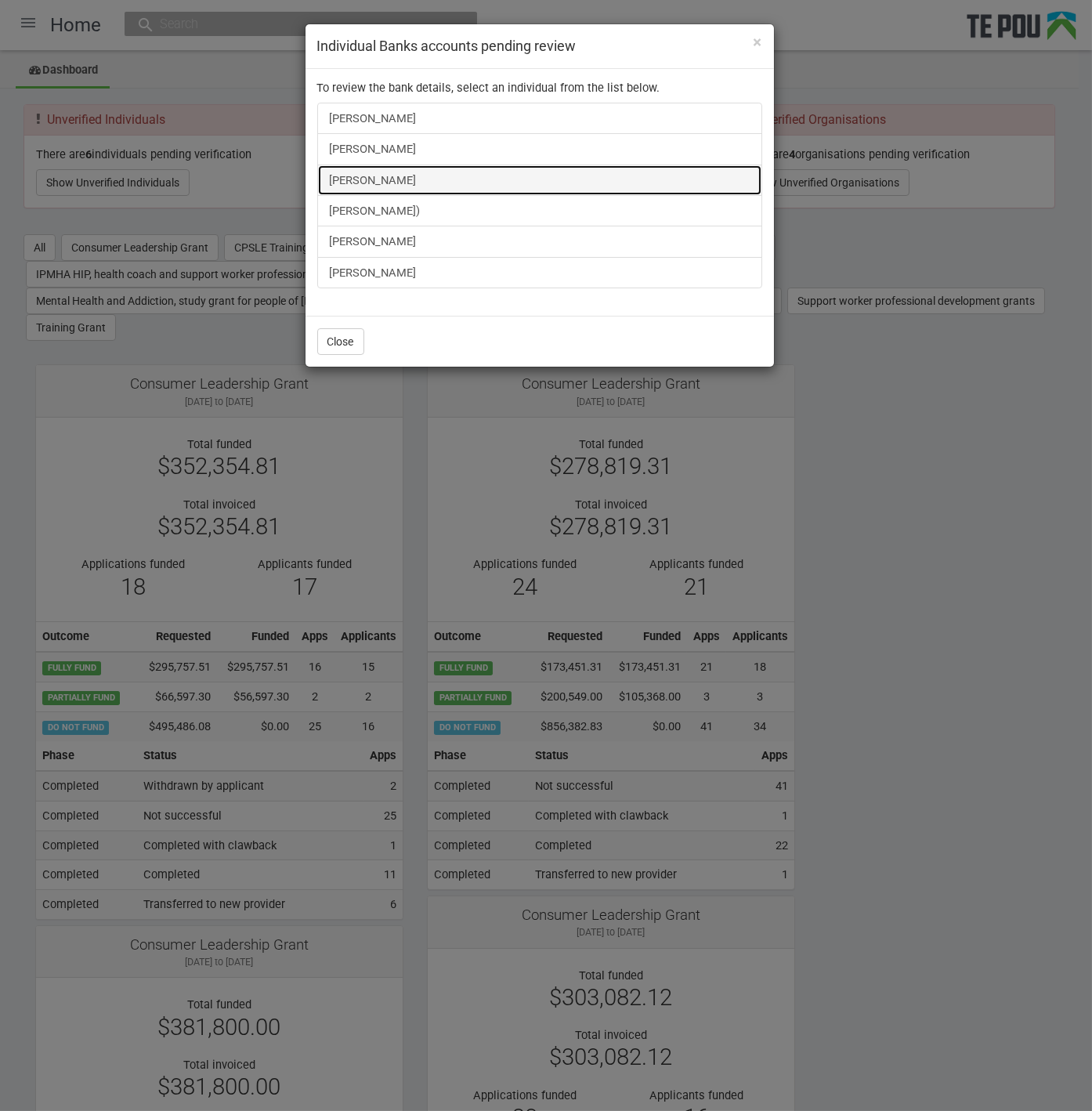
click at [386, 170] on link "[PERSON_NAME]" at bounding box center [540, 180] width 445 height 32
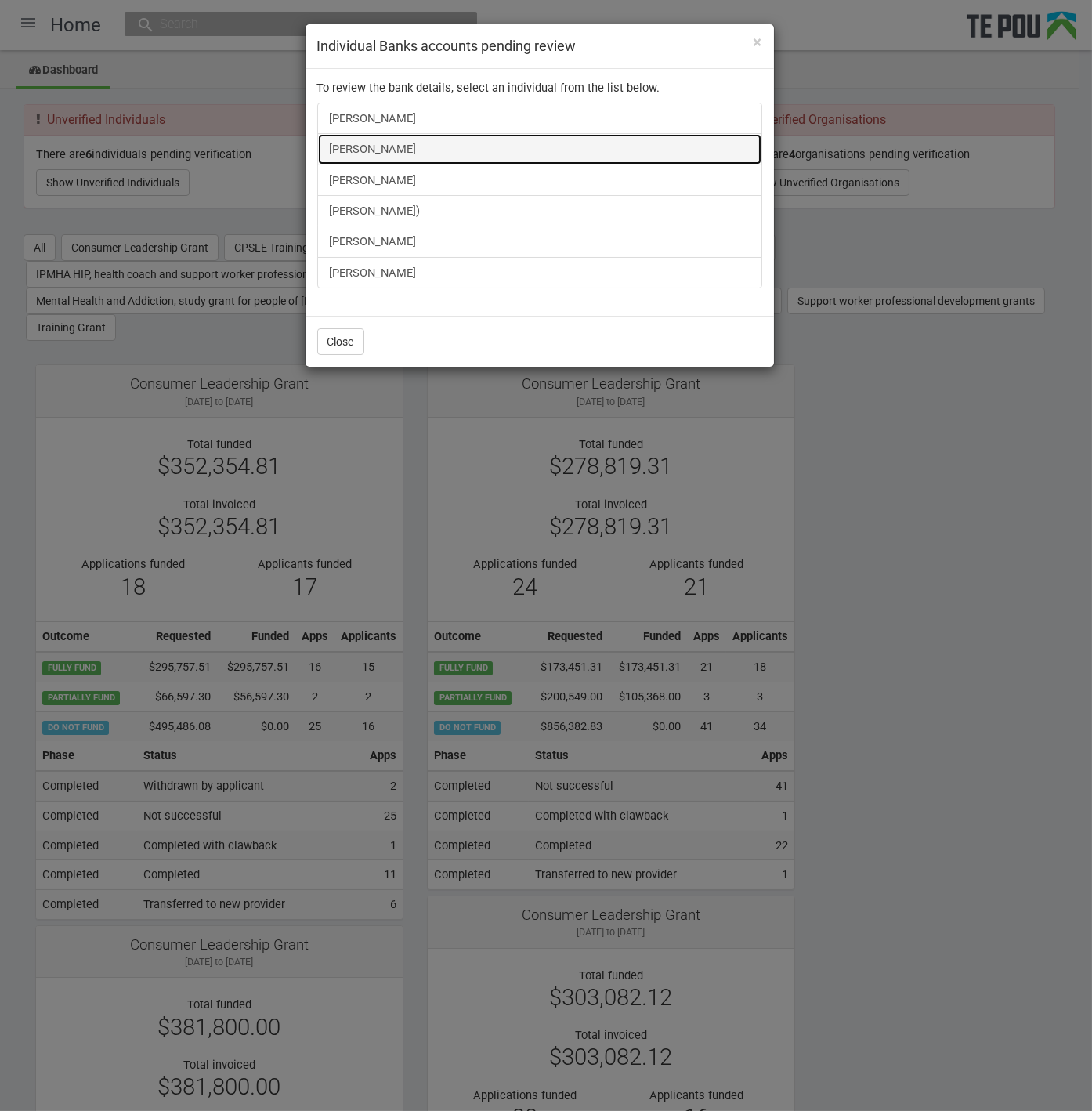
click at [370, 143] on link "Fran Mackay" at bounding box center [540, 149] width 445 height 32
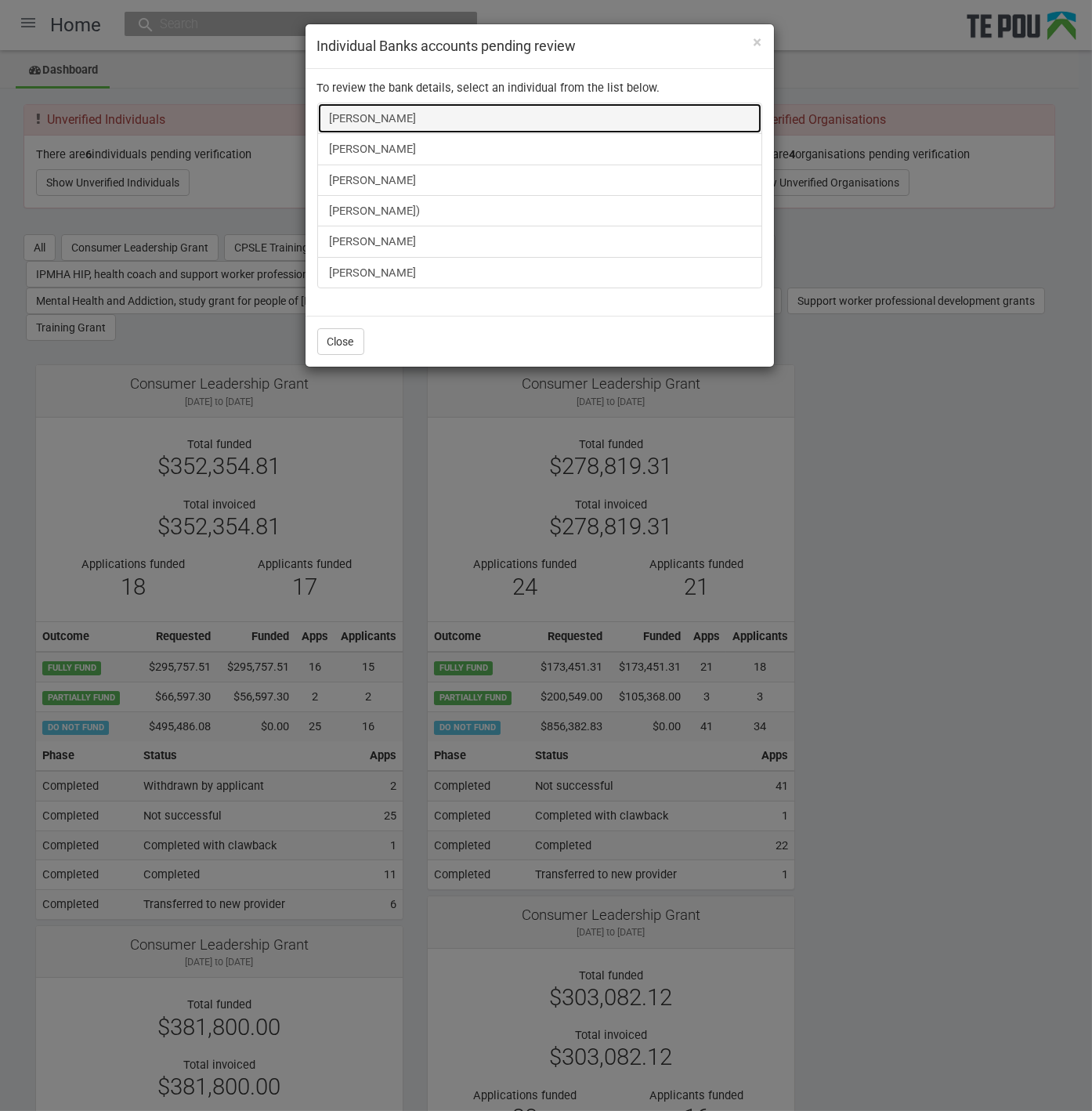
click at [424, 107] on link "Anushiya Sethupathy" at bounding box center [540, 118] width 445 height 32
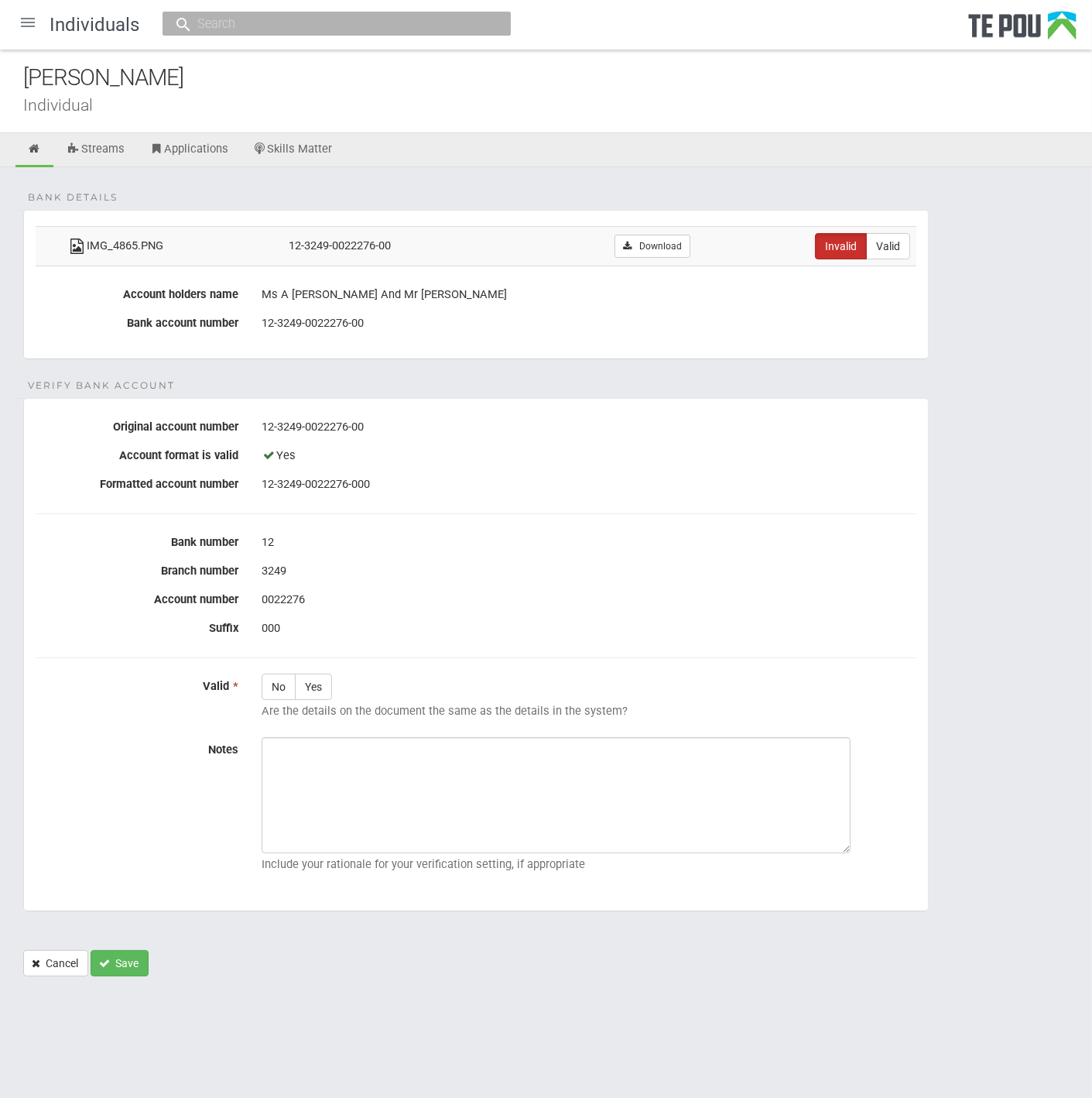
click at [24, 7] on div at bounding box center [27, 22] width 37 height 37
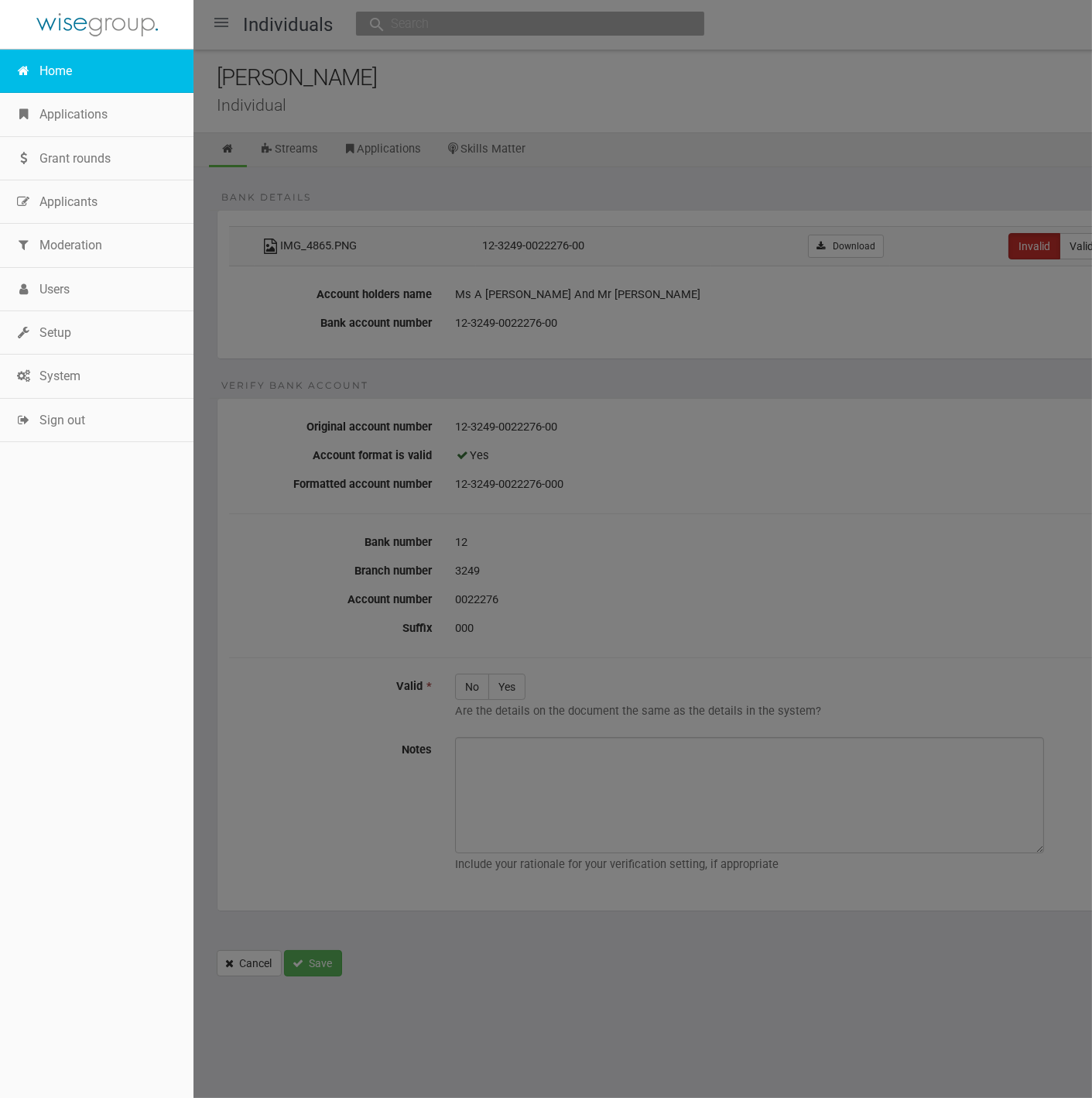
click at [75, 75] on link "Home" at bounding box center [97, 71] width 194 height 44
click at [60, 74] on link "Home" at bounding box center [97, 71] width 194 height 44
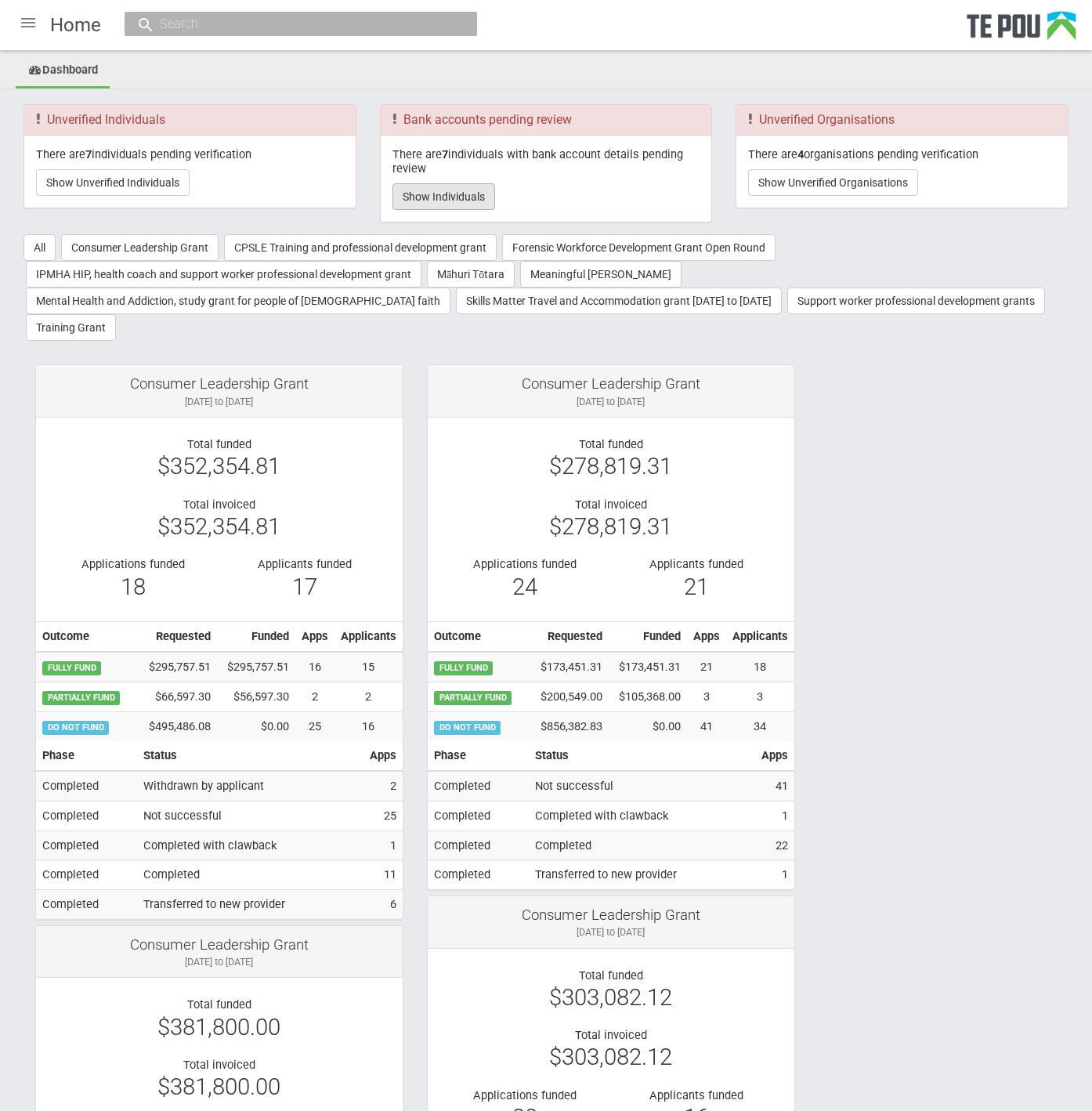
click at [458, 188] on button "Show Individuals" at bounding box center [443, 196] width 102 height 27
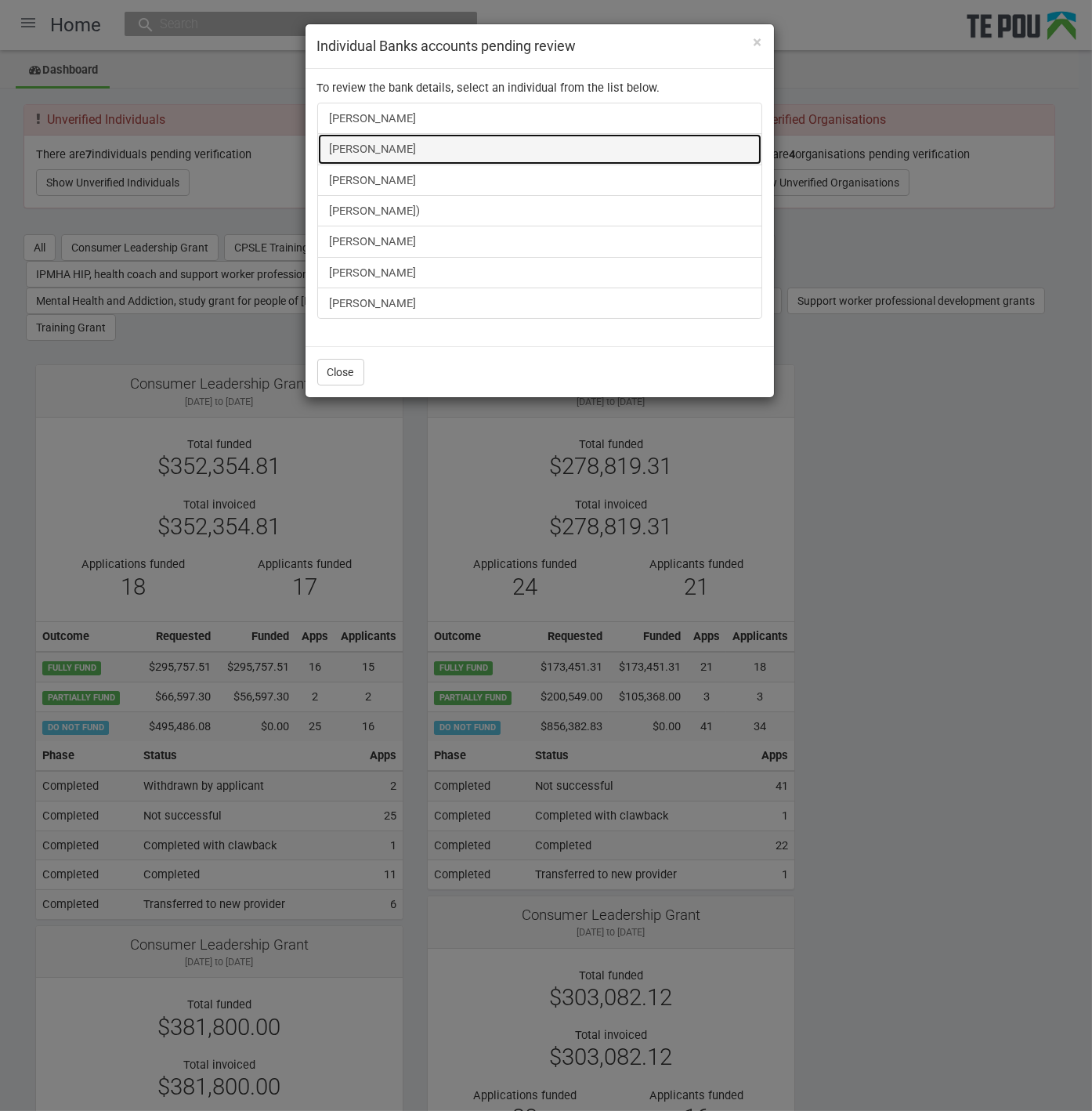
click at [380, 153] on link "[PERSON_NAME]" at bounding box center [540, 149] width 445 height 32
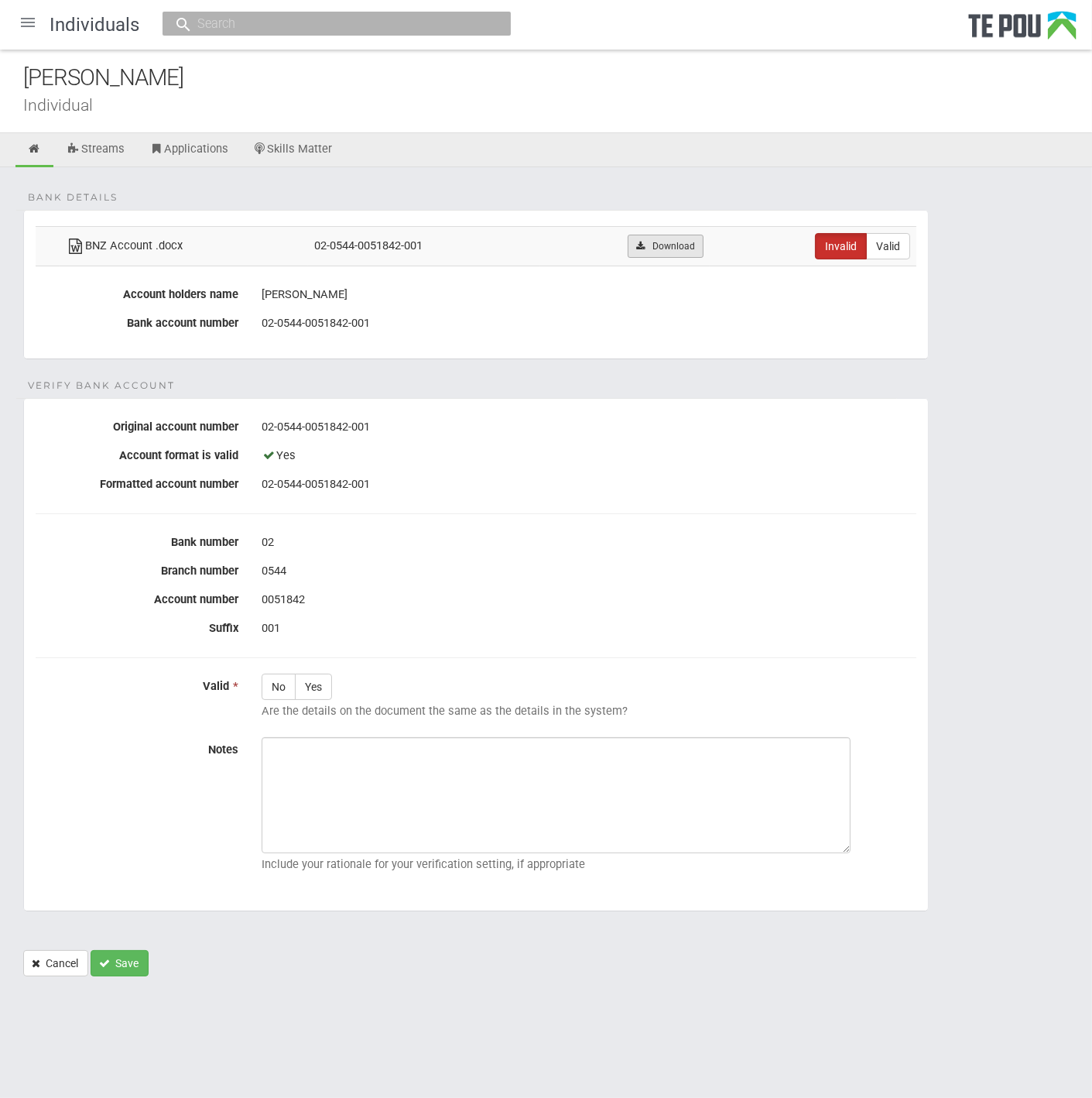
click at [676, 245] on link "Download" at bounding box center [665, 246] width 75 height 23
click at [37, 146] on icon at bounding box center [35, 149] width 15 height 12
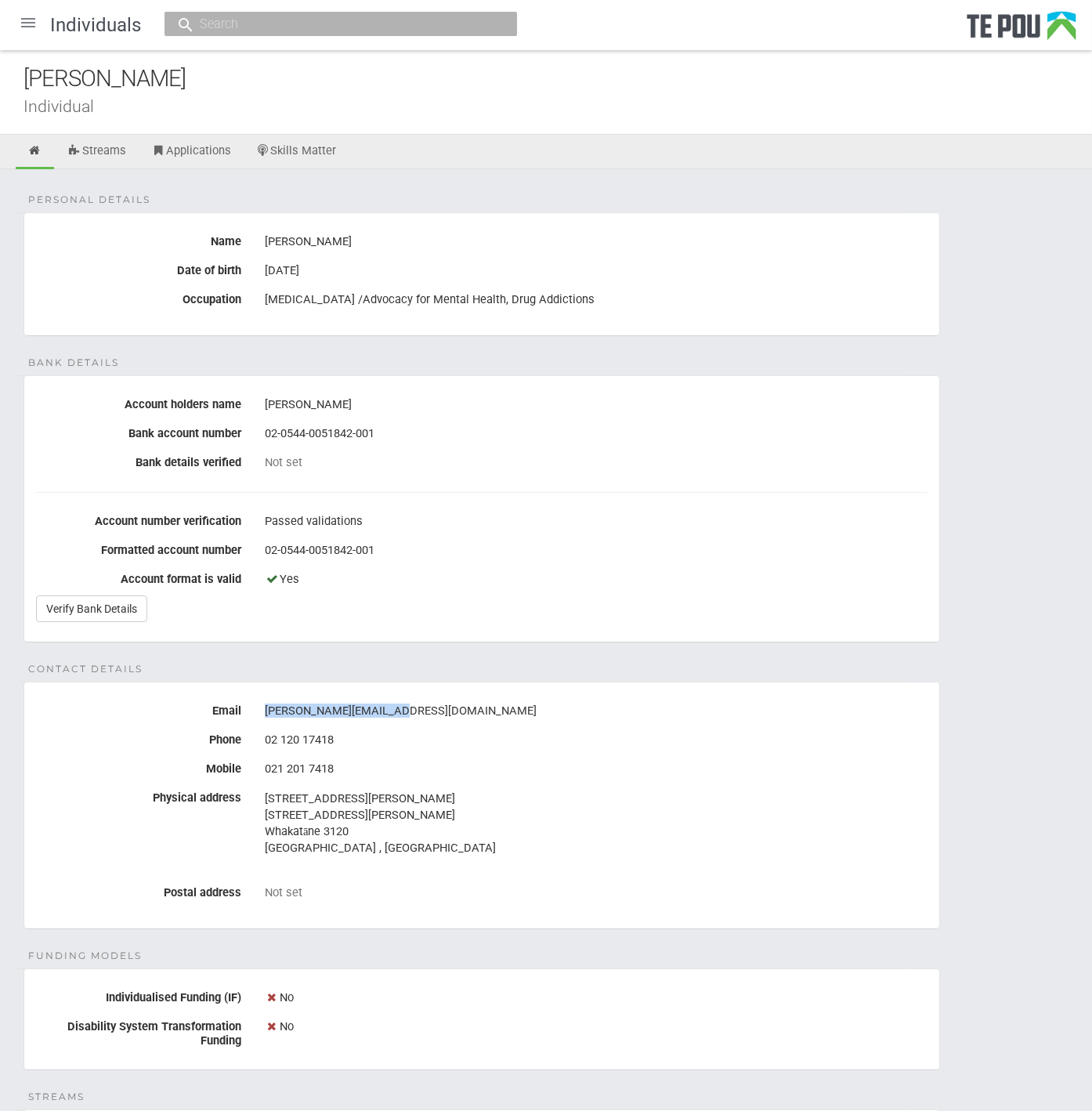
drag, startPoint x: 400, startPoint y: 710, endPoint x: 254, endPoint y: 710, distance: 146.0
click at [254, 710] on div "fran@pouwhakaaro.co.nz" at bounding box center [595, 711] width 686 height 27
drag, startPoint x: 254, startPoint y: 710, endPoint x: 286, endPoint y: 709, distance: 32.0
copy div "fran@pouwhakaaro.co.nz"
click at [30, 21] on div at bounding box center [27, 22] width 37 height 37
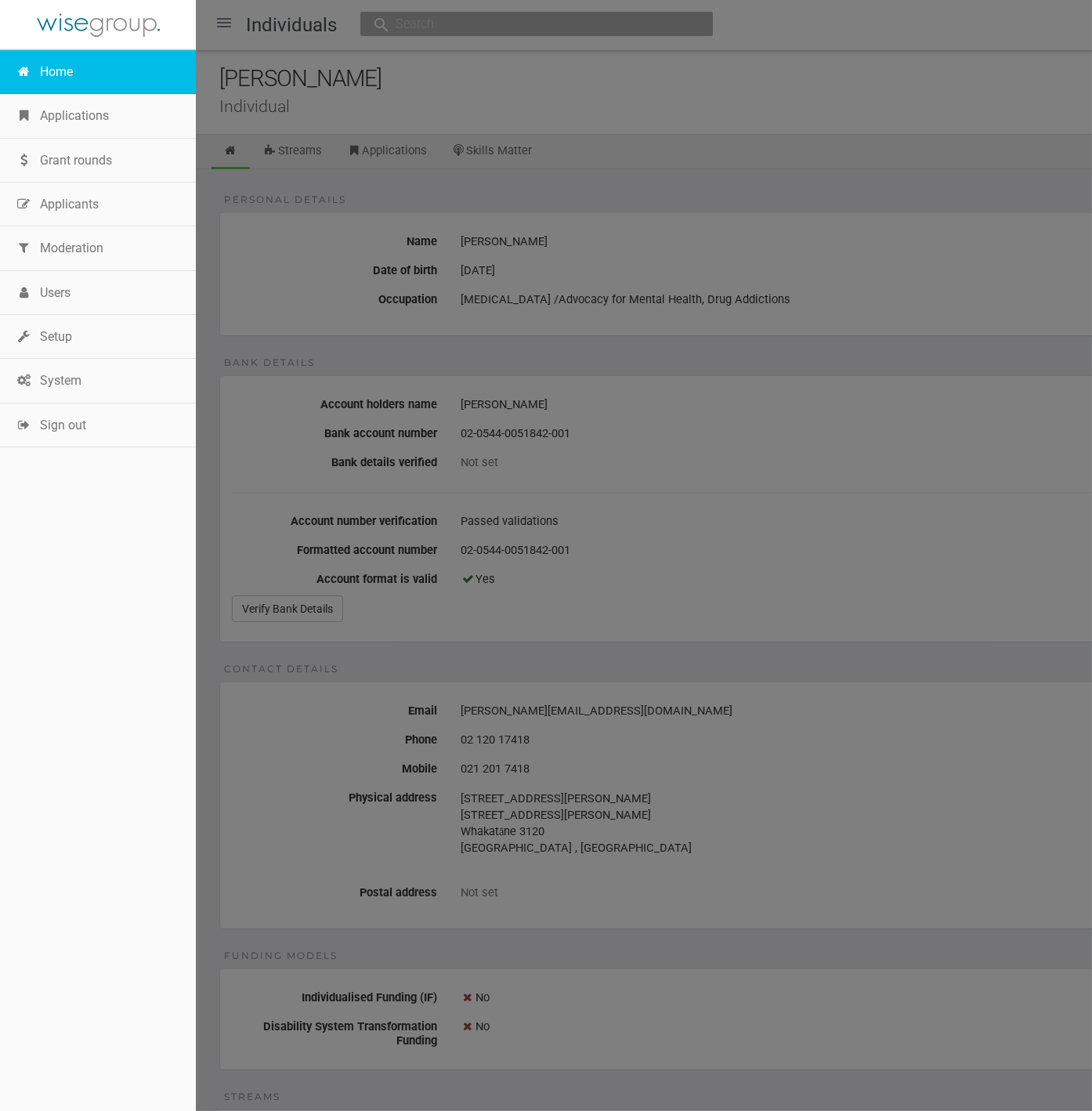
click at [57, 63] on link "Home" at bounding box center [98, 72] width 196 height 44
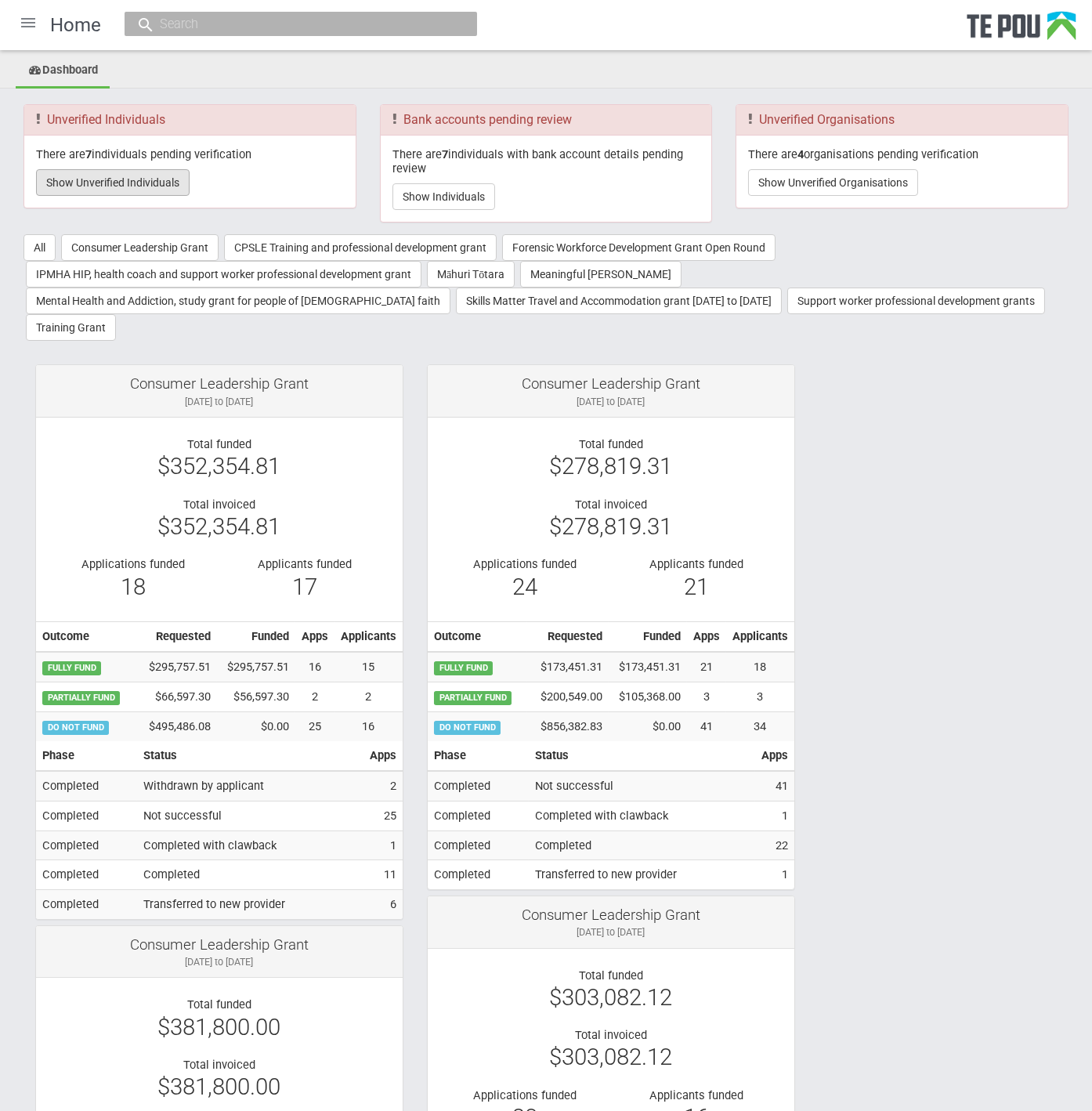
click at [143, 175] on button "Show Unverified Individuals" at bounding box center [112, 182] width 154 height 27
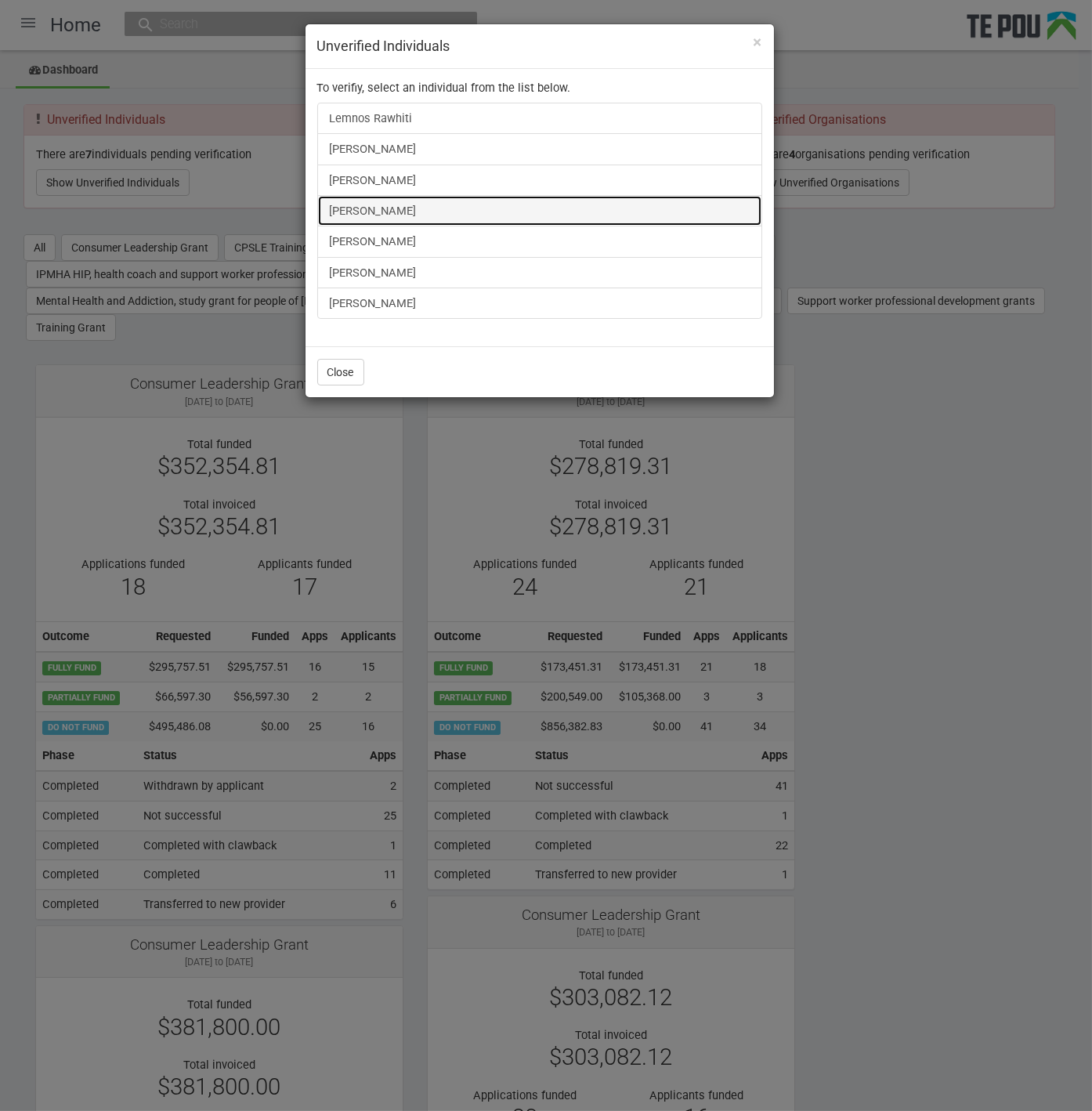
click at [377, 214] on link "[PERSON_NAME]" at bounding box center [540, 211] width 445 height 32
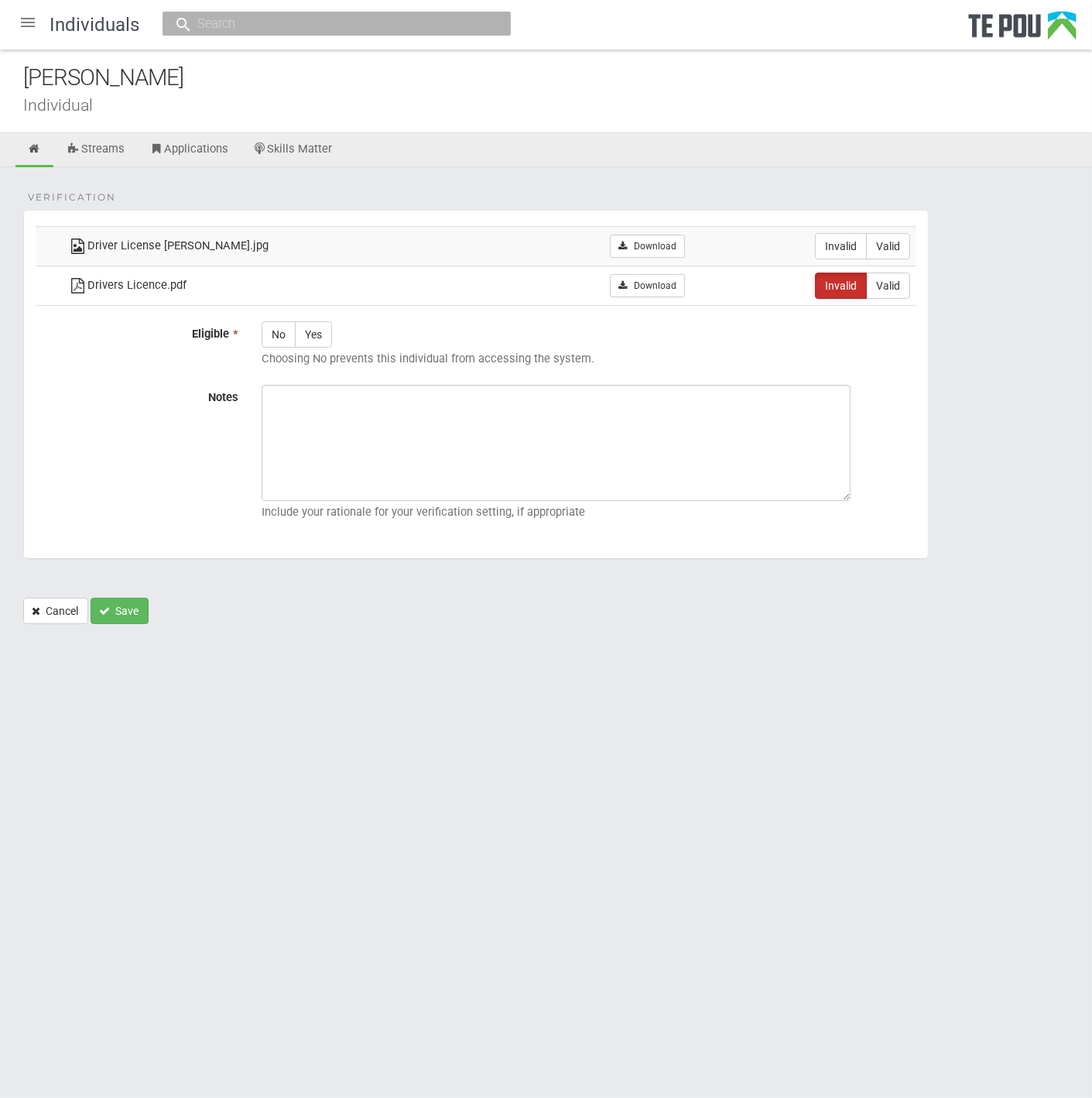
click at [712, 122] on div "[PERSON_NAME] Individual" at bounding box center [546, 91] width 1092 height 84
